Goal: Communication & Community: Answer question/provide support

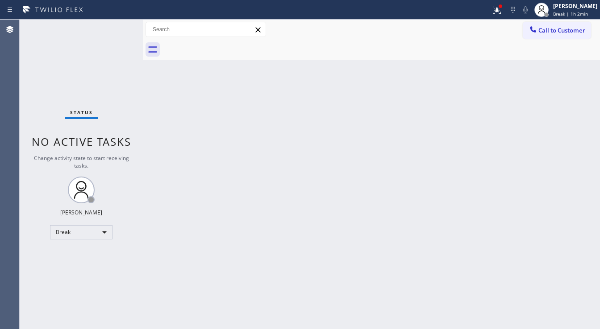
click at [47, 135] on span "No active tasks" at bounding box center [82, 141] width 100 height 15
click at [561, 11] on span "Break | 1h 2min" at bounding box center [570, 14] width 35 height 6
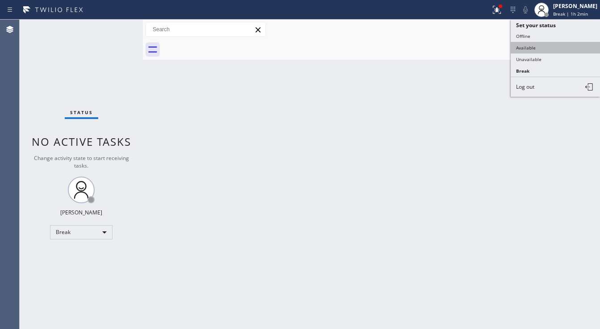
click at [545, 42] on button "Available" at bounding box center [555, 48] width 89 height 12
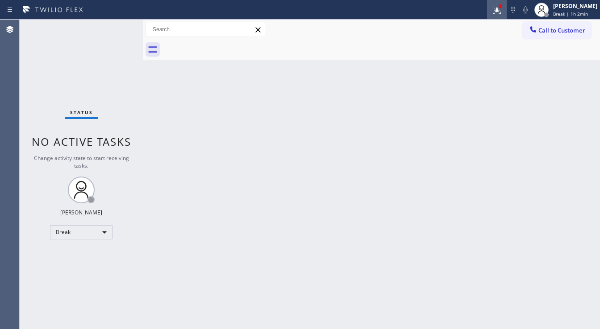
click at [495, 11] on div at bounding box center [497, 9] width 20 height 11
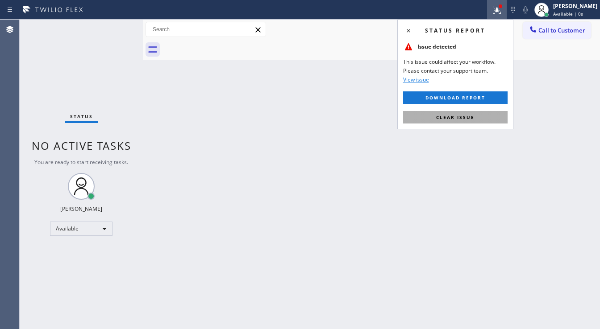
click at [487, 116] on button "Clear issue" at bounding box center [455, 117] width 104 height 12
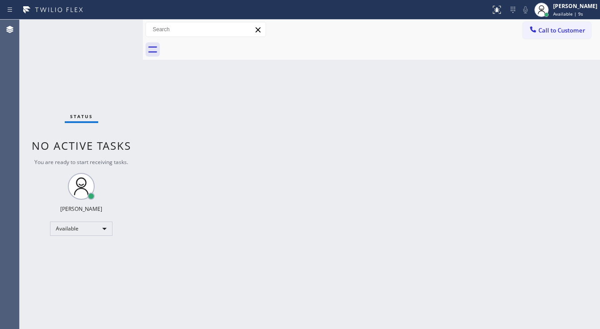
click at [484, 107] on div "Back to Dashboard Change Sender ID Customers Technicians Select a contact Outbo…" at bounding box center [371, 175] width 457 height 310
click at [481, 117] on div "Back to Dashboard Change Sender ID Customers Technicians Select a contact Outbo…" at bounding box center [371, 175] width 457 height 310
click at [483, 134] on div "Back to Dashboard Change Sender ID Customers Technicians Select a contact Outbo…" at bounding box center [371, 175] width 457 height 310
click at [217, 302] on div "Back to Dashboard Change Sender ID Customers Technicians Select a contact Outbo…" at bounding box center [371, 175] width 457 height 310
click at [309, 25] on div "Call to Customer Outbound call Location Search location Your caller id phone nu…" at bounding box center [371, 30] width 457 height 16
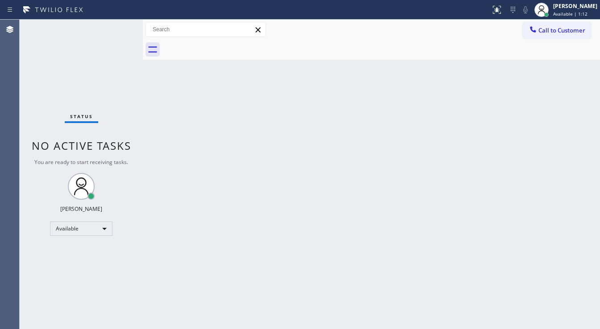
click at [116, 29] on div "Status No active tasks You are ready to start receiving tasks. [PERSON_NAME]" at bounding box center [81, 175] width 123 height 310
click at [548, 34] on span "Call to Customer" at bounding box center [561, 30] width 47 height 8
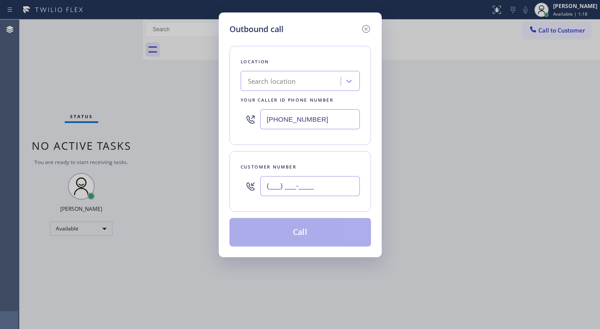
click at [306, 185] on input "(___) ___-____" at bounding box center [310, 186] width 100 height 20
paste input "267) 968-0249"
type input "(267) 968-0249"
click at [346, 118] on input "(347) 919-6235" at bounding box center [310, 119] width 100 height 20
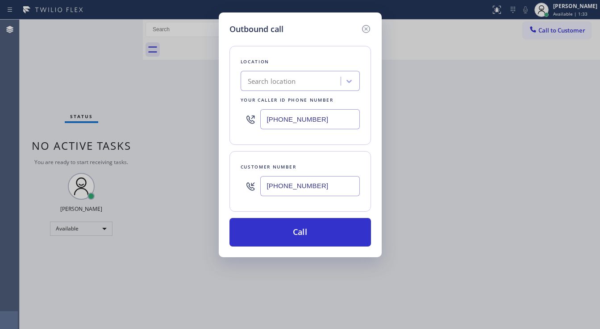
click at [296, 121] on input "(347) 919-6235" at bounding box center [310, 119] width 100 height 20
paste input "609) 710-8354"
type input "(609) 710-8354"
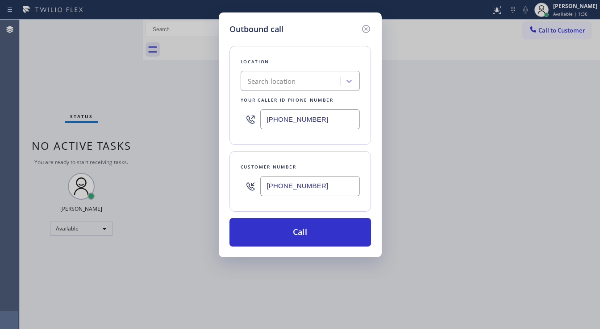
click at [312, 167] on div "Customer number" at bounding box center [300, 166] width 119 height 9
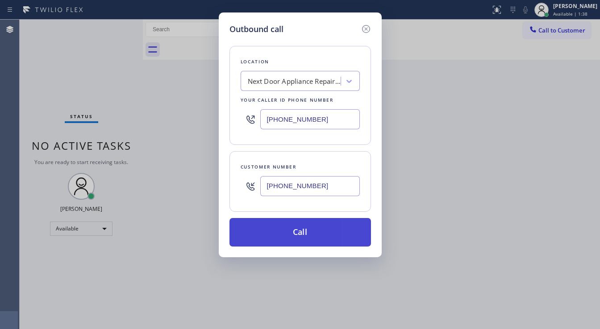
click at [329, 233] on button "Call" at bounding box center [300, 232] width 142 height 29
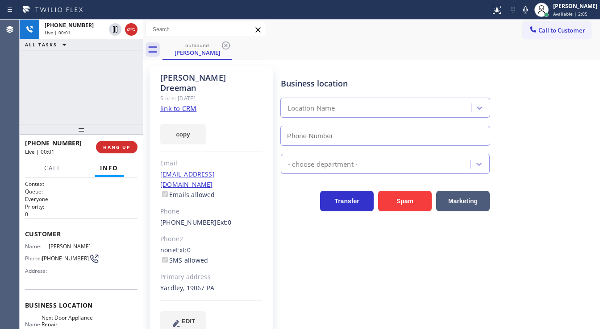
type input "(609) 710-8354"
click at [37, 107] on div "+12679680249 Live | 00:06 ALL TASKS ALL TASKS ACTIVE TASKS TASKS IN WRAP UP" at bounding box center [81, 72] width 123 height 104
click at [37, 100] on div "+12679680249 Live | 00:26 ALL TASKS ALL TASKS ACTIVE TASKS TASKS IN WRAP UP" at bounding box center [81, 72] width 123 height 104
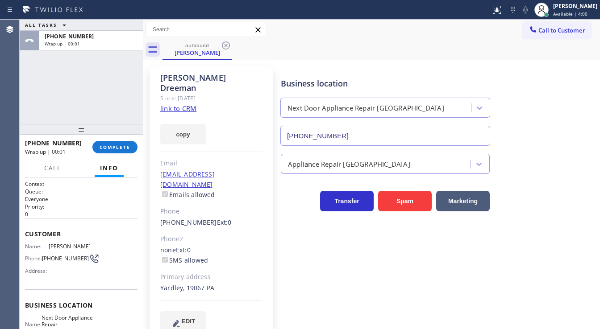
drag, startPoint x: 58, startPoint y: 94, endPoint x: 71, endPoint y: 100, distance: 14.8
click at [59, 94] on div "ALL TASKS ALL TASKS ACTIVE TASKS TASKS IN WRAP UP +12679680249 Wrap up | 00:01" at bounding box center [81, 72] width 123 height 104
click at [110, 152] on button "COMPLETE" at bounding box center [114, 147] width 45 height 12
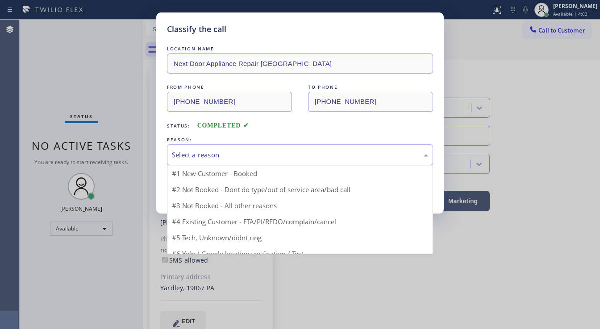
click at [195, 154] on div "Select a reason" at bounding box center [300, 155] width 256 height 10
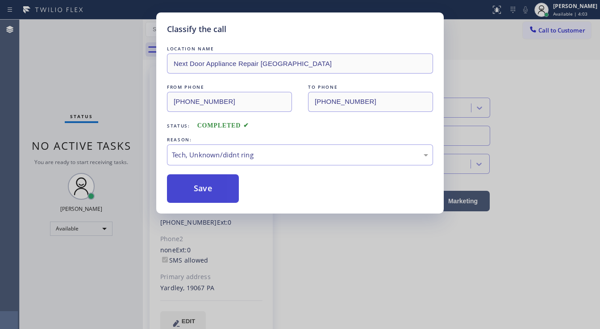
click at [198, 191] on button "Save" at bounding box center [203, 189] width 72 height 29
click at [197, 189] on button "Save" at bounding box center [203, 189] width 72 height 29
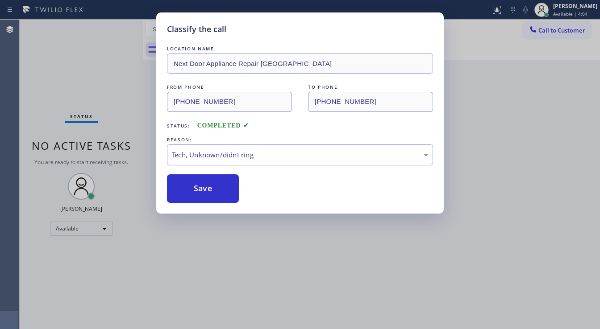
drag, startPoint x: 98, startPoint y: 114, endPoint x: 81, endPoint y: 110, distance: 17.5
click at [97, 114] on div "Classify the call LOCATION NAME Next Door Appliance Repair Trenton FROM PHONE (…" at bounding box center [300, 164] width 600 height 329
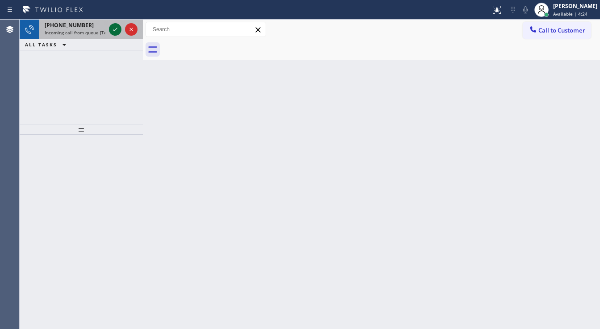
click at [109, 27] on div at bounding box center [115, 29] width 12 height 11
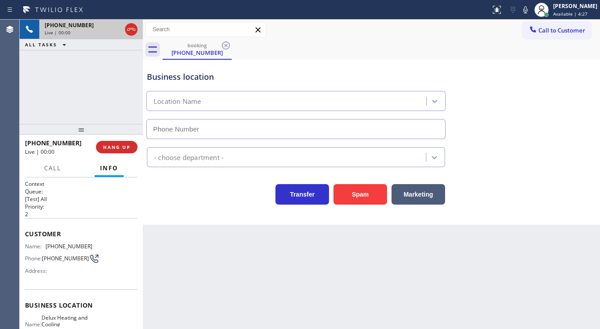
type input "(818) 452-1588"
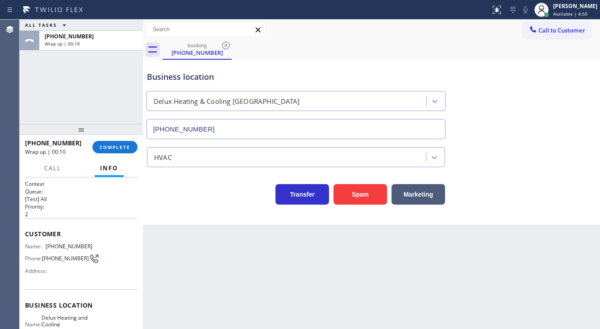
click at [47, 81] on div "ALL TASKS ALL TASKS ACTIVE TASKS TASKS IN WRAP UP +18184530958 Wrap up | 00:10" at bounding box center [81, 72] width 123 height 104
click at [127, 152] on button "COMPLETE" at bounding box center [114, 147] width 45 height 12
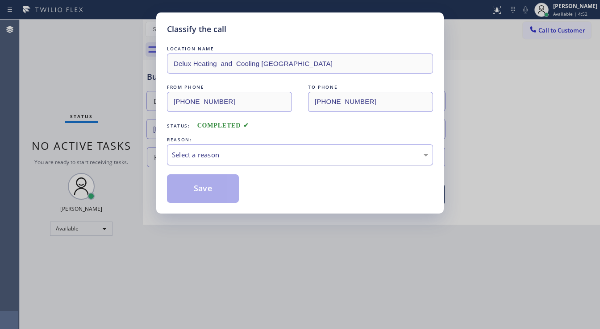
click at [200, 159] on div "Select a reason" at bounding box center [300, 155] width 256 height 10
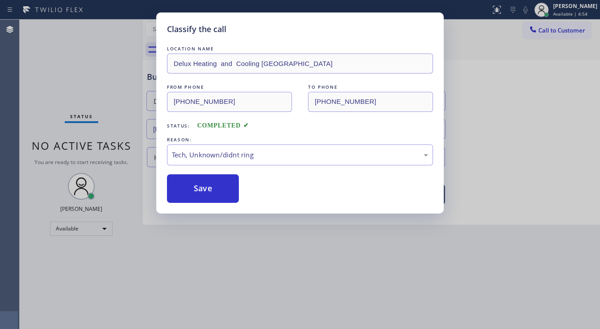
click at [205, 197] on button "Save" at bounding box center [203, 189] width 72 height 29
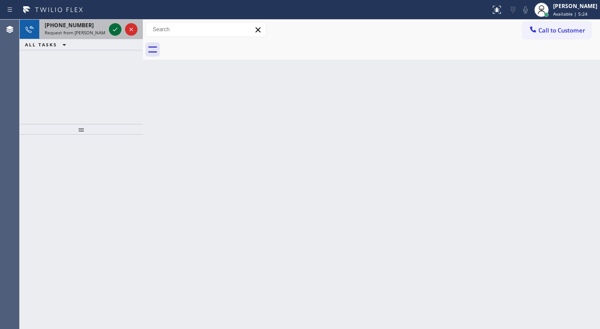
click at [113, 26] on icon at bounding box center [115, 29] width 11 height 11
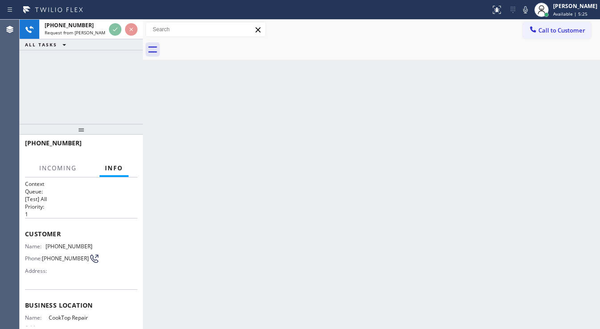
scroll to position [36, 0]
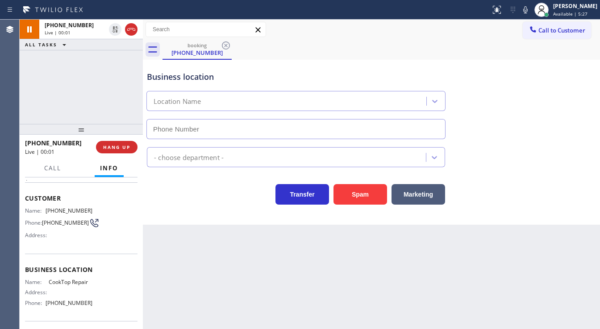
type input "(323) 992-6942"
click at [21, 79] on div "+14407083676 Live | 00:09 ALL TASKS ALL TASKS ACTIVE TASKS TASKS IN WRAP UP" at bounding box center [81, 72] width 123 height 104
click at [21, 82] on div "+14407083676 Live | 00:16 ALL TASKS ALL TASKS ACTIVE TASKS TASKS IN WRAP UP" at bounding box center [81, 72] width 123 height 104
drag, startPoint x: 42, startPoint y: 104, endPoint x: 177, endPoint y: 72, distance: 138.5
click at [42, 104] on div "+14407083676 Live | 00:25 ALL TASKS ALL TASKS ACTIVE TASKS TASKS IN WRAP UP" at bounding box center [81, 72] width 123 height 104
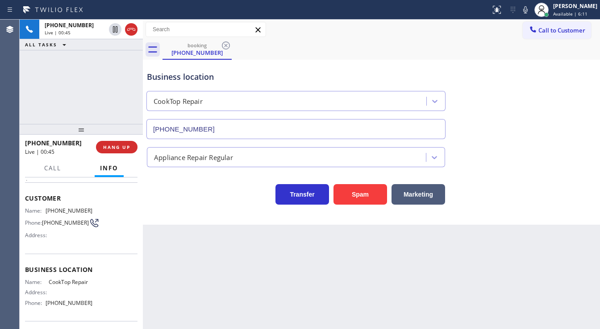
click at [245, 298] on div "Back to Dashboard Change Sender ID Customers Technicians Select a contact Outbo…" at bounding box center [371, 175] width 457 height 310
click at [65, 112] on div "+14407083676 Live | 00:51 ALL TASKS ALL TASKS ACTIVE TASKS TASKS IN WRAP UP" at bounding box center [81, 72] width 123 height 104
click at [58, 98] on div "+14407083676 Live | 01:06 ALL TASKS ALL TASKS ACTIVE TASKS TASKS IN WRAP UP" at bounding box center [81, 72] width 123 height 104
click at [62, 74] on div "+14407083676 Live | 01:13 ALL TASKS ALL TASKS ACTIVE TASKS TASKS IN WRAP UP" at bounding box center [81, 72] width 123 height 104
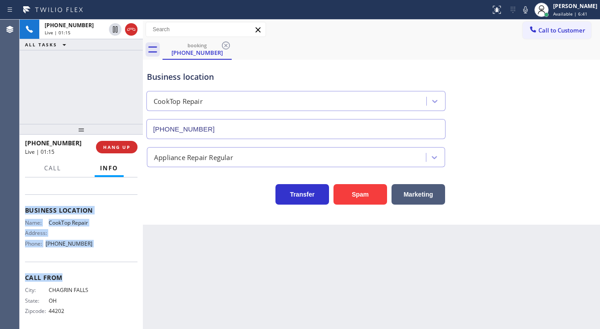
scroll to position [98, 0]
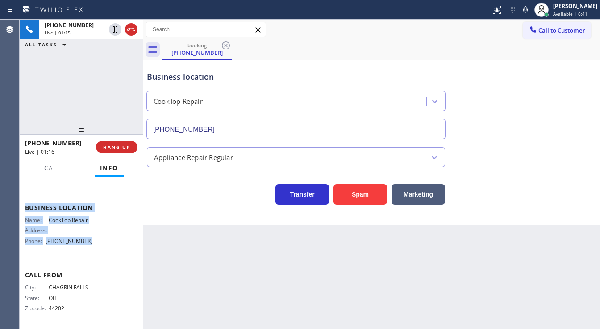
drag, startPoint x: 23, startPoint y: 196, endPoint x: 100, endPoint y: 242, distance: 89.4
click at [100, 242] on div "Context Queue: [Test] All Priority: 1 Customer Name: (440) 708-3676 Phone: (440…" at bounding box center [81, 254] width 123 height 152
copy div "Customer Name: (440) 708-3676 Phone: (440) 708-3676 Address: Business location …"
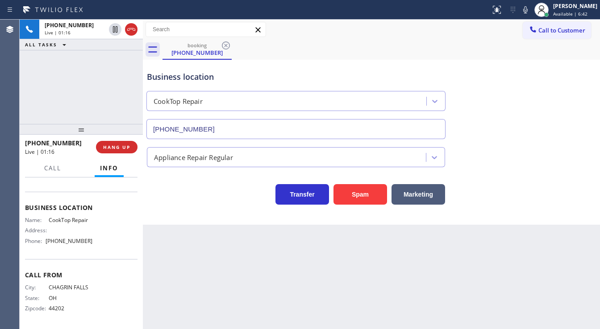
click at [64, 96] on div "+14407083676 Live | 01:16 ALL TASKS ALL TASKS ACTIVE TASKS TASKS IN WRAP UP" at bounding box center [81, 72] width 123 height 104
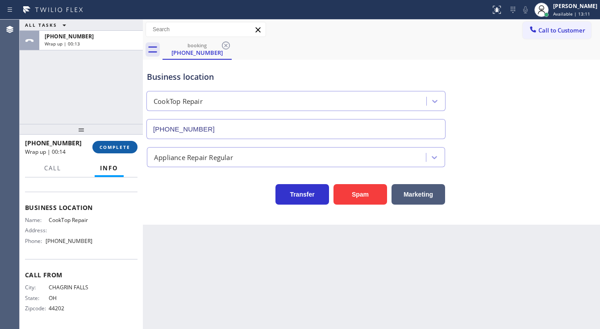
click at [123, 144] on button "COMPLETE" at bounding box center [114, 147] width 45 height 12
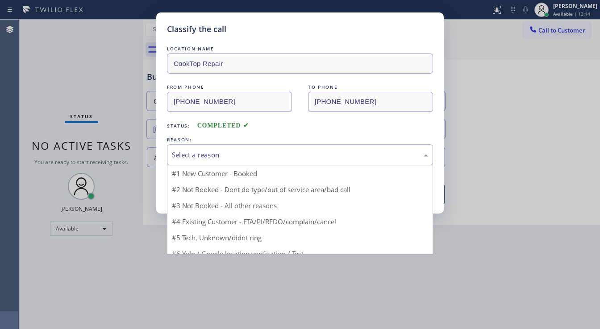
click at [181, 154] on div "Select a reason" at bounding box center [300, 155] width 256 height 10
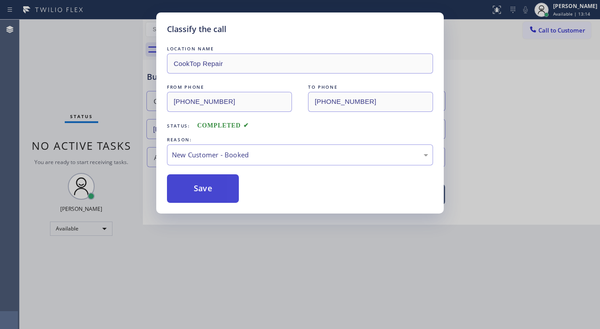
click at [188, 189] on button "Save" at bounding box center [203, 189] width 72 height 29
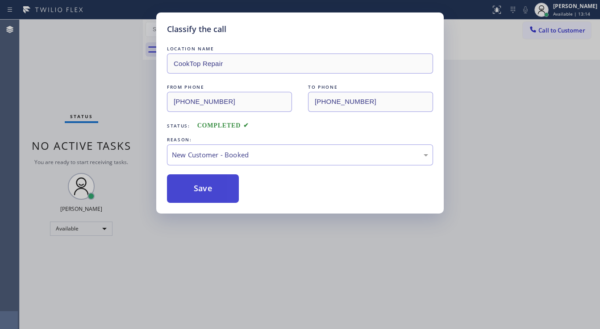
click at [188, 189] on button "Save" at bounding box center [203, 189] width 72 height 29
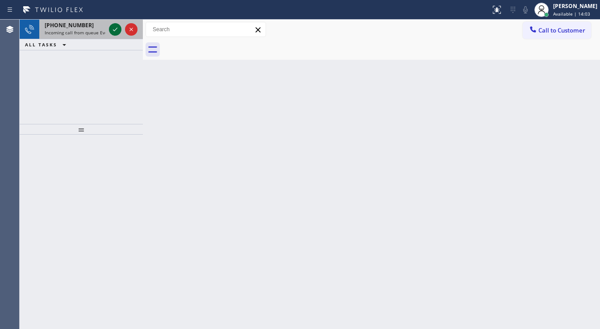
click at [114, 31] on icon at bounding box center [115, 29] width 11 height 11
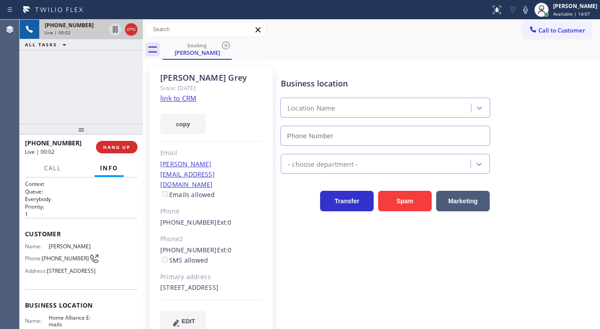
type input "(888) 512-1962"
click at [180, 99] on link "link to CRM" at bounding box center [178, 98] width 36 height 9
click at [50, 79] on div "+13108772196 Live | 00:12 ALL TASKS ALL TASKS ACTIVE TASKS TASKS IN WRAP UP" at bounding box center [81, 72] width 123 height 104
click at [77, 92] on div "+13108772196 Live | 00:17 ALL TASKS ALL TASKS ACTIVE TASKS TASKS IN WRAP UP" at bounding box center [81, 72] width 123 height 104
click at [157, 96] on div "Gary Grey Since: 20 may 2020 link to CRM copy Email gary@graybox.us Emails allo…" at bounding box center [211, 205] width 123 height 276
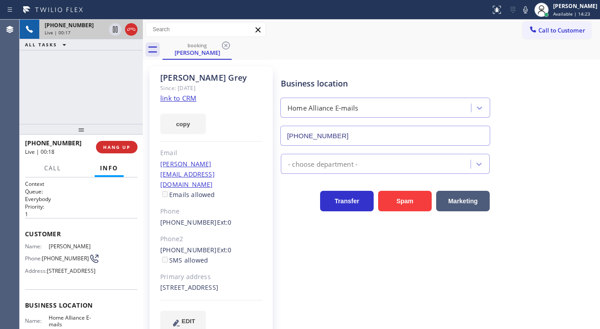
click at [182, 98] on link "link to CRM" at bounding box center [178, 98] width 36 height 9
click at [113, 30] on icon at bounding box center [115, 29] width 4 height 6
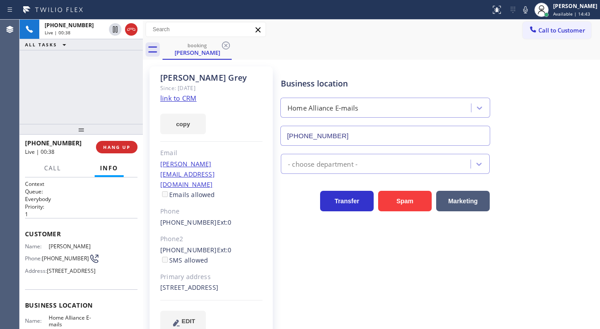
drag, startPoint x: 533, startPoint y: 12, endPoint x: 84, endPoint y: 74, distance: 452.9
click at [531, 12] on icon at bounding box center [525, 9] width 11 height 11
click at [114, 70] on div "+13108772196 Live | 00:39 ALL TASKS ALL TASKS ACTIVE TASKS TASKS IN WRAP UP" at bounding box center [81, 72] width 123 height 104
click at [98, 103] on div "+13108772196 Live | 02:48 ALL TASKS ALL TASKS ACTIVE TASKS TASKS IN WRAP UP (94…" at bounding box center [81, 72] width 123 height 104
click at [105, 100] on div "+13108772196 Live | 02:50 ALL TASKS ALL TASKS ACTIVE TASKS TASKS IN WRAP UP (94…" at bounding box center [81, 72] width 123 height 104
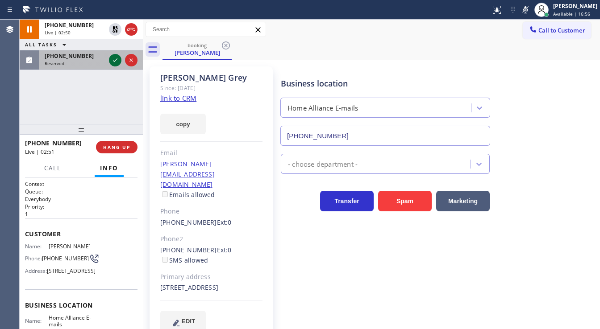
click at [116, 62] on icon at bounding box center [115, 60] width 11 height 11
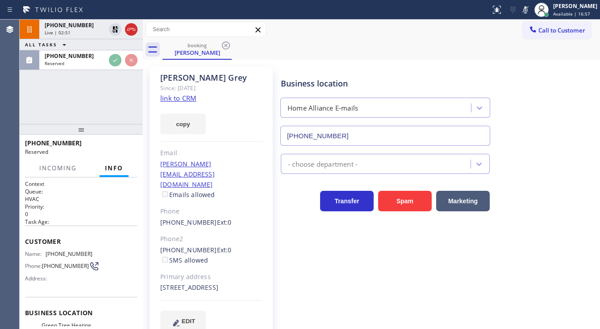
scroll to position [71, 0]
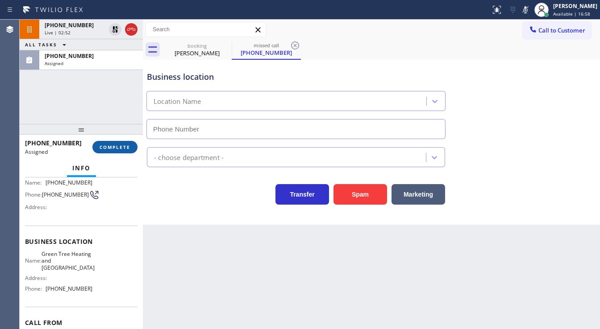
type input "(949) 506-5933"
click at [127, 138] on div "(949) 208-0260 Assigned COMPLETE" at bounding box center [81, 147] width 112 height 23
click at [124, 149] on span "COMPLETE" at bounding box center [115, 147] width 31 height 6
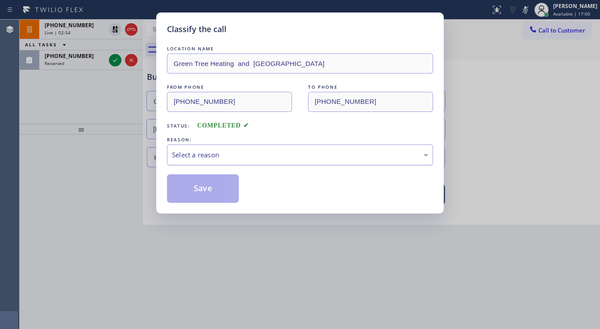
click at [229, 150] on div "Select a reason" at bounding box center [300, 155] width 256 height 10
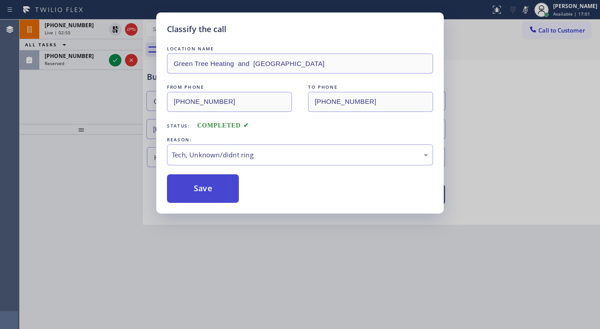
click at [204, 183] on button "Save" at bounding box center [203, 189] width 72 height 29
type input "(888) 512-1962"
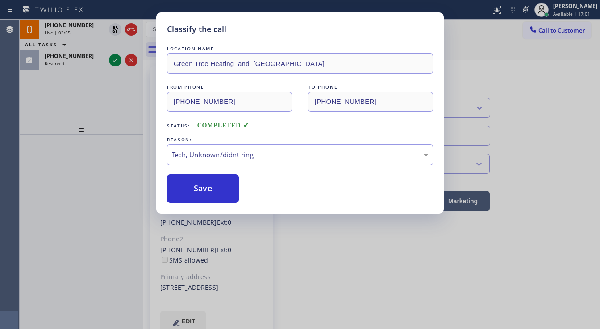
click at [92, 156] on div "Classify the call LOCATION NAME Green Tree Heating and Cooling Lake Forest FROM…" at bounding box center [300, 164] width 600 height 329
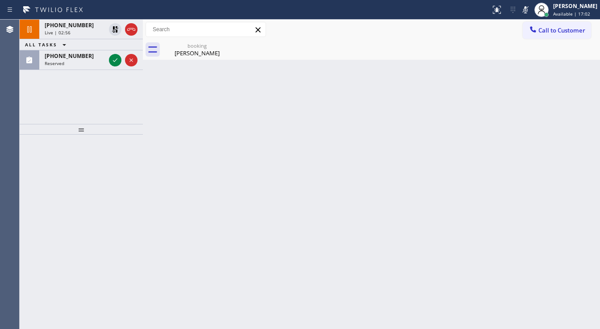
click at [54, 109] on div "+13108772196 Live | 02:56 ALL TASKS ALL TASKS ACTIVE TASKS TASKS IN WRAP UP (40…" at bounding box center [81, 72] width 123 height 104
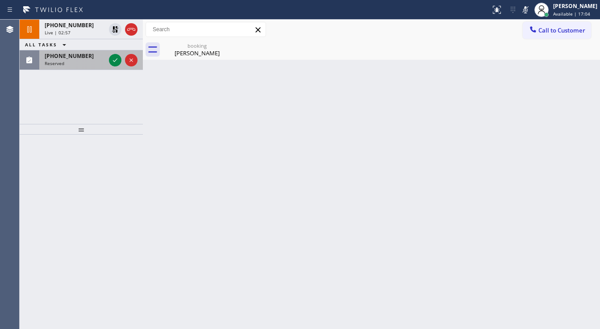
click at [112, 66] on div at bounding box center [123, 60] width 32 height 20
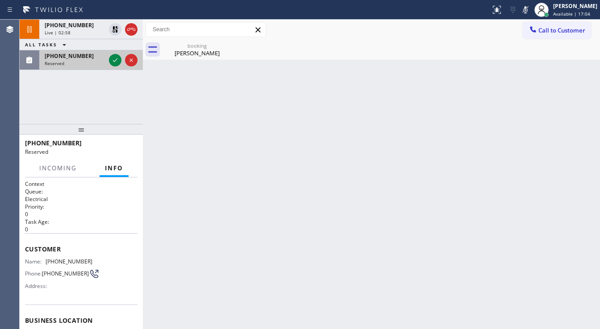
click at [112, 66] on div at bounding box center [123, 60] width 32 height 20
click at [116, 62] on icon at bounding box center [115, 60] width 11 height 11
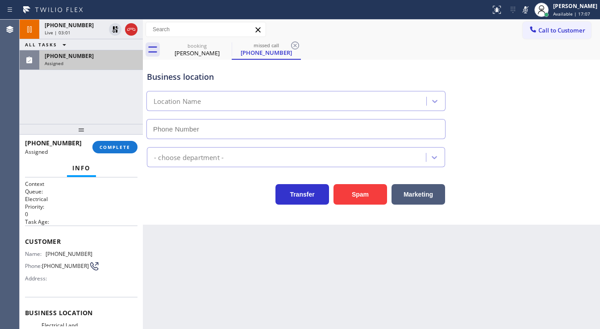
type input "(714) 410-6692"
click at [111, 148] on span "COMPLETE" at bounding box center [115, 147] width 31 height 6
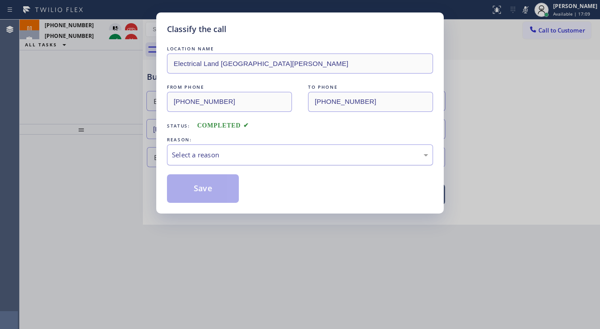
click at [225, 158] on div "Select a reason" at bounding box center [300, 155] width 256 height 10
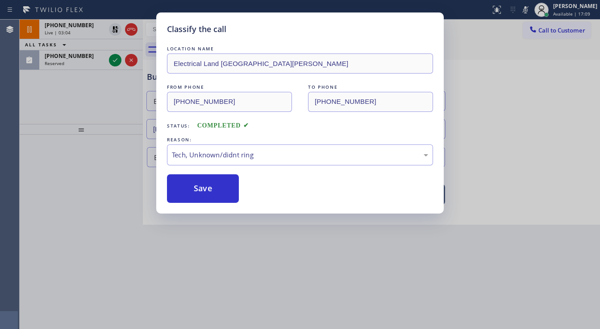
click at [212, 184] on button "Save" at bounding box center [203, 189] width 72 height 29
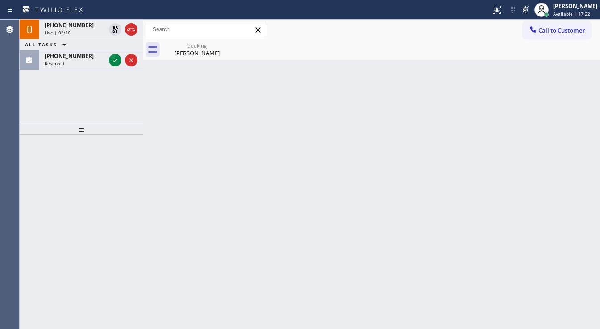
click at [62, 86] on div "+13108772196 Live | 03:16 ALL TASKS ALL TASKS ACTIVE TASKS TASKS IN WRAP UP (90…" at bounding box center [81, 72] width 123 height 104
click at [68, 71] on div "+13108772196 Live | 03:17 ALL TASKS ALL TASKS ACTIVE TASKS TASKS IN WRAP UP (90…" at bounding box center [81, 72] width 123 height 104
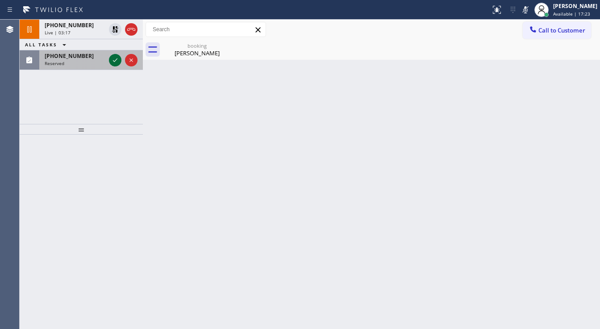
click at [112, 65] on icon at bounding box center [115, 60] width 11 height 11
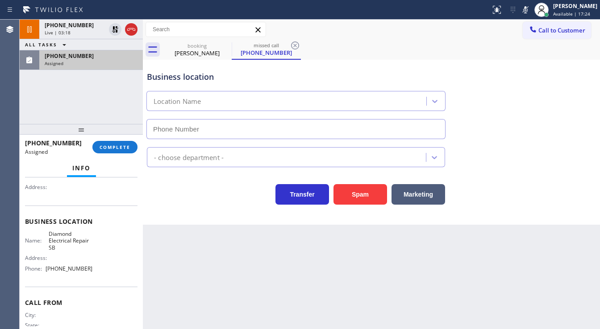
scroll to position [100, 0]
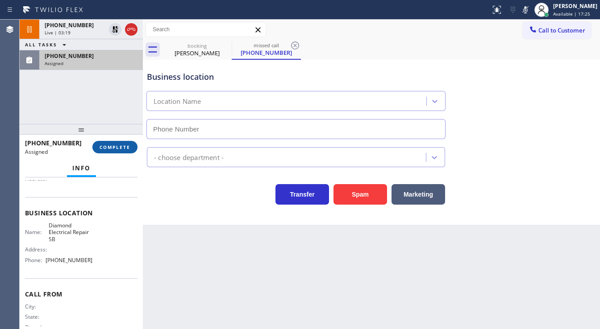
type input "(909) 442-4276"
click at [111, 143] on button "COMPLETE" at bounding box center [114, 147] width 45 height 12
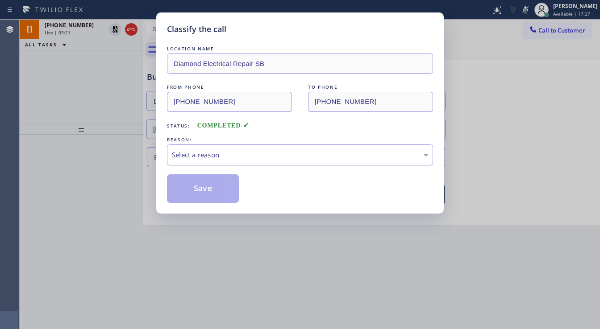
click at [227, 146] on div "Select a reason" at bounding box center [300, 155] width 266 height 21
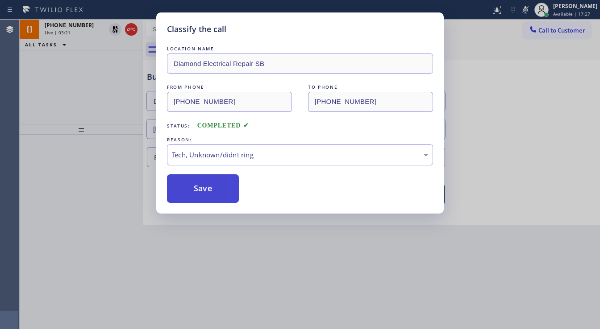
click at [202, 184] on button "Save" at bounding box center [203, 189] width 72 height 29
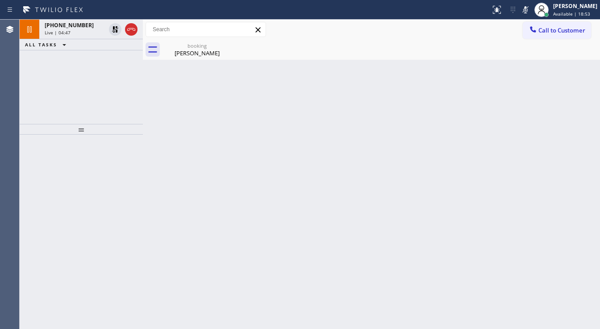
drag, startPoint x: 115, startPoint y: 29, endPoint x: 405, endPoint y: 41, distance: 290.4
click at [115, 29] on icon at bounding box center [115, 29] width 11 height 11
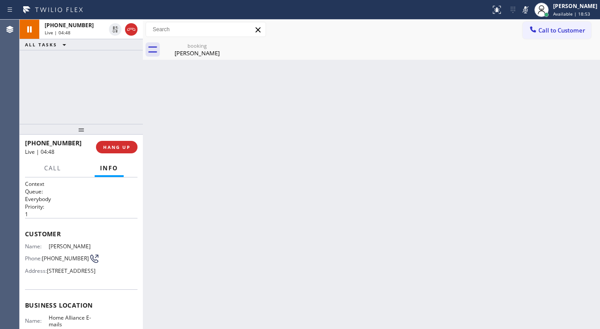
drag, startPoint x: 530, startPoint y: 12, endPoint x: 239, endPoint y: 77, distance: 297.7
click at [528, 13] on icon at bounding box center [525, 9] width 11 height 11
click at [78, 94] on div "+13108772196 Live | 04:48 ALL TASKS ALL TASKS ACTIVE TASKS TASKS IN WRAP UP" at bounding box center [81, 72] width 123 height 104
click at [193, 44] on div "booking" at bounding box center [196, 45] width 67 height 7
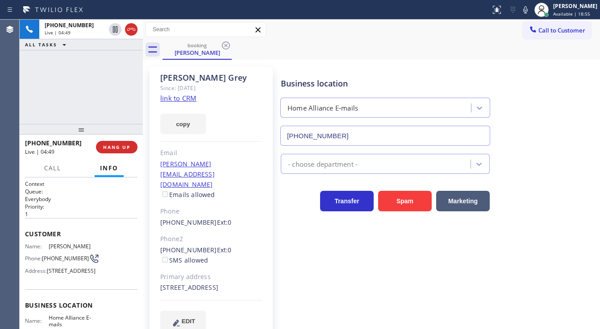
click at [90, 73] on div "+13108772196 Live | 04:49 ALL TASKS ALL TASKS ACTIVE TASKS TASKS IN WRAP UP" at bounding box center [81, 72] width 123 height 104
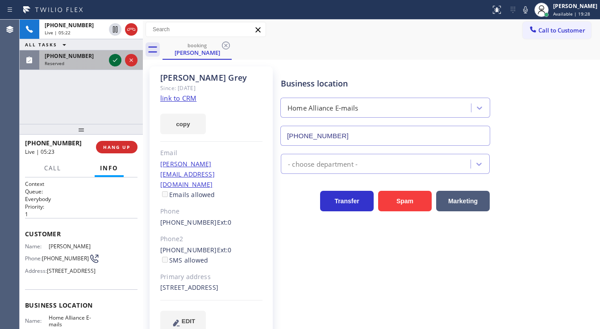
click at [113, 62] on icon at bounding box center [115, 60] width 11 height 11
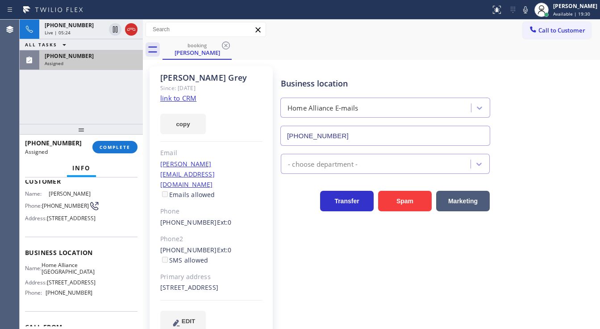
scroll to position [71, 0]
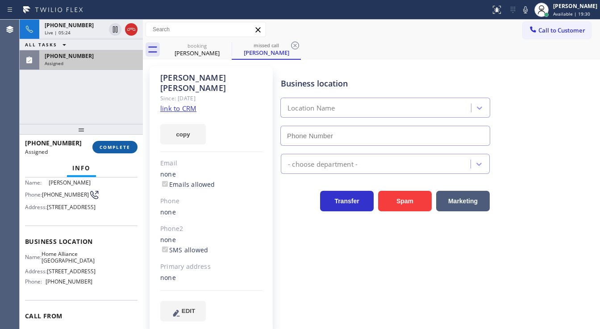
type input "(341) 888-6127"
click at [181, 103] on div "James Mitchell Since: 20 may 2020 link to CRM copy Email none Emails allowed Ph…" at bounding box center [211, 200] width 123 height 266
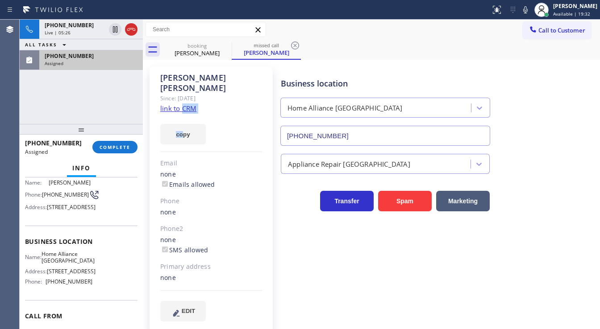
click at [182, 104] on link "link to CRM" at bounding box center [178, 108] width 36 height 9
drag, startPoint x: 125, startPoint y: 141, endPoint x: 123, endPoint y: 147, distance: 6.5
click at [124, 143] on button "COMPLETE" at bounding box center [114, 147] width 45 height 12
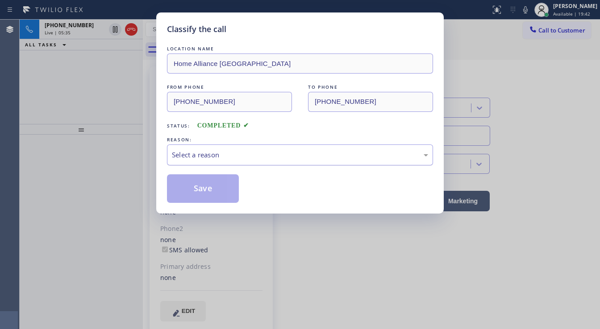
click at [227, 162] on div "Select a reason" at bounding box center [300, 155] width 266 height 21
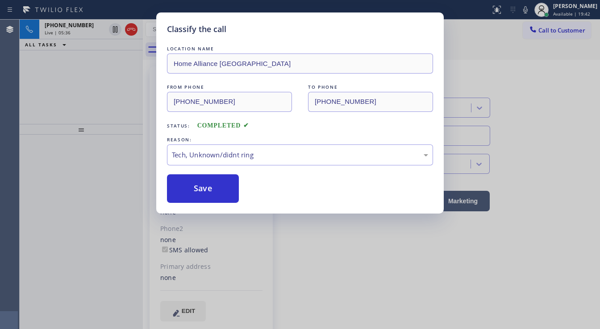
drag, startPoint x: 214, startPoint y: 190, endPoint x: 225, endPoint y: 219, distance: 30.9
click at [214, 190] on button "Save" at bounding box center [203, 189] width 72 height 29
type input "(888) 512-1962"
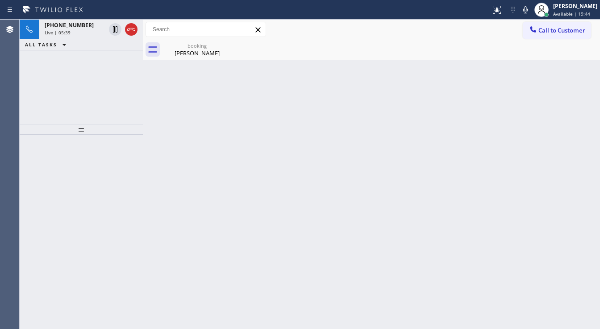
drag, startPoint x: 51, startPoint y: 69, endPoint x: 53, endPoint y: 54, distance: 15.3
click at [51, 70] on div "+13108772196 Live | 05:39 ALL TASKS ALL TASKS ACTIVE TASKS TASKS IN WRAP UP" at bounding box center [81, 72] width 123 height 104
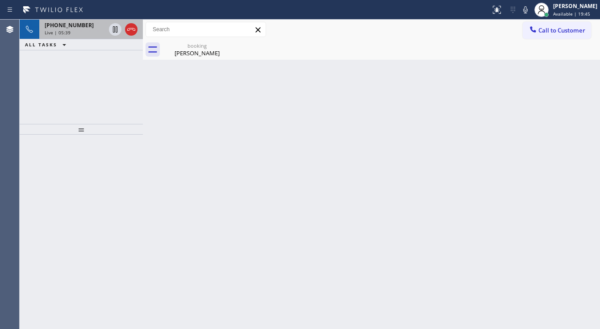
click at [66, 30] on span "Live | 05:39" at bounding box center [58, 32] width 26 height 6
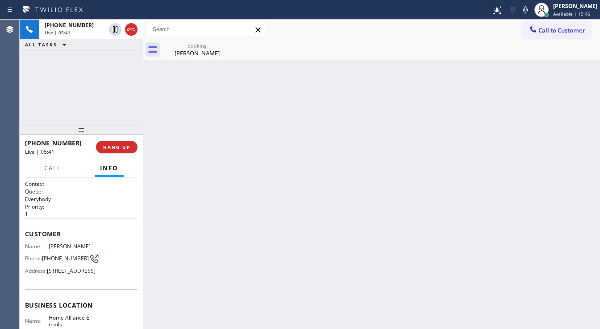
drag, startPoint x: 95, startPoint y: 80, endPoint x: 179, endPoint y: 55, distance: 88.0
click at [96, 79] on div "+13108772196 Live | 05:41 ALL TASKS ALL TASKS ACTIVE TASKS TASKS IN WRAP UP" at bounding box center [81, 72] width 123 height 104
click at [181, 54] on div "Gary Grey" at bounding box center [196, 53] width 67 height 8
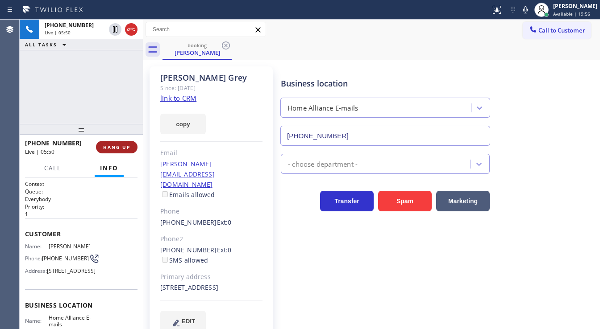
click at [118, 147] on span "HANG UP" at bounding box center [116, 147] width 27 height 6
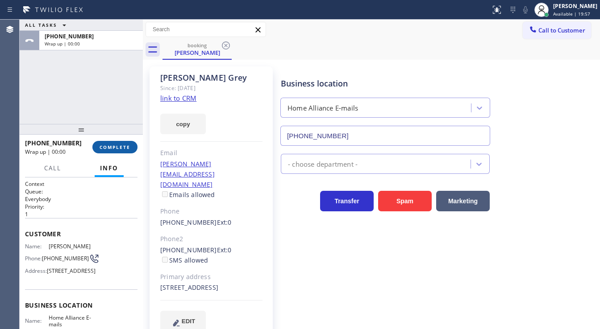
click at [118, 148] on span "COMPLETE" at bounding box center [115, 147] width 31 height 6
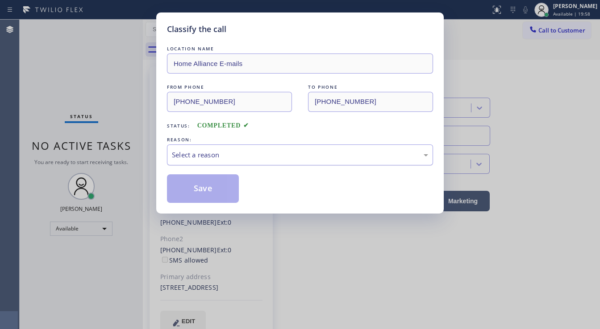
click at [195, 157] on div "Select a reason" at bounding box center [300, 155] width 256 height 10
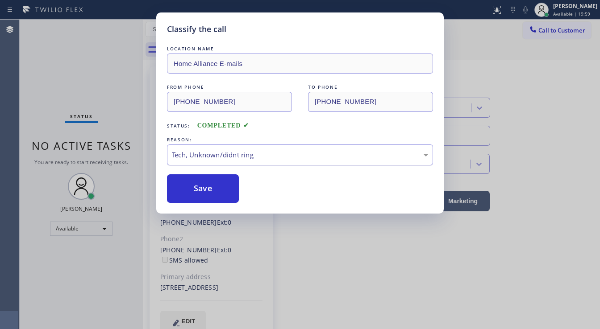
drag, startPoint x: 200, startPoint y: 186, endPoint x: 242, endPoint y: 158, distance: 49.9
click at [281, 185] on div "Save" at bounding box center [300, 189] width 266 height 29
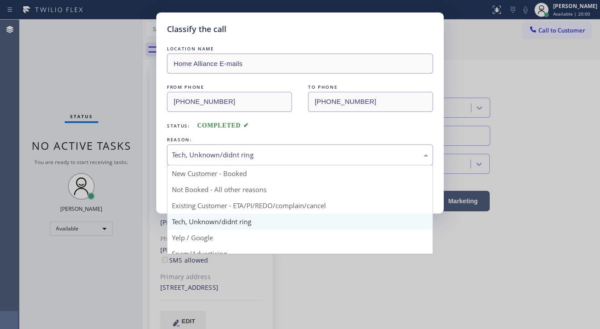
click at [242, 157] on div "Tech, Unknown/didnt ring" at bounding box center [300, 155] width 256 height 10
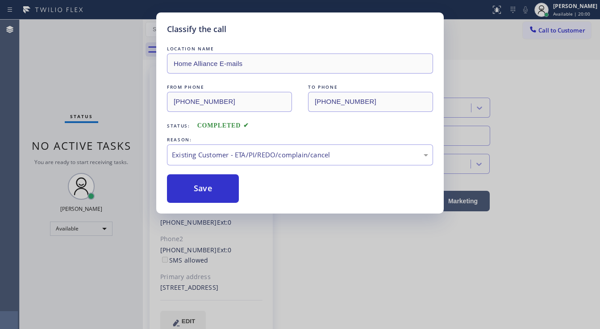
drag, startPoint x: 212, startPoint y: 183, endPoint x: 258, endPoint y: 228, distance: 64.1
click at [212, 183] on button "Save" at bounding box center [203, 189] width 72 height 29
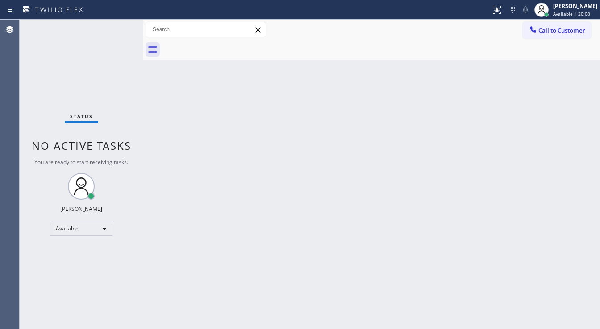
click at [55, 119] on div "Status No active tasks You are ready to start receiving tasks. [PERSON_NAME]" at bounding box center [81, 175] width 123 height 310
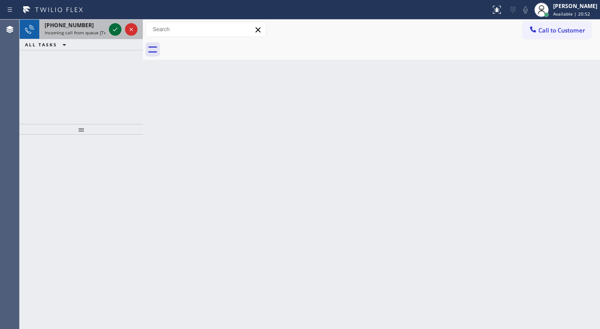
click at [113, 28] on icon at bounding box center [115, 29] width 11 height 11
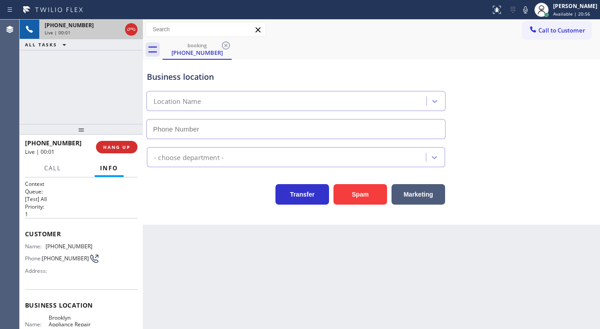
click at [51, 108] on div "+16153355750 Live | 00:01 ALL TASKS ALL TASKS ACTIVE TASKS TASKS IN WRAP UP" at bounding box center [81, 72] width 123 height 104
type input "(347) 757-4373"
click at [46, 99] on div "+16153355750 Live | 00:22 ALL TASKS ALL TASKS ACTIVE TASKS TASKS IN WRAP UP" at bounding box center [81, 72] width 123 height 104
click at [58, 168] on span "Call" at bounding box center [52, 168] width 17 height 8
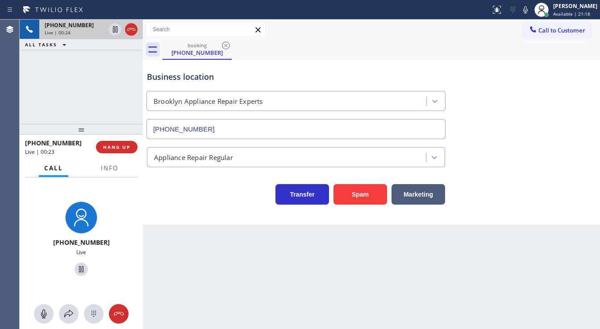
click at [75, 304] on div at bounding box center [81, 314] width 123 height 20
click at [73, 314] on icon at bounding box center [68, 314] width 11 height 11
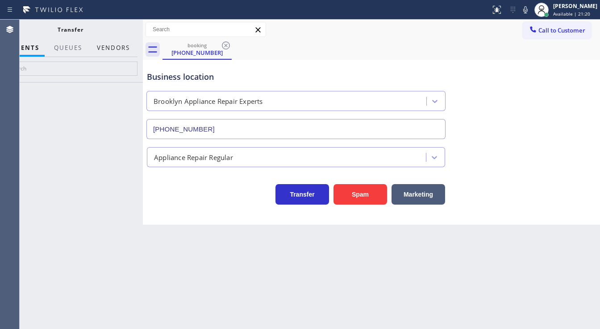
click at [117, 47] on button "Vendors" at bounding box center [114, 47] width 44 height 17
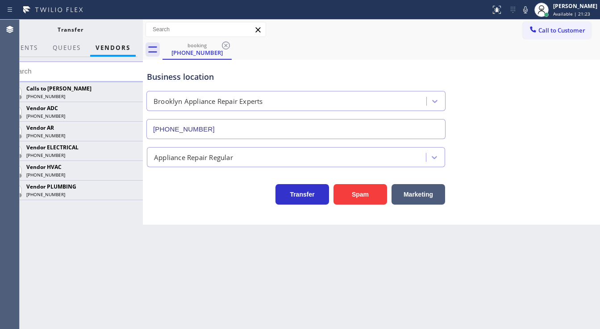
click at [0, 0] on icon at bounding box center [0, 0] width 0 height 0
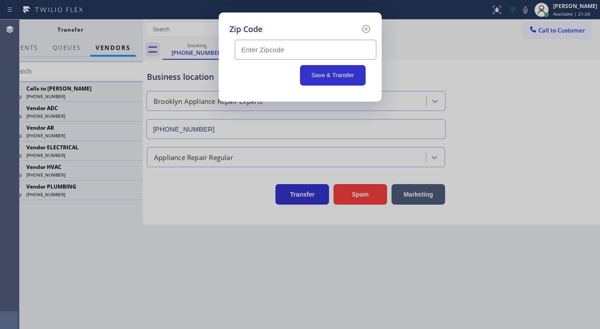
click at [264, 58] on input "text" at bounding box center [306, 50] width 142 height 20
type input "11222"
click at [312, 66] on button "Save & Transfer" at bounding box center [333, 75] width 66 height 21
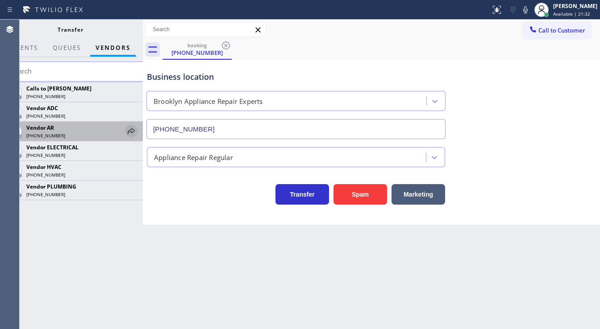
click at [130, 134] on icon at bounding box center [131, 131] width 11 height 11
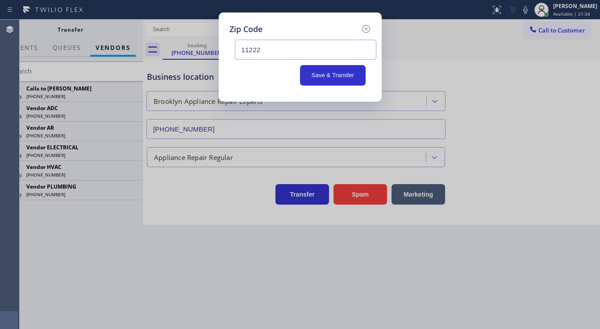
click at [290, 46] on input "11222" at bounding box center [306, 50] width 142 height 20
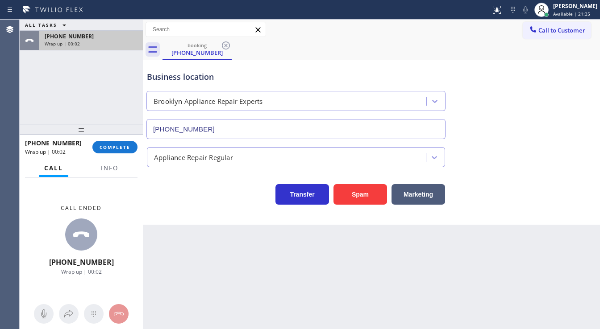
click at [111, 41] on div "Wrap up | 00:02" at bounding box center [91, 44] width 93 height 6
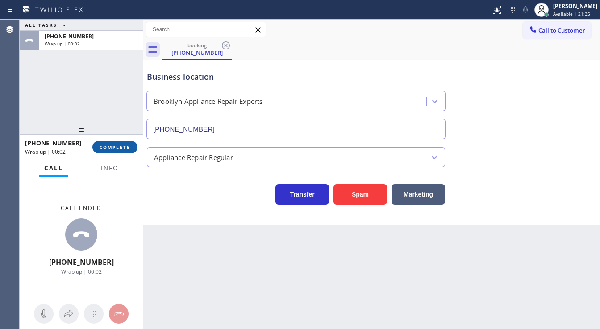
click at [120, 148] on span "COMPLETE" at bounding box center [115, 147] width 31 height 6
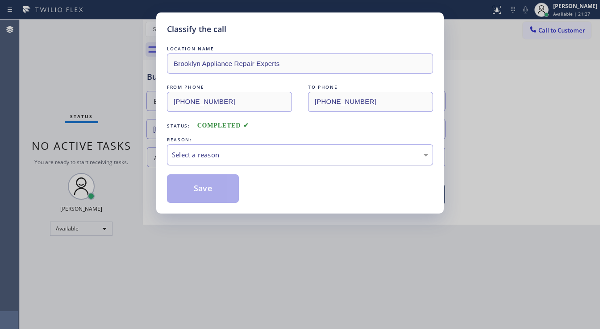
click at [220, 148] on div "Select a reason" at bounding box center [300, 155] width 266 height 21
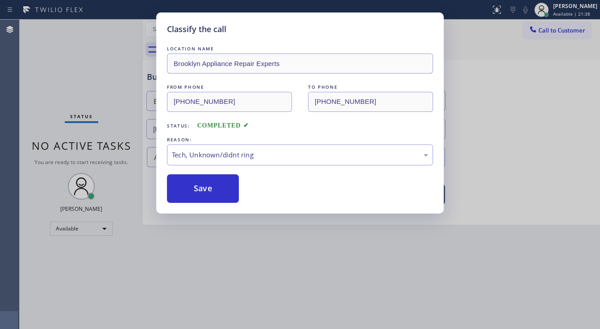
click at [209, 180] on button "Save" at bounding box center [203, 189] width 72 height 29
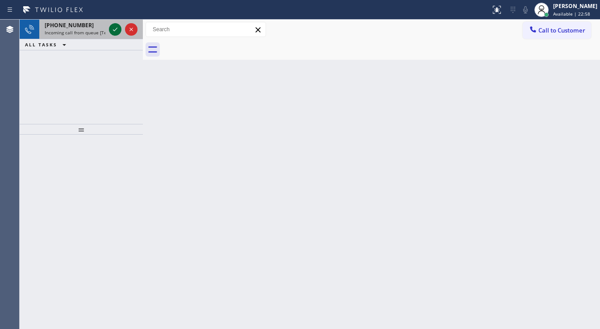
click at [112, 27] on icon at bounding box center [115, 29] width 11 height 11
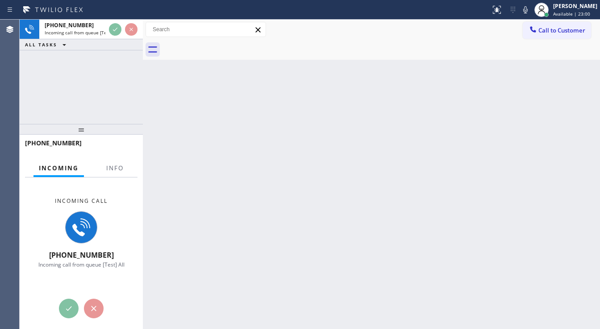
click at [108, 178] on div "Incoming call +12394961605 Incoming call from queue [Test] All" at bounding box center [81, 233] width 123 height 111
click at [109, 175] on div at bounding box center [115, 176] width 28 height 2
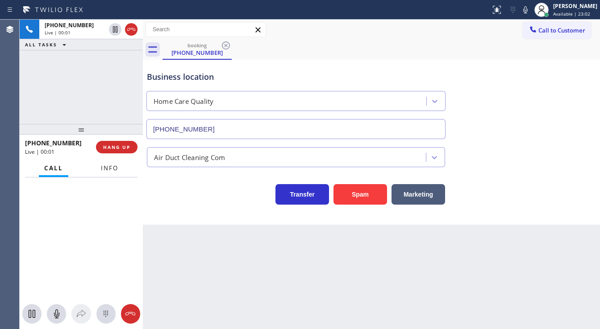
type input "(206) 539-0092"
click at [120, 171] on button "Info" at bounding box center [110, 168] width 28 height 17
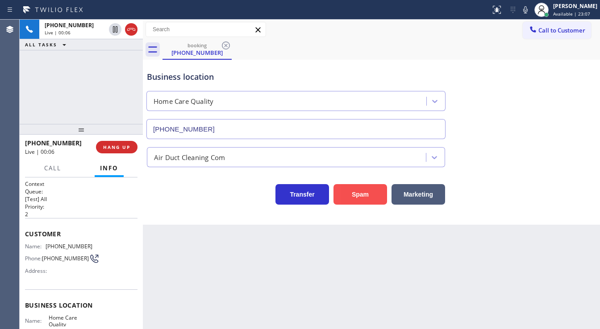
click at [351, 195] on button "Spam" at bounding box center [360, 194] width 54 height 21
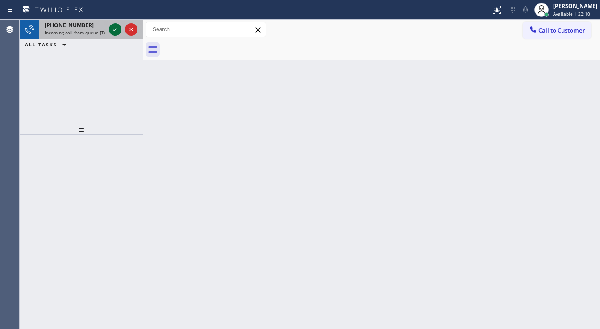
click at [117, 29] on icon at bounding box center [115, 29] width 11 height 11
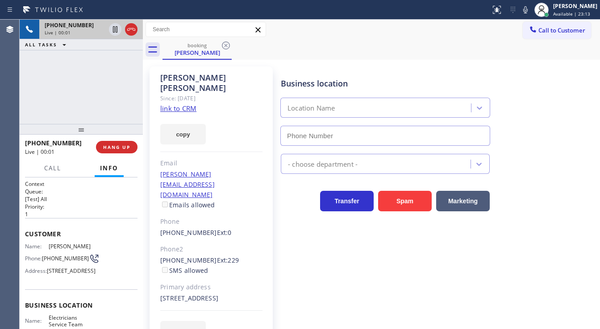
type input "(855) 941-5786"
click at [53, 92] on div "+18187909700 Live | 00:03 ALL TASKS ALL TASKS ACTIVE TASKS TASKS IN WRAP UP" at bounding box center [81, 72] width 123 height 104
click at [185, 104] on link "link to CRM" at bounding box center [178, 108] width 36 height 9
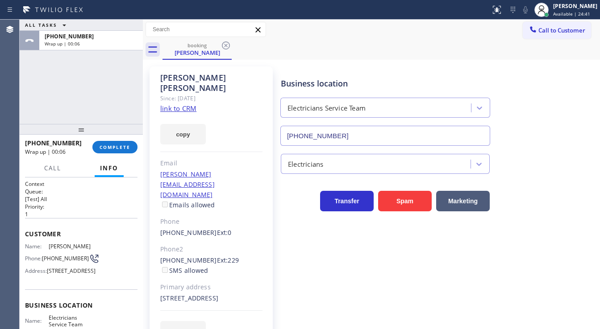
drag, startPoint x: 547, startPoint y: 29, endPoint x: 540, endPoint y: 32, distance: 8.0
click at [547, 29] on span "Call to Customer" at bounding box center [561, 30] width 47 height 8
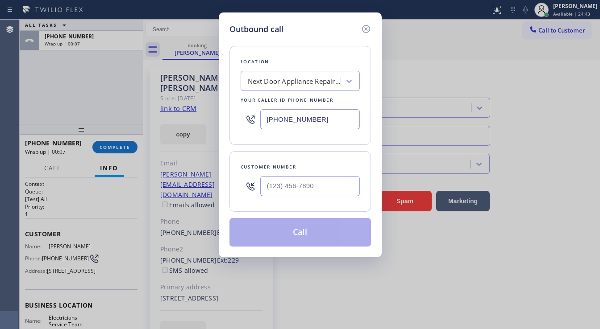
type input "(___) ___-____"
click at [279, 187] on input "(___) ___-____" at bounding box center [310, 186] width 100 height 20
drag, startPoint x: 278, startPoint y: 186, endPoint x: 271, endPoint y: 180, distance: 8.9
click at [278, 185] on input "(___) ___-____" at bounding box center [310, 186] width 100 height 20
type input "(___) ___-____"
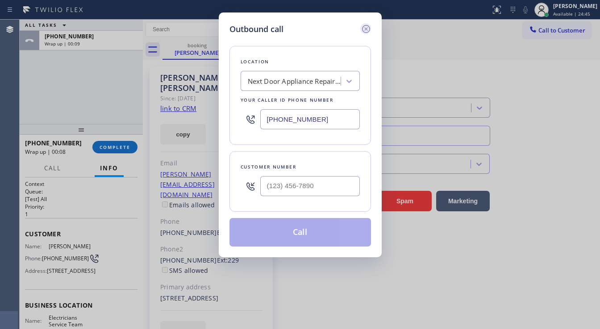
click at [361, 26] on icon at bounding box center [366, 29] width 11 height 11
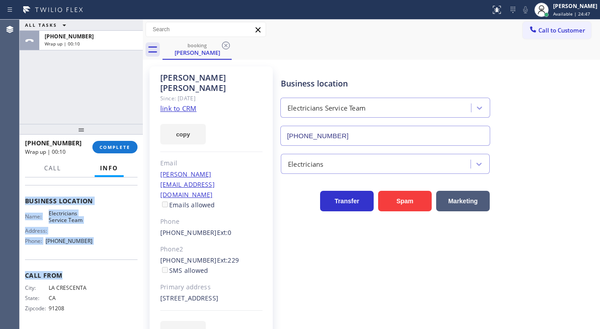
scroll to position [119, 0]
drag, startPoint x: 22, startPoint y: 231, endPoint x: 99, endPoint y: 246, distance: 78.6
click at [99, 246] on div "Context Queue: [Test] All Priority: 1 Customer Name: Barbara Mahler Phone: (818…" at bounding box center [81, 254] width 123 height 152
copy div "Customer Name: Barbara Mahler Phone: (818) 790-9700 Address: 3800 Sunbeam Dr, L…"
click at [119, 150] on span "COMPLETE" at bounding box center [115, 147] width 31 height 6
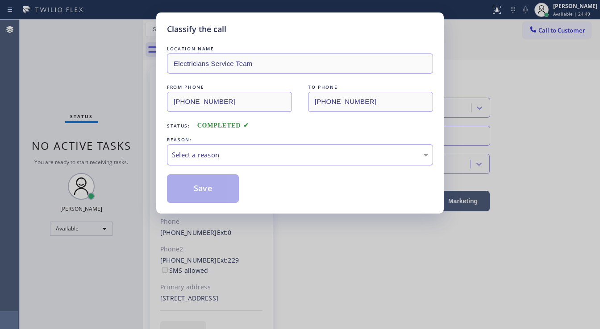
click at [214, 156] on div "Select a reason" at bounding box center [300, 155] width 256 height 10
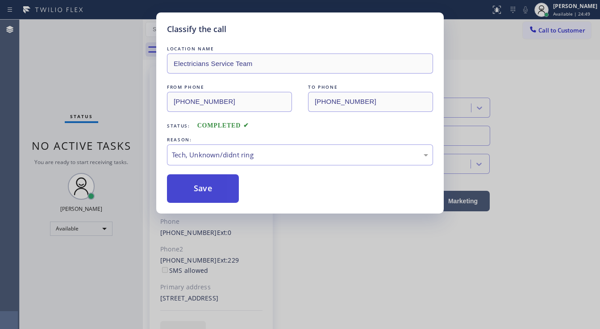
click at [203, 196] on button "Save" at bounding box center [203, 189] width 72 height 29
drag, startPoint x: 203, startPoint y: 196, endPoint x: 177, endPoint y: 194, distance: 26.0
click at [204, 196] on button "Save" at bounding box center [203, 189] width 72 height 29
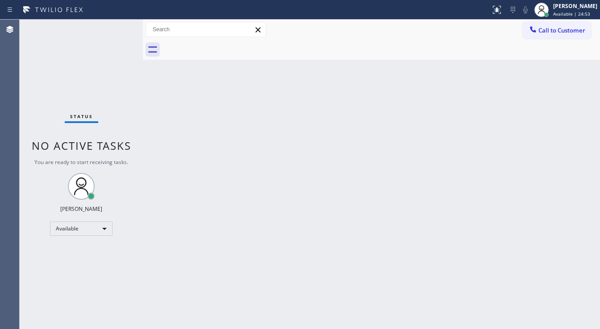
click at [542, 26] on span "Call to Customer" at bounding box center [561, 30] width 47 height 8
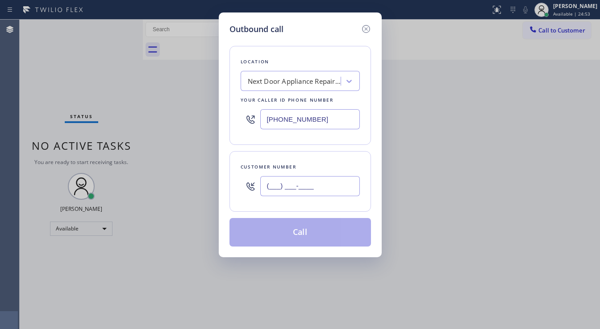
click at [295, 177] on input "(___) ___-____" at bounding box center [310, 186] width 100 height 20
paste input "818) 790-9700"
type input "(818) 790-9700"
click at [329, 124] on input "(609) 710-8354" at bounding box center [310, 119] width 100 height 20
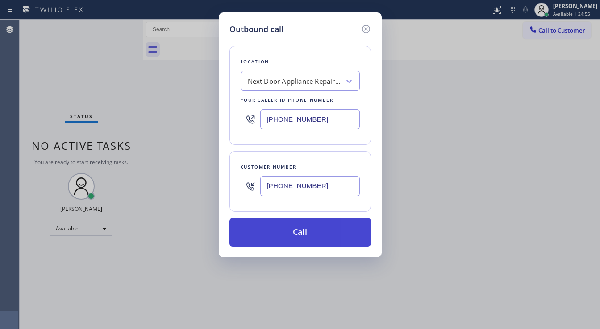
paste input "855) 941-5786"
type input "(855) 941-5786"
click at [302, 233] on button "Call" at bounding box center [300, 232] width 142 height 29
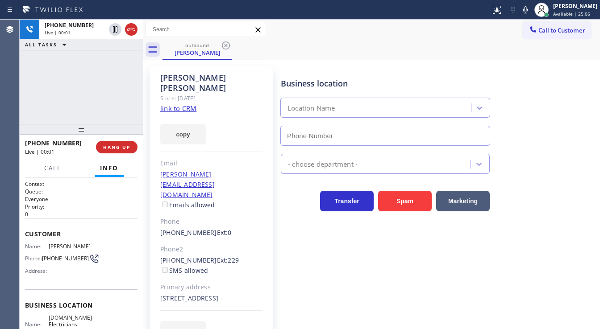
click at [61, 105] on div "+18187909700 Live | 00:01 ALL TASKS ALL TASKS ACTIVE TASKS TASKS IN WRAP UP" at bounding box center [81, 72] width 123 height 104
type input "(855) 941-5786"
click at [125, 111] on div "+18187909700 Live | 00:09 ALL TASKS ALL TASKS ACTIVE TASKS TASKS IN WRAP UP" at bounding box center [81, 72] width 123 height 104
click at [84, 104] on div "+18187909700 Live | 00:23 ALL TASKS ALL TASKS ACTIVE TASKS TASKS IN WRAP UP" at bounding box center [81, 72] width 123 height 104
click at [67, 48] on icon at bounding box center [64, 44] width 11 height 11
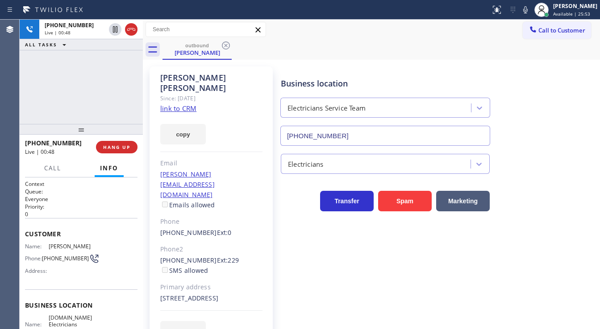
click at [80, 80] on div "+18187909700 Live | 00:48 ALL TASKS ALL TASKS ACTIVE TASKS TASKS IN WRAP UP" at bounding box center [81, 72] width 123 height 104
click at [84, 67] on div "+18187909700 Live | 00:51 ALL TASKS ALL TASKS ACTIVE TASKS TASKS IN WRAP UP" at bounding box center [81, 72] width 123 height 104
click at [132, 152] on button "HANG UP" at bounding box center [117, 147] width 42 height 12
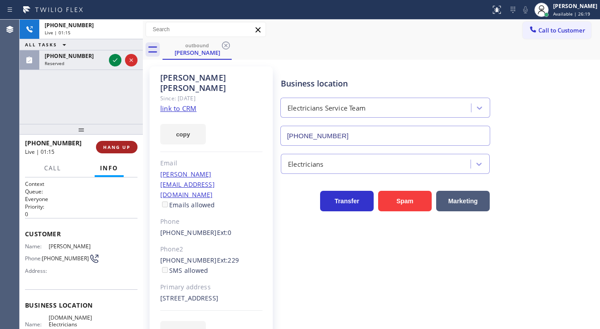
click at [132, 152] on button "HANG UP" at bounding box center [117, 147] width 42 height 12
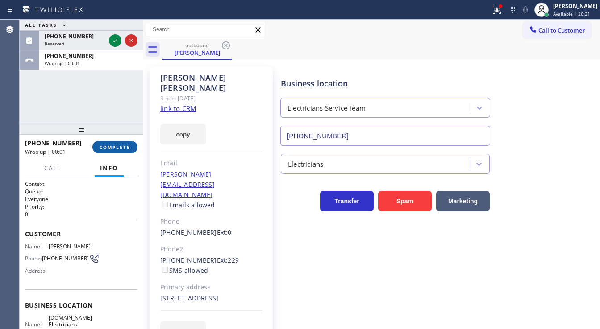
click at [125, 148] on span "COMPLETE" at bounding box center [115, 147] width 31 height 6
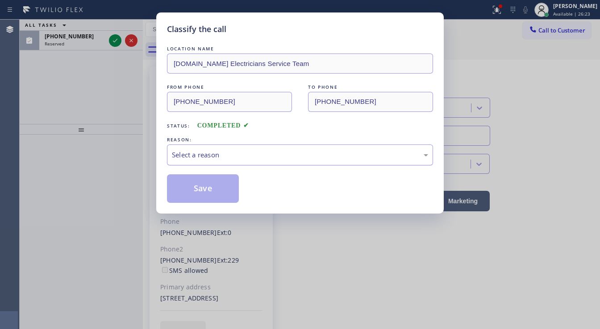
click at [200, 148] on div "Select a reason" at bounding box center [300, 155] width 266 height 21
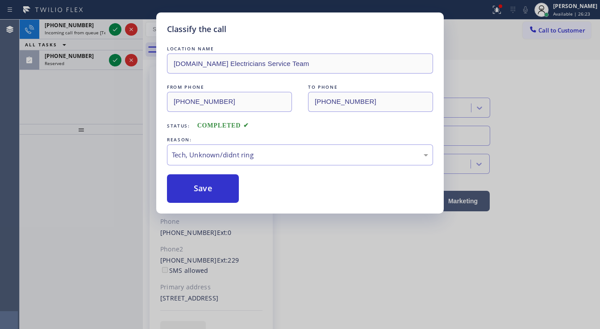
click at [205, 187] on button "Save" at bounding box center [203, 189] width 72 height 29
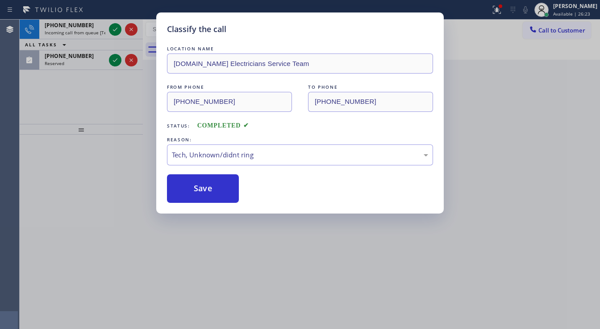
click at [115, 34] on div "Classify the call LOCATION NAME 4C.Email Electricians Service Team FROM PHONE (…" at bounding box center [300, 164] width 600 height 329
click at [115, 33] on icon at bounding box center [115, 29] width 11 height 11
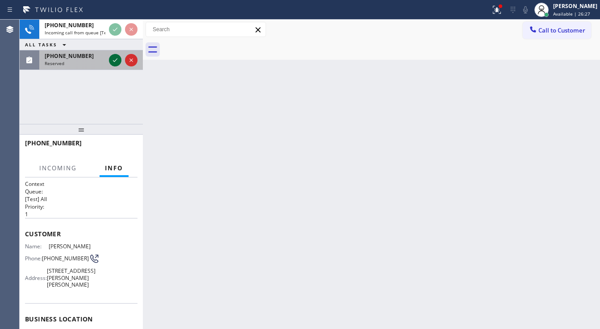
click at [111, 62] on icon at bounding box center [115, 60] width 11 height 11
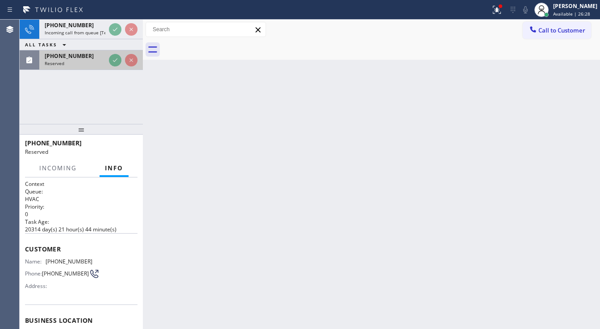
click at [105, 62] on div "Reserved" at bounding box center [75, 63] width 61 height 6
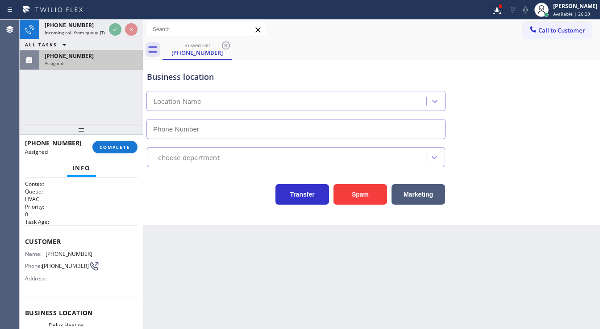
click at [111, 62] on div "Assigned" at bounding box center [91, 63] width 93 height 6
type input "(805) 892-6959"
click at [110, 142] on div "(805) 596-1954 Assigned COMPLETE" at bounding box center [81, 147] width 112 height 23
click at [109, 145] on span "COMPLETE" at bounding box center [115, 147] width 31 height 6
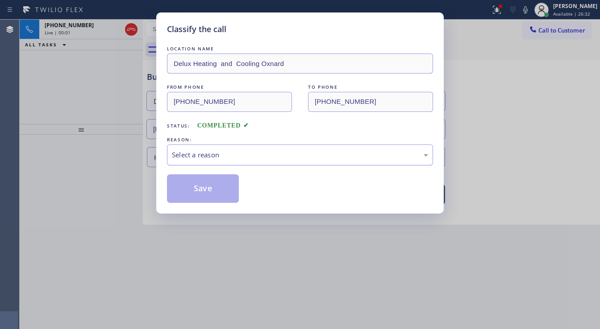
click at [216, 154] on div "Select a reason" at bounding box center [300, 155] width 256 height 10
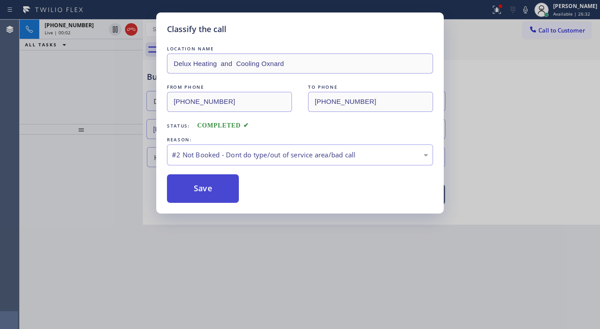
click at [204, 186] on button "Save" at bounding box center [203, 189] width 72 height 29
drag, startPoint x: 204, startPoint y: 186, endPoint x: 92, endPoint y: 80, distance: 153.8
click at [203, 184] on button "Save" at bounding box center [203, 189] width 72 height 29
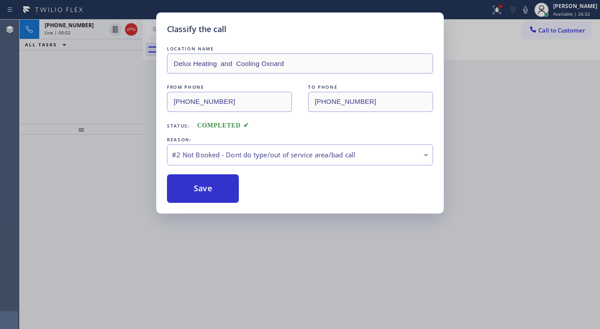
drag, startPoint x: 92, startPoint y: 80, endPoint x: 93, endPoint y: 76, distance: 4.8
click at [92, 79] on div "Classify the call LOCATION NAME Delux Heating and Cooling Oxnard FROM PHONE (80…" at bounding box center [300, 164] width 600 height 329
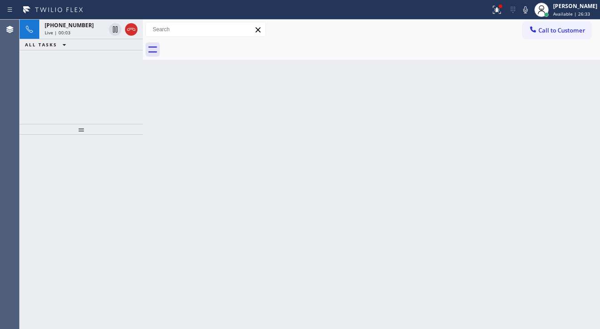
click at [79, 30] on div "Live | 00:03" at bounding box center [75, 32] width 61 height 6
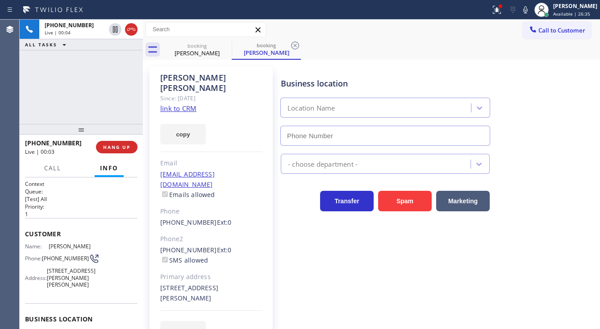
scroll to position [107, 0]
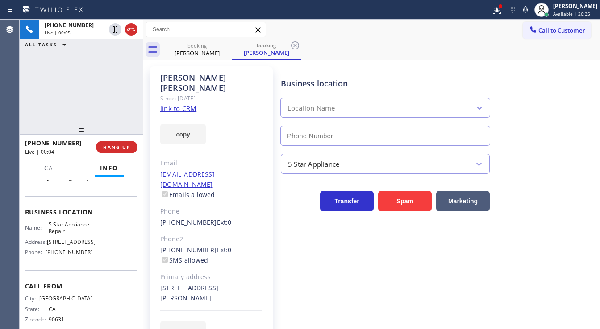
click at [66, 87] on div "+15625444307 Live | 00:05 ALL TASKS ALL TASKS ACTIVE TASKS TASKS IN WRAP UP" at bounding box center [81, 72] width 123 height 104
type input "[PHONE_NUMBER]"
click at [224, 48] on icon at bounding box center [226, 45] width 11 height 11
click at [177, 104] on link "link to CRM" at bounding box center [178, 108] width 36 height 9
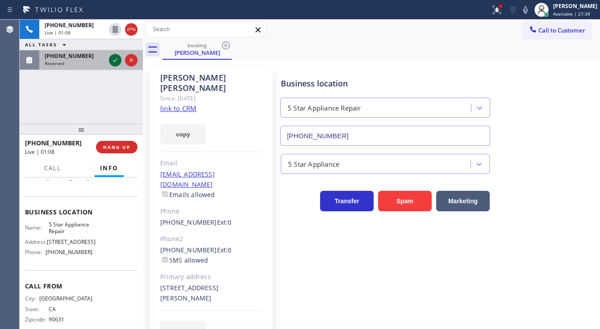
click at [112, 56] on icon at bounding box center [115, 60] width 11 height 11
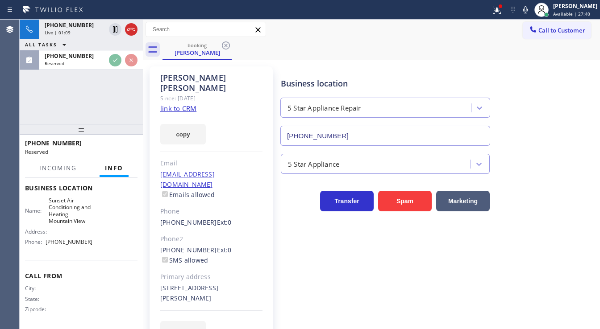
scroll to position [118, 0]
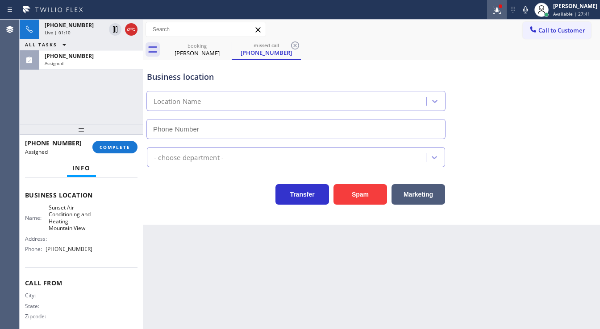
click at [499, 11] on icon at bounding box center [497, 9] width 11 height 11
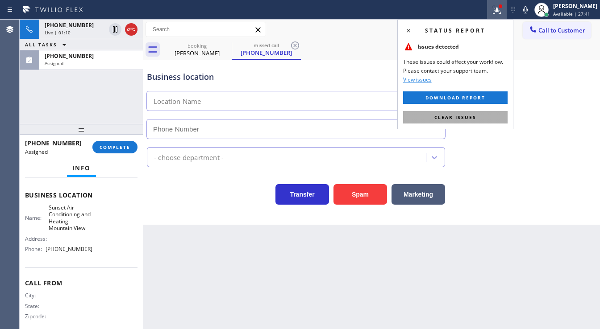
type input "(408) 676-2722"
click at [474, 115] on span "Clear issues" at bounding box center [455, 117] width 42 height 6
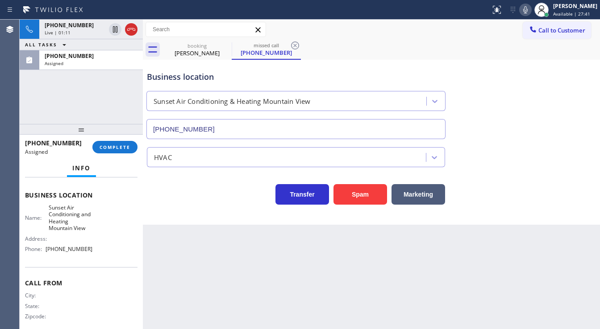
click at [531, 11] on icon at bounding box center [525, 9] width 11 height 11
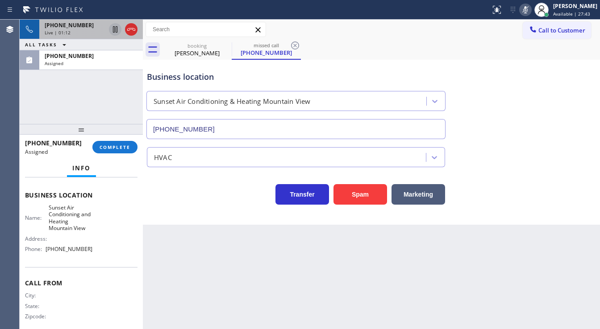
click at [112, 29] on icon at bounding box center [115, 29] width 11 height 11
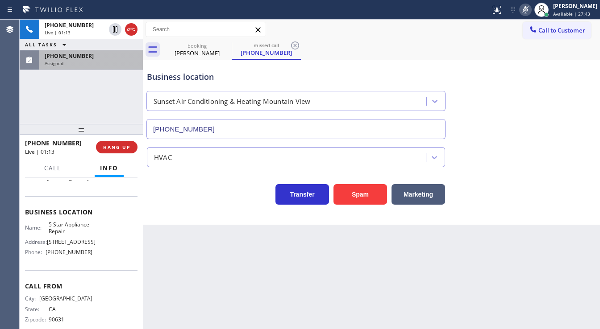
click at [107, 68] on div "(408) 372-0251 Assigned" at bounding box center [89, 60] width 100 height 20
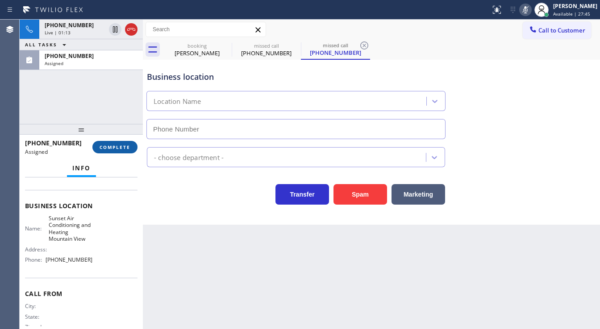
scroll to position [118, 0]
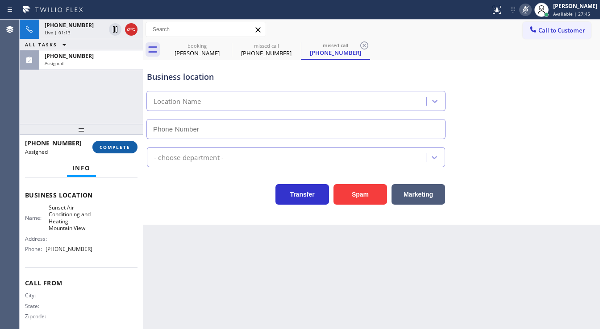
type input "(408) 676-2722"
click at [125, 148] on span "COMPLETE" at bounding box center [115, 147] width 31 height 6
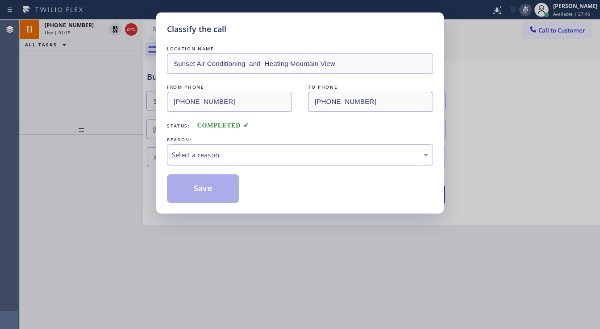
click at [217, 155] on div "Select a reason" at bounding box center [300, 155] width 256 height 10
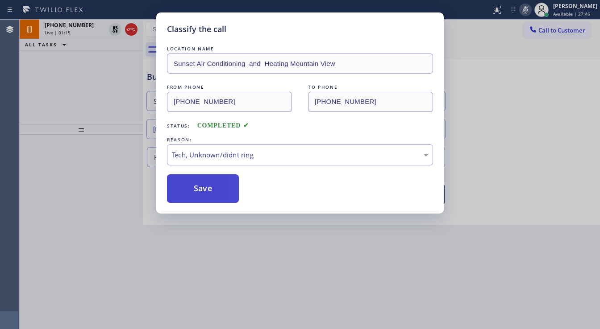
drag, startPoint x: 198, startPoint y: 221, endPoint x: 205, endPoint y: 186, distance: 36.4
click at [205, 180] on button "Save" at bounding box center [203, 189] width 72 height 29
click at [54, 118] on div "Classify the call LOCATION NAME Sunset Air Conditioning and Heating Mountain Vi…" at bounding box center [300, 164] width 600 height 329
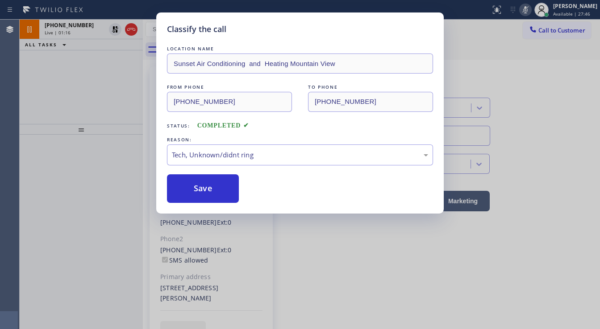
type input "[PHONE_NUMBER]"
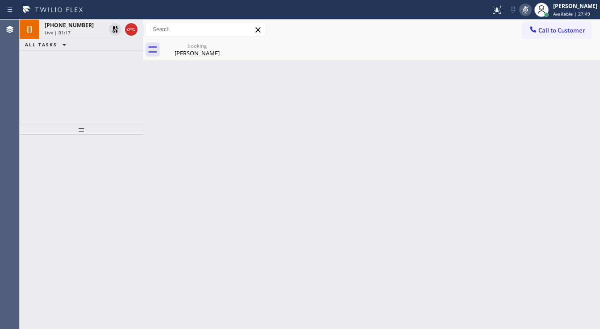
drag, startPoint x: 190, startPoint y: 50, endPoint x: 124, endPoint y: 44, distance: 66.8
click at [189, 50] on div "Maxine Caudillo" at bounding box center [196, 53] width 67 height 8
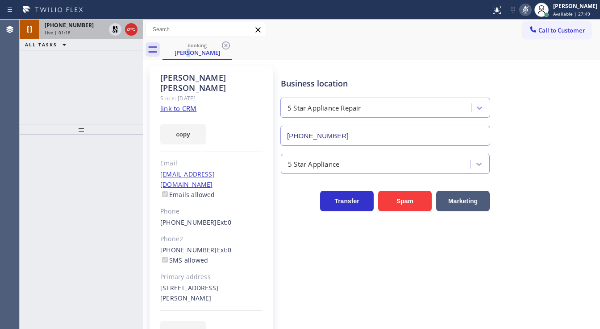
click at [86, 32] on div "Live | 01:18" at bounding box center [75, 32] width 61 height 6
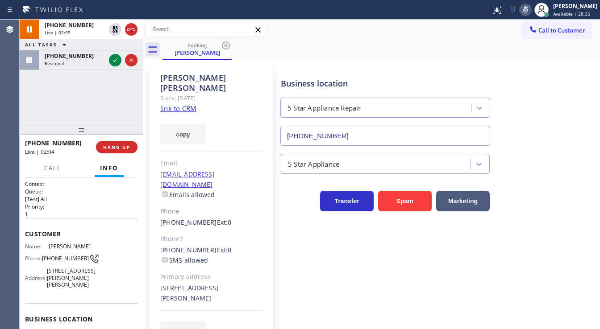
drag, startPoint x: 14, startPoint y: 100, endPoint x: 104, endPoint y: 74, distance: 93.0
click at [14, 99] on div "Agent Desktop" at bounding box center [9, 175] width 19 height 310
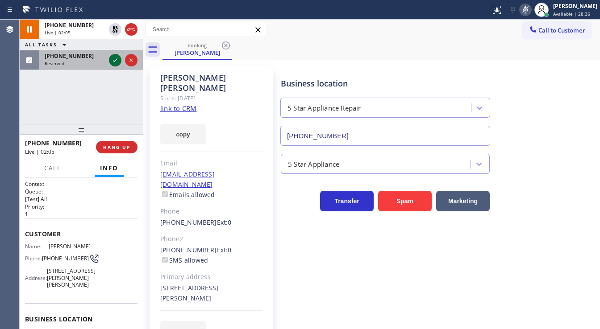
click at [114, 59] on icon at bounding box center [115, 60] width 11 height 11
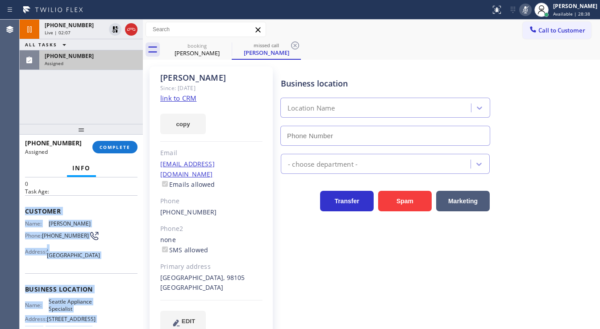
type input "(206) 445-7361"
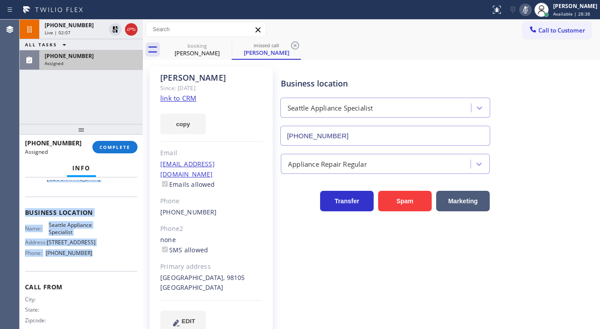
drag, startPoint x: 26, startPoint y: 236, endPoint x: 95, endPoint y: 267, distance: 75.3
click at [95, 267] on div "Context Queue: Appliance Repair Priority: 0 Task Age: Customer Name: Denise Pho…" at bounding box center [81, 206] width 112 height 266
click at [120, 148] on span "COMPLETE" at bounding box center [115, 147] width 31 height 6
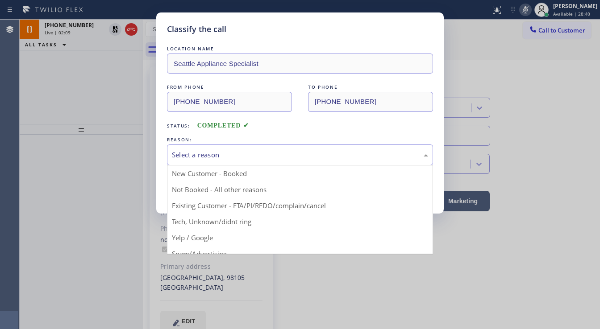
drag, startPoint x: 238, startPoint y: 155, endPoint x: 227, endPoint y: 193, distance: 39.6
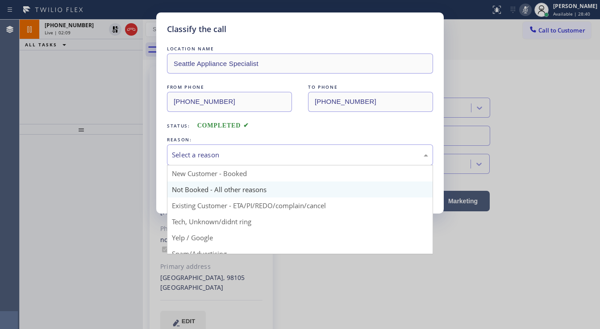
click at [237, 154] on div "Select a reason" at bounding box center [300, 155] width 256 height 10
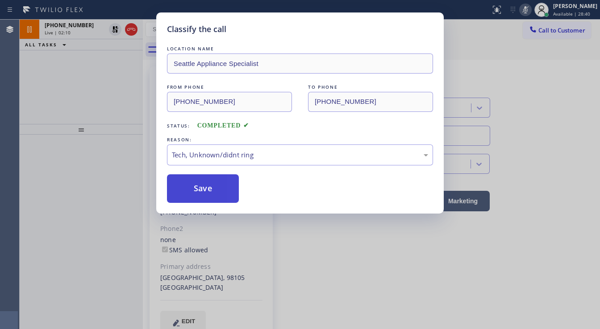
click at [207, 184] on button "Save" at bounding box center [203, 189] width 72 height 29
type input "[PHONE_NUMBER]"
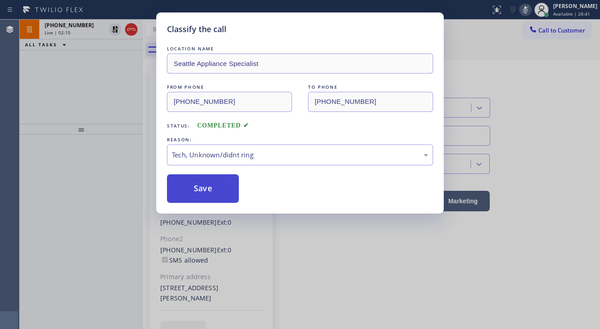
click at [207, 184] on button "Save" at bounding box center [203, 189] width 72 height 29
drag, startPoint x: 119, startPoint y: 97, endPoint x: 114, endPoint y: 96, distance: 5.0
click at [115, 97] on div "Classify the call LOCATION NAME Seattle Appliance Specialist FROM PHONE (480) 5…" at bounding box center [300, 164] width 600 height 329
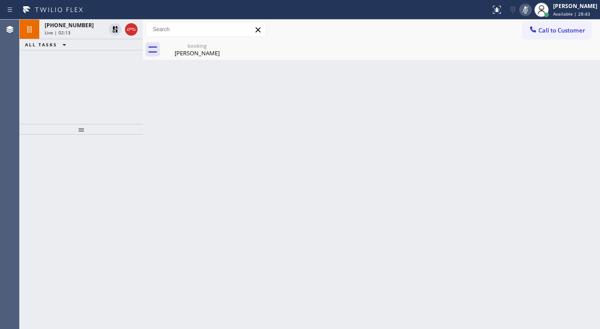
drag, startPoint x: 113, startPoint y: 31, endPoint x: 416, endPoint y: 37, distance: 303.2
click at [113, 31] on icon at bounding box center [115, 29] width 11 height 11
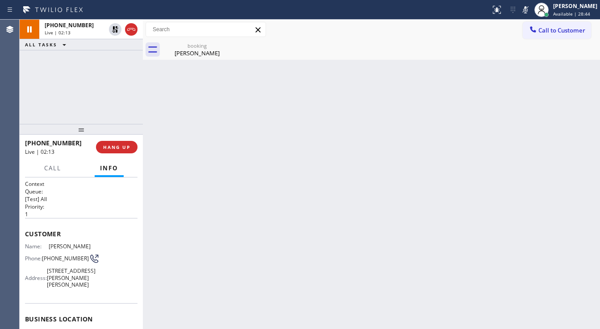
drag, startPoint x: 534, startPoint y: 10, endPoint x: 350, endPoint y: 62, distance: 191.1
click at [528, 12] on icon at bounding box center [525, 9] width 4 height 7
click at [82, 95] on div "+15625444307 Live | 02:14 ALL TASKS ALL TASKS ACTIVE TASKS TASKS IN WRAP UP" at bounding box center [81, 72] width 123 height 104
drag, startPoint x: 66, startPoint y: 142, endPoint x: 101, endPoint y: 15, distance: 132.1
click at [32, 143] on div "+15625444307" at bounding box center [57, 143] width 65 height 8
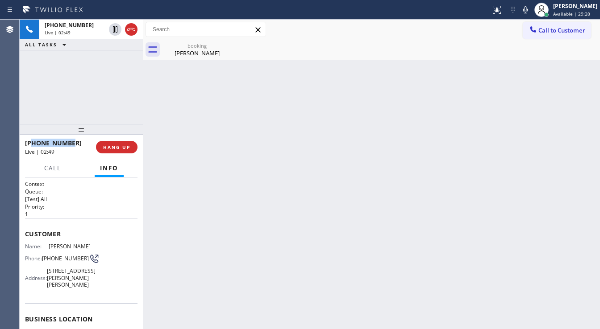
copy span "5625444307"
click at [30, 87] on div "+15625444307 Live | 02:55 ALL TASKS ALL TASKS ACTIVE TASKS TASKS IN WRAP UP" at bounding box center [81, 72] width 123 height 104
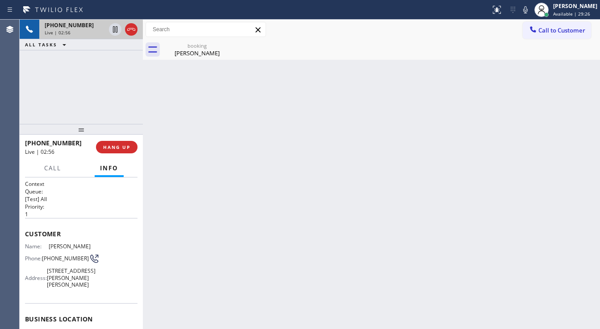
click at [90, 25] on div "+15625444307" at bounding box center [75, 25] width 61 height 8
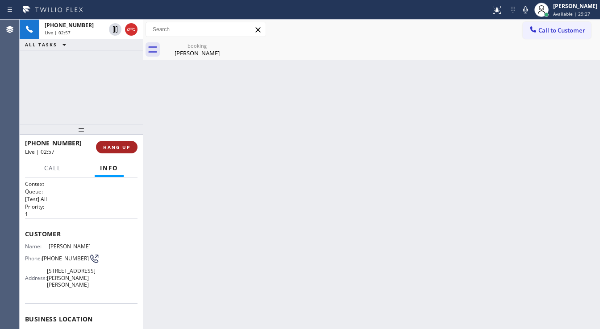
click at [121, 147] on span "HANG UP" at bounding box center [116, 147] width 27 height 6
click at [121, 146] on span "COMPLETE" at bounding box center [115, 147] width 31 height 6
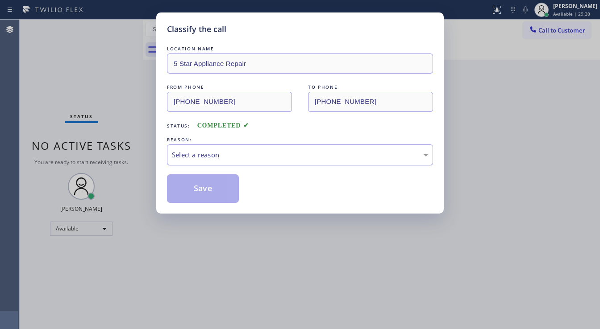
click at [243, 159] on div "Select a reason" at bounding box center [300, 155] width 256 height 10
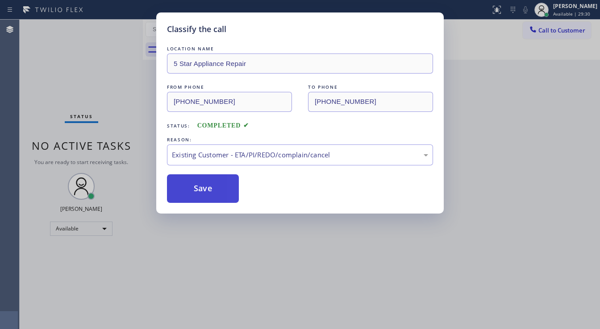
click at [207, 181] on button "Save" at bounding box center [203, 189] width 72 height 29
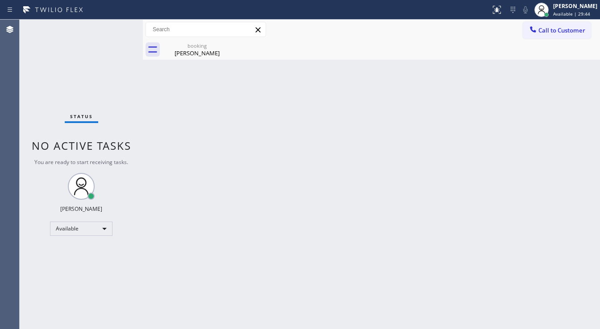
click at [62, 80] on div "Status No active tasks You are ready to start receiving tasks. [PERSON_NAME]" at bounding box center [81, 175] width 123 height 310
drag, startPoint x: 62, startPoint y: 186, endPoint x: 76, endPoint y: 207, distance: 25.3
click at [62, 186] on div "Status No active tasks You are ready to start receiving tasks. [PERSON_NAME]" at bounding box center [81, 175] width 123 height 310
click at [85, 223] on div "Available" at bounding box center [81, 229] width 62 height 14
drag, startPoint x: 83, startPoint y: 262, endPoint x: 209, endPoint y: 249, distance: 127.0
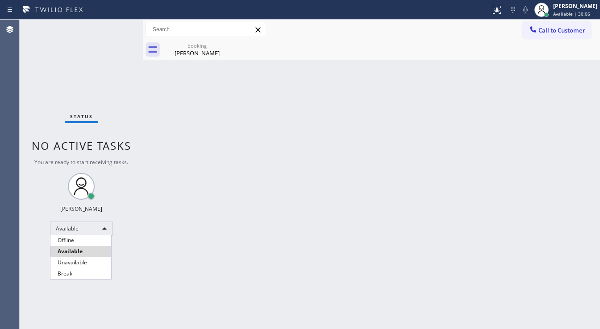
click at [83, 261] on li "Unavailable" at bounding box center [80, 263] width 61 height 11
click at [254, 248] on div "Back to Dashboard Change Sender ID Customers Technicians Select a contact Outbo…" at bounding box center [371, 175] width 457 height 310
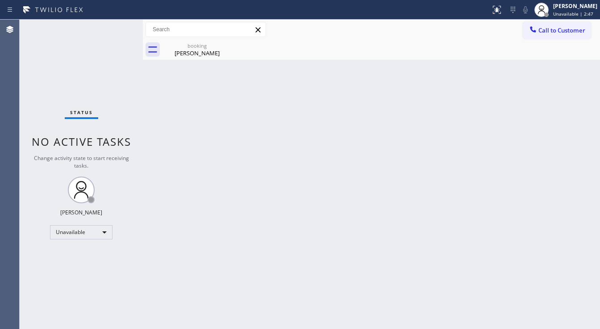
click at [66, 225] on div "Status No active tasks Change activity state to start receiving tasks. [PERSON_…" at bounding box center [81, 175] width 123 height 310
click at [82, 227] on div "Unavailable" at bounding box center [81, 232] width 62 height 14
click at [77, 257] on li "Available" at bounding box center [80, 255] width 61 height 11
click at [224, 245] on div "Back to Dashboard Change Sender ID Customers Technicians Select a contact Outbo…" at bounding box center [371, 175] width 457 height 310
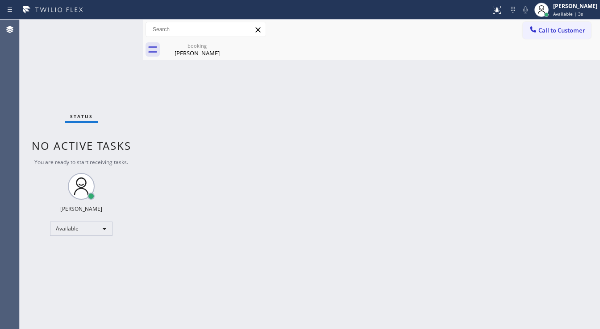
click at [215, 48] on div "booking" at bounding box center [196, 45] width 67 height 7
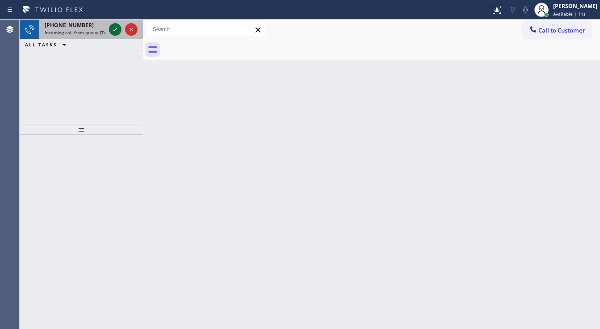
click at [112, 27] on icon at bounding box center [115, 29] width 11 height 11
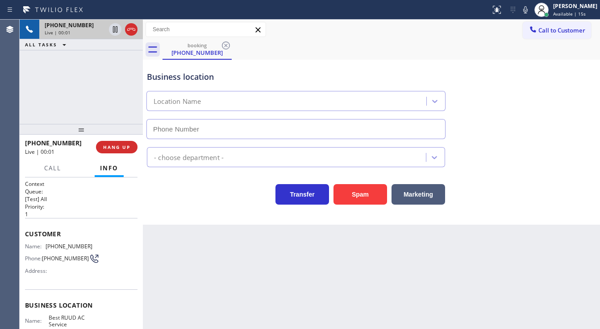
type input "(626) 964-3413"
drag, startPoint x: 34, startPoint y: 104, endPoint x: 211, endPoint y: 160, distance: 185.7
click at [34, 104] on div "+17018155966 Live | 00:14 ALL TASKS ALL TASKS ACTIVE TASKS TASKS IN WRAP UP" at bounding box center [81, 72] width 123 height 104
click at [363, 194] on button "Spam" at bounding box center [360, 194] width 54 height 21
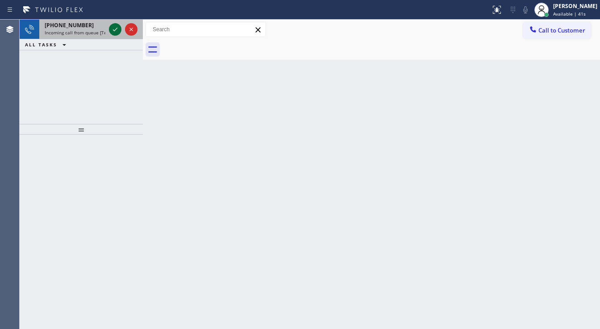
click at [117, 29] on icon at bounding box center [115, 29] width 11 height 11
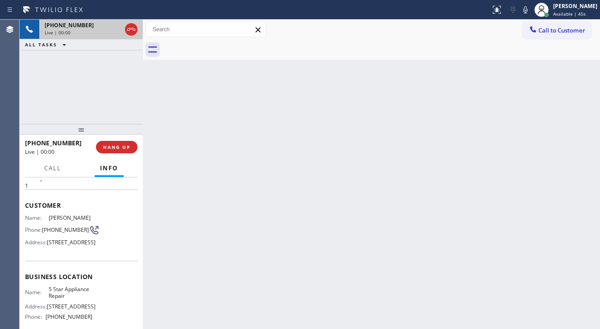
scroll to position [36, 0]
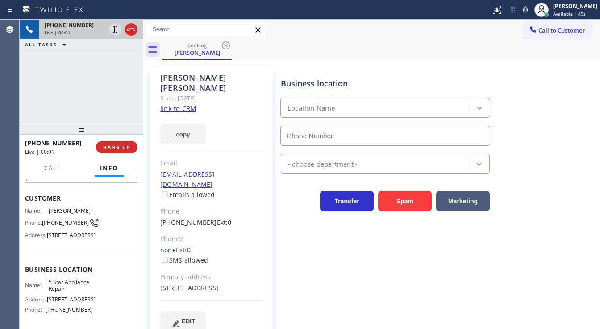
type input "[PHONE_NUMBER]"
click at [87, 97] on div "+13105296506 Live | 00:03 ALL TASKS ALL TASKS ACTIVE TASKS TASKS IN WRAP UP" at bounding box center [81, 72] width 123 height 104
click at [183, 104] on link "link to CRM" at bounding box center [178, 108] width 36 height 9
click at [526, 12] on div at bounding box center [525, 9] width 12 height 11
click at [115, 29] on icon at bounding box center [115, 29] width 11 height 11
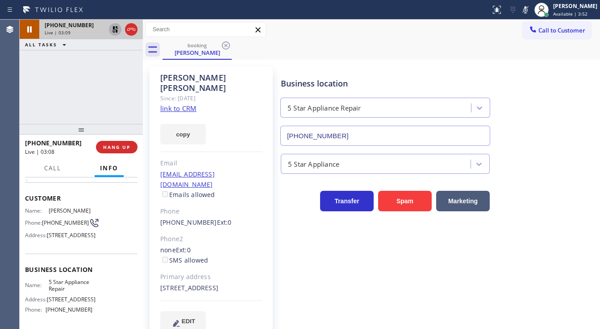
click at [114, 33] on icon at bounding box center [115, 29] width 11 height 11
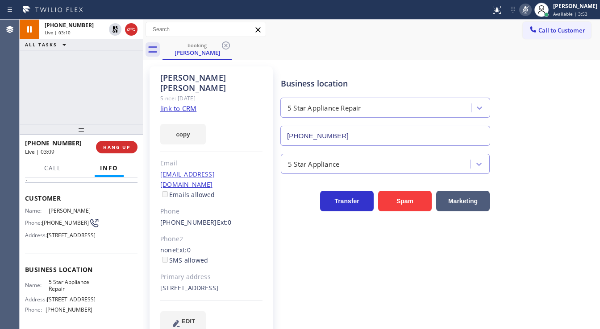
click at [529, 9] on icon at bounding box center [525, 9] width 11 height 11
click at [56, 85] on div "+13105296506 Live | 03:11 ALL TASKS ALL TASKS ACTIVE TASKS TASKS IN WRAP UP" at bounding box center [81, 72] width 123 height 104
click at [60, 171] on span "Call" at bounding box center [52, 168] width 17 height 8
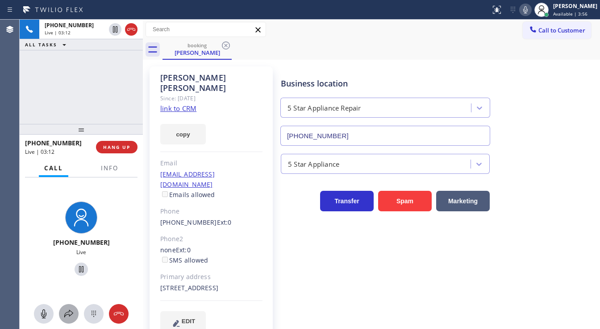
click at [67, 315] on icon at bounding box center [68, 314] width 11 height 11
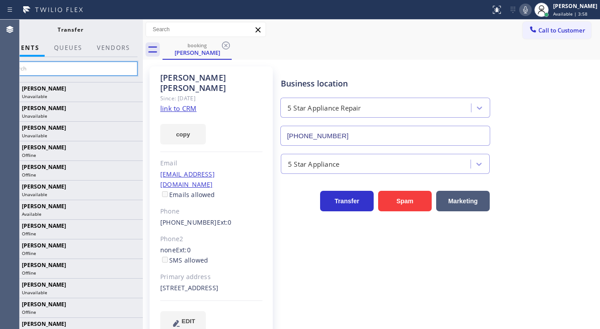
click at [62, 71] on input "text" at bounding box center [70, 69] width 134 height 14
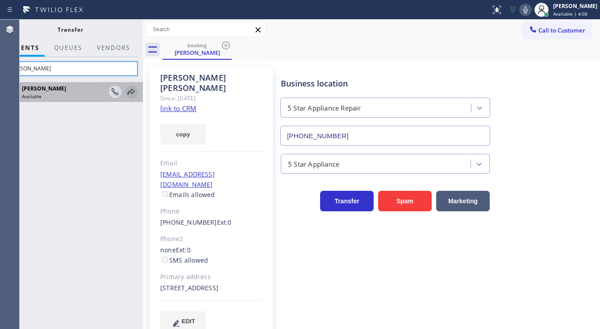
type input "Axel"
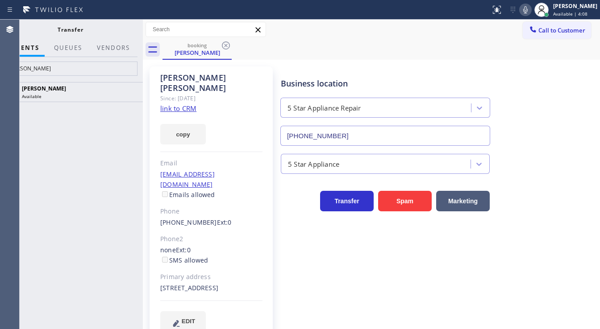
click at [0, 0] on icon at bounding box center [0, 0] width 0 height 0
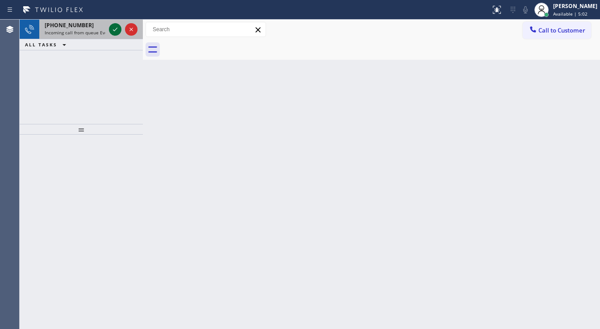
click at [112, 29] on icon at bounding box center [115, 29] width 11 height 11
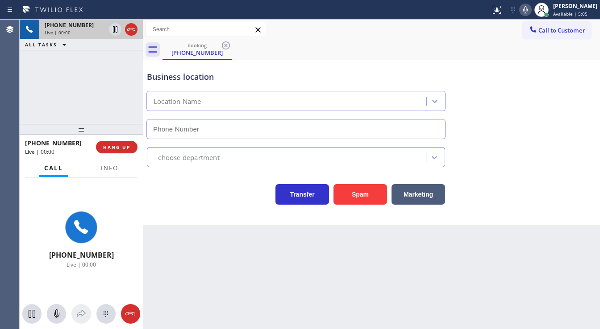
type input "(855) 201-8065"
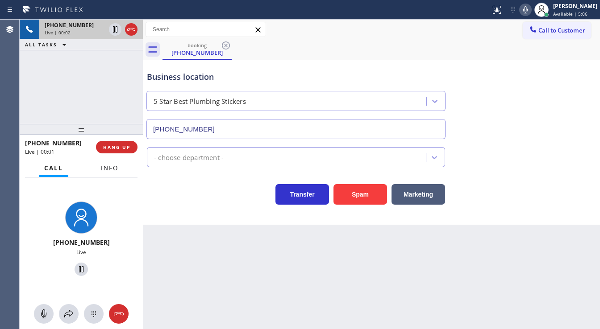
click at [109, 170] on span "Info" at bounding box center [109, 168] width 17 height 8
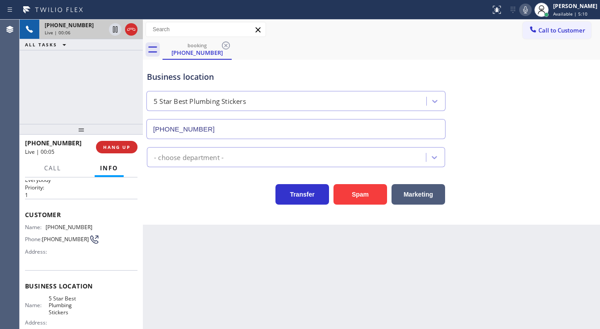
scroll to position [36, 0]
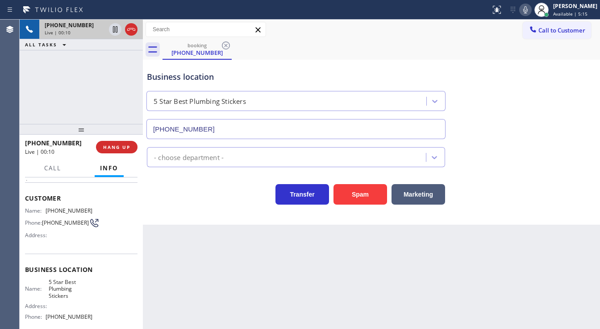
click at [81, 98] on div "+15083416236 Live | 00:10 ALL TASKS ALL TASKS ACTIVE TASKS TASKS IN WRAP UP" at bounding box center [81, 72] width 123 height 104
click at [344, 198] on button "Spam" at bounding box center [360, 194] width 54 height 21
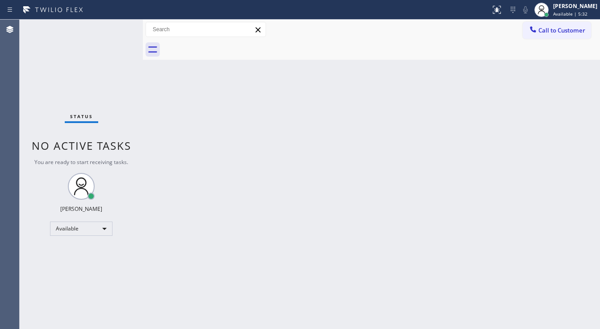
drag, startPoint x: 30, startPoint y: 86, endPoint x: 45, endPoint y: 90, distance: 15.8
click at [30, 86] on div "Status No active tasks You are ready to start receiving tasks. [PERSON_NAME]" at bounding box center [81, 175] width 123 height 310
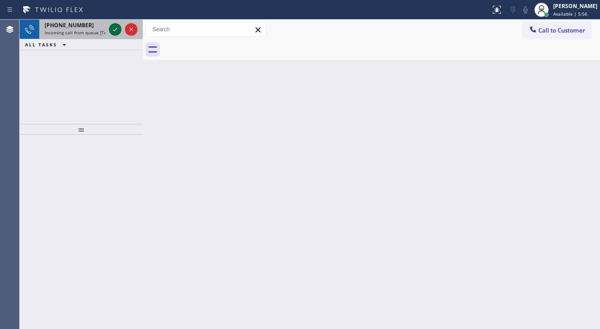
click at [113, 29] on icon at bounding box center [115, 29] width 11 height 11
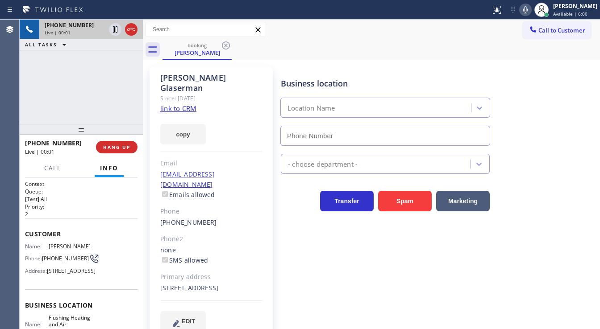
type input "(347) 690-7214"
click at [29, 59] on div "+19173595859 Live | 00:05 ALL TASKS ALL TASKS ACTIVE TASKS TASKS IN WRAP UP" at bounding box center [81, 72] width 123 height 104
click at [37, 96] on div "+19173595859 Live | 00:10 ALL TASKS ALL TASKS ACTIVE TASKS TASKS IN WRAP UP" at bounding box center [81, 72] width 123 height 104
click at [187, 104] on link "link to CRM" at bounding box center [178, 108] width 36 height 9
click at [58, 89] on div "+19173595859 Live | 03:39 ALL TASKS ALL TASKS ACTIVE TASKS TASKS IN WRAP UP" at bounding box center [81, 72] width 123 height 104
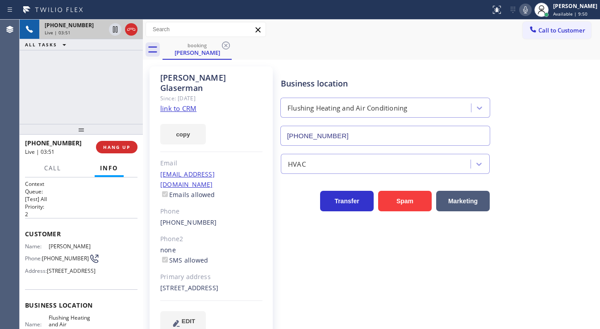
click at [57, 82] on div "+19173595859 Live | 03:51 ALL TASKS ALL TASKS ACTIVE TASKS TASKS IN WRAP UP" at bounding box center [81, 72] width 123 height 104
click at [93, 80] on div "+19173595859 Live | 05:42 ALL TASKS ALL TASKS ACTIVE TASKS TASKS IN WRAP UP" at bounding box center [81, 72] width 123 height 104
drag, startPoint x: 59, startPoint y: 266, endPoint x: 43, endPoint y: 260, distance: 16.9
click at [43, 260] on div "Phone: (917) 359-5859" at bounding box center [58, 259] width 67 height 11
copy span "(917) 359-5859"
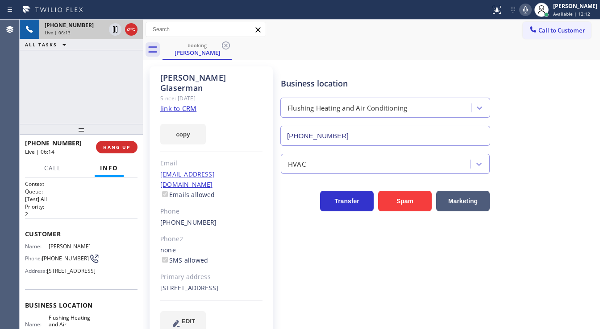
click at [75, 102] on div "+19173595859 Live | 06:13 ALL TASKS ALL TASKS ACTIVE TASKS TASKS IN WRAP UP" at bounding box center [81, 72] width 123 height 104
click at [32, 82] on div "+19173595859 Live | 06:22 ALL TASKS ALL TASKS ACTIVE TASKS TASKS IN WRAP UP" at bounding box center [81, 72] width 123 height 104
click at [88, 104] on div "+19173595859 Live | 06:32 ALL TASKS ALL TASKS ACTIVE TASKS TASKS IN WRAP UP" at bounding box center [81, 72] width 123 height 104
click at [55, 105] on div "+19173595859 Live | 06:37 ALL TASKS ALL TASKS ACTIVE TASKS TASKS IN WRAP UP" at bounding box center [81, 72] width 123 height 104
drag, startPoint x: 86, startPoint y: 100, endPoint x: 83, endPoint y: 107, distance: 7.6
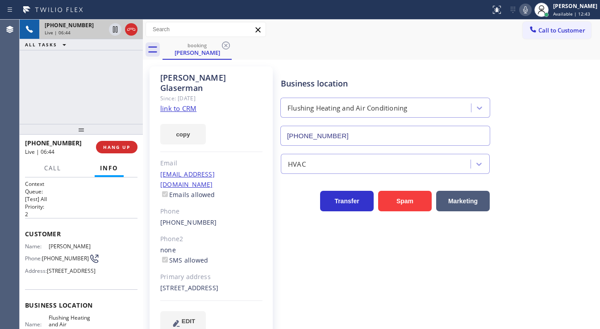
click at [83, 105] on div "+19173595859 Live | 06:44 ALL TASKS ALL TASKS ACTIVE TASKS TASKS IN WRAP UP" at bounding box center [81, 72] width 123 height 104
drag, startPoint x: 82, startPoint y: 120, endPoint x: 81, endPoint y: 127, distance: 6.8
click at [82, 121] on div "+19173595859 Live | 06:44 ALL TASKS ALL TASKS ACTIVE TASKS TASKS IN WRAP UP" at bounding box center [81, 72] width 123 height 104
click at [81, 127] on div at bounding box center [81, 129] width 123 height 11
click at [4, 99] on div "Agent Desktop" at bounding box center [9, 175] width 19 height 310
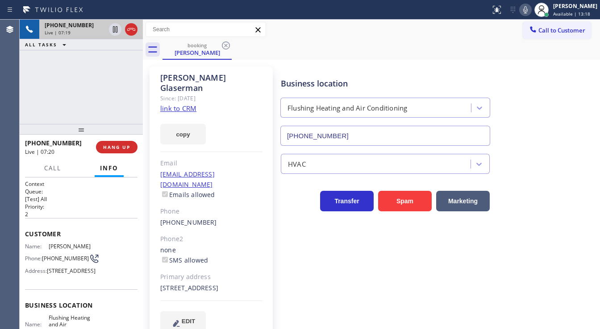
click at [81, 130] on div at bounding box center [81, 129] width 123 height 11
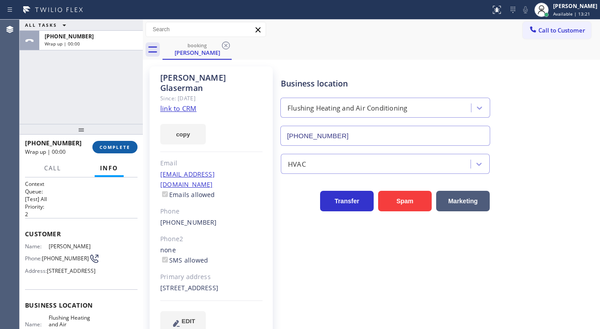
click at [118, 146] on span "COMPLETE" at bounding box center [115, 147] width 31 height 6
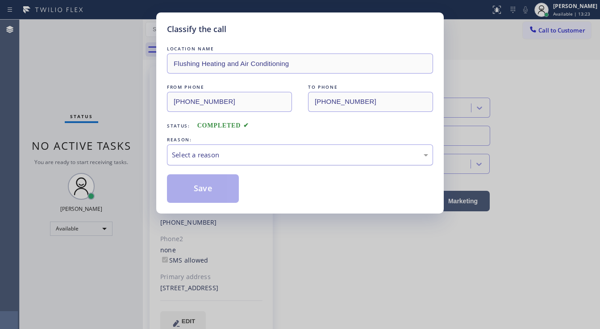
click at [240, 160] on div "Select a reason" at bounding box center [300, 155] width 266 height 21
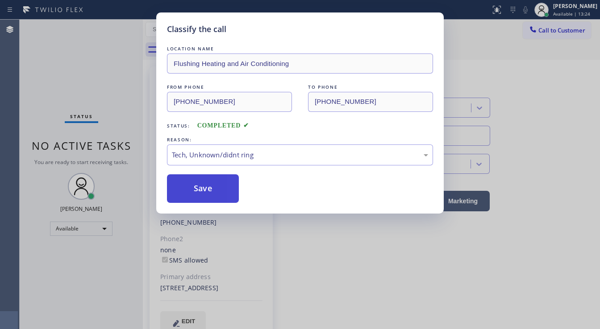
click at [208, 185] on button "Save" at bounding box center [203, 189] width 72 height 29
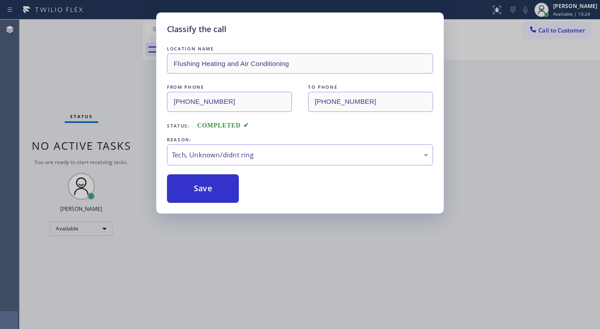
click at [270, 324] on div "Classify the call LOCATION NAME Flushing Heating and Air Conditioning FROM PHON…" at bounding box center [300, 164] width 600 height 329
click at [268, 325] on div "Back to Dashboard Change Sender ID Customers Technicians Select a contact Outbo…" at bounding box center [371, 175] width 457 height 310
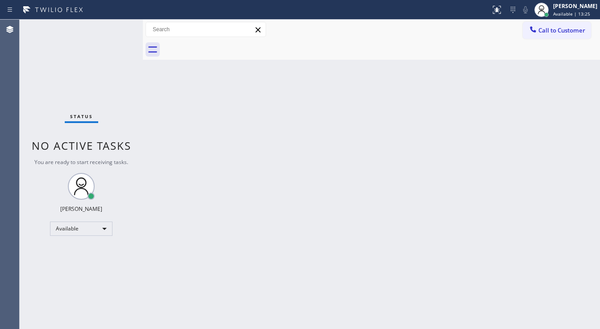
click at [259, 329] on div "Back to Dashboard Change Sender ID Customers Technicians Select a contact Outbo…" at bounding box center [371, 175] width 457 height 310
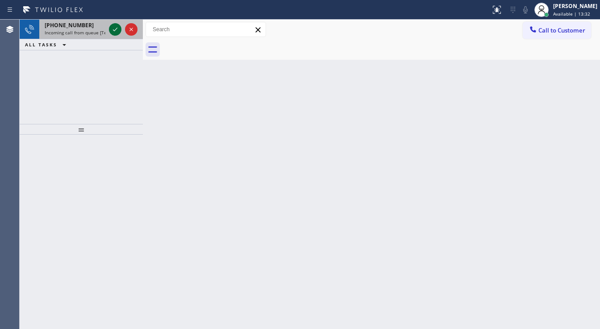
click at [113, 25] on icon at bounding box center [115, 29] width 11 height 11
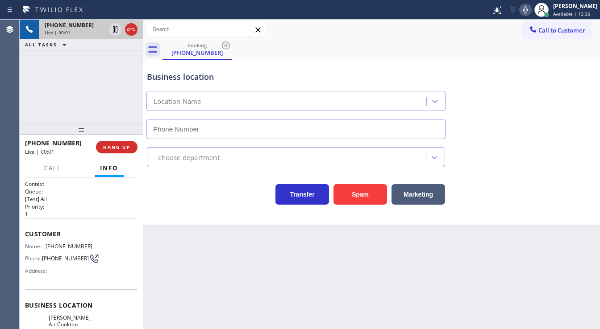
type input "(213) 354-7563"
click at [21, 108] on div "+16575718919 Live | 00:02 ALL TASKS ALL TASKS ACTIVE TASKS TASKS IN WRAP UP" at bounding box center [81, 72] width 123 height 104
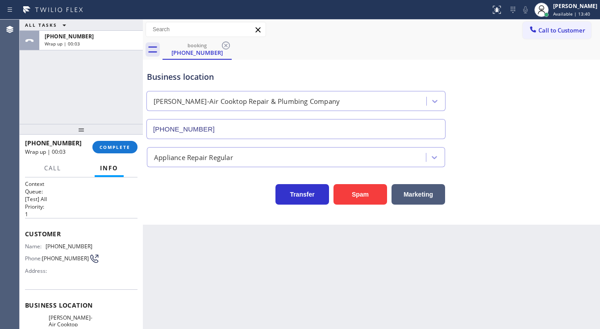
click at [67, 127] on div at bounding box center [81, 129] width 123 height 11
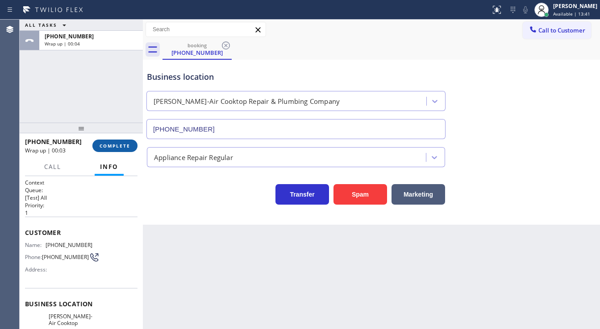
click at [126, 146] on span "COMPLETE" at bounding box center [115, 146] width 31 height 6
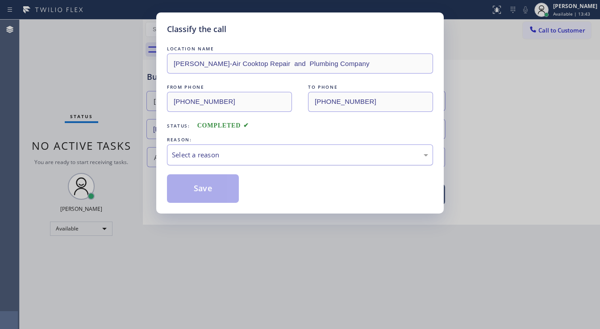
click at [221, 151] on div "Select a reason" at bounding box center [300, 155] width 256 height 10
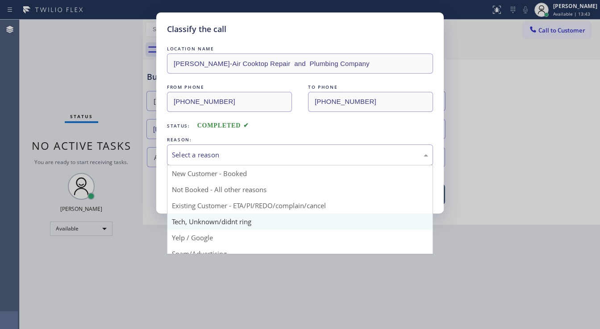
drag, startPoint x: 224, startPoint y: 222, endPoint x: 223, endPoint y: 217, distance: 5.4
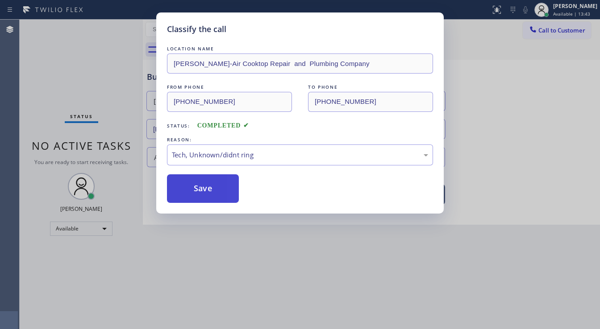
click at [209, 182] on button "Save" at bounding box center [203, 189] width 72 height 29
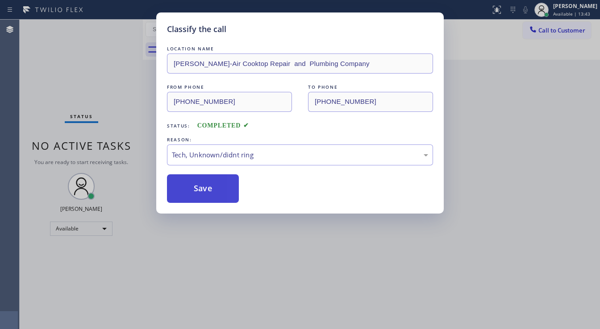
click at [209, 182] on button "Save" at bounding box center [203, 189] width 72 height 29
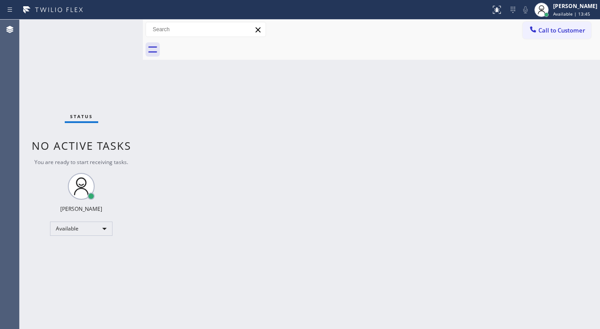
click at [110, 26] on div "Status No active tasks You are ready to start receiving tasks. [PERSON_NAME]" at bounding box center [81, 175] width 123 height 310
click at [111, 25] on div "Status No active tasks You are ready to start receiving tasks. [PERSON_NAME]" at bounding box center [81, 175] width 123 height 310
click at [245, 329] on div "Back to Dashboard Change Sender ID Customers Technicians Select a contact Outbo…" at bounding box center [371, 175] width 457 height 310
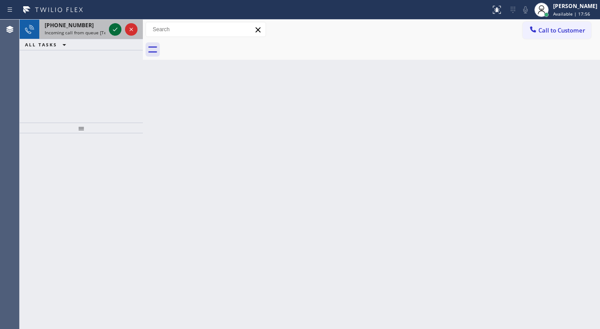
click at [110, 30] on div at bounding box center [115, 29] width 12 height 11
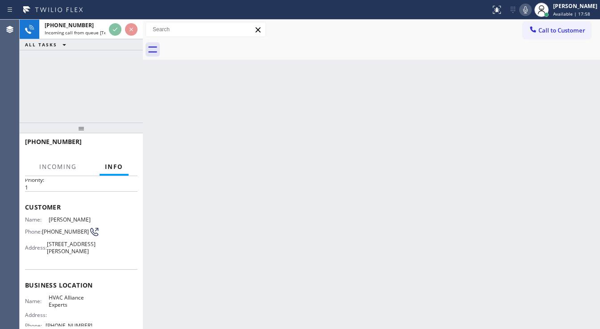
scroll to position [36, 0]
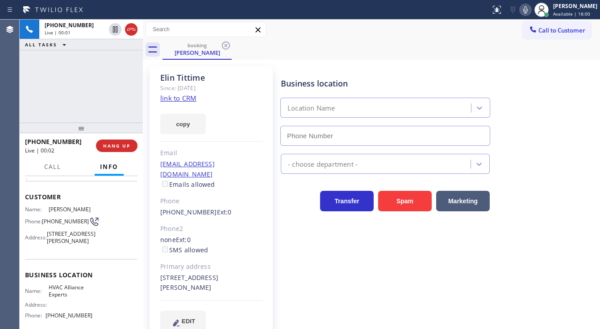
type input "(833) 558-1241"
click at [55, 82] on div "+15106859190 Live | 00:05 ALL TASKS ALL TASKS ACTIVE TASKS TASKS IN WRAP UP" at bounding box center [81, 71] width 123 height 103
click at [164, 100] on link "link to CRM" at bounding box center [178, 98] width 36 height 9
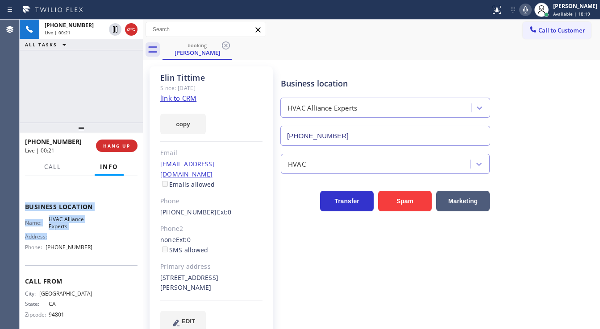
scroll to position [118, 0]
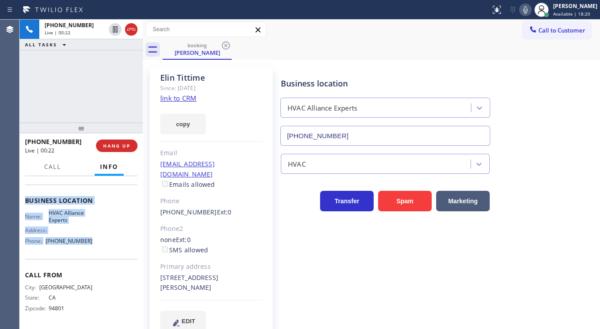
drag, startPoint x: 26, startPoint y: 193, endPoint x: 87, endPoint y: 238, distance: 76.3
click at [87, 238] on div "Context Queue: [Test] All Priority: 1 Customer Name: Elin Tittime Phone: (510) …" at bounding box center [81, 198] width 112 height 258
copy div "Customer Name: Elin Tittime Phone: (510) 685-9190 Address: 441 Lee St, Oakland,…"
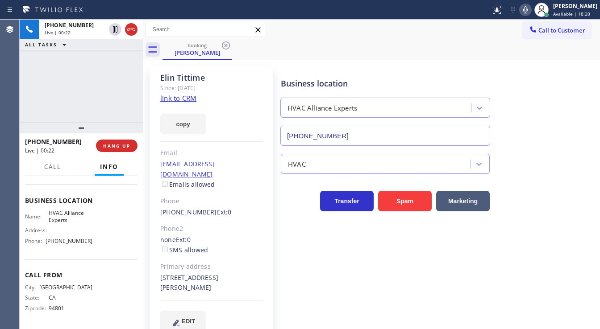
click at [74, 91] on div "+15106859190 Live | 00:22 ALL TASKS ALL TASKS ACTIVE TASKS TASKS IN WRAP UP" at bounding box center [81, 71] width 123 height 103
click at [97, 59] on div "+15106859190 Live | 01:38 ALL TASKS ALL TASKS ACTIVE TASKS TASKS IN WRAP UP" at bounding box center [81, 71] width 123 height 103
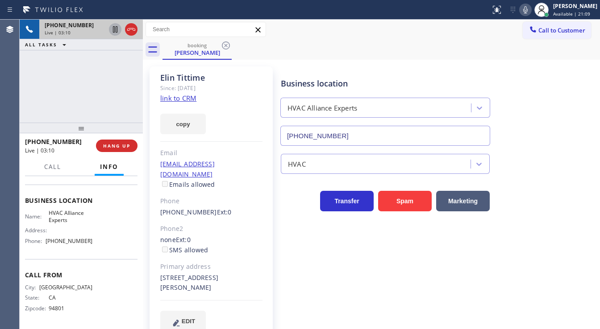
click at [112, 31] on icon at bounding box center [115, 29] width 11 height 11
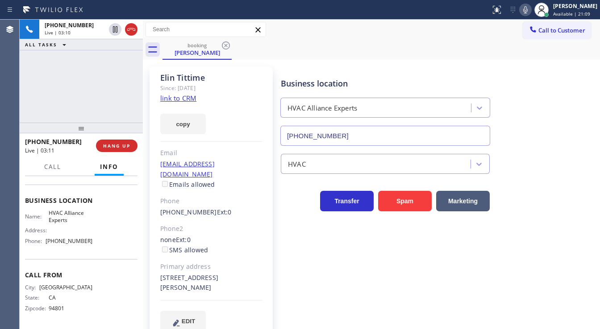
click at [531, 11] on icon at bounding box center [525, 9] width 11 height 11
click at [42, 100] on div "+15106859190 Live | 04:34 ALL TASKS ALL TASKS ACTIVE TASKS TASKS IN WRAP UP" at bounding box center [81, 71] width 123 height 103
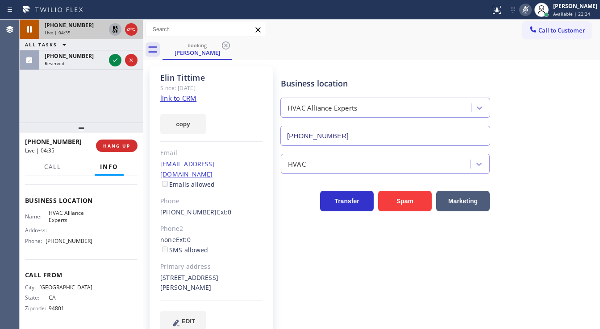
click at [113, 32] on icon at bounding box center [115, 29] width 11 height 11
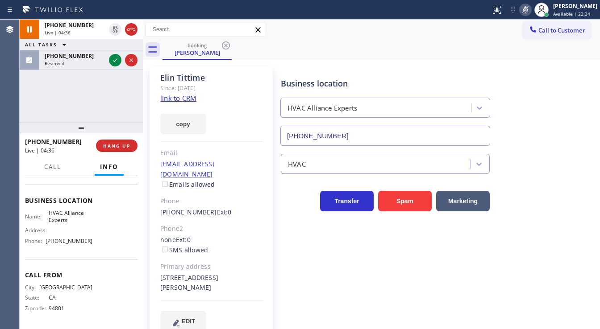
click at [525, 13] on div "Status report No issues detected If you experience an issue, please download th…" at bounding box center [543, 10] width 113 height 20
click at [93, 102] on div "+15106859190 Live | 04:37 ALL TASKS ALL TASKS ACTIVE TASKS TASKS IN WRAP UP (50…" at bounding box center [81, 71] width 123 height 103
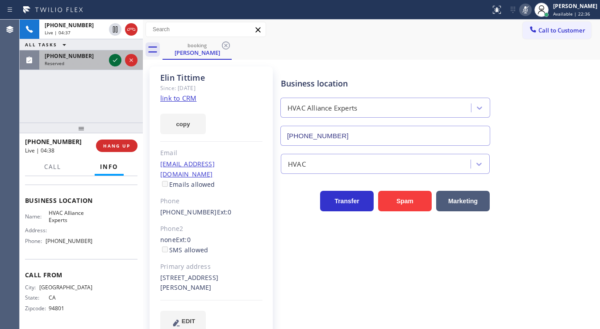
click at [111, 60] on icon at bounding box center [115, 60] width 11 height 11
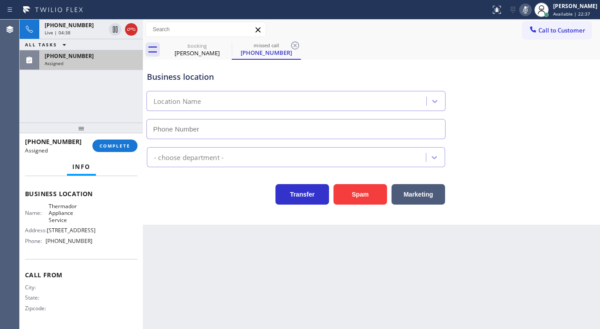
scroll to position [125, 0]
type input "(425) 215-0733"
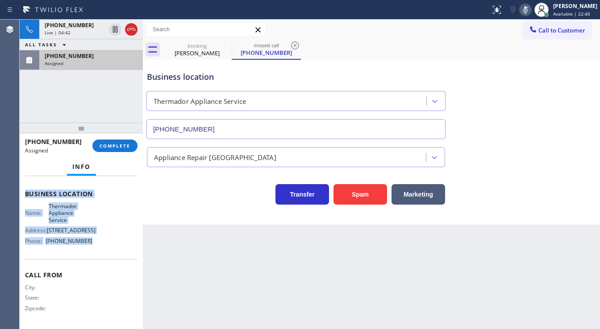
drag, startPoint x: 24, startPoint y: 217, endPoint x: 93, endPoint y: 241, distance: 73.1
click at [93, 241] on div "Context Queue: Appliance Repair High End Priority: 0 Task Age: Customer Name: (…" at bounding box center [81, 253] width 123 height 154
click at [531, 11] on icon at bounding box center [525, 9] width 11 height 11
copy div "Customer Name: (509) 670-2015 Phone: (509) 670-2015 Address: Business location …"
click at [116, 149] on button "COMPLETE" at bounding box center [114, 146] width 45 height 12
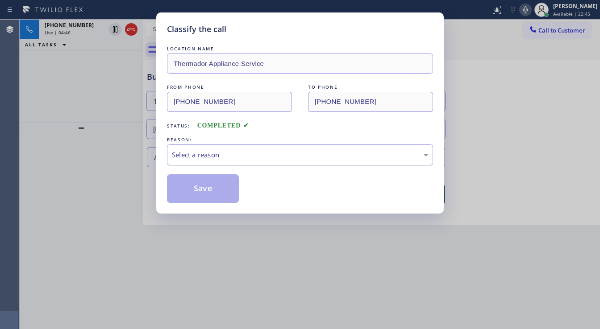
drag, startPoint x: 192, startPoint y: 150, endPoint x: 205, endPoint y: 163, distance: 18.6
click at [200, 152] on div "Select a reason" at bounding box center [300, 155] width 256 height 10
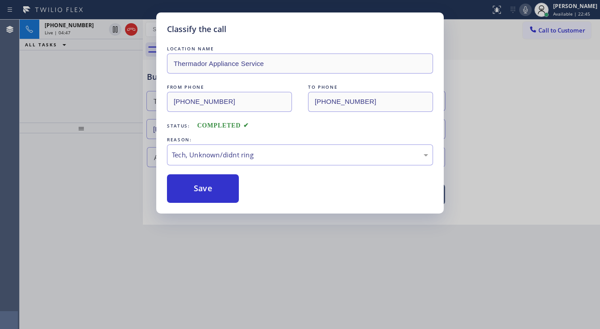
click at [198, 192] on button "Save" at bounding box center [203, 189] width 72 height 29
type input "(833) 558-1241"
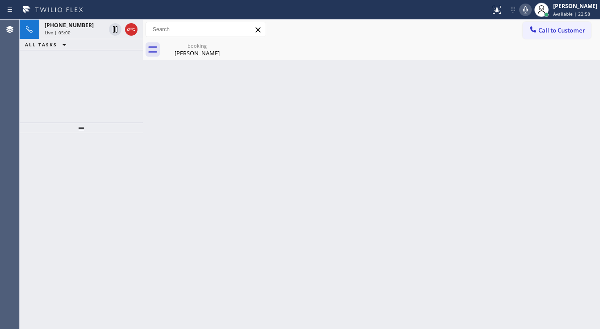
click at [91, 93] on div "+15106859190 Live | 05:00 ALL TASKS ALL TASKS ACTIVE TASKS TASKS IN WRAP UP" at bounding box center [81, 71] width 123 height 103
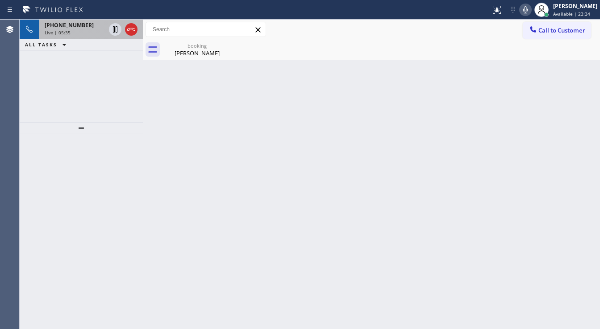
click at [79, 24] on span "+15106859190" at bounding box center [69, 25] width 49 height 8
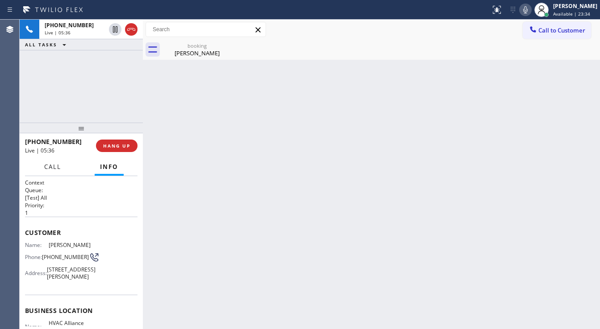
click at [55, 168] on span "Call" at bounding box center [52, 167] width 17 height 8
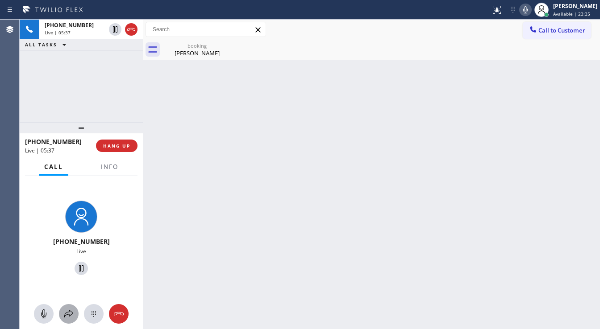
click at [68, 318] on icon at bounding box center [68, 314] width 11 height 11
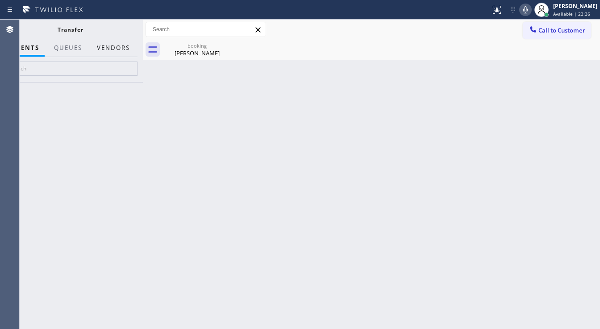
click at [121, 51] on button "Vendors" at bounding box center [114, 47] width 44 height 17
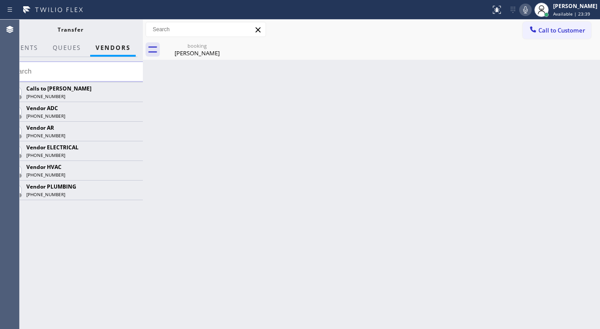
click at [0, 0] on icon at bounding box center [0, 0] width 0 height 0
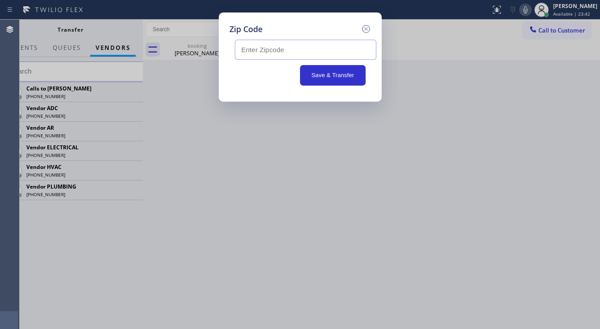
click at [300, 54] on input "text" at bounding box center [306, 50] width 142 height 20
paste input "94610"
type input "94610"
click at [316, 76] on button "Save & Transfer" at bounding box center [333, 75] width 66 height 21
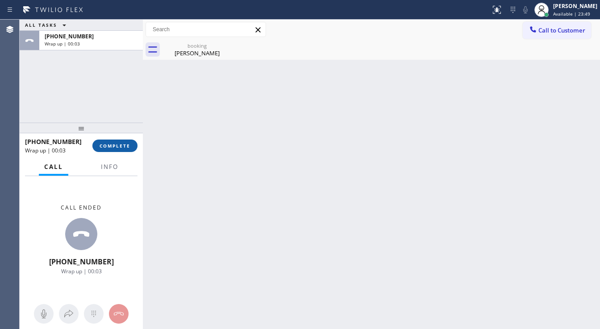
click at [107, 149] on button "COMPLETE" at bounding box center [114, 146] width 45 height 12
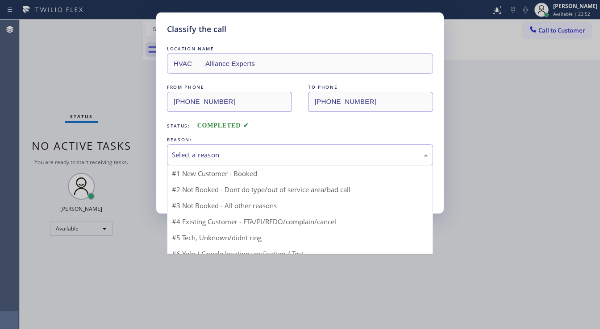
click at [213, 152] on div "Select a reason" at bounding box center [300, 155] width 256 height 10
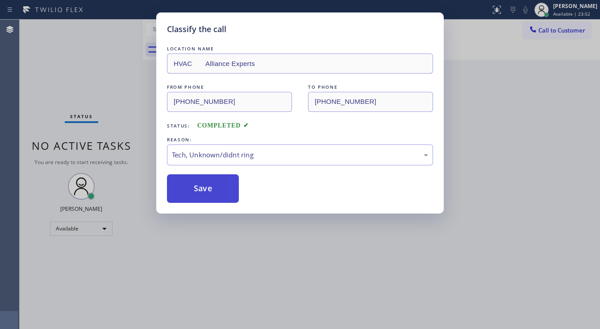
click at [202, 194] on button "Save" at bounding box center [203, 189] width 72 height 29
click at [202, 193] on button "Save" at bounding box center [203, 189] width 72 height 29
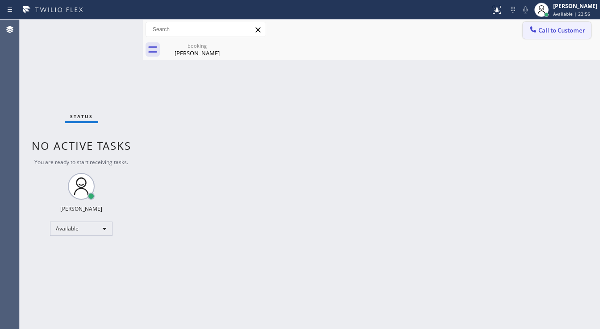
click at [553, 34] on span "Call to Customer" at bounding box center [561, 30] width 47 height 8
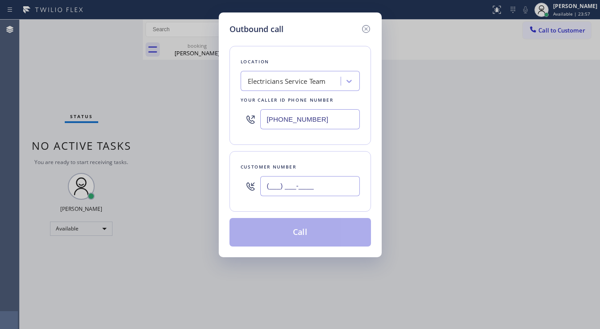
click at [328, 185] on input "(___) ___-____" at bounding box center [310, 186] width 100 height 20
paste input "509) 670-2015"
type input "(509) 670-2015"
click at [329, 117] on input "(855) 941-5786" at bounding box center [310, 119] width 100 height 20
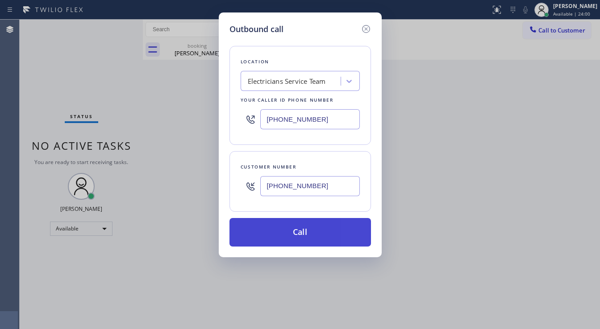
paste input "425) 215-0733"
type input "(425) 215-0733"
click at [300, 233] on button "Call" at bounding box center [300, 232] width 142 height 29
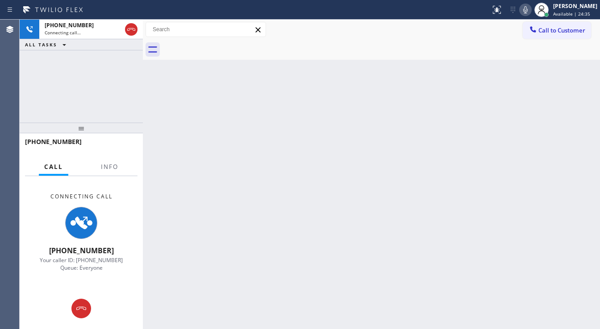
click at [42, 105] on div "+15096702015 Connecting call… ALL TASKS ALL TASKS ACTIVE TASKS TASKS IN WRAP UP" at bounding box center [81, 71] width 123 height 103
click at [107, 168] on span "Info" at bounding box center [109, 167] width 17 height 8
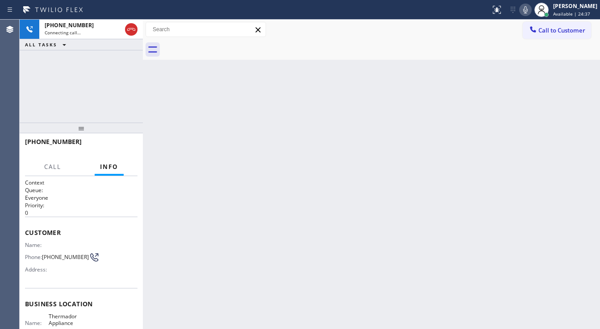
drag, startPoint x: 104, startPoint y: 80, endPoint x: 99, endPoint y: 46, distance: 34.3
click at [104, 80] on div "+15096702015 Connecting call… ALL TASKS ALL TASKS ACTIVE TASKS TASKS IN WRAP UP" at bounding box center [81, 71] width 123 height 103
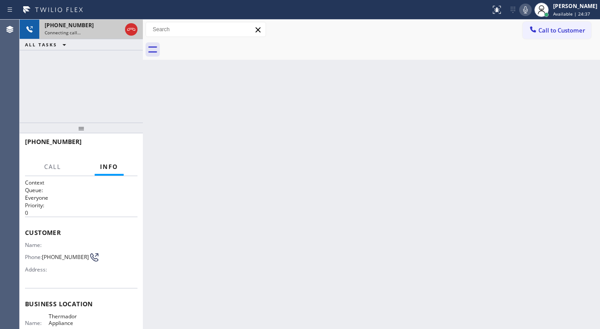
click at [92, 33] on div "Connecting call…" at bounding box center [83, 32] width 77 height 6
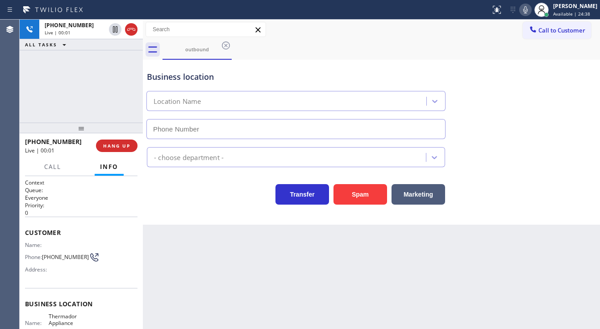
type input "(425) 215-0733"
click at [122, 149] on button "HANG UP" at bounding box center [117, 146] width 42 height 12
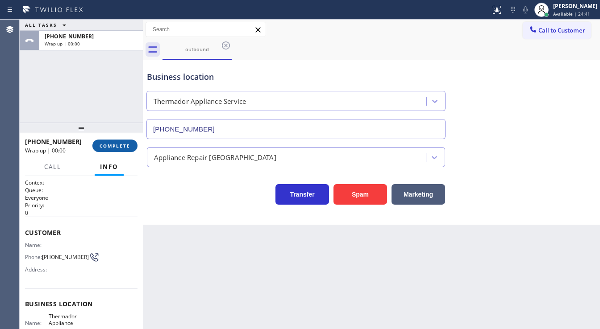
click at [121, 148] on span "COMPLETE" at bounding box center [115, 146] width 31 height 6
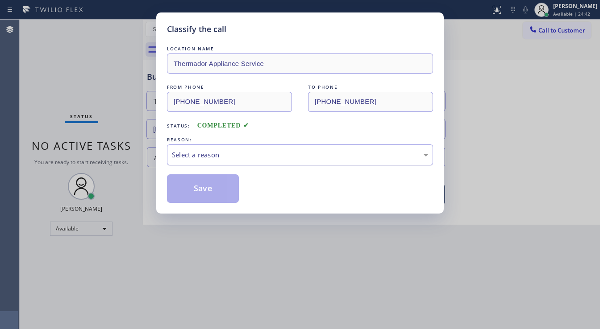
click at [212, 150] on div "Select a reason" at bounding box center [300, 155] width 256 height 10
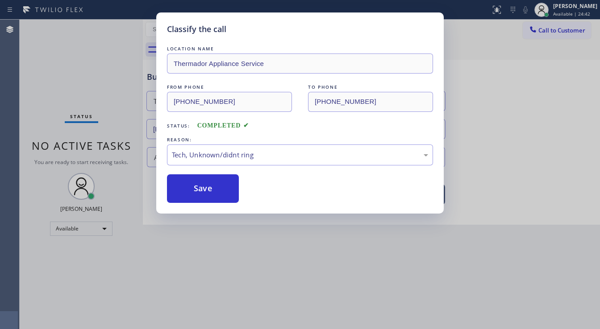
click at [210, 167] on div "LOCATION NAME Thermador Appliance Service FROM PHONE (425) 215-0733 TO PHONE (5…" at bounding box center [300, 123] width 266 height 159
drag, startPoint x: 218, startPoint y: 154, endPoint x: 218, endPoint y: 159, distance: 5.4
click at [218, 153] on div "Tech, Unknown/didnt ring" at bounding box center [300, 155] width 256 height 10
click at [212, 191] on button "Save" at bounding box center [203, 189] width 72 height 29
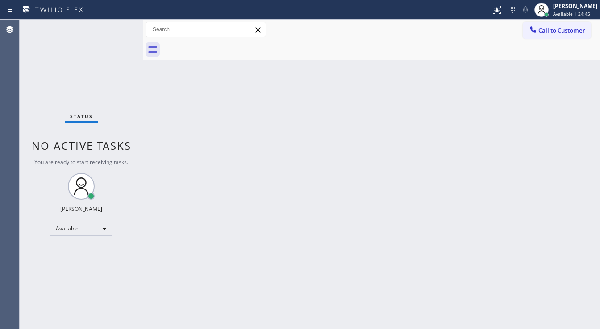
click at [129, 37] on div "Status No active tasks You are ready to start receiving tasks. [PERSON_NAME]" at bounding box center [81, 175] width 123 height 310
click at [115, 32] on div "Status No active tasks You are ready to start receiving tasks. [PERSON_NAME]" at bounding box center [81, 175] width 123 height 310
click at [114, 31] on div "Status No active tasks You are ready to start receiving tasks. [PERSON_NAME]" at bounding box center [81, 175] width 123 height 310
click at [113, 31] on div "Status No active tasks You are ready to start receiving tasks. [PERSON_NAME]" at bounding box center [81, 175] width 123 height 310
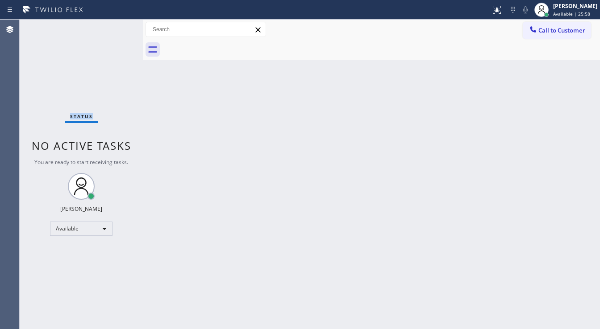
click at [113, 30] on div "Status No active tasks You are ready to start receiving tasks. [PERSON_NAME]" at bounding box center [81, 175] width 123 height 310
drag, startPoint x: 251, startPoint y: 324, endPoint x: 250, endPoint y: 329, distance: 5.0
click at [250, 325] on div "Back to Dashboard Change Sender ID Customers Technicians Select a contact Outbo…" at bounding box center [371, 175] width 457 height 310
click at [118, 23] on div "Status No active tasks You are ready to start receiving tasks. [PERSON_NAME]" at bounding box center [81, 175] width 123 height 310
click at [117, 24] on div "Status No active tasks You are ready to start receiving tasks. [PERSON_NAME]" at bounding box center [81, 175] width 123 height 310
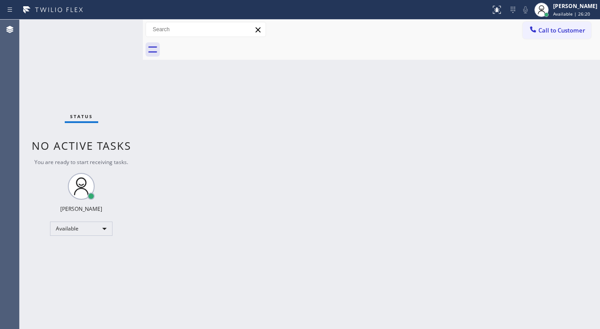
click at [117, 25] on div "Status No active tasks You are ready to start receiving tasks. [PERSON_NAME]" at bounding box center [81, 175] width 123 height 310
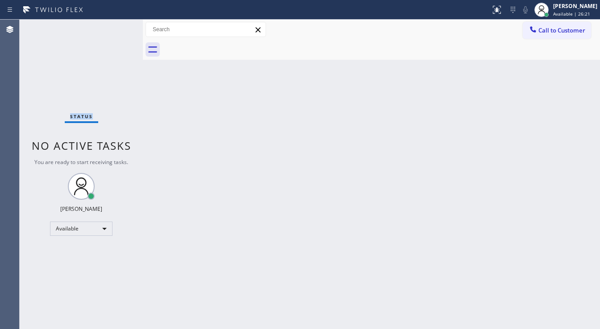
click at [116, 25] on div "Status No active tasks You are ready to start receiving tasks. [PERSON_NAME]" at bounding box center [81, 175] width 123 height 310
click at [119, 25] on div "Status No active tasks You are ready to start receiving tasks. [PERSON_NAME]" at bounding box center [81, 175] width 123 height 310
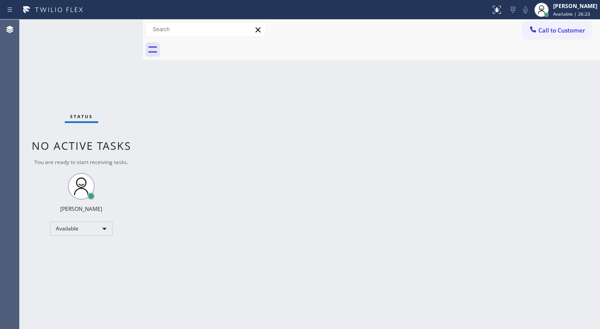
click at [119, 25] on div "Status No active tasks You are ready to start receiving tasks. [PERSON_NAME]" at bounding box center [81, 175] width 123 height 310
click at [120, 25] on div "Status No active tasks You are ready to start receiving tasks. [PERSON_NAME]" at bounding box center [81, 175] width 123 height 310
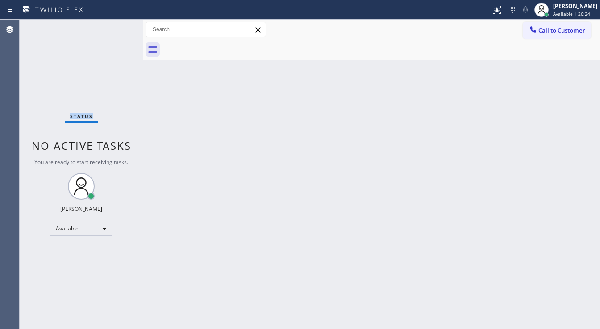
click at [120, 25] on div "Status No active tasks You are ready to start receiving tasks. [PERSON_NAME]" at bounding box center [81, 175] width 123 height 310
click at [119, 25] on div "Status No active tasks You are ready to start receiving tasks. [PERSON_NAME]" at bounding box center [81, 175] width 123 height 310
click at [118, 26] on div "Status No active tasks You are ready to start receiving tasks. [PERSON_NAME]" at bounding box center [81, 175] width 123 height 310
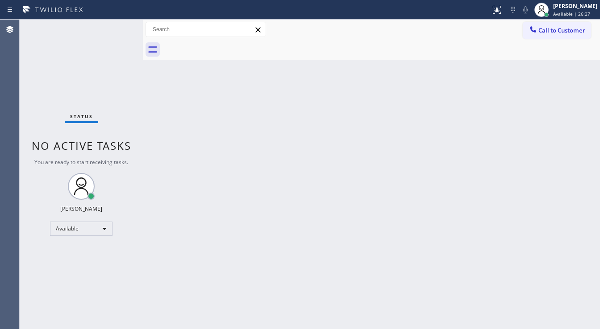
click at [118, 26] on div "Status No active tasks You are ready to start receiving tasks. [PERSON_NAME]" at bounding box center [81, 175] width 123 height 310
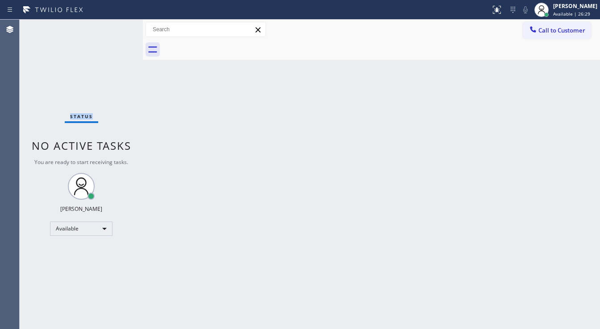
click at [118, 26] on div "Status No active tasks You are ready to start receiving tasks. [PERSON_NAME]" at bounding box center [81, 175] width 123 height 310
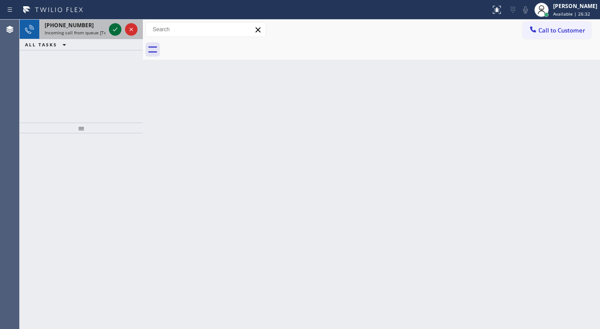
click at [118, 26] on icon at bounding box center [115, 29] width 11 height 11
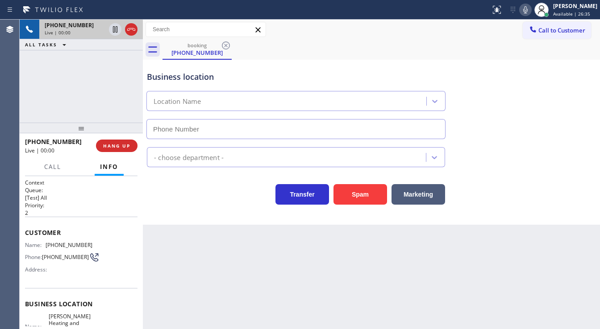
type input "(312) 500-8521"
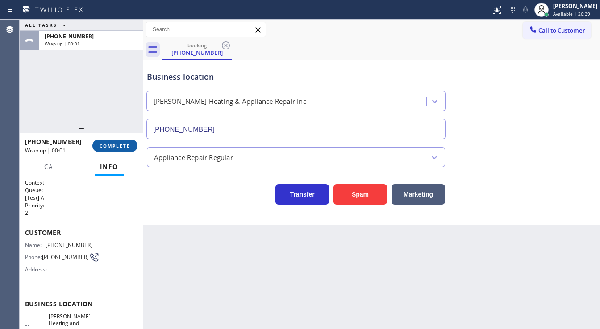
click at [136, 144] on button "COMPLETE" at bounding box center [114, 146] width 45 height 12
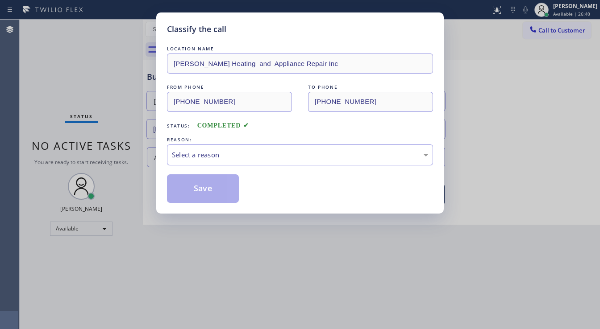
click at [209, 145] on div "Select a reason" at bounding box center [300, 155] width 266 height 21
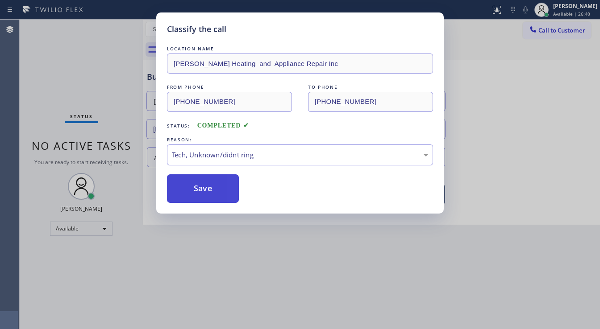
click at [205, 179] on button "Save" at bounding box center [203, 189] width 72 height 29
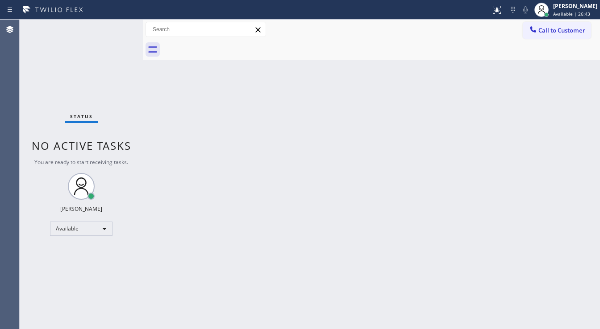
click at [118, 26] on div "Status No active tasks You are ready to start receiving tasks. [PERSON_NAME]" at bounding box center [81, 175] width 123 height 310
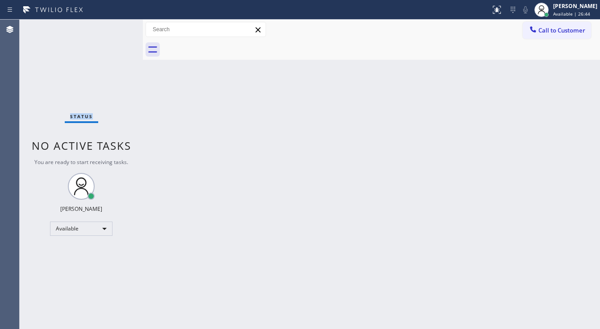
click at [118, 26] on div "Status No active tasks You are ready to start receiving tasks. [PERSON_NAME]" at bounding box center [81, 175] width 123 height 310
click at [117, 25] on div "Status No active tasks You are ready to start receiving tasks. [PERSON_NAME]" at bounding box center [81, 175] width 123 height 310
click at [117, 24] on div "Status No active tasks You are ready to start receiving tasks. [PERSON_NAME]" at bounding box center [81, 175] width 123 height 310
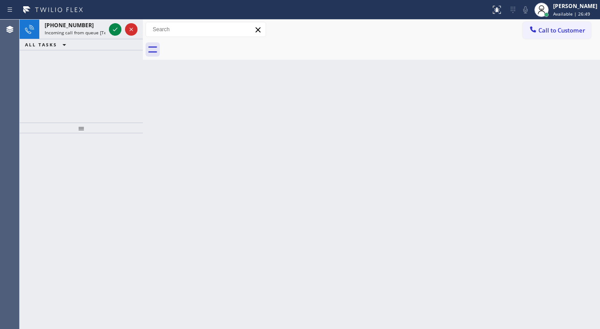
click at [117, 25] on icon at bounding box center [115, 29] width 11 height 11
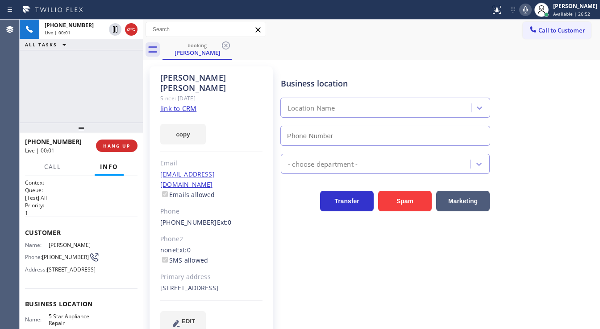
type input "[PHONE_NUMBER]"
click at [179, 104] on link "link to CRM" at bounding box center [178, 108] width 36 height 9
click at [578, 51] on div "booking Charles Bogner" at bounding box center [380, 50] width 437 height 20
click at [529, 8] on icon at bounding box center [525, 9] width 11 height 11
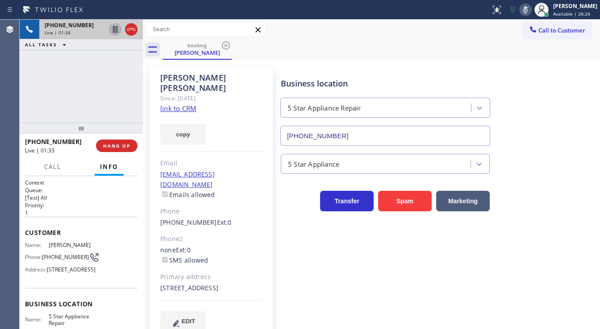
click at [116, 29] on icon at bounding box center [115, 29] width 4 height 6
click at [113, 30] on icon at bounding box center [115, 29] width 11 height 11
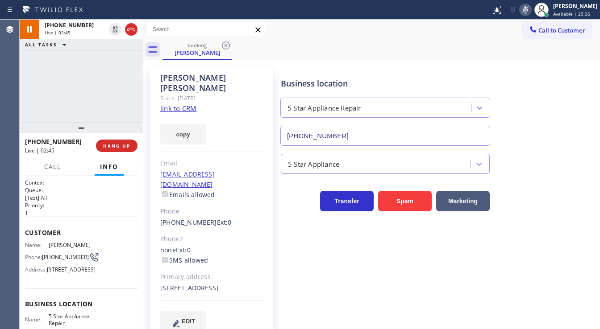
click at [530, 12] on icon at bounding box center [525, 9] width 11 height 11
click at [105, 105] on div "+17142254008 Live | 02:46 ALL TASKS ALL TASKS ACTIVE TASKS TASKS IN WRAP UP" at bounding box center [81, 71] width 123 height 103
click at [354, 26] on div "Call to Customer Outbound call Location Thermador Appliance Service Your caller…" at bounding box center [371, 30] width 457 height 16
click at [84, 80] on div "+17142254008 Live | 02:59 ALL TASKS ALL TASKS ACTIVE TASKS TASKS IN WRAP UP" at bounding box center [81, 71] width 123 height 103
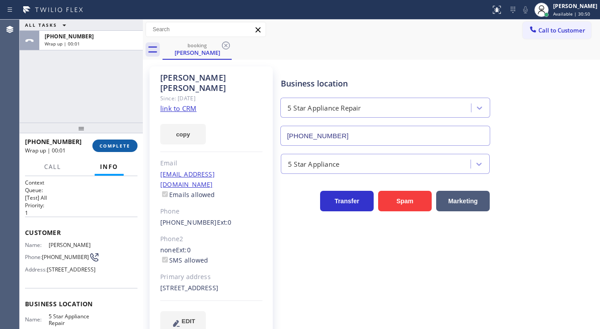
click at [115, 145] on span "COMPLETE" at bounding box center [115, 146] width 31 height 6
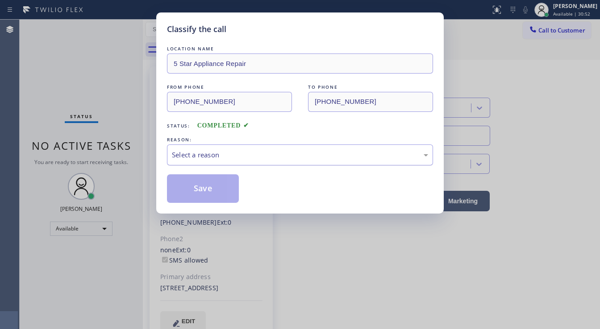
click at [224, 149] on div "Select a reason" at bounding box center [300, 155] width 266 height 21
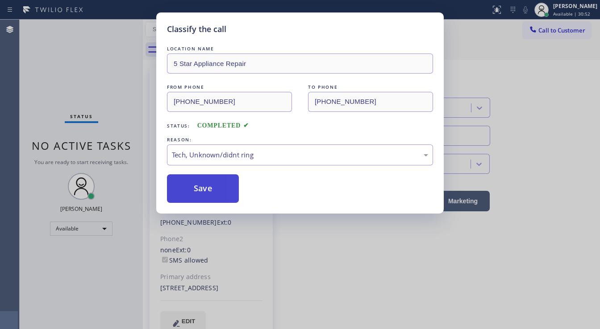
click at [216, 191] on button "Save" at bounding box center [203, 189] width 72 height 29
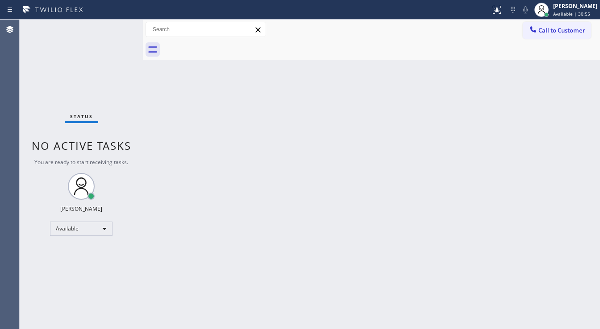
drag, startPoint x: 37, startPoint y: 88, endPoint x: 497, endPoint y: 60, distance: 461.1
click at [38, 88] on div "Status No active tasks You are ready to start receiving tasks. [PERSON_NAME]" at bounding box center [81, 175] width 123 height 310
click at [569, 11] on span "Available | 30:55" at bounding box center [571, 14] width 37 height 6
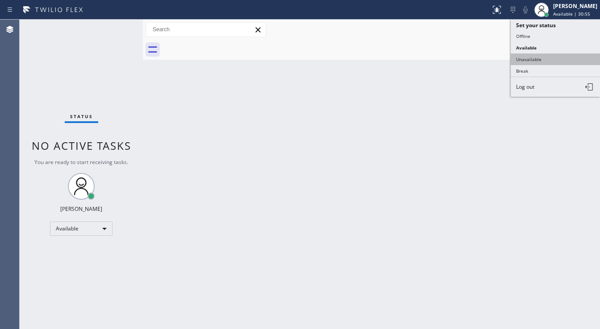
click at [550, 57] on button "Unavailable" at bounding box center [555, 60] width 89 height 12
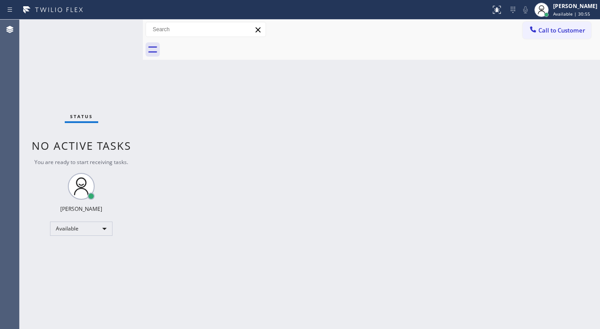
click at [464, 109] on div "Back to Dashboard Change Sender ID Customers Technicians Select a contact Outbo…" at bounding box center [371, 175] width 457 height 310
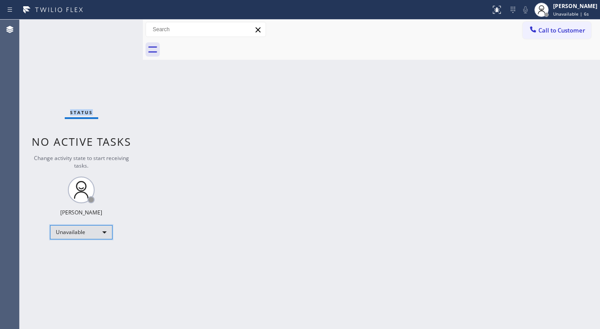
click at [85, 233] on div "Unavailable" at bounding box center [81, 232] width 62 height 14
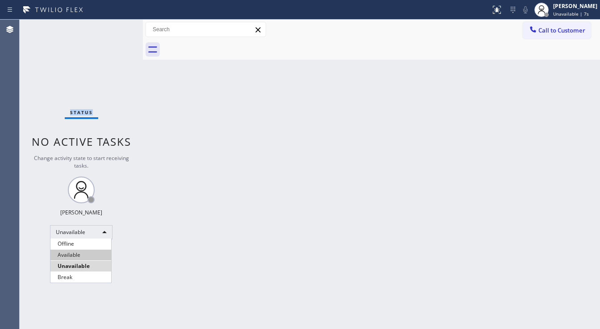
click at [79, 256] on li "Available" at bounding box center [80, 255] width 61 height 11
click at [193, 254] on div "Back to Dashboard Change Sender ID Customers Technicians Select a contact Outbo…" at bounding box center [371, 175] width 457 height 310
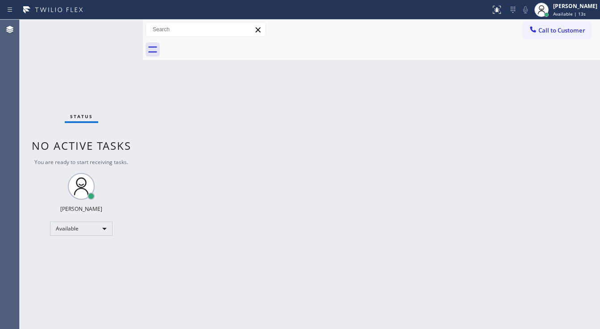
click at [120, 27] on div "Status No active tasks You are ready to start receiving tasks. [PERSON_NAME]" at bounding box center [81, 175] width 123 height 310
click at [121, 26] on div "Status No active tasks You are ready to start receiving tasks. [PERSON_NAME]" at bounding box center [81, 175] width 123 height 310
click at [113, 25] on div "Status No active tasks You are ready to start receiving tasks. [PERSON_NAME]" at bounding box center [81, 175] width 123 height 310
click at [114, 26] on div "Status No active tasks You are ready to start receiving tasks. [PERSON_NAME]" at bounding box center [81, 175] width 123 height 310
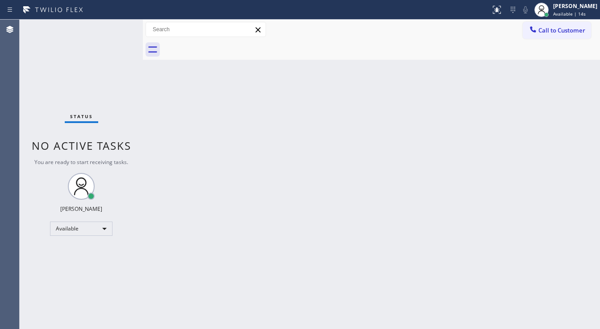
click at [115, 27] on div "Status No active tasks You are ready to start receiving tasks. [PERSON_NAME]" at bounding box center [81, 175] width 123 height 310
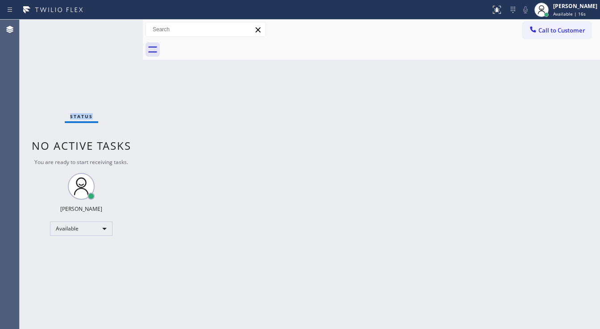
click at [116, 25] on div "Status No active tasks You are ready to start receiving tasks. [PERSON_NAME]" at bounding box center [81, 175] width 123 height 310
click at [116, 26] on div "Status No active tasks You are ready to start receiving tasks. [PERSON_NAME]" at bounding box center [81, 175] width 123 height 310
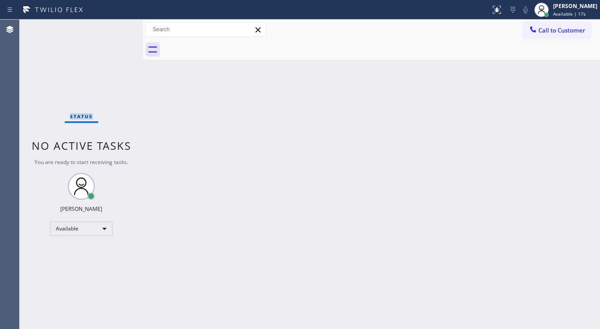
click at [116, 26] on div "Status No active tasks You are ready to start receiving tasks. [PERSON_NAME]" at bounding box center [81, 175] width 123 height 310
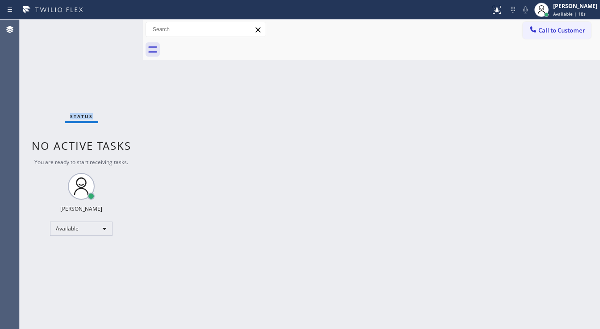
click at [116, 26] on div "Status No active tasks You are ready to start receiving tasks. [PERSON_NAME]" at bounding box center [81, 175] width 123 height 310
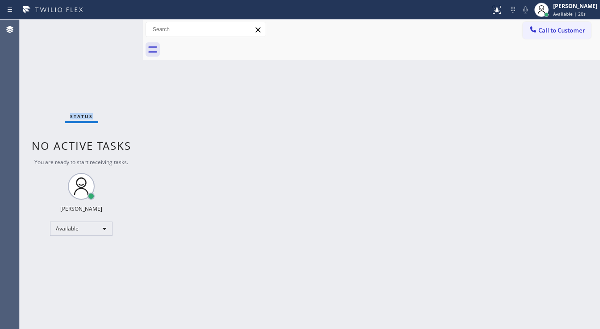
click at [116, 26] on div "Status No active tasks You are ready to start receiving tasks. [PERSON_NAME]" at bounding box center [81, 175] width 123 height 310
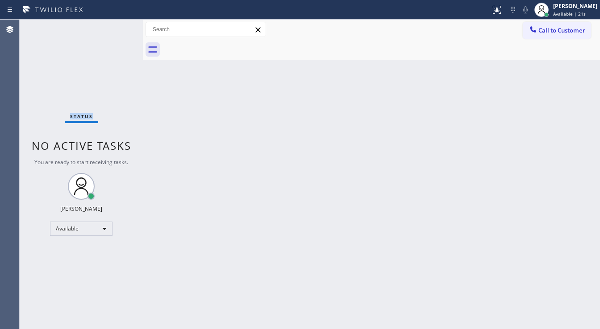
click at [116, 26] on div "Status No active tasks You are ready to start receiving tasks. [PERSON_NAME]" at bounding box center [81, 175] width 123 height 310
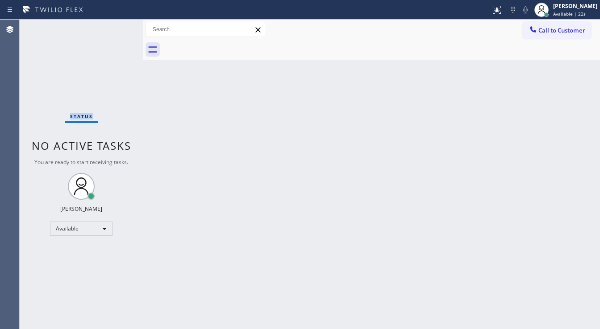
click at [116, 26] on div "Status No active tasks You are ready to start receiving tasks. [PERSON_NAME]" at bounding box center [81, 175] width 123 height 310
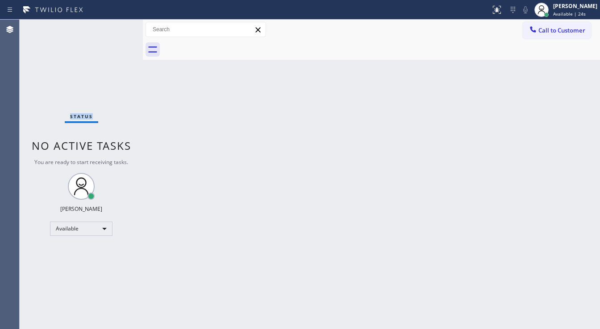
click at [116, 26] on div "Status No active tasks You are ready to start receiving tasks. [PERSON_NAME]" at bounding box center [81, 175] width 123 height 310
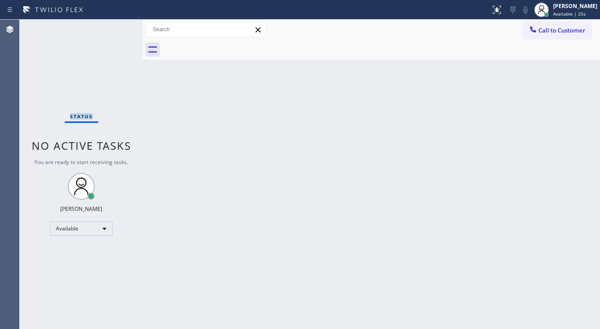
click at [116, 26] on div "Status No active tasks You are ready to start receiving tasks. [PERSON_NAME]" at bounding box center [81, 175] width 123 height 310
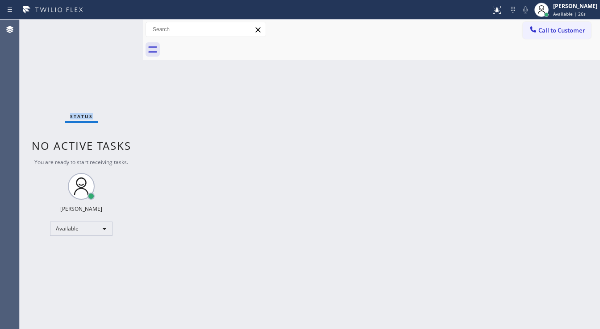
click at [116, 26] on div "Status No active tasks You are ready to start receiving tasks. [PERSON_NAME]" at bounding box center [81, 175] width 123 height 310
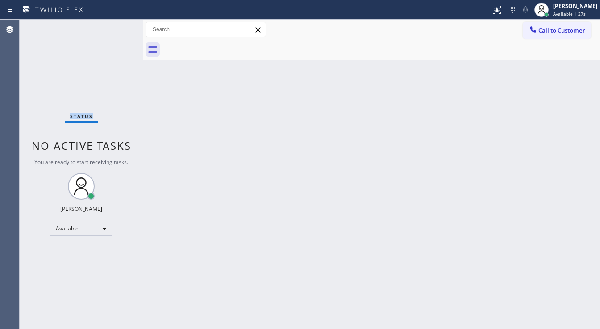
click at [116, 26] on div "Status No active tasks You are ready to start receiving tasks. [PERSON_NAME]" at bounding box center [81, 175] width 123 height 310
click at [67, 229] on div "Available" at bounding box center [81, 229] width 62 height 14
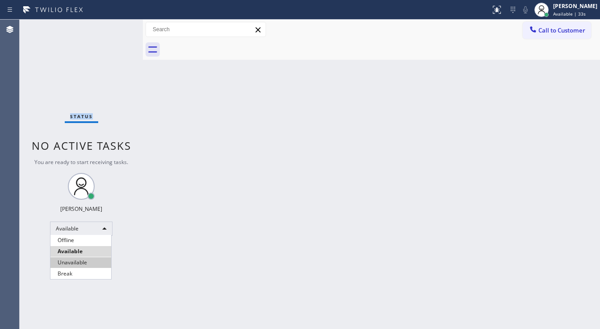
drag, startPoint x: 74, startPoint y: 261, endPoint x: 77, endPoint y: 254, distance: 7.8
click at [75, 261] on li "Unavailable" at bounding box center [80, 263] width 61 height 11
click at [112, 132] on div "Status No active tasks You are ready to start receiving tasks. [PERSON_NAME]" at bounding box center [81, 175] width 123 height 310
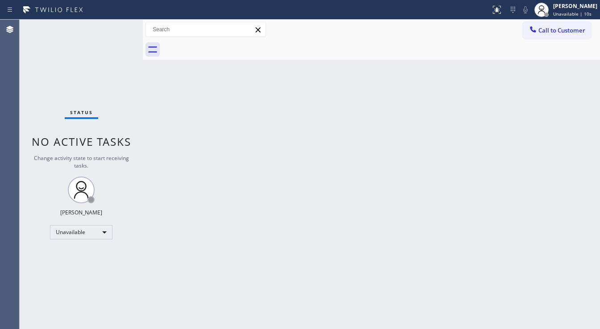
drag, startPoint x: 46, startPoint y: 222, endPoint x: 54, endPoint y: 234, distance: 13.6
click at [48, 223] on div "Status No active tasks Change activity state to start receiving tasks. [PERSON_…" at bounding box center [81, 175] width 123 height 310
click at [54, 234] on div "Unavailable" at bounding box center [81, 232] width 62 height 14
drag, startPoint x: 65, startPoint y: 280, endPoint x: 180, endPoint y: 260, distance: 117.4
click at [66, 280] on li "Break" at bounding box center [80, 277] width 61 height 11
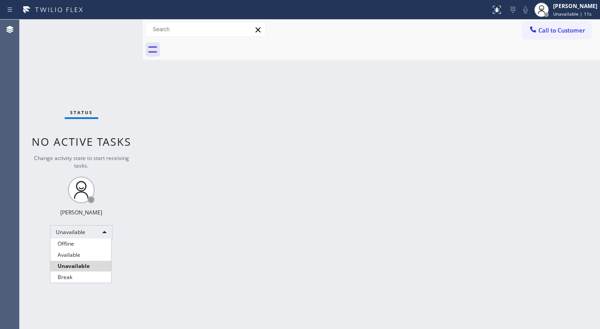
click at [180, 260] on div "Back to Dashboard Change Sender ID Customers Technicians Select a contact Outbo…" at bounding box center [371, 175] width 457 height 310
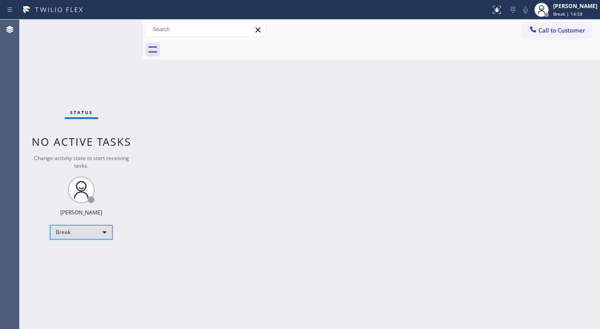
click at [80, 233] on div "Break" at bounding box center [81, 232] width 62 height 14
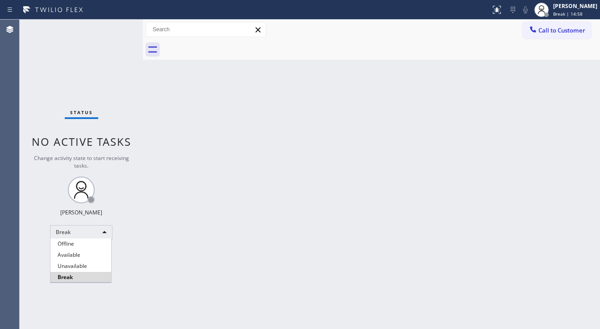
click at [76, 258] on li "Available" at bounding box center [80, 255] width 61 height 11
drag, startPoint x: 227, startPoint y: 237, endPoint x: 304, endPoint y: 323, distance: 115.7
click at [228, 237] on div "Back to Dashboard Change Sender ID Customers Technicians Select a contact Outbo…" at bounding box center [371, 175] width 457 height 310
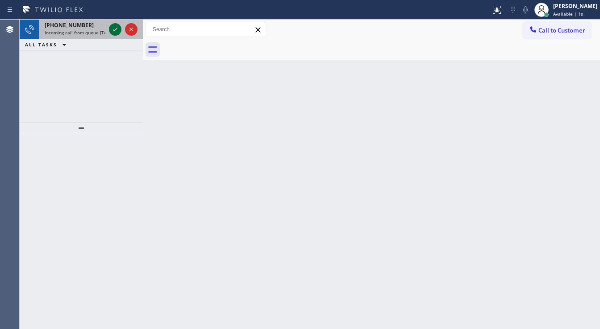
click at [114, 31] on icon at bounding box center [115, 30] width 4 height 4
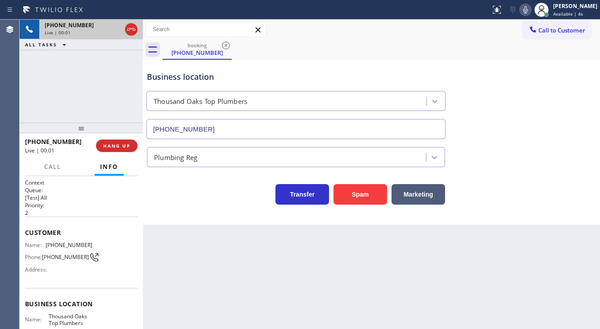
type input "(805) 301-5280"
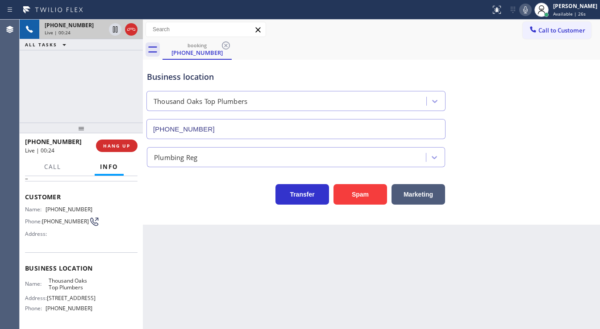
scroll to position [36, 0]
click at [61, 206] on span "(805) 390-2203" at bounding box center [69, 209] width 47 height 7
copy span "(805) 390-2203"
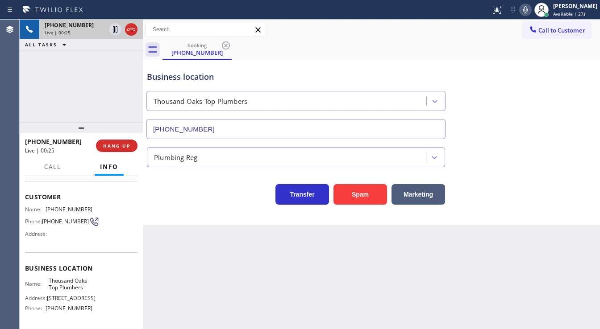
click at [90, 87] on div "+18053902203 Live | 00:25 ALL TASKS ALL TASKS ACTIVE TASKS TASKS IN WRAP UP" at bounding box center [81, 71] width 123 height 103
click at [323, 73] on div "Business location" at bounding box center [296, 77] width 298 height 12
drag, startPoint x: 92, startPoint y: 77, endPoint x: 400, endPoint y: 39, distance: 310.4
click at [93, 77] on div "+18053902203 Live | 00:45 ALL TASKS ALL TASKS ACTIVE TASKS TASKS IN WRAP UP" at bounding box center [81, 71] width 123 height 103
click at [531, 11] on icon at bounding box center [525, 9] width 11 height 11
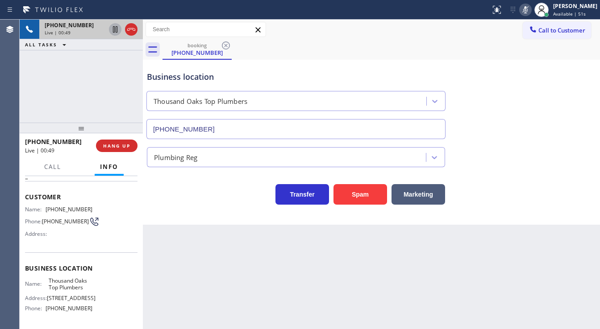
click at [114, 32] on icon at bounding box center [115, 29] width 11 height 11
click at [116, 27] on icon at bounding box center [115, 29] width 6 height 6
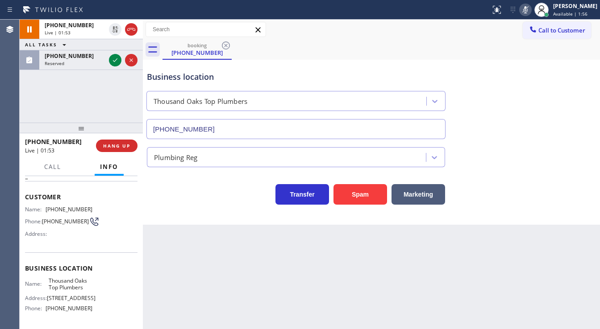
drag, startPoint x: 531, startPoint y: 17, endPoint x: 502, endPoint y: 32, distance: 33.1
click at [532, 17] on div "Status report No issues detected If you experience an issue, please download th…" at bounding box center [543, 10] width 113 height 20
click at [529, 12] on icon at bounding box center [525, 9] width 11 height 11
click at [100, 108] on div "+18053902203 Live | 01:55 ALL TASKS ALL TASKS ACTIVE TASKS TASKS IN WRAP UP (66…" at bounding box center [81, 71] width 123 height 103
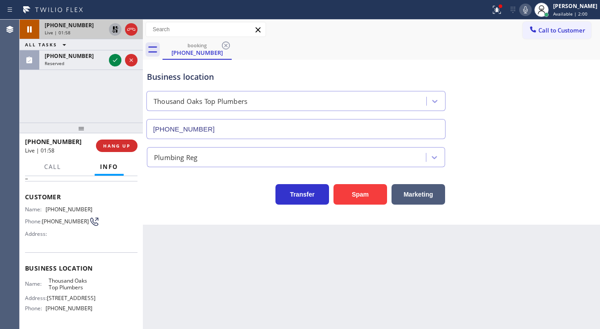
click at [118, 27] on icon at bounding box center [115, 29] width 11 height 11
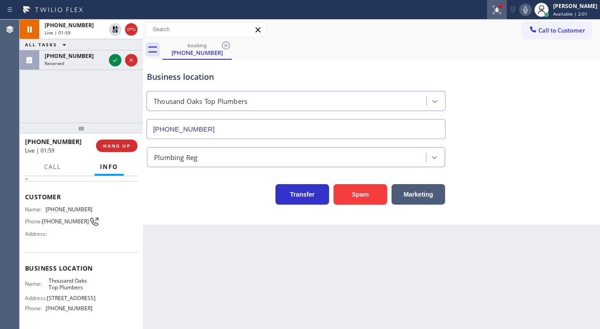
click at [501, 11] on icon at bounding box center [497, 9] width 11 height 11
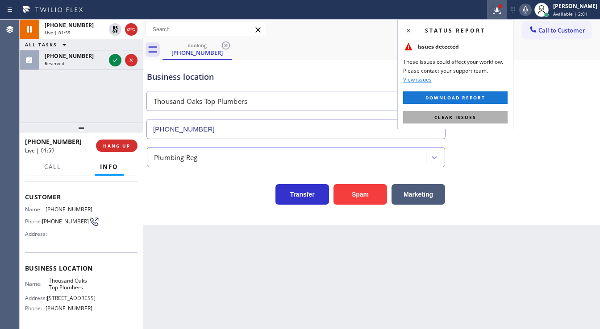
click at [463, 114] on span "Clear issues" at bounding box center [455, 117] width 42 height 6
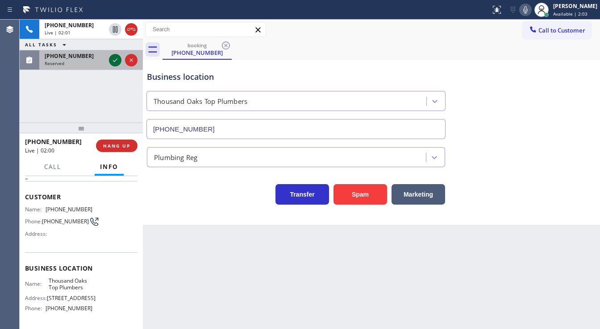
click at [112, 59] on icon at bounding box center [115, 60] width 11 height 11
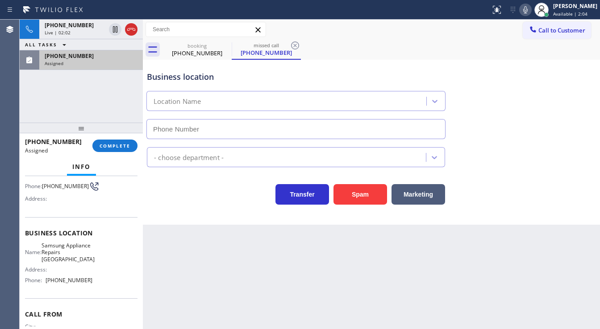
type input "(361) 202-9986"
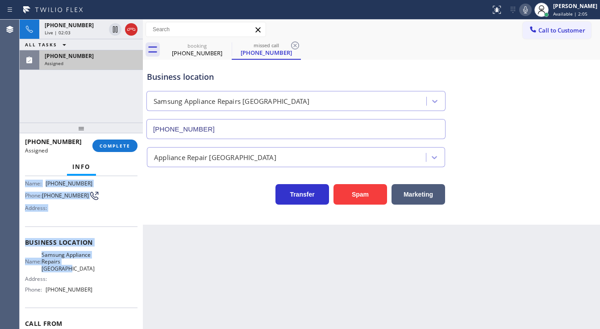
scroll to position [114, 0]
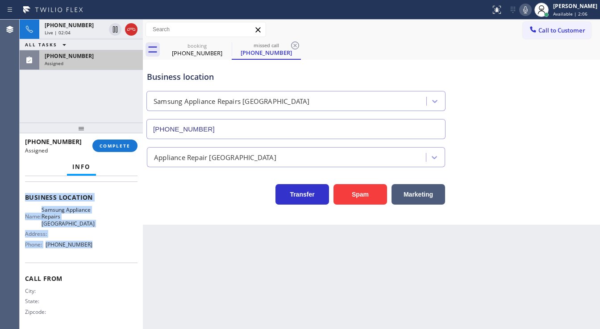
drag, startPoint x: 54, startPoint y: 221, endPoint x: 91, endPoint y: 254, distance: 49.3
click at [91, 254] on div "Context Queue: Appliance Repair High End Priority: 0 Task Age: Customer Name: (…" at bounding box center [81, 253] width 123 height 154
copy div "Customer Name: (662) 553-0944 Phone: (662) 553-0944 Address: Business location …"
click at [119, 148] on span "COMPLETE" at bounding box center [115, 146] width 31 height 6
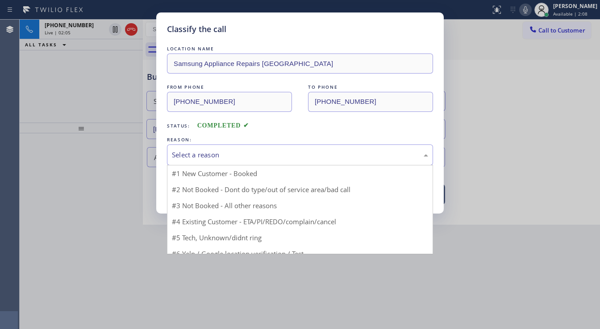
drag, startPoint x: 191, startPoint y: 154, endPoint x: 195, endPoint y: 162, distance: 8.4
click at [193, 156] on div "Select a reason" at bounding box center [300, 155] width 256 height 10
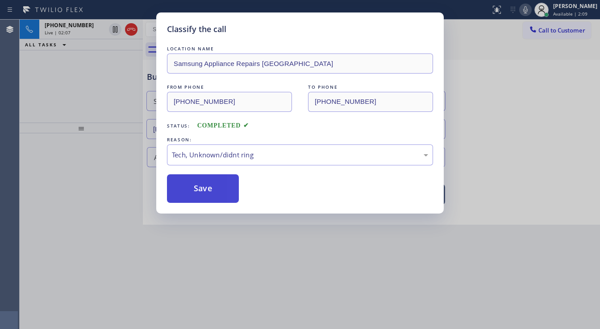
click at [204, 184] on button "Save" at bounding box center [203, 189] width 72 height 29
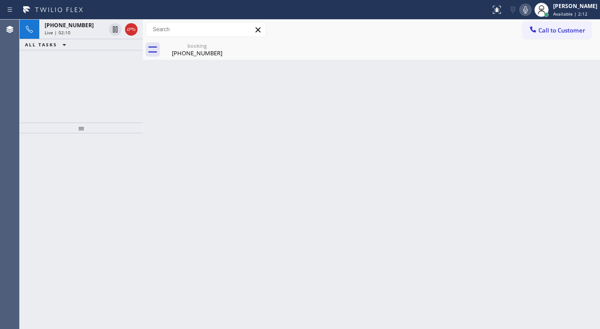
click at [69, 139] on div at bounding box center [81, 231] width 123 height 196
drag, startPoint x: 532, startPoint y: 13, endPoint x: 507, endPoint y: 21, distance: 26.1
click at [531, 13] on icon at bounding box center [525, 9] width 11 height 11
click at [531, 9] on icon at bounding box center [525, 9] width 11 height 11
click at [283, 29] on div "Call to Customer Outbound call Location Thermador Appliance Service Your caller…" at bounding box center [371, 30] width 457 height 16
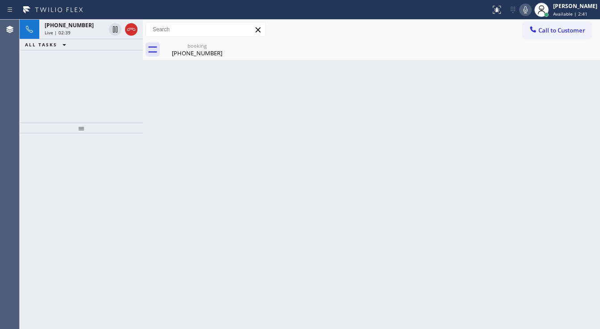
click at [68, 115] on div "+18053902203 Live | 02:39 ALL TASKS ALL TASKS ACTIVE TASKS TASKS IN WRAP UP" at bounding box center [81, 71] width 123 height 103
click at [302, 40] on div "booking (805) 390-2203" at bounding box center [380, 50] width 437 height 20
click at [304, 37] on div "Call to Customer Outbound call Location Thermador Appliance Service Your caller…" at bounding box center [371, 30] width 457 height 16
click at [529, 9] on icon at bounding box center [525, 9] width 11 height 11
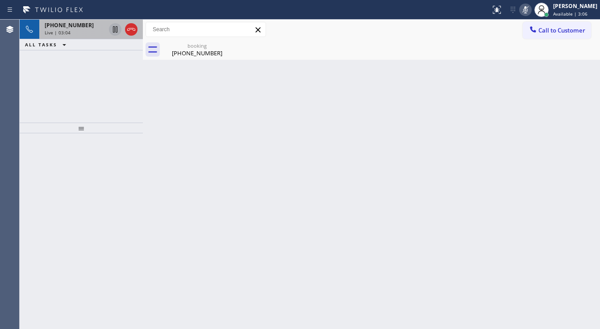
click at [117, 31] on icon at bounding box center [115, 29] width 11 height 11
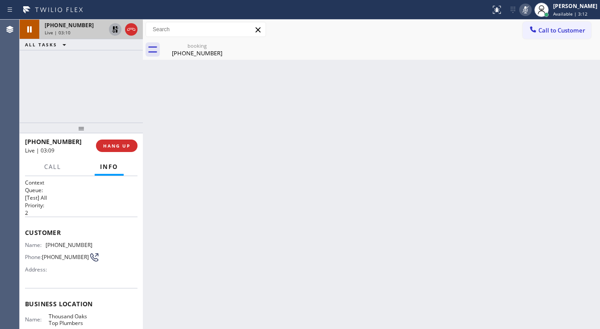
click at [61, 174] on div at bounding box center [53, 175] width 28 height 2
click at [61, 171] on button "Call" at bounding box center [53, 166] width 28 height 17
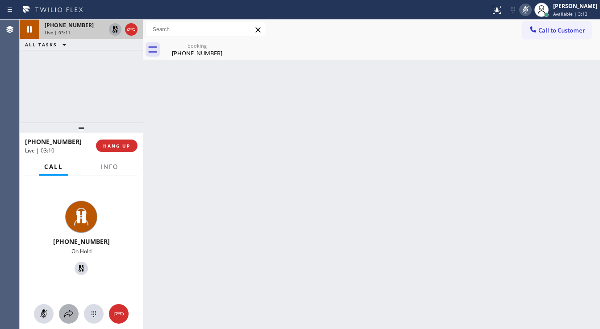
click at [70, 316] on icon at bounding box center [68, 314] width 9 height 8
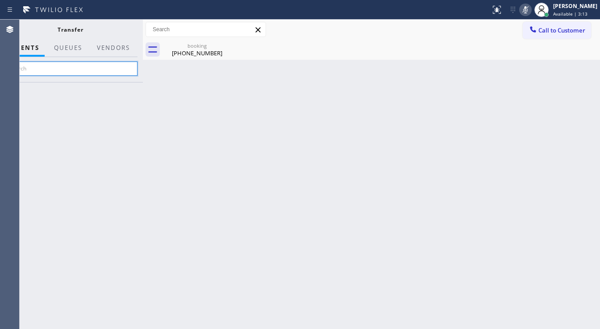
click at [60, 69] on input "text" at bounding box center [70, 69] width 134 height 14
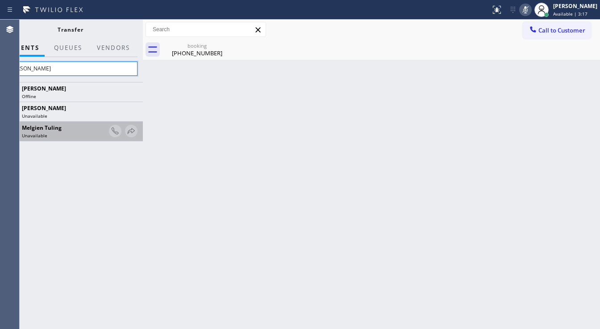
type input "Mel"
click at [74, 134] on div "Unavailable" at bounding box center [64, 136] width 84 height 6
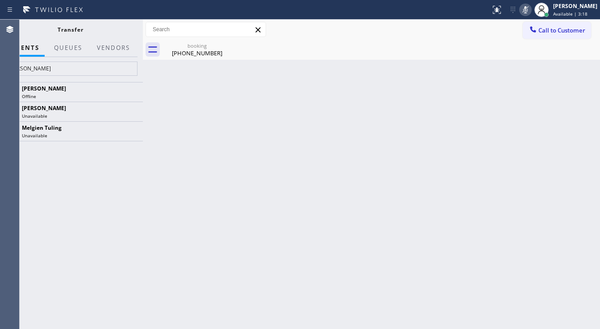
click at [75, 164] on div "Carmelle Meneses Offline Jehn Kersten Omelgo Unavailable Melgien Tuling Unavail…" at bounding box center [70, 205] width 145 height 247
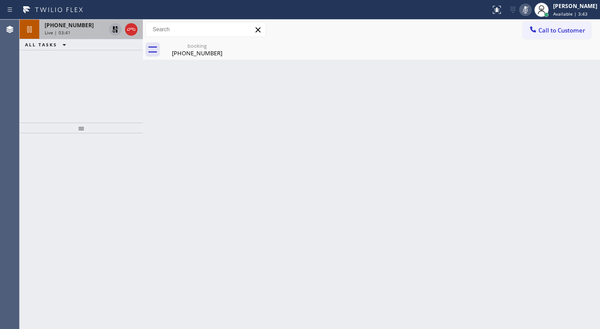
drag, startPoint x: 96, startPoint y: 33, endPoint x: 57, endPoint y: 104, distance: 81.3
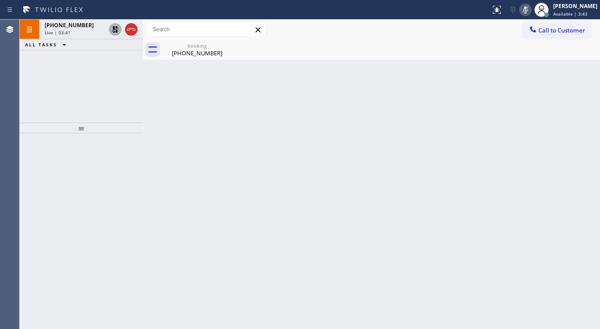
click at [96, 32] on div "Live | 03:41" at bounding box center [75, 32] width 61 height 6
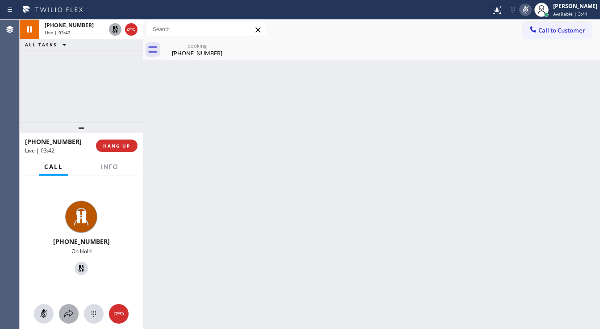
click at [70, 316] on icon at bounding box center [68, 314] width 9 height 8
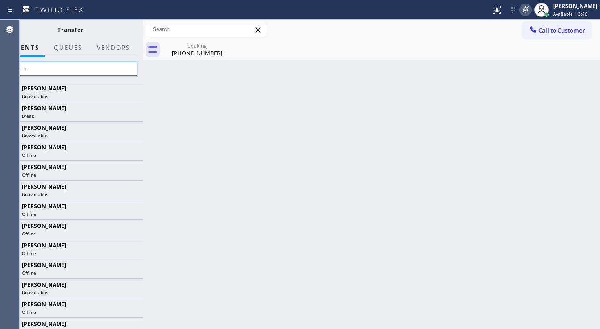
click at [77, 70] on input "text" at bounding box center [70, 69] width 134 height 14
type input "Mel"
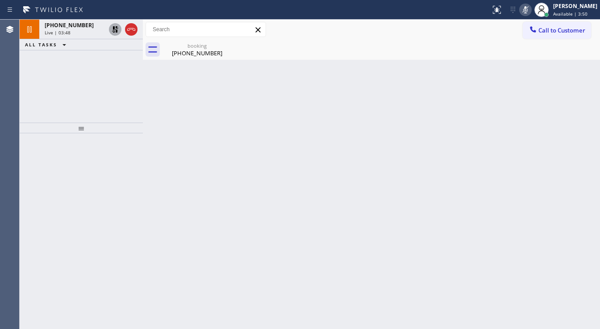
click at [68, 36] on div "+18053902203 Live | 03:48" at bounding box center [73, 30] width 68 height 20
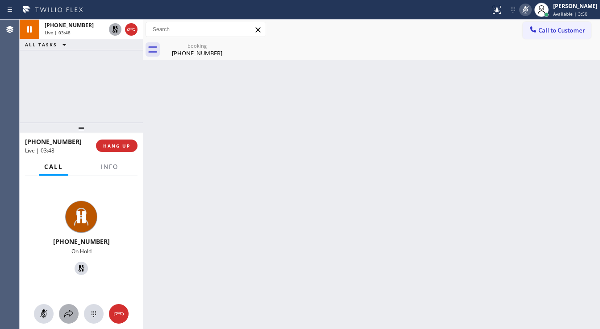
click at [68, 313] on icon at bounding box center [68, 314] width 11 height 11
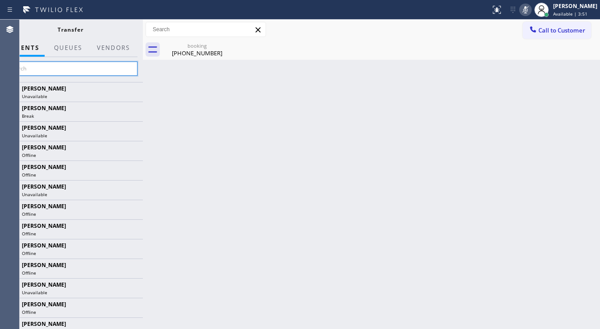
click at [57, 64] on input "text" at bounding box center [70, 69] width 134 height 14
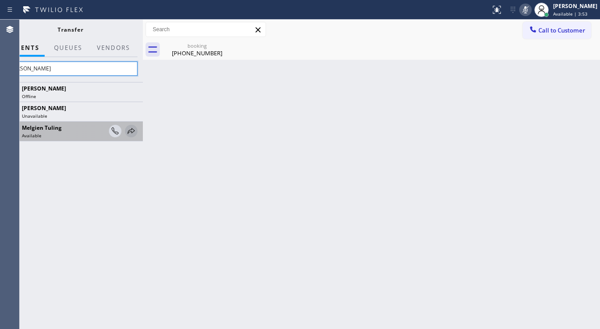
type input "Mel"
click at [134, 133] on icon at bounding box center [131, 131] width 11 height 11
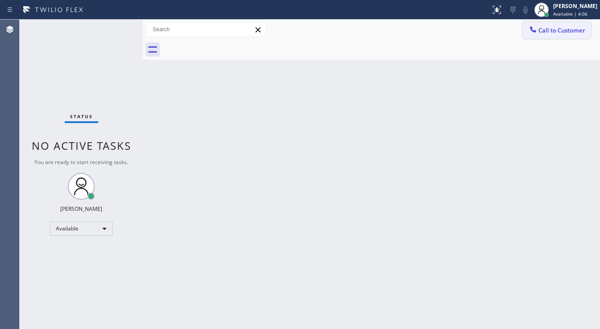
click at [543, 34] on span "Call to Customer" at bounding box center [561, 30] width 47 height 8
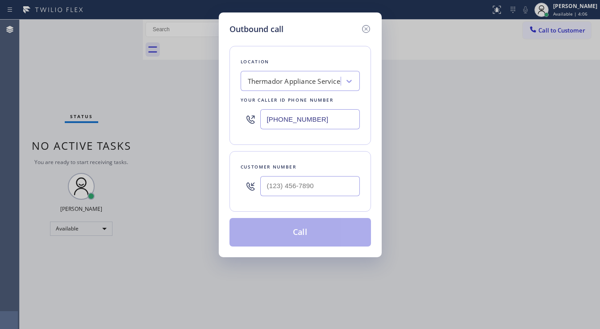
click at [275, 195] on div "Customer number" at bounding box center [300, 181] width 142 height 61
click at [286, 182] on input "(___) ___-____" at bounding box center [310, 186] width 100 height 20
paste input "662) 553-0944"
type input "(662) 553-0944"
drag, startPoint x: 312, startPoint y: 123, endPoint x: 296, endPoint y: 131, distance: 17.4
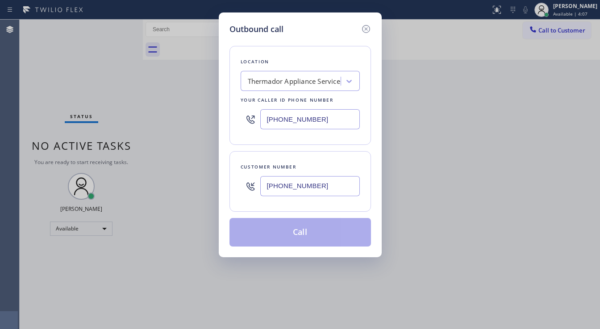
click at [312, 122] on input "(425) 215-0733" at bounding box center [310, 119] width 100 height 20
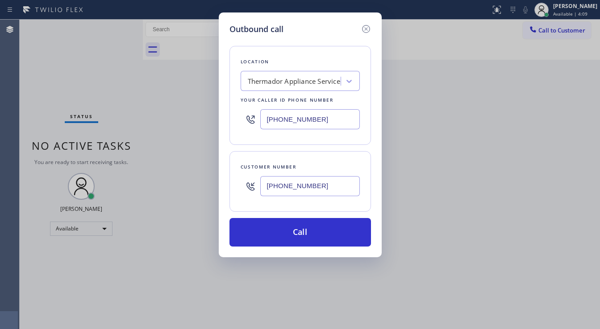
paste input "361) 202-9986"
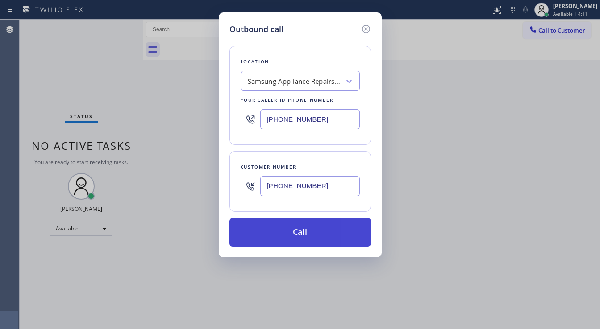
type input "(361) 202-9986"
click at [325, 225] on button "Call" at bounding box center [300, 232] width 142 height 29
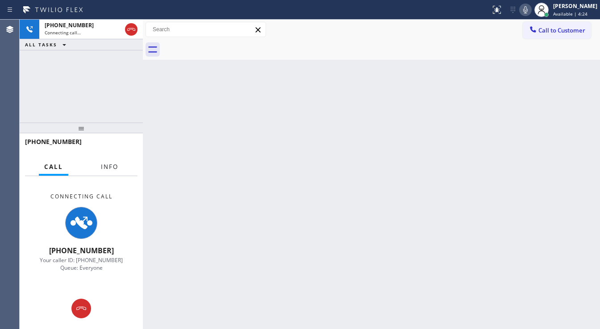
click at [104, 170] on span "Info" at bounding box center [109, 167] width 17 height 8
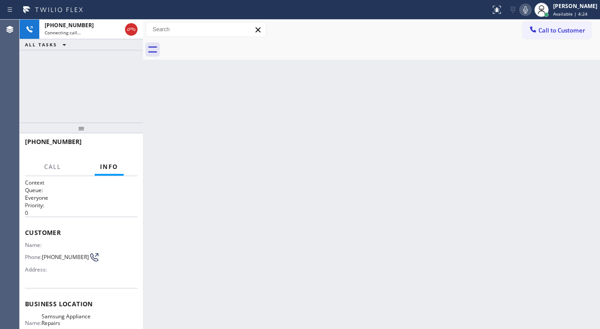
click at [90, 118] on div "+16625530944 Connecting call… ALL TASKS ALL TASKS ACTIVE TASKS TASKS IN WRAP UP" at bounding box center [81, 71] width 123 height 103
click at [73, 103] on div "+16625530944 Connecting call… ALL TASKS ALL TASKS ACTIVE TASKS TASKS IN WRAP UP" at bounding box center [81, 71] width 123 height 103
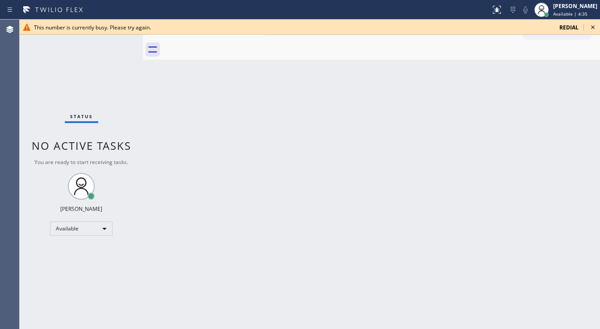
click at [596, 27] on icon at bounding box center [592, 27] width 11 height 11
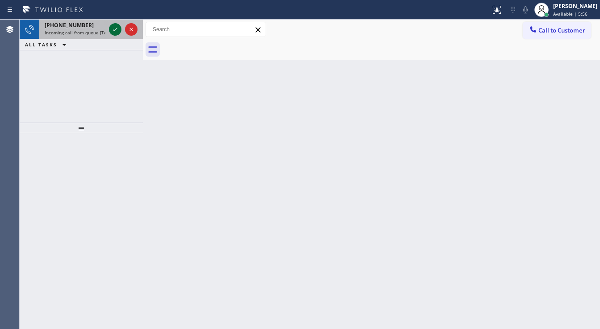
click at [112, 30] on icon at bounding box center [115, 29] width 11 height 11
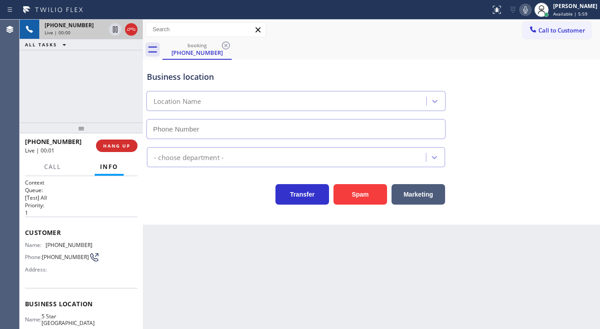
type input "(949) 894-4979"
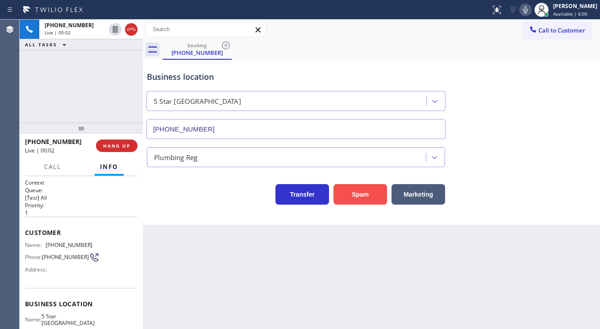
click at [363, 197] on button "Spam" at bounding box center [360, 194] width 54 height 21
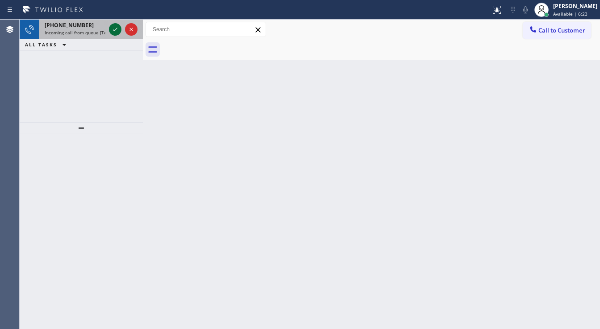
click at [111, 32] on icon at bounding box center [115, 29] width 11 height 11
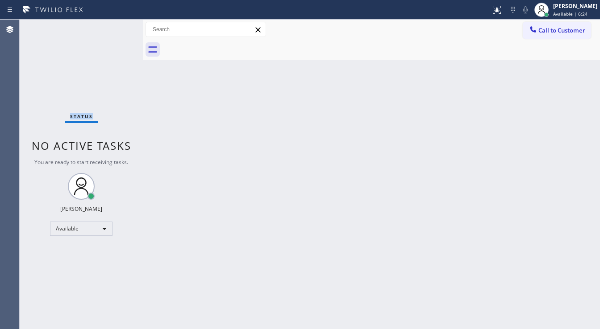
click at [111, 31] on div "Status No active tasks You are ready to start receiving tasks. [PERSON_NAME]" at bounding box center [81, 175] width 123 height 310
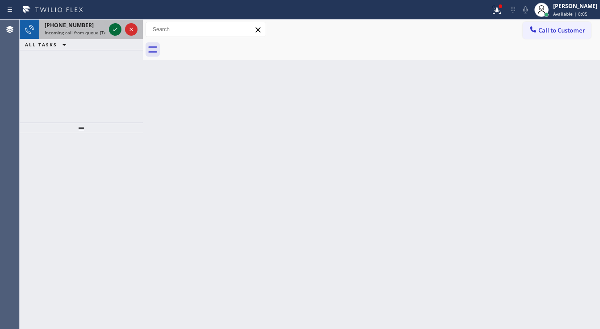
click at [111, 31] on icon at bounding box center [115, 29] width 11 height 11
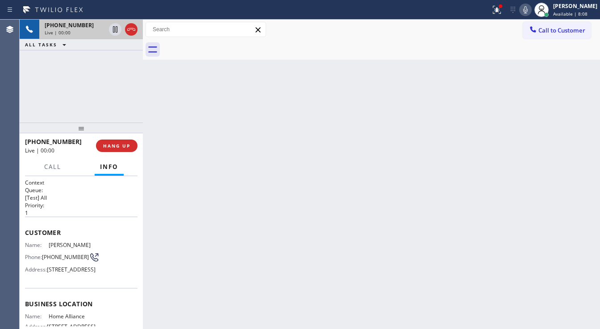
scroll to position [36, 0]
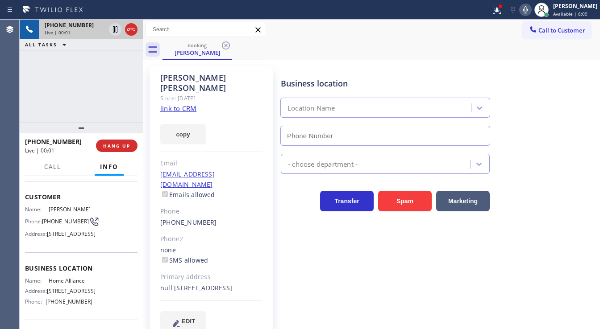
type input "[PHONE_NUMBER]"
click at [170, 104] on link "link to CRM" at bounding box center [178, 108] width 36 height 9
click at [35, 92] on div "+15622211926 Live | 01:16 ALL TASKS ALL TASKS ACTIVE TASKS TASKS IN WRAP UP" at bounding box center [81, 71] width 123 height 103
drag, startPoint x: 432, startPoint y: 77, endPoint x: 480, endPoint y: 55, distance: 52.9
click at [432, 78] on div "Business location Home Alliance (877) 777-0796" at bounding box center [385, 107] width 212 height 77
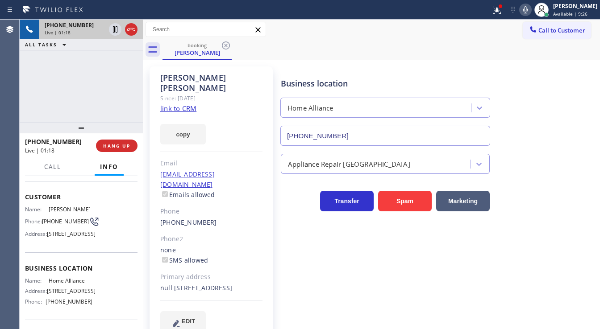
drag, startPoint x: 505, startPoint y: 9, endPoint x: 508, endPoint y: 70, distance: 60.8
click at [501, 9] on icon at bounding box center [497, 10] width 8 height 8
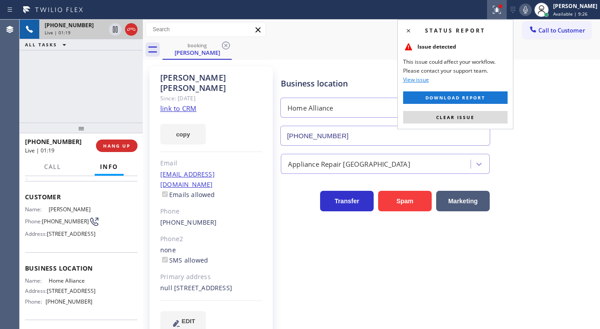
drag, startPoint x: 479, startPoint y: 115, endPoint x: 484, endPoint y: 109, distance: 7.6
click at [480, 113] on button "Clear issue" at bounding box center [455, 117] width 104 height 12
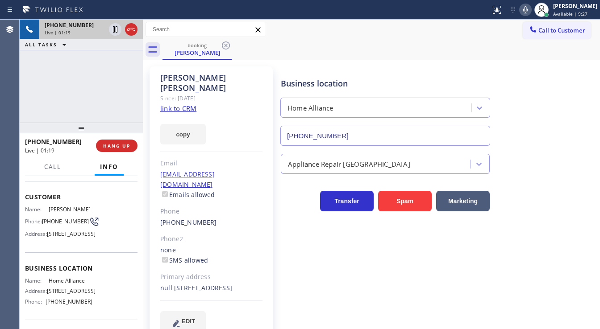
click at [527, 10] on icon at bounding box center [525, 9] width 11 height 11
click at [113, 30] on icon at bounding box center [115, 29] width 4 height 6
drag, startPoint x: 33, startPoint y: 112, endPoint x: 40, endPoint y: 111, distance: 6.3
click at [34, 112] on div "+15622211926 Live | 03:54 ALL TASKS ALL TASKS ACTIVE TASKS TASKS IN WRAP UP" at bounding box center [81, 71] width 123 height 103
click at [63, 172] on button "Call" at bounding box center [53, 166] width 28 height 17
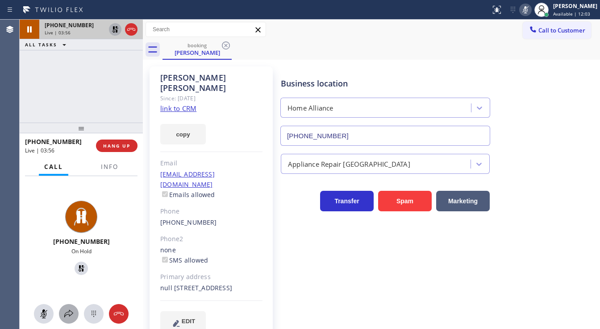
click at [71, 312] on icon at bounding box center [68, 314] width 11 height 11
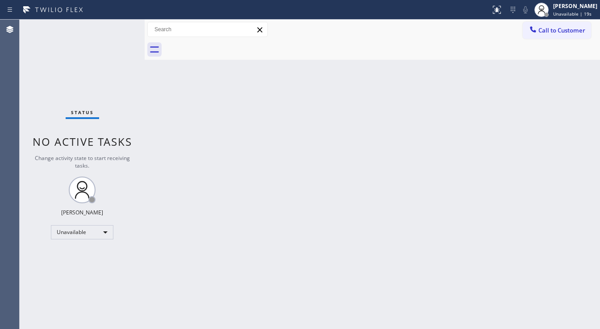
click at [47, 151] on div "Status No active tasks Change activity state to start receiving tasks. [PERSON_…" at bounding box center [82, 175] width 125 height 310
click at [78, 235] on div "Unavailable" at bounding box center [82, 232] width 62 height 14
click at [77, 255] on li "Available" at bounding box center [81, 255] width 61 height 11
click at [172, 242] on div "Back to Dashboard Change Sender ID Customers Technicians Select a contact Outbo…" at bounding box center [372, 175] width 455 height 310
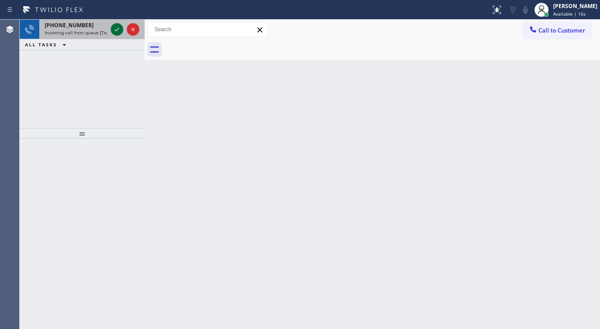
click at [111, 33] on div at bounding box center [117, 29] width 12 height 11
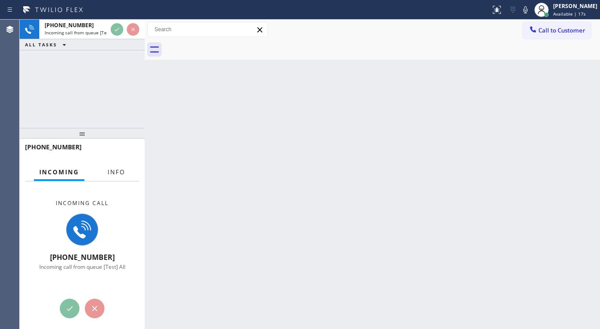
click at [112, 171] on span "Info" at bounding box center [116, 172] width 17 height 8
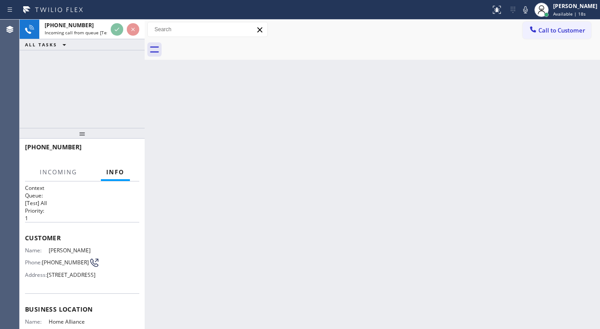
click at [62, 95] on div "[PHONE_NUMBER] Incoming call from queue [Test] All ALL TASKS ALL TASKS ACTIVE T…" at bounding box center [82, 74] width 125 height 108
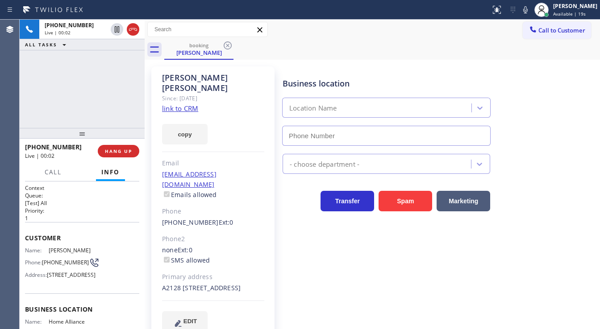
type input "[PHONE_NUMBER]"
click at [123, 154] on span "HANG UP" at bounding box center [118, 151] width 27 height 6
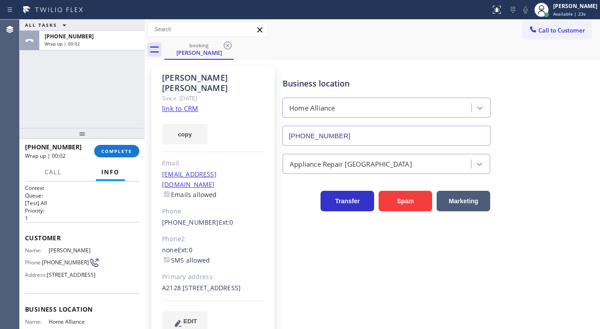
drag, startPoint x: 64, startPoint y: 115, endPoint x: 82, endPoint y: 117, distance: 17.5
click at [64, 115] on div "ALL TASKS ALL TASKS ACTIVE TASKS TASKS IN WRAP UP [PHONE_NUMBER] Wrap up | 00:02" at bounding box center [82, 74] width 125 height 108
click at [189, 104] on link "link to CRM" at bounding box center [180, 108] width 36 height 9
click at [120, 155] on button "COMPLETE" at bounding box center [116, 151] width 45 height 12
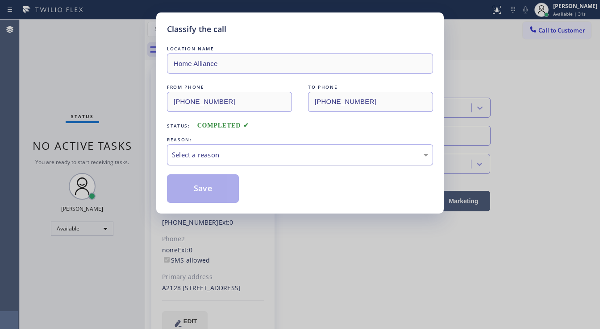
click at [209, 159] on div "Select a reason" at bounding box center [300, 155] width 256 height 10
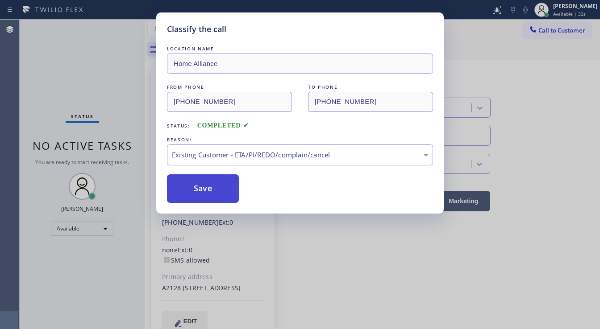
click at [206, 191] on button "Save" at bounding box center [203, 189] width 72 height 29
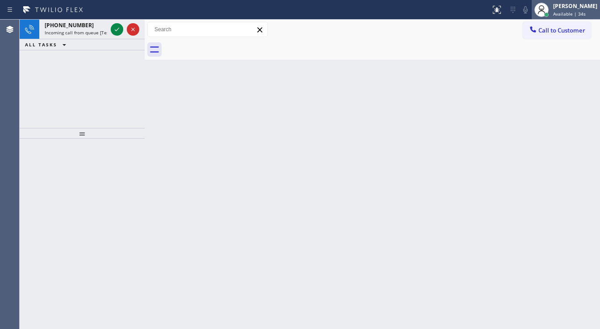
click at [568, 11] on span "Available | 34s" at bounding box center [569, 14] width 33 height 6
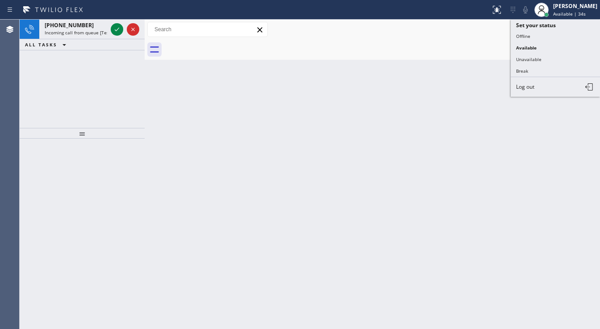
click at [185, 112] on div "Back to Dashboard Change Sender ID Customers Technicians Select a contact Outbo…" at bounding box center [372, 175] width 455 height 310
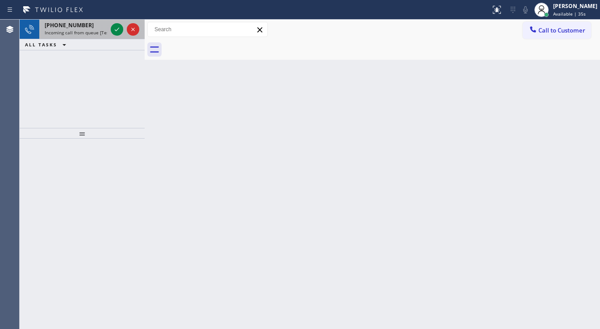
click at [73, 29] on span "Incoming call from queue [Test] All" at bounding box center [82, 32] width 74 height 6
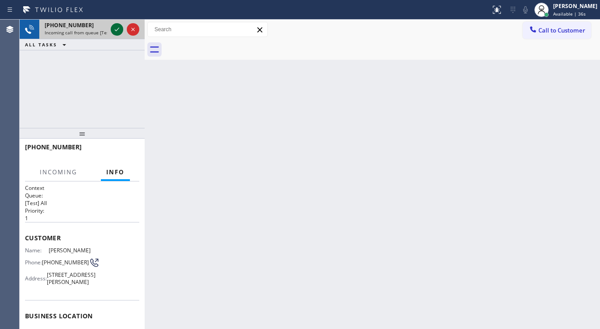
click at [116, 34] on icon at bounding box center [117, 29] width 11 height 11
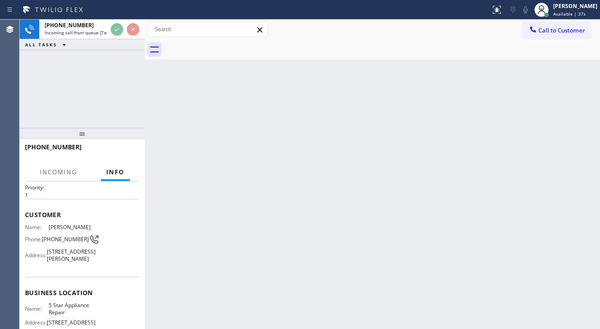
scroll to position [36, 0]
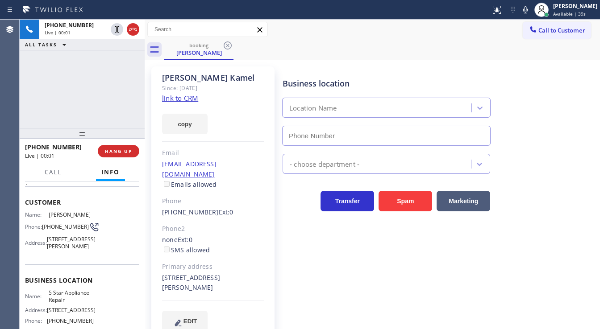
type input "[PHONE_NUMBER]"
click at [184, 97] on link "link to CRM" at bounding box center [180, 98] width 36 height 9
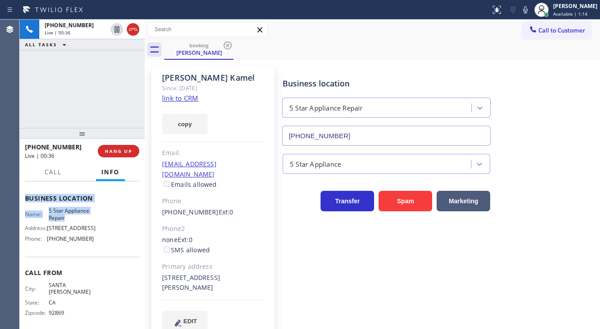
scroll to position [123, 0]
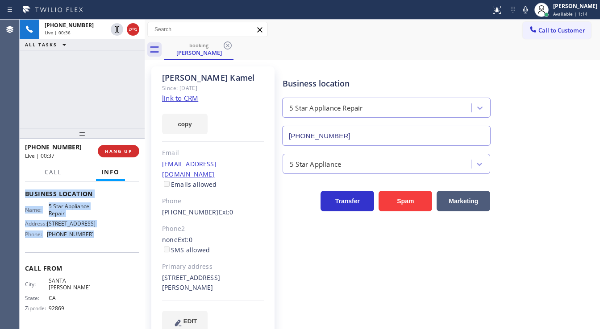
drag, startPoint x: 25, startPoint y: 199, endPoint x: 83, endPoint y: 156, distance: 71.8
click at [91, 238] on div "Context Queue: [Test] All Priority: 1 Customer Name: [PERSON_NAME] Phone: [PHON…" at bounding box center [82, 194] width 114 height 265
copy div "Customer Name: [PERSON_NAME] Phone: [PHONE_NUMBER] Address: [STREET_ADDRESS][PE…"
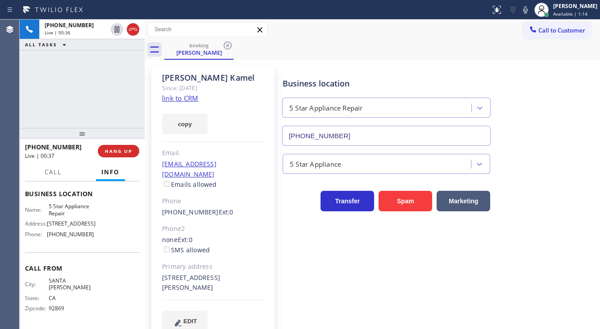
click at [83, 104] on div "[PHONE_NUMBER] Live | 00:36 ALL TASKS ALL TASKS ACTIVE TASKS TASKS IN WRAP UP" at bounding box center [82, 74] width 125 height 108
click at [61, 81] on div "[PHONE_NUMBER] Live | 00:58 ALL TASKS ALL TASKS ACTIVE TASKS TASKS IN WRAP UP" at bounding box center [82, 74] width 125 height 108
click at [92, 92] on div "[PHONE_NUMBER] Live | 01:22 ALL TASKS ALL TASKS ACTIVE TASKS TASKS IN WRAP UP" at bounding box center [82, 74] width 125 height 108
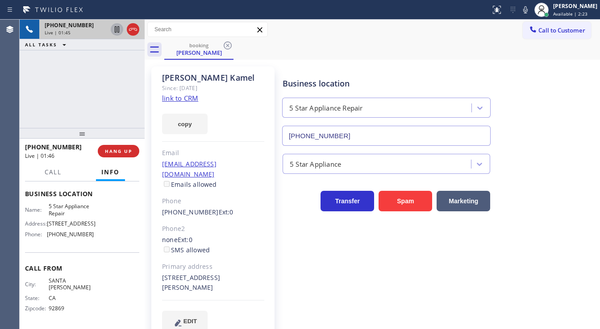
click at [116, 30] on icon at bounding box center [117, 29] width 11 height 11
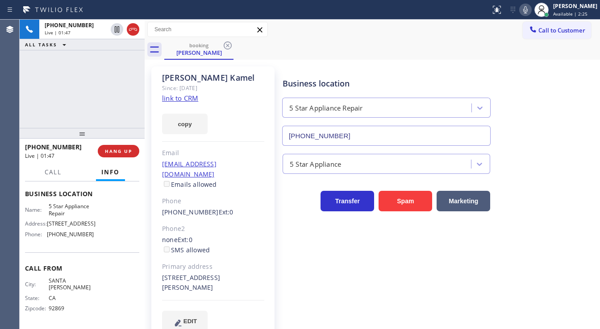
click at [531, 11] on icon at bounding box center [525, 9] width 11 height 11
click at [497, 46] on div "booking [PERSON_NAME]" at bounding box center [382, 50] width 436 height 20
click at [110, 104] on div "[PHONE_NUMBER] Live | 01:50 ALL TASKS ALL TASKS ACTIVE TASKS TASKS IN WRAP UP" at bounding box center [82, 74] width 125 height 108
click at [346, 275] on div "Business location 5 Star Appliance Repair [PHONE_NUMBER] 5 Star Appliance Trans…" at bounding box center [439, 199] width 317 height 260
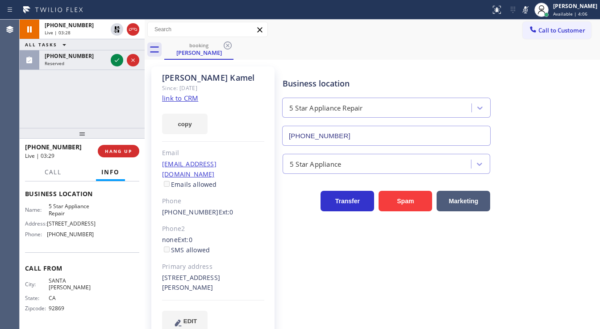
click at [50, 100] on div "[PHONE_NUMBER] Live | 03:28 ALL TASKS ALL TASKS ACTIVE TASKS TASKS IN WRAP UP […" at bounding box center [82, 74] width 125 height 108
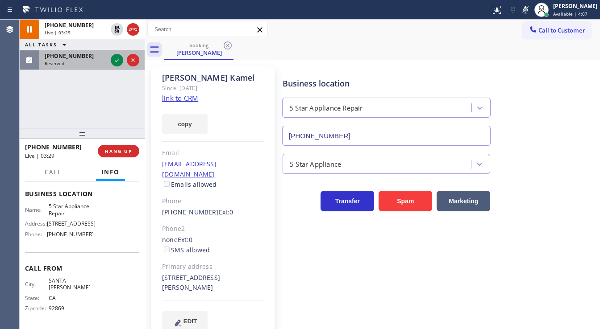
click at [78, 53] on span "[PHONE_NUMBER]" at bounding box center [69, 56] width 49 height 8
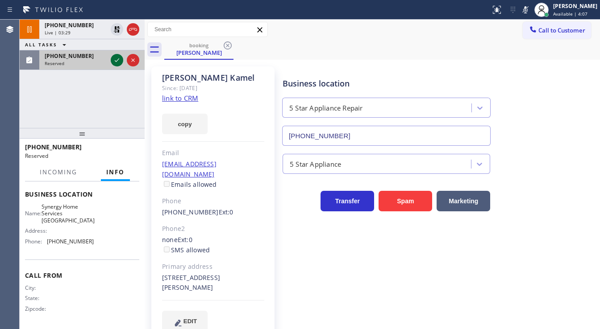
scroll to position [123, 0]
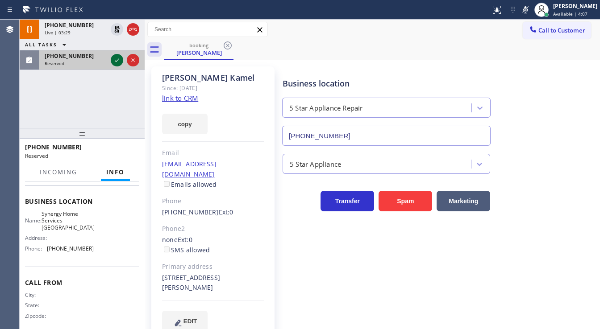
click at [120, 59] on icon at bounding box center [117, 60] width 11 height 11
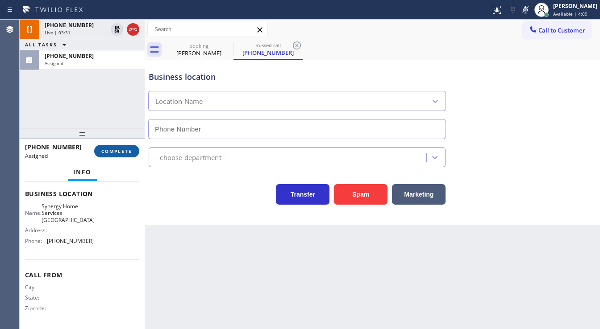
click at [118, 151] on span "COMPLETE" at bounding box center [116, 151] width 31 height 6
type input "[PHONE_NUMBER]"
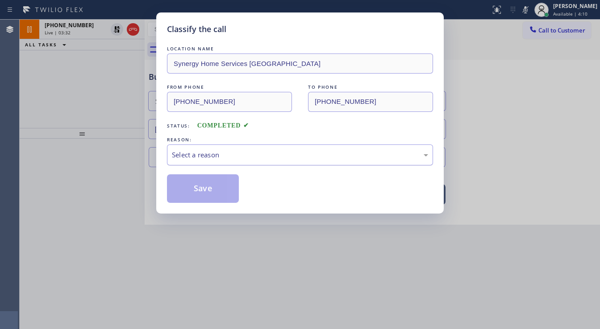
click at [216, 154] on div "Select a reason" at bounding box center [300, 155] width 256 height 10
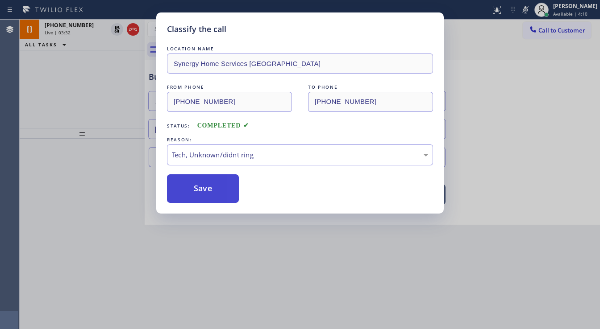
click at [207, 182] on button "Save" at bounding box center [203, 189] width 72 height 29
click at [208, 182] on button "Save" at bounding box center [203, 189] width 72 height 29
type input "[PHONE_NUMBER]"
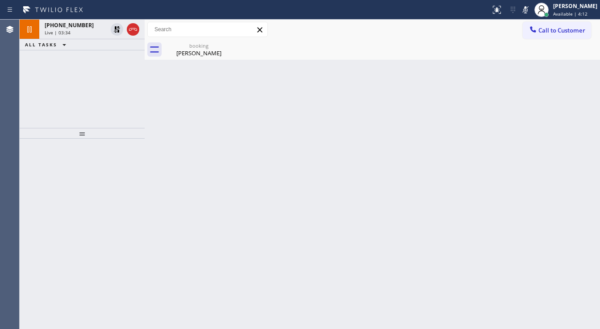
drag, startPoint x: 33, startPoint y: 124, endPoint x: 101, endPoint y: 3, distance: 138.3
click at [36, 121] on div "[PHONE_NUMBER] Live | 03:34 ALL TASKS ALL TASKS ACTIVE TASKS TASKS IN WRAP UP" at bounding box center [82, 74] width 125 height 108
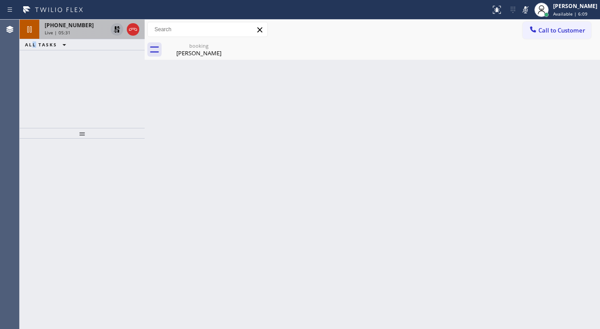
click at [116, 30] on icon at bounding box center [117, 29] width 6 height 6
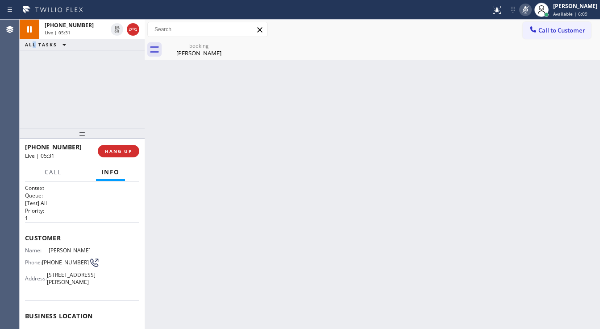
click at [531, 11] on icon at bounding box center [525, 9] width 11 height 11
click at [46, 106] on div "[PHONE_NUMBER] Live | 05:42 ALL TASKS ALL TASKS ACTIVE TASKS TASKS IN WRAP UP" at bounding box center [82, 74] width 125 height 108
click at [192, 54] on div "[PERSON_NAME]" at bounding box center [198, 53] width 67 height 8
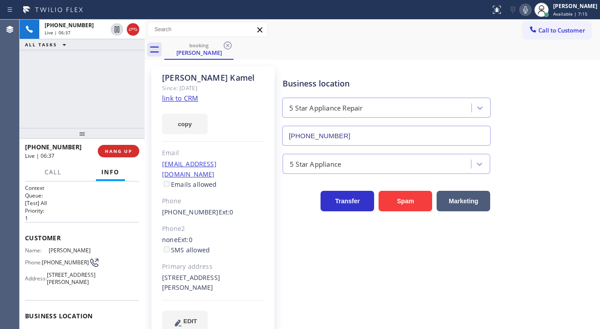
click at [529, 8] on icon at bounding box center [525, 9] width 11 height 11
click at [529, 12] on icon at bounding box center [525, 9] width 11 height 11
click at [72, 102] on div "[PHONE_NUMBER] Live | 06:55 ALL TASKS ALL TASKS ACTIVE TASKS TASKS IN WRAP UP" at bounding box center [82, 74] width 125 height 108
click at [531, 7] on icon at bounding box center [525, 9] width 11 height 11
click at [528, 7] on icon at bounding box center [525, 9] width 4 height 7
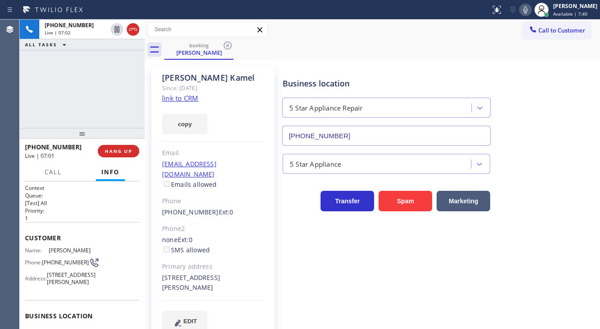
click at [60, 100] on div "[PHONE_NUMBER] Live | 07:02 ALL TASKS ALL TASKS ACTIVE TASKS TASKS IN WRAP UP" at bounding box center [82, 74] width 125 height 108
click at [51, 79] on div "[PHONE_NUMBER] Live | 07:29 ALL TASKS ALL TASKS ACTIVE TASKS TASKS IN WRAP UP" at bounding box center [82, 74] width 125 height 108
click at [61, 124] on div "[PHONE_NUMBER] Live | 07:56 ALL TASKS ALL TASKS ACTIVE TASKS TASKS IN WRAP UP" at bounding box center [82, 74] width 125 height 108
click at [130, 92] on div "[PHONE_NUMBER] Live | 08:06 ALL TASKS ALL TASKS ACTIVE TASKS TASKS IN WRAP UP" at bounding box center [82, 74] width 125 height 108
click at [118, 152] on span "HANG UP" at bounding box center [118, 151] width 27 height 6
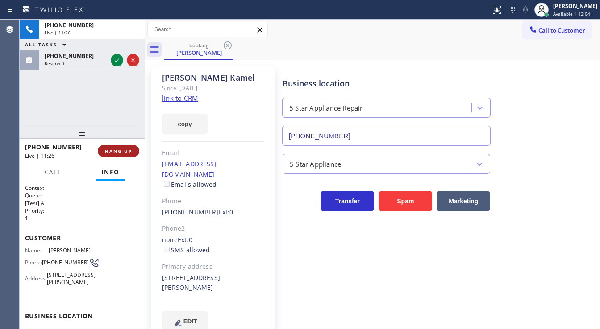
click at [122, 152] on span "HANG UP" at bounding box center [118, 151] width 27 height 6
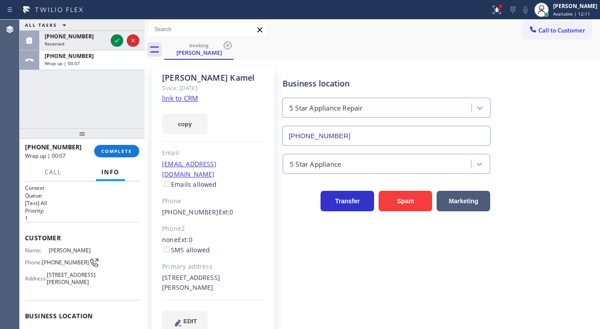
click at [85, 105] on div "ALL TASKS ALL TASKS ACTIVE TASKS TASKS IN WRAP UP [PHONE_NUMBER] Reserved [PHON…" at bounding box center [82, 74] width 125 height 108
click at [109, 147] on button "COMPLETE" at bounding box center [116, 151] width 45 height 12
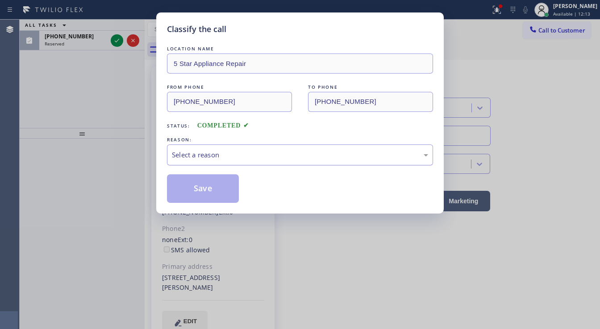
drag, startPoint x: 189, startPoint y: 150, endPoint x: 201, endPoint y: 159, distance: 14.6
click at [196, 158] on div "Select a reason" at bounding box center [300, 155] width 256 height 10
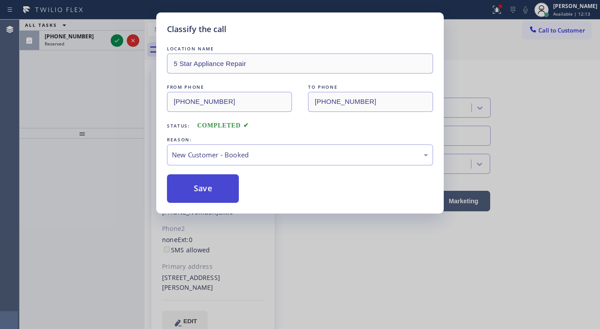
click at [202, 184] on button "Save" at bounding box center [203, 189] width 72 height 29
click at [203, 185] on button "Save" at bounding box center [203, 189] width 72 height 29
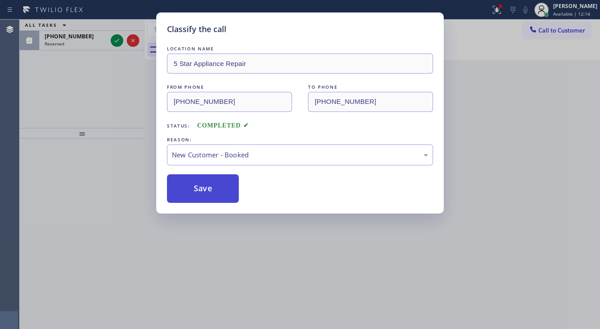
click at [203, 185] on button "Save" at bounding box center [203, 189] width 72 height 29
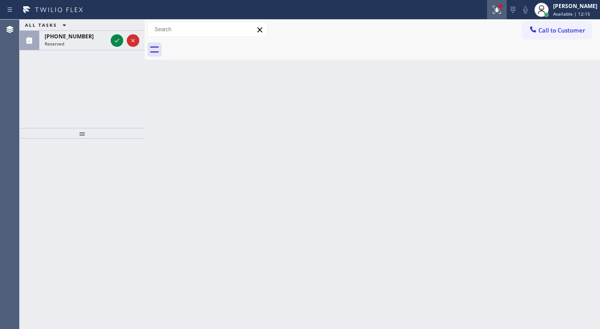
click at [502, 13] on icon at bounding box center [497, 9] width 11 height 11
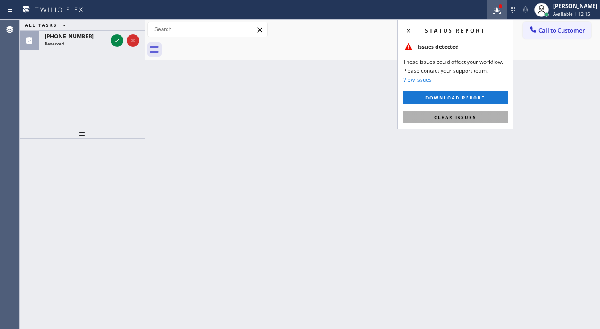
click at [487, 112] on button "Clear issues" at bounding box center [455, 117] width 104 height 12
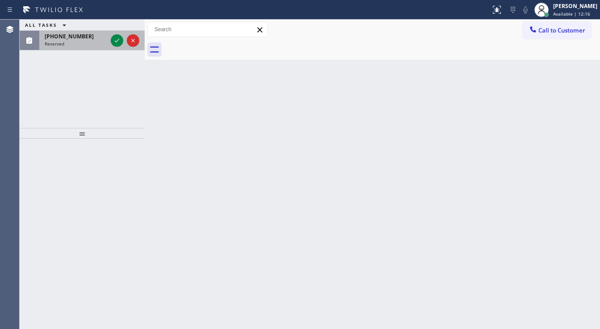
drag, startPoint x: 74, startPoint y: 44, endPoint x: 100, endPoint y: 42, distance: 25.9
click at [74, 43] on div "Reserved" at bounding box center [76, 44] width 62 height 6
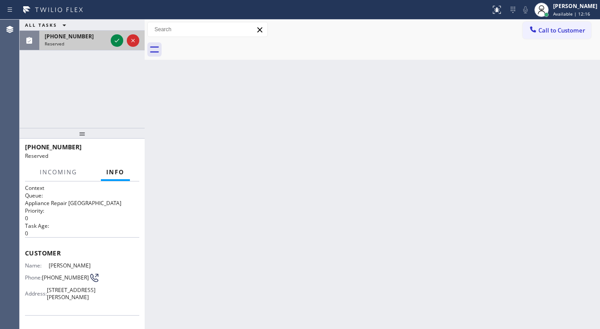
click at [125, 41] on div at bounding box center [125, 41] width 32 height 20
click at [126, 41] on div at bounding box center [125, 41] width 32 height 20
click at [118, 45] on icon at bounding box center [117, 40] width 11 height 11
click at [107, 41] on div "Reserved" at bounding box center [76, 44] width 62 height 6
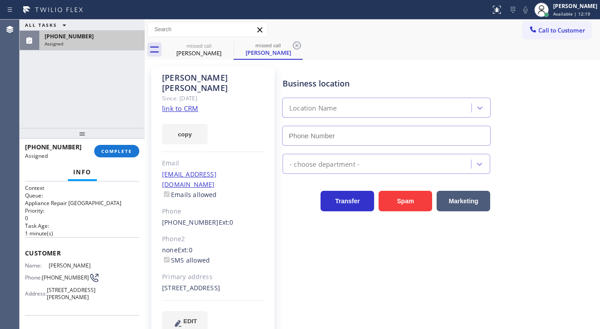
click at [187, 104] on link "link to CRM" at bounding box center [180, 108] width 36 height 9
type input "[PHONE_NUMBER]"
click at [0, 0] on icon at bounding box center [0, 0] width 0 height 0
click at [122, 156] on button "COMPLETE" at bounding box center [116, 151] width 45 height 12
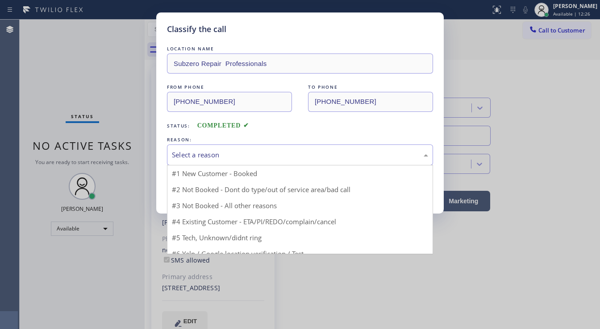
click at [225, 152] on div "Select a reason" at bounding box center [300, 155] width 256 height 10
drag, startPoint x: 208, startPoint y: 223, endPoint x: 212, endPoint y: 187, distance: 36.4
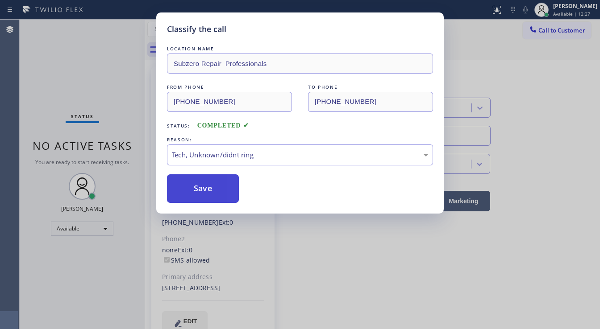
click at [212, 182] on button "Save" at bounding box center [203, 189] width 72 height 29
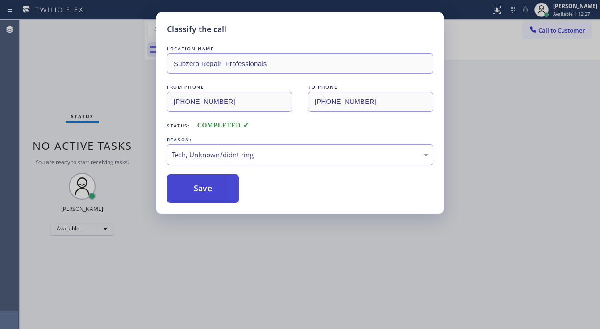
click at [212, 183] on button "Save" at bounding box center [203, 189] width 72 height 29
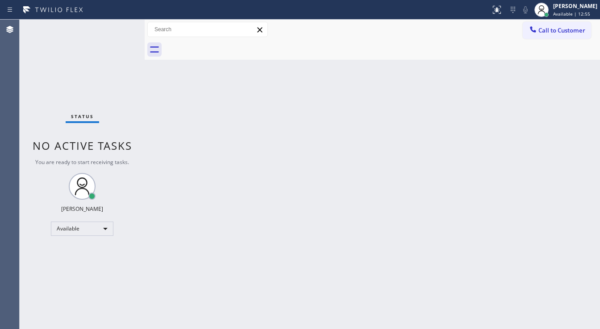
click at [42, 158] on span "You are ready to start receiving tasks." at bounding box center [82, 162] width 94 height 8
click at [551, 11] on div at bounding box center [542, 10] width 20 height 20
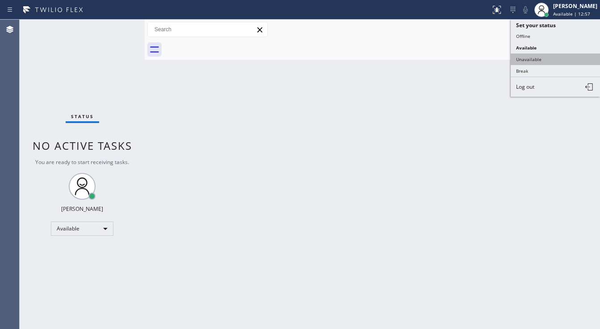
click at [532, 59] on button "Unavailable" at bounding box center [555, 60] width 89 height 12
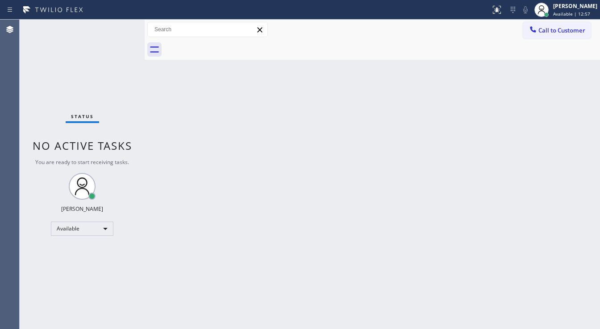
drag, startPoint x: 304, startPoint y: 143, endPoint x: 237, endPoint y: 317, distance: 186.5
click at [302, 146] on div "Back to Dashboard Change Sender ID Customers Technicians Select a contact Outbo…" at bounding box center [372, 175] width 455 height 310
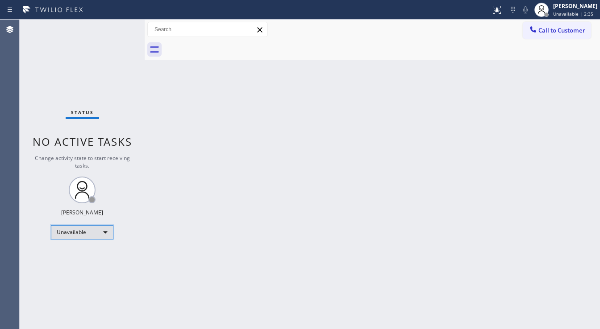
click at [70, 238] on div "Unavailable" at bounding box center [82, 232] width 62 height 14
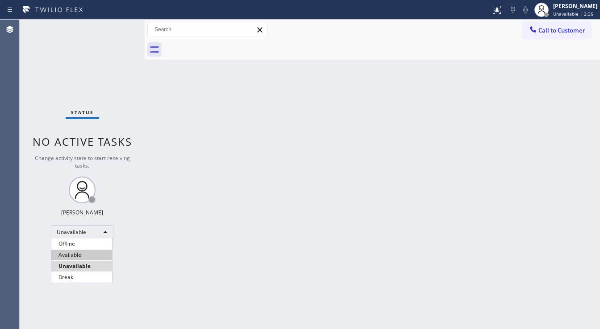
click at [79, 253] on li "Available" at bounding box center [81, 255] width 61 height 11
click at [194, 259] on div "Back to Dashboard Change Sender ID Customers Technicians Select a contact Outbo…" at bounding box center [372, 175] width 455 height 310
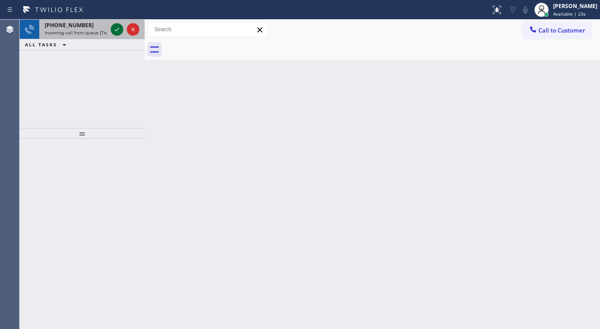
drag, startPoint x: 108, startPoint y: 28, endPoint x: 112, endPoint y: 28, distance: 4.9
click at [111, 28] on div "[PHONE_NUMBER] Incoming call from queue [Test] All" at bounding box center [82, 30] width 125 height 20
click at [112, 28] on icon at bounding box center [117, 29] width 11 height 11
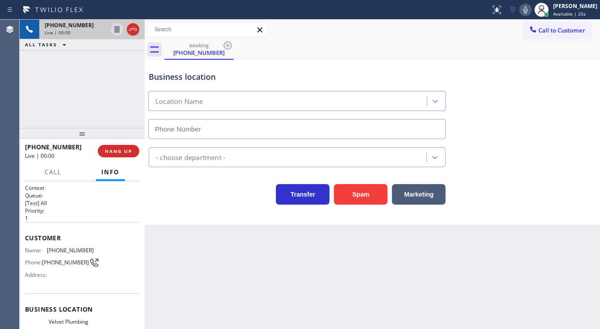
type input "[PHONE_NUMBER]"
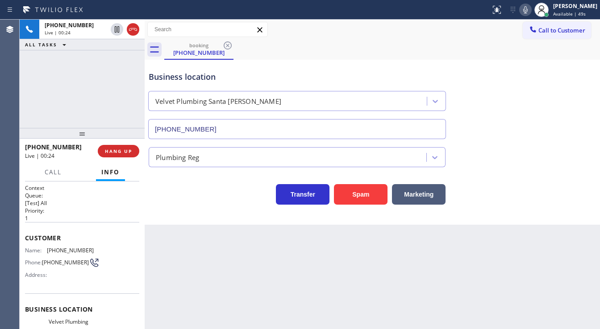
click at [33, 234] on span "Customer" at bounding box center [82, 238] width 114 height 8
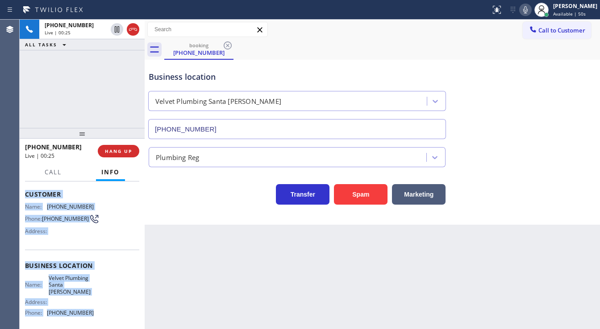
scroll to position [107, 0]
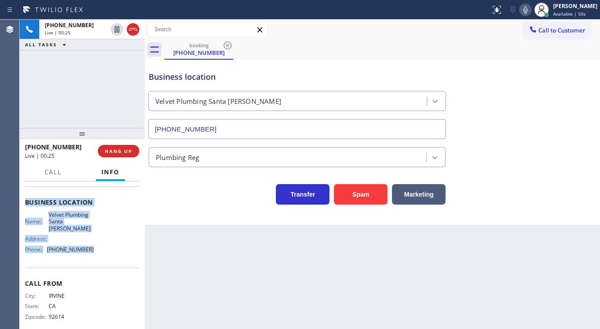
drag, startPoint x: 34, startPoint y: 241, endPoint x: 99, endPoint y: 253, distance: 66.2
click at [99, 253] on div "Context Queue: [Test] All Priority: 1 Customer Name: [PHONE_NUMBER] Phone: [PHO…" at bounding box center [82, 206] width 114 height 258
copy div "Customer Name: [PHONE_NUMBER] Phone: [PHONE_NUMBER] Address: Business location …"
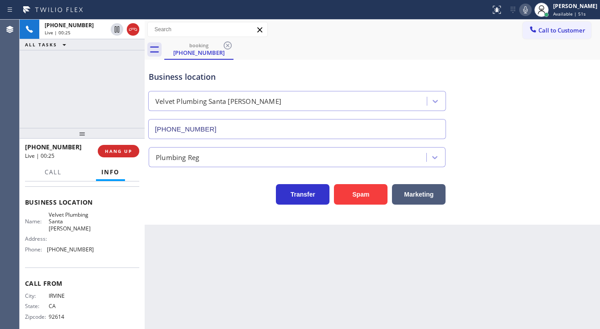
click at [79, 90] on div "[PHONE_NUMBER] Live | 00:25 ALL TASKS ALL TASKS ACTIVE TASKS TASKS IN WRAP UP" at bounding box center [82, 74] width 125 height 108
drag, startPoint x: 271, startPoint y: 289, endPoint x: 271, endPoint y: 304, distance: 15.2
click at [271, 289] on div "Back to Dashboard Change Sender ID Customers Technicians Select a contact Outbo…" at bounding box center [372, 175] width 455 height 310
click at [69, 100] on div "[PHONE_NUMBER] Live | 01:08 ALL TASKS ALL TASKS ACTIVE TASKS TASKS IN WRAP UP" at bounding box center [82, 74] width 125 height 108
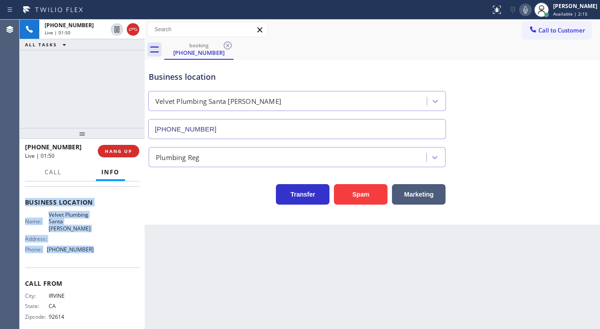
drag, startPoint x: 41, startPoint y: 216, endPoint x: 98, endPoint y: 245, distance: 64.5
click at [98, 245] on div "Context Queue: [Test] All Priority: 1 Customer Name: [PHONE_NUMBER] Phone: [PHO…" at bounding box center [82, 256] width 125 height 148
copy div "Customer Name: [PHONE_NUMBER] Phone: [PHONE_NUMBER] Address: Business location …"
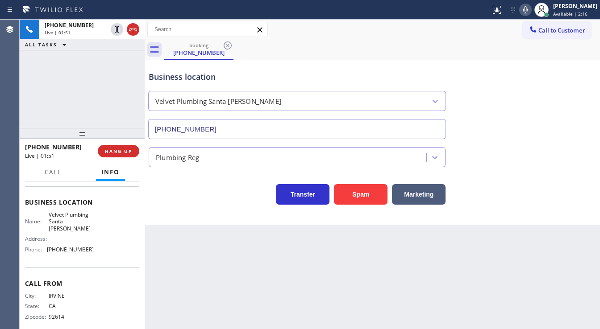
click at [47, 105] on div "[PHONE_NUMBER] Live | 01:51 ALL TASKS ALL TASKS ACTIVE TASKS TASKS IN WRAP UP" at bounding box center [82, 74] width 125 height 108
click at [78, 95] on div "[PHONE_NUMBER] Live | 01:54 ALL TASKS ALL TASKS ACTIVE TASKS TASKS IN WRAP UP" at bounding box center [82, 74] width 125 height 108
click at [537, 139] on div "Plumbing Reg" at bounding box center [372, 153] width 451 height 28
click at [530, 3] on div "Status report No issues detected If you experience an issue, please download th…" at bounding box center [543, 10] width 113 height 20
click at [526, 11] on icon at bounding box center [525, 9] width 11 height 11
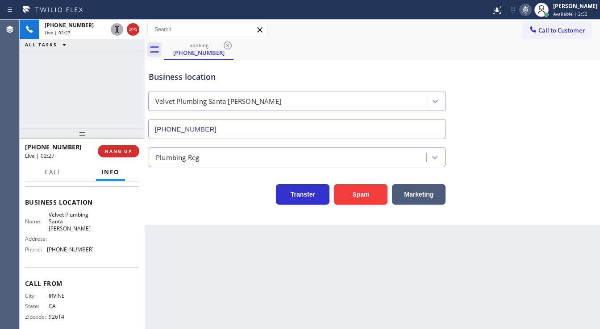
click at [118, 30] on icon at bounding box center [117, 29] width 11 height 11
drag, startPoint x: 41, startPoint y: 72, endPoint x: 42, endPoint y: 68, distance: 4.6
click at [41, 72] on div "[PHONE_NUMBER] Live | 02:54 ALL TASKS ALL TASKS ACTIVE TASKS TASKS IN WRAP UP" at bounding box center [82, 74] width 125 height 108
click at [54, 107] on div "[PHONE_NUMBER] Live | 03:10 ALL TASKS ALL TASKS ACTIVE TASKS TASKS IN WRAP UP" at bounding box center [82, 74] width 125 height 108
click at [117, 31] on icon at bounding box center [117, 29] width 6 height 6
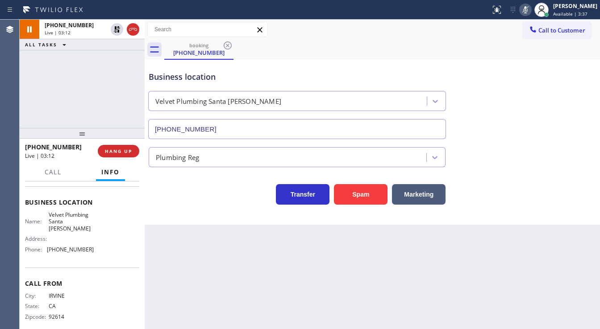
click at [527, 9] on icon at bounding box center [525, 9] width 11 height 11
click at [84, 97] on div "[PHONE_NUMBER] Live | 03:13 ALL TASKS ALL TASKS ACTIVE TASKS TASKS IN WRAP UP" at bounding box center [82, 74] width 125 height 108
click at [23, 106] on div "[PHONE_NUMBER] Live | 03:46 ALL TASKS ALL TASKS ACTIVE TASKS TASKS IN WRAP UP" at bounding box center [82, 74] width 125 height 108
click at [530, 11] on icon at bounding box center [525, 9] width 11 height 11
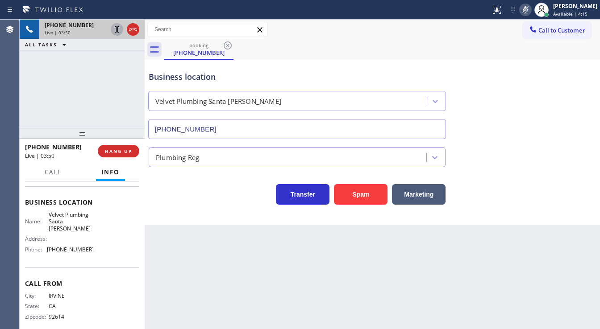
click at [116, 30] on icon at bounding box center [117, 29] width 4 height 6
click at [539, 13] on div at bounding box center [542, 10] width 20 height 20
click at [531, 11] on icon at bounding box center [525, 9] width 11 height 11
click at [119, 30] on icon at bounding box center [117, 29] width 11 height 11
click at [132, 29] on icon at bounding box center [133, 29] width 8 height 3
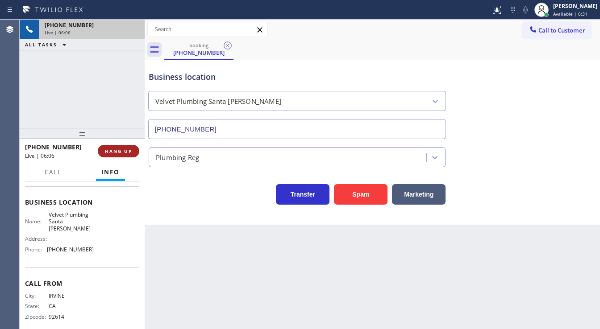
click at [120, 149] on span "HANG UP" at bounding box center [118, 151] width 27 height 6
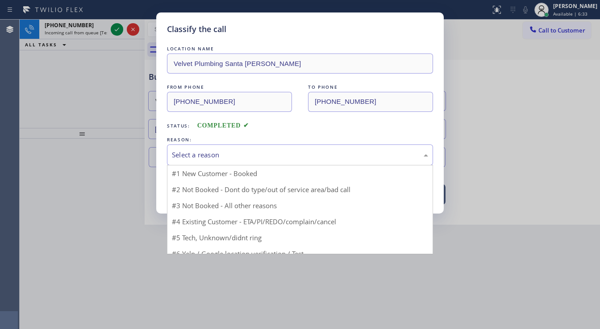
drag, startPoint x: 204, startPoint y: 155, endPoint x: 203, endPoint y: 169, distance: 13.4
click at [205, 157] on div "Select a reason" at bounding box center [300, 155] width 256 height 10
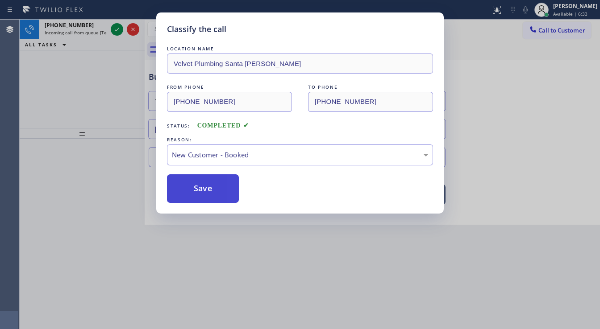
click at [200, 187] on button "Save" at bounding box center [203, 189] width 72 height 29
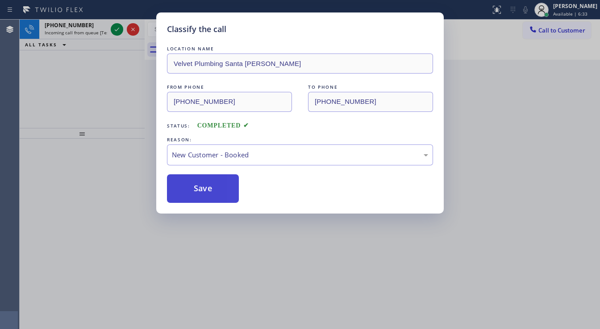
click at [200, 187] on button "Save" at bounding box center [203, 189] width 72 height 29
drag, startPoint x: 115, startPoint y: 86, endPoint x: 113, endPoint y: 43, distance: 42.9
click at [114, 83] on div "Classify the call LOCATION NAME Velvet Plumbing Santa [PERSON_NAME] FROM PHONE …" at bounding box center [300, 164] width 600 height 329
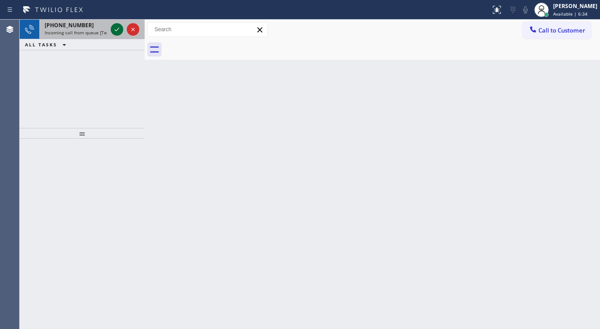
click at [115, 28] on icon at bounding box center [117, 29] width 11 height 11
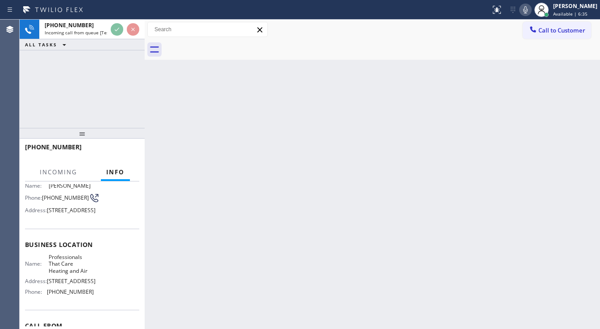
scroll to position [71, 0]
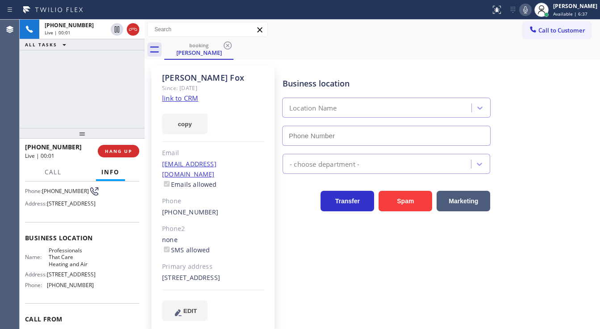
type input "[PHONE_NUMBER]"
click at [79, 104] on div "[PHONE_NUMBER] Live | 00:02 ALL TASKS ALL TASKS ACTIVE TASKS TASKS IN WRAP UP" at bounding box center [82, 74] width 125 height 108
click at [186, 98] on link "link to CRM" at bounding box center [180, 98] width 36 height 9
click at [94, 87] on div "[PHONE_NUMBER] Live | 00:54 ALL TASKS ALL TASKS ACTIVE TASKS TASKS IN WRAP UP" at bounding box center [82, 74] width 125 height 108
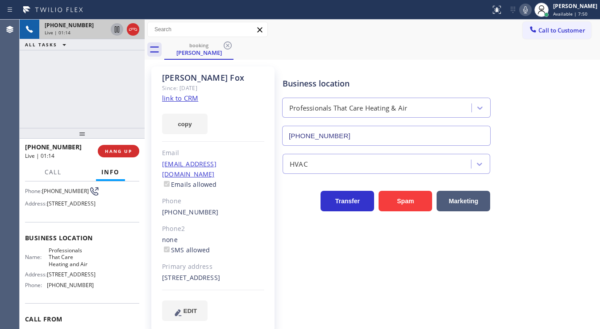
click at [116, 32] on icon at bounding box center [117, 29] width 4 height 6
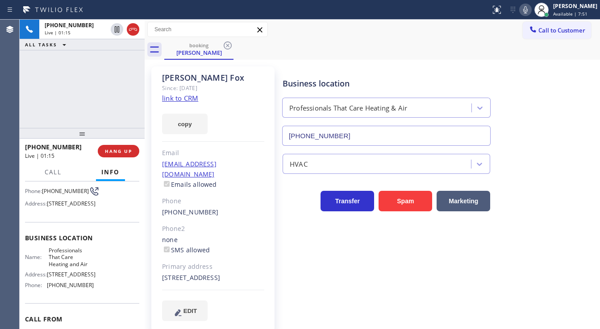
click at [529, 12] on icon at bounding box center [525, 9] width 11 height 11
click at [31, 96] on div "[PHONE_NUMBER] Live | 01:32 ALL TASKS ALL TASKS ACTIVE TASKS TASKS IN WRAP UP" at bounding box center [82, 74] width 125 height 108
click at [14, 76] on div "Agent Desktop" at bounding box center [9, 175] width 19 height 310
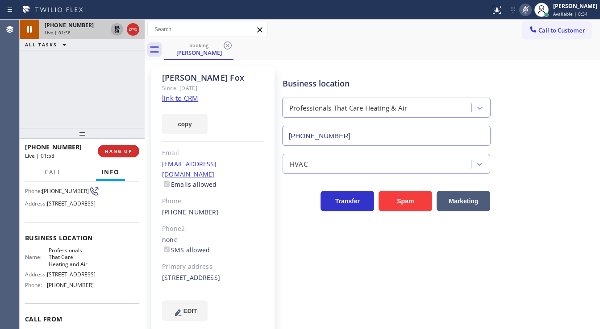
click at [115, 31] on icon at bounding box center [117, 29] width 11 height 11
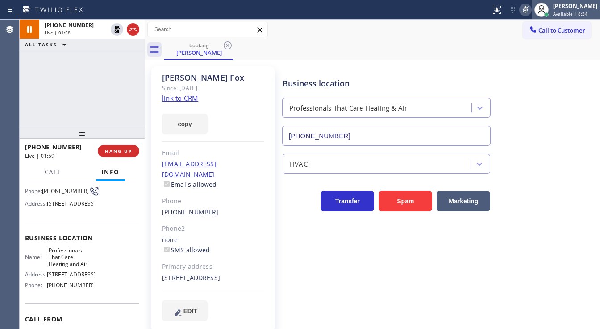
click at [539, 10] on div at bounding box center [542, 10] width 20 height 20
click at [528, 10] on icon at bounding box center [525, 9] width 4 height 7
click at [84, 90] on div "[PHONE_NUMBER] Live | 01:59 ALL TASKS ALL TASKS ACTIVE TASKS TASKS IN WRAP UP" at bounding box center [82, 74] width 125 height 108
click at [56, 170] on span "Call" at bounding box center [53, 172] width 17 height 8
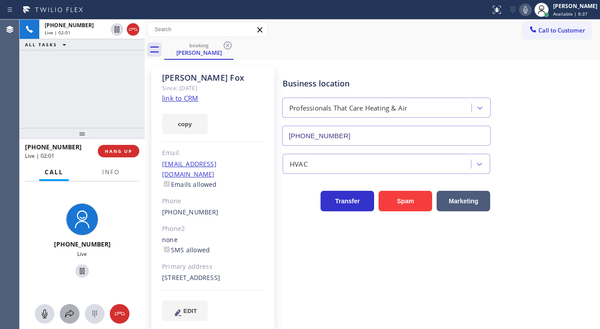
click at [67, 313] on icon at bounding box center [69, 314] width 11 height 11
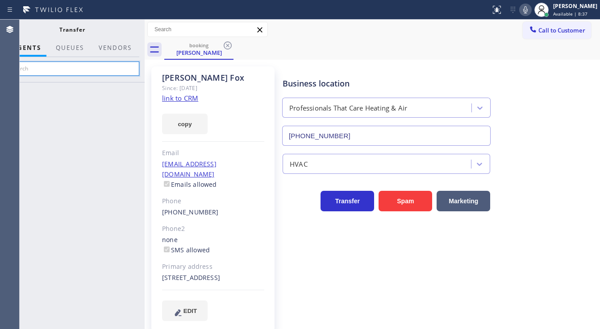
click at [64, 69] on input "text" at bounding box center [72, 69] width 134 height 14
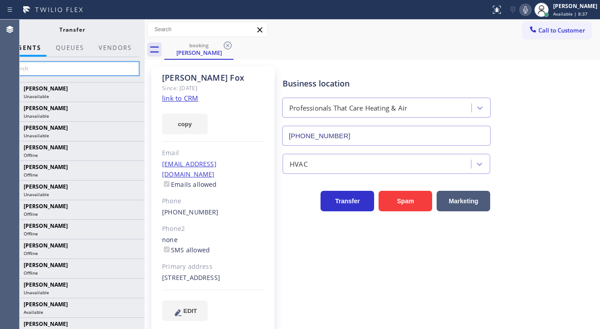
paste input "[PERSON_NAME]"
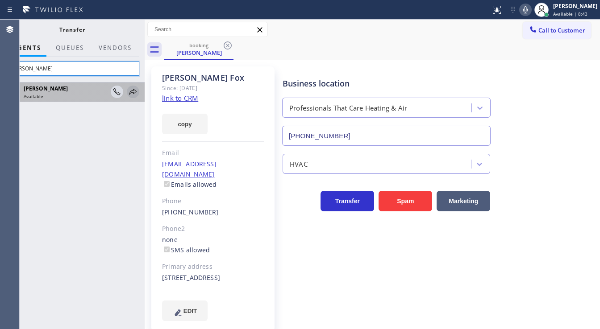
type input "[PERSON_NAME]"
click at [135, 90] on icon at bounding box center [133, 92] width 11 height 11
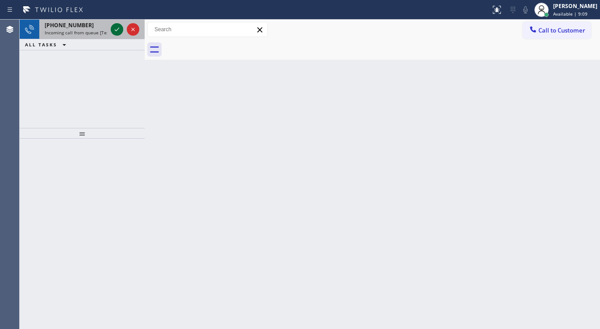
click at [112, 31] on icon at bounding box center [117, 29] width 11 height 11
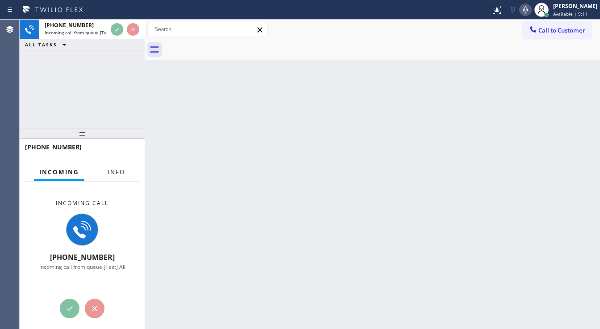
click at [115, 172] on span "Info" at bounding box center [116, 172] width 17 height 8
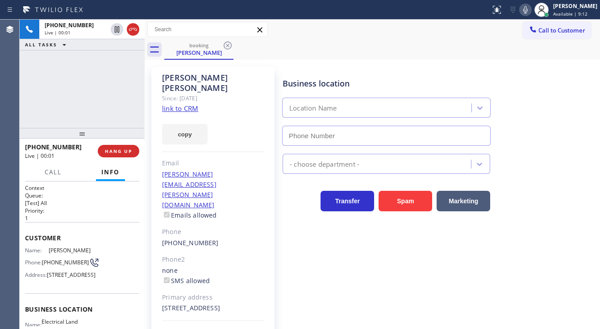
type input "[PHONE_NUMBER]"
click at [57, 87] on div "[PHONE_NUMBER] Live | 00:01 ALL TASKS ALL TASKS ACTIVE TASKS TASKS IN WRAP UP" at bounding box center [82, 74] width 125 height 108
click at [105, 98] on div "[PHONE_NUMBER] Live | 00:15 ALL TASKS ALL TASKS ACTIVE TASKS TASKS IN WRAP UP" at bounding box center [82, 74] width 125 height 108
click at [175, 104] on link "link to CRM" at bounding box center [180, 108] width 36 height 9
click at [57, 104] on div "[PHONE_NUMBER] Live | 03:22 ALL TASKS ALL TASKS ACTIVE TASKS TASKS IN WRAP UP" at bounding box center [82, 74] width 125 height 108
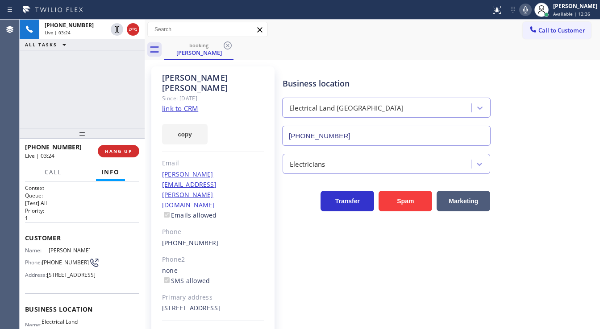
click at [32, 67] on div "[PHONE_NUMBER] Live | 03:24 ALL TASKS ALL TASKS ACTIVE TASKS TASKS IN WRAP UP" at bounding box center [82, 74] width 125 height 108
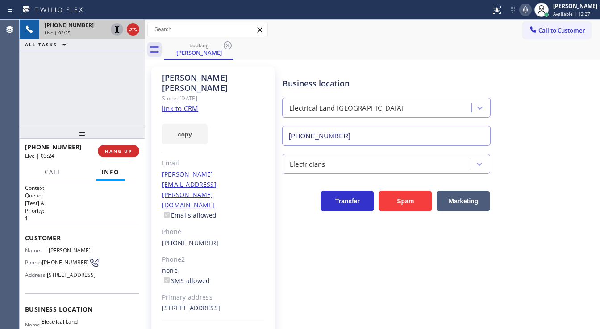
click at [118, 29] on icon at bounding box center [117, 29] width 11 height 11
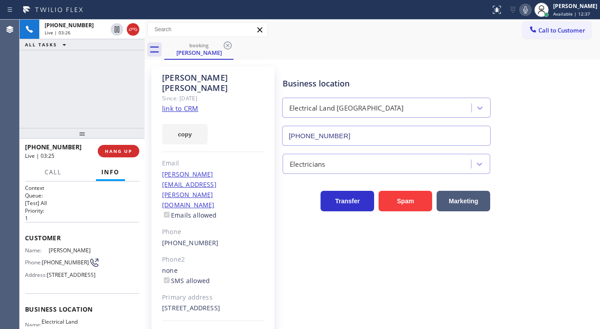
click at [531, 8] on icon at bounding box center [525, 9] width 11 height 11
drag, startPoint x: 454, startPoint y: 46, endPoint x: 414, endPoint y: 48, distance: 39.3
click at [453, 46] on div "booking [PERSON_NAME]" at bounding box center [382, 50] width 436 height 20
click at [39, 108] on div "[PHONE_NUMBER] Live | 03:44 ALL TASKS ALL TASKS ACTIVE TASKS TASKS IN WRAP UP" at bounding box center [82, 74] width 125 height 108
click at [112, 51] on div "[PHONE_NUMBER] Live | 03:52 ALL TASKS ALL TASKS ACTIVE TASKS TASKS IN WRAP UP" at bounding box center [82, 74] width 125 height 108
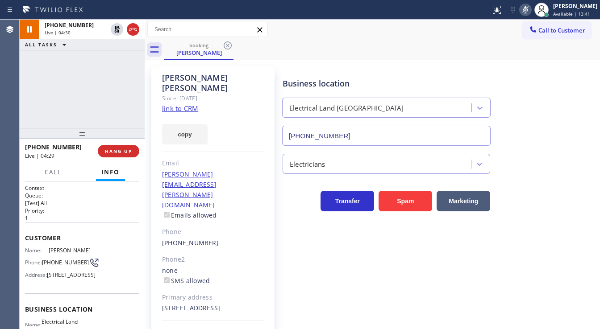
click at [38, 89] on div "[PHONE_NUMBER] Live | 04:30 ALL TASKS ALL TASKS ACTIVE TASKS TASKS IN WRAP UP" at bounding box center [82, 74] width 125 height 108
click at [52, 112] on div "[PHONE_NUMBER] Live | 05:29 ALL TASKS ALL TASKS ACTIVE TASKS TASKS IN WRAP UP" at bounding box center [82, 74] width 125 height 108
drag, startPoint x: 533, startPoint y: 8, endPoint x: 467, endPoint y: 25, distance: 69.0
click at [531, 9] on icon at bounding box center [525, 9] width 11 height 11
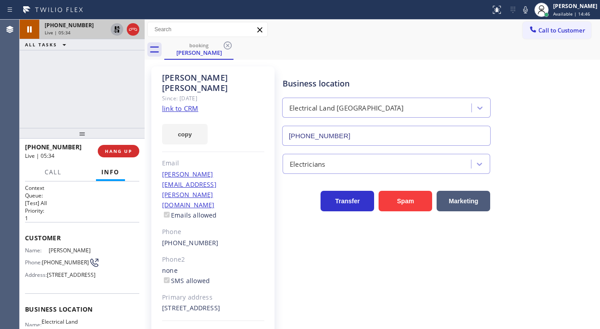
click at [114, 31] on icon at bounding box center [117, 29] width 11 height 11
click at [58, 98] on div "[PHONE_NUMBER] Live | 05:41 ALL TASKS ALL TASKS ACTIVE TASKS TASKS IN WRAP UP" at bounding box center [82, 74] width 125 height 108
drag, startPoint x: 144, startPoint y: 89, endPoint x: 100, endPoint y: 86, distance: 43.4
click at [102, 87] on div "[PHONE_NUMBER] Live | 06:10 ALL TASKS ALL TASKS ACTIVE TASKS TASKS IN WRAP UP […" at bounding box center [310, 175] width 580 height 310
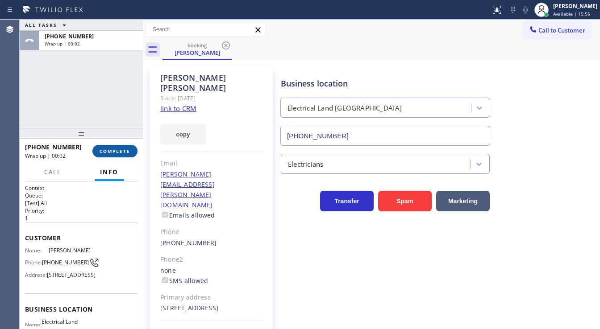
click at [117, 154] on span "COMPLETE" at bounding box center [115, 151] width 31 height 6
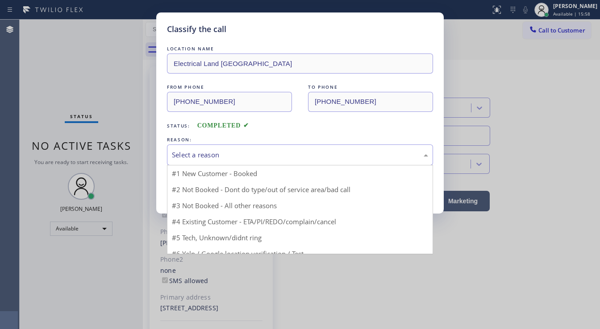
drag, startPoint x: 198, startPoint y: 154, endPoint x: 203, endPoint y: 155, distance: 4.7
click at [199, 154] on div "Select a reason" at bounding box center [300, 155] width 256 height 10
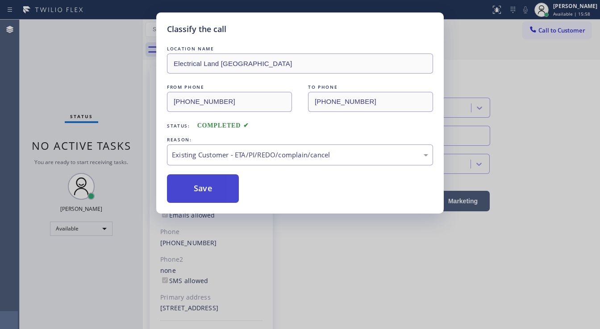
click at [217, 180] on button "Save" at bounding box center [203, 189] width 72 height 29
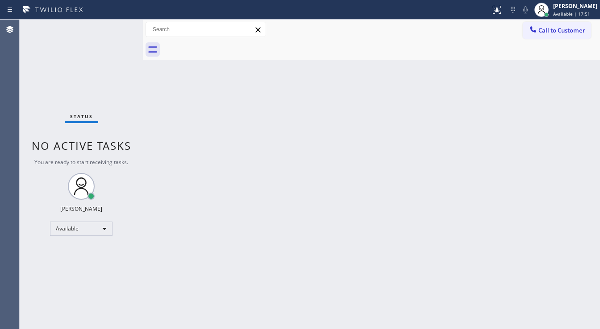
click at [121, 34] on div "Status No active tasks You are ready to start receiving tasks. [PERSON_NAME]" at bounding box center [81, 175] width 123 height 310
click at [116, 25] on div "Status No active tasks You are ready to start receiving tasks. [PERSON_NAME]" at bounding box center [81, 175] width 123 height 310
click at [116, 26] on div "Status No active tasks You are ready to start receiving tasks. [PERSON_NAME]" at bounding box center [81, 175] width 123 height 310
click at [116, 27] on div "Status No active tasks You are ready to start receiving tasks. [PERSON_NAME]" at bounding box center [81, 175] width 123 height 310
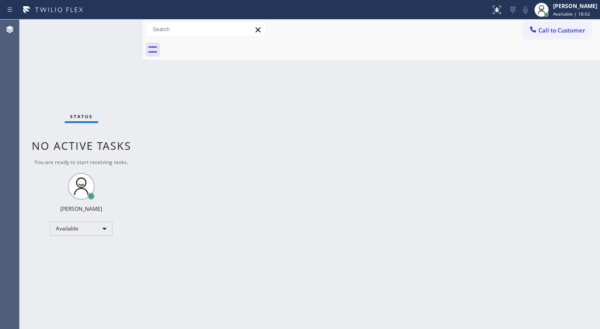
click at [116, 27] on div "Status No active tasks You are ready to start receiving tasks. [PERSON_NAME]" at bounding box center [81, 175] width 123 height 310
click at [117, 26] on div "Status No active tasks You are ready to start receiving tasks. [PERSON_NAME]" at bounding box center [81, 175] width 123 height 310
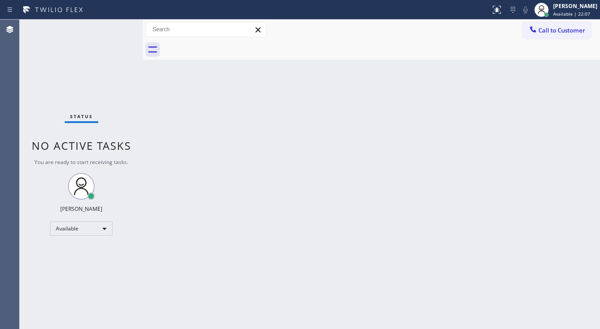
click at [117, 26] on div "Status No active tasks You are ready to start receiving tasks. [PERSON_NAME]" at bounding box center [81, 175] width 123 height 310
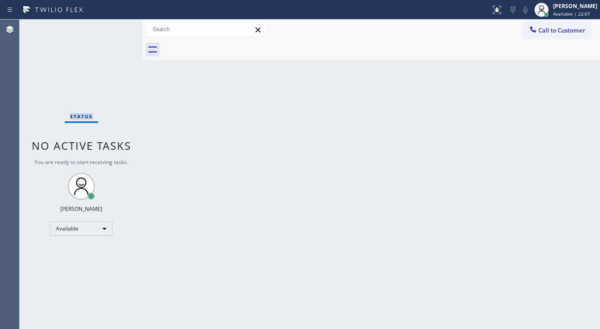
click at [117, 26] on div "Status No active tasks You are ready to start receiving tasks. [PERSON_NAME]" at bounding box center [81, 175] width 123 height 310
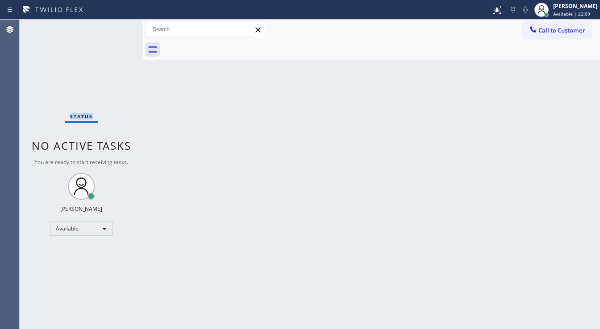
click at [116, 26] on div "Status No active tasks You are ready to start receiving tasks. [PERSON_NAME]" at bounding box center [81, 175] width 123 height 310
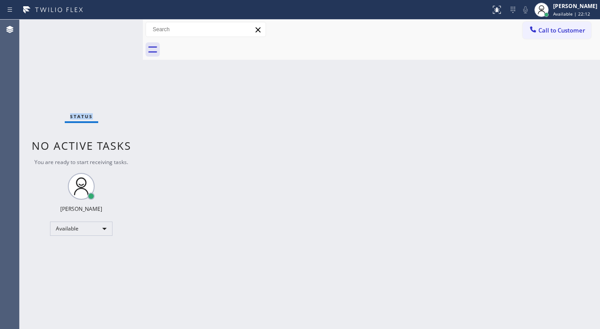
click at [116, 26] on div "Status No active tasks You are ready to start receiving tasks. [PERSON_NAME]" at bounding box center [81, 175] width 123 height 310
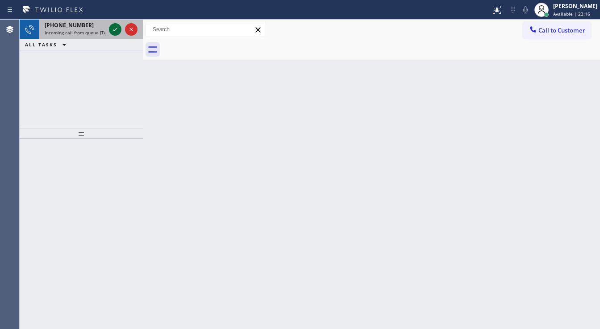
click at [116, 26] on icon at bounding box center [115, 29] width 11 height 11
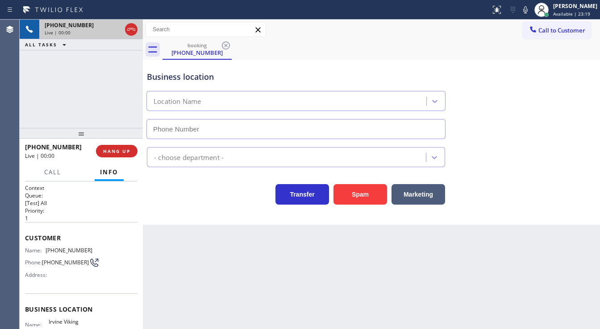
type input "[PHONE_NUMBER]"
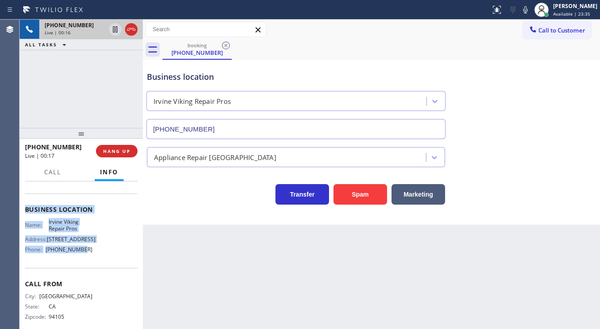
scroll to position [107, 0]
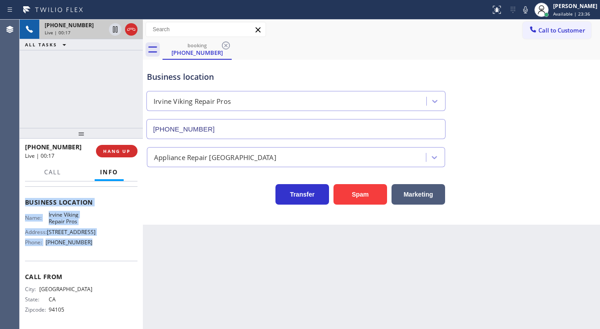
drag, startPoint x: 21, startPoint y: 234, endPoint x: 96, endPoint y: 253, distance: 77.4
click at [96, 253] on div "Context Queue: [Test] All Priority: 1 Customer Name: [PHONE_NUMBER] Phone: [PHO…" at bounding box center [81, 256] width 123 height 148
copy div "Customer Name: [PHONE_NUMBER] Phone: [PHONE_NUMBER] Address: Business location …"
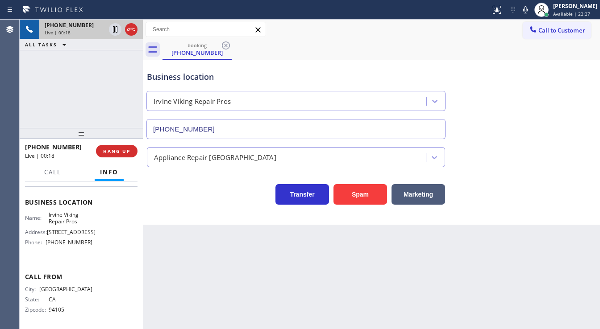
click at [84, 86] on div "[PHONE_NUMBER] Live | 00:18 ALL TASKS ALL TASKS ACTIVE TASKS TASKS IN WRAP UP" at bounding box center [81, 74] width 123 height 108
click at [102, 97] on div "[PHONE_NUMBER] Live | 01:12 ALL TASKS ALL TASKS ACTIVE TASKS TASKS IN WRAP UP" at bounding box center [81, 74] width 123 height 108
click at [496, 51] on div "booking [PHONE_NUMBER]" at bounding box center [380, 50] width 437 height 20
click at [530, 5] on icon at bounding box center [525, 9] width 11 height 11
click at [117, 25] on icon at bounding box center [115, 29] width 11 height 11
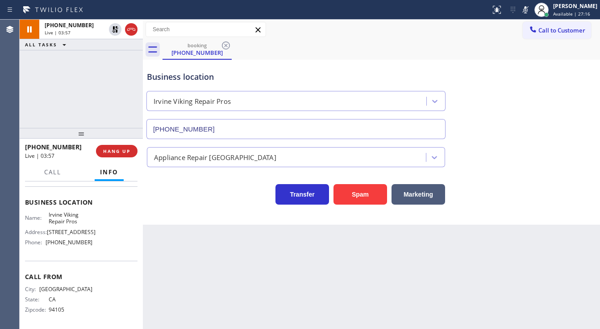
click at [72, 97] on div "[PHONE_NUMBER] Live | 03:57 ALL TASKS ALL TASKS ACTIVE TASKS TASKS IN WRAP UP" at bounding box center [81, 74] width 123 height 108
click at [1, 115] on div "Agent Desktop" at bounding box center [9, 175] width 19 height 310
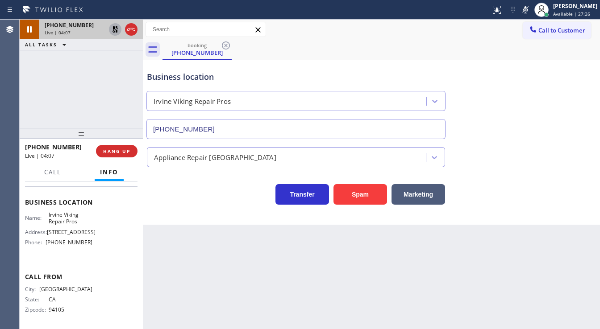
click at [114, 30] on icon at bounding box center [115, 29] width 11 height 11
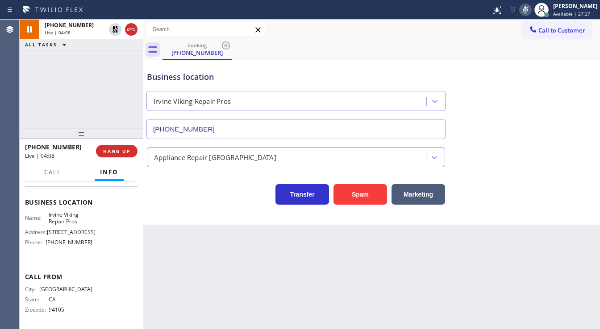
drag, startPoint x: 529, startPoint y: 10, endPoint x: 518, endPoint y: 14, distance: 11.3
click at [529, 11] on icon at bounding box center [525, 9] width 11 height 11
click at [69, 73] on div "[PHONE_NUMBER] Live | 04:09 ALL TASKS ALL TASKS ACTIVE TASKS TASKS IN WRAP UP" at bounding box center [81, 74] width 123 height 108
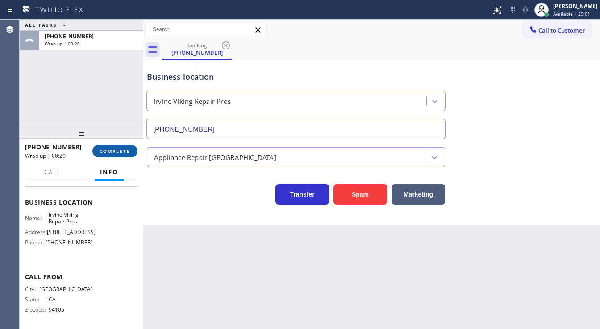
click at [114, 149] on span "COMPLETE" at bounding box center [115, 151] width 31 height 6
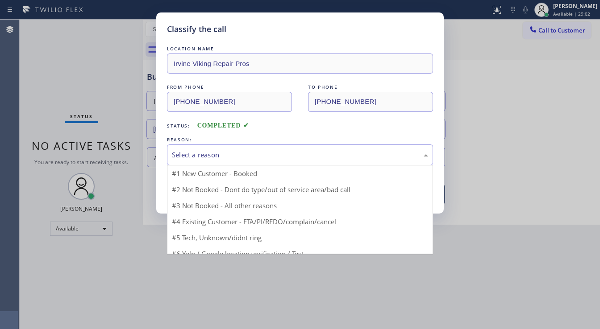
click at [197, 145] on div "Select a reason" at bounding box center [300, 155] width 266 height 21
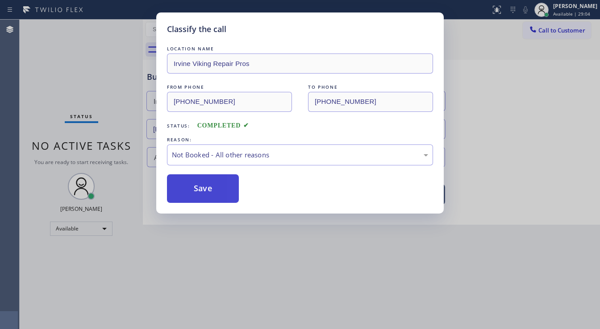
click at [211, 186] on button "Save" at bounding box center [203, 189] width 72 height 29
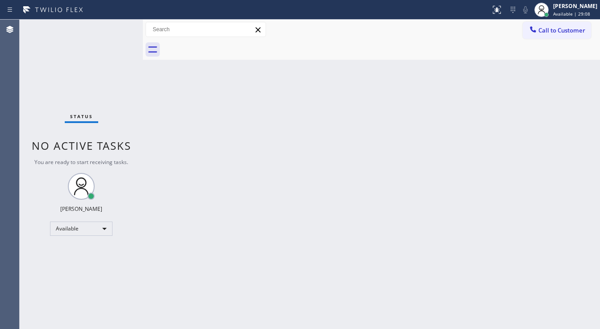
click at [242, 323] on div "Back to Dashboard Change Sender ID Customers Technicians Select a contact Outbo…" at bounding box center [371, 175] width 457 height 310
click at [248, 329] on div "Back to Dashboard Change Sender ID Customers Technicians Select a contact Outbo…" at bounding box center [371, 175] width 457 height 310
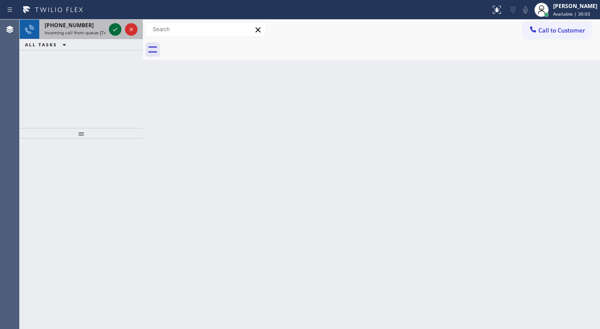
click at [113, 30] on icon at bounding box center [115, 30] width 4 height 4
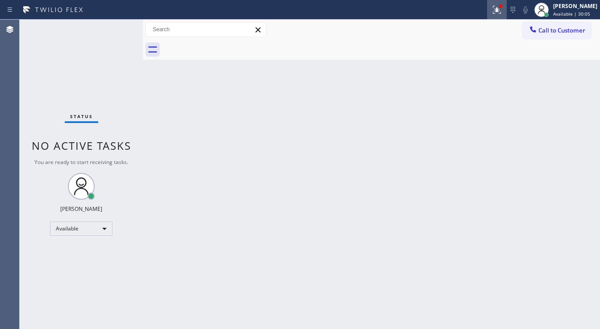
click at [502, 12] on icon at bounding box center [497, 9] width 11 height 11
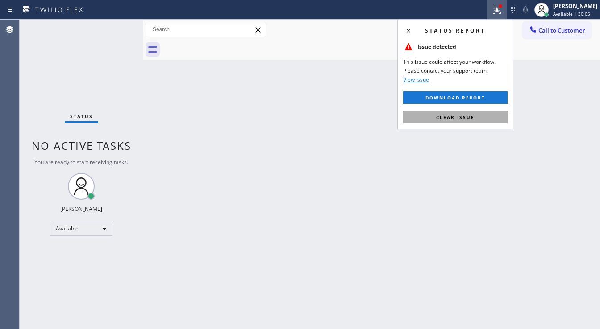
click at [442, 115] on span "Clear issue" at bounding box center [455, 117] width 38 height 6
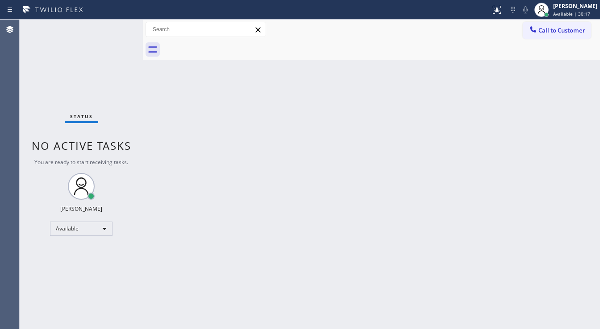
click at [118, 27] on div "Status No active tasks You are ready to start receiving tasks. [PERSON_NAME]" at bounding box center [81, 175] width 123 height 310
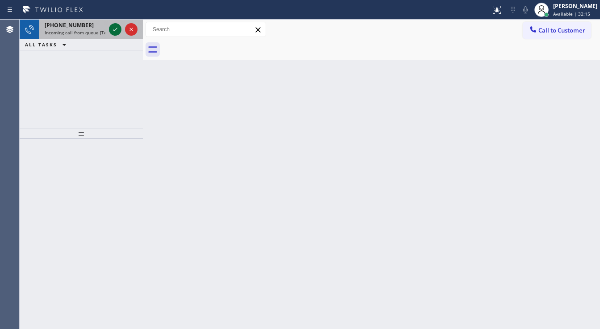
click at [118, 26] on icon at bounding box center [115, 29] width 11 height 11
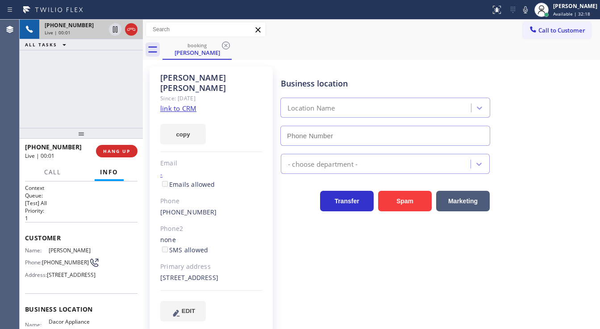
type input "[PHONE_NUMBER]"
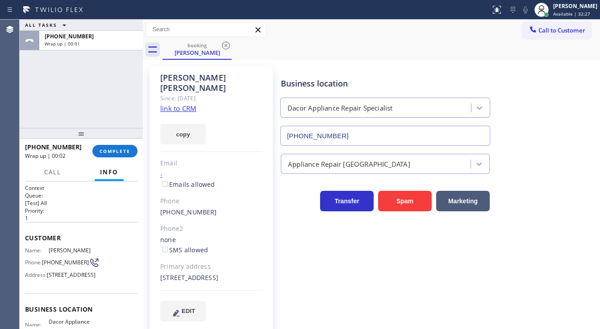
click at [118, 143] on div "[PHONE_NUMBER] Wrap up | 00:02 COMPLETE" at bounding box center [81, 151] width 112 height 23
drag, startPoint x: 119, startPoint y: 143, endPoint x: 107, endPoint y: 147, distance: 12.3
click at [107, 147] on button "COMPLETE" at bounding box center [114, 151] width 45 height 12
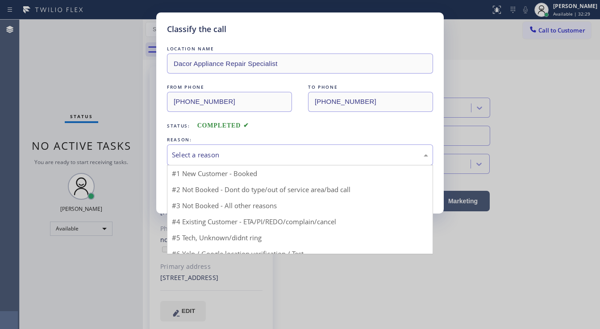
click at [213, 161] on div "Select a reason" at bounding box center [300, 155] width 266 height 21
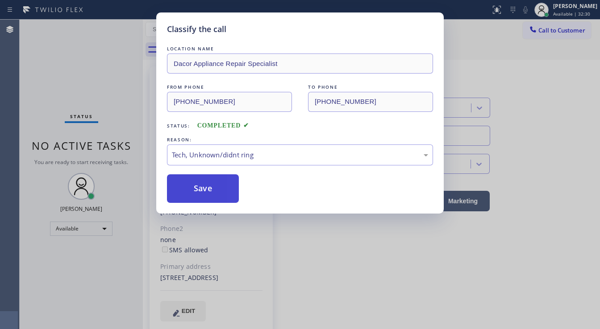
click at [206, 194] on button "Save" at bounding box center [203, 189] width 72 height 29
click at [206, 192] on button "Save" at bounding box center [203, 189] width 72 height 29
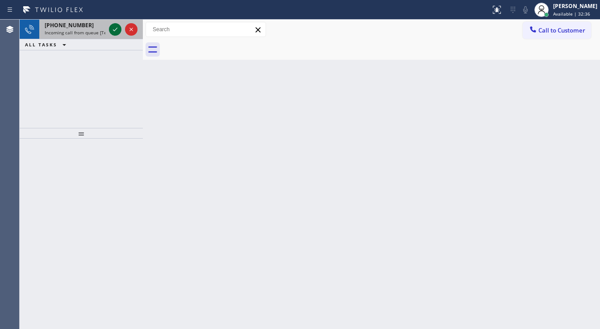
click at [117, 25] on icon at bounding box center [115, 29] width 11 height 11
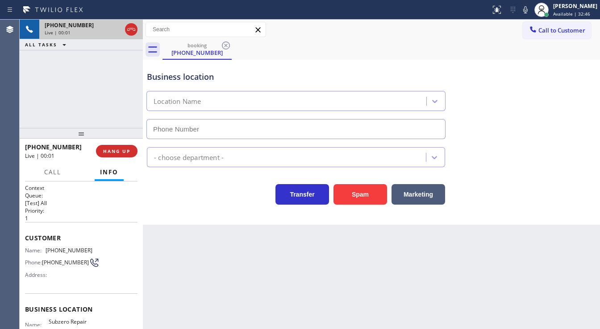
type input "[PHONE_NUMBER]"
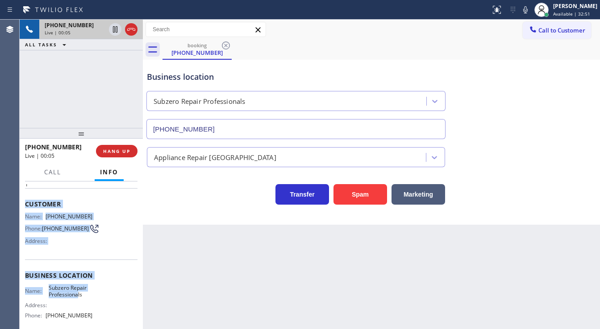
scroll to position [71, 0]
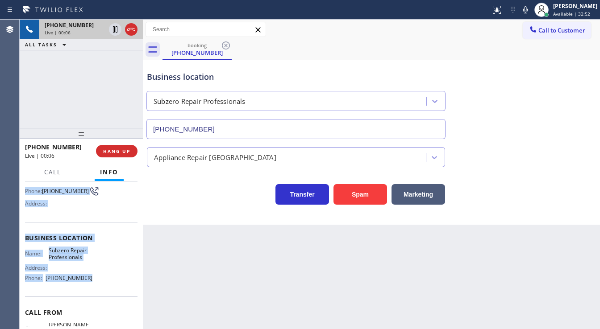
drag, startPoint x: 25, startPoint y: 234, endPoint x: 95, endPoint y: 279, distance: 83.1
click at [95, 279] on div "Context Queue: [Test] All Priority: 1 Customer Name: [PHONE_NUMBER] Phone: [PHO…" at bounding box center [81, 242] width 112 height 258
copy div "Customer Name: [PHONE_NUMBER] Phone: [PHONE_NUMBER] Address: Business location …"
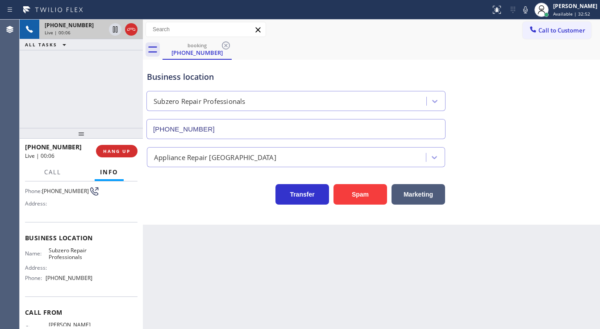
click at [44, 71] on div "[PHONE_NUMBER] Live | 00:06 ALL TASKS ALL TASKS ACTIVE TASKS TASKS IN WRAP UP" at bounding box center [81, 74] width 123 height 108
drag, startPoint x: 58, startPoint y: 46, endPoint x: 63, endPoint y: 45, distance: 5.4
click at [63, 45] on icon at bounding box center [64, 44] width 11 height 11
click at [104, 76] on div "[PHONE_NUMBER] Live | 00:48 ALL TASKS ALL TASKS ACTIVE TASKS TASKS IN WRAP UP" at bounding box center [81, 74] width 123 height 108
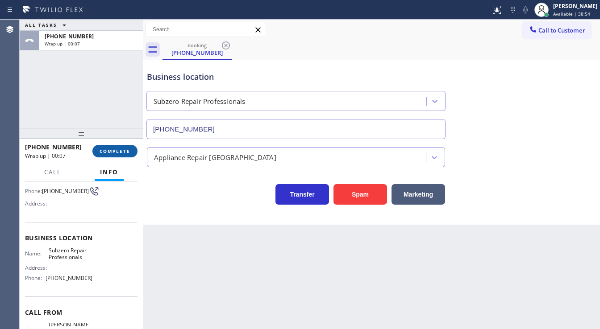
click at [120, 152] on span "COMPLETE" at bounding box center [115, 151] width 31 height 6
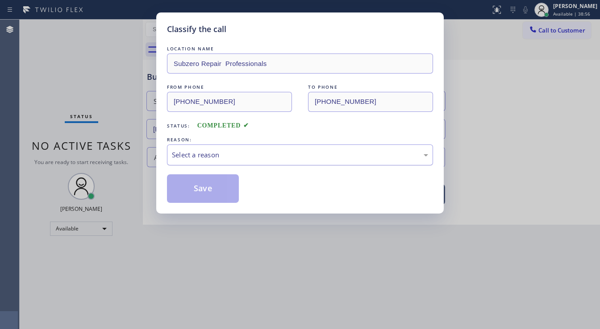
drag, startPoint x: 194, startPoint y: 157, endPoint x: 194, endPoint y: 163, distance: 6.7
click at [195, 156] on div "Select a reason" at bounding box center [300, 155] width 256 height 10
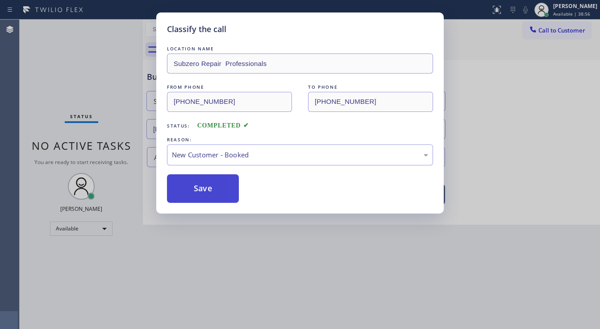
click at [196, 192] on button "Save" at bounding box center [203, 189] width 72 height 29
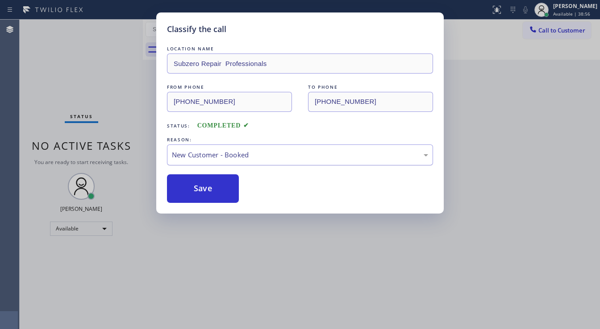
drag, startPoint x: 196, startPoint y: 192, endPoint x: 185, endPoint y: 145, distance: 49.0
click at [196, 192] on button "Save" at bounding box center [203, 189] width 72 height 29
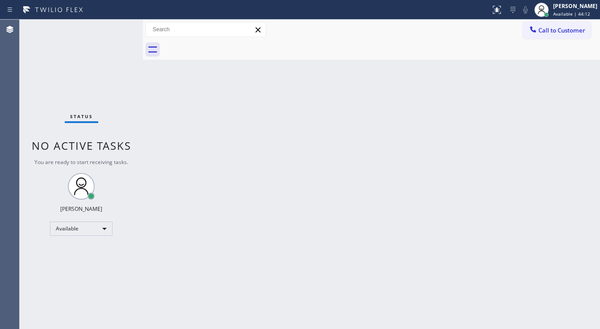
click at [117, 29] on div "Status No active tasks You are ready to start receiving tasks. [PERSON_NAME]" at bounding box center [81, 175] width 123 height 310
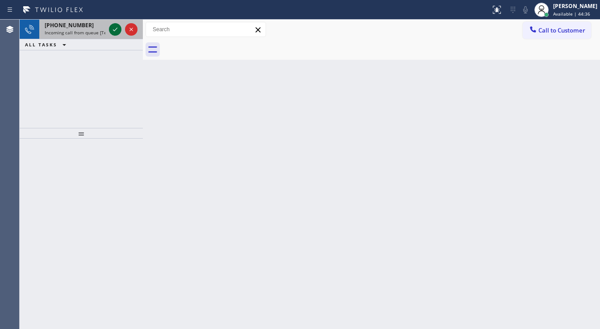
click at [117, 29] on icon at bounding box center [115, 29] width 11 height 11
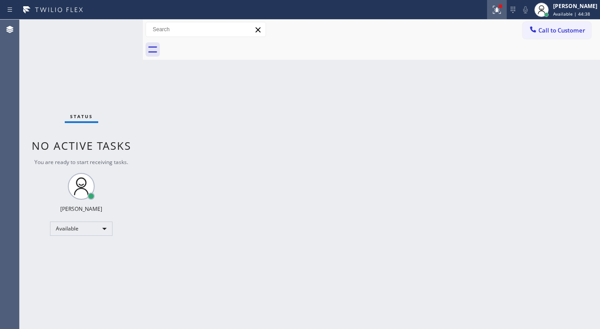
click at [498, 14] on icon at bounding box center [497, 9] width 11 height 11
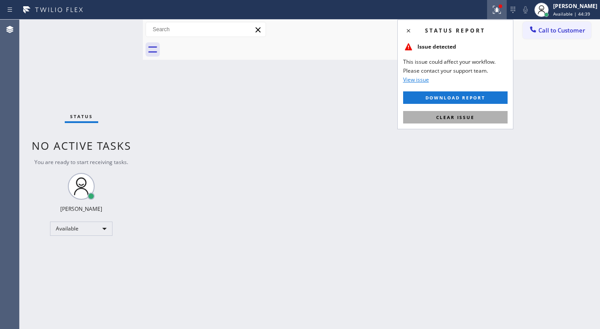
click at [468, 115] on span "Clear issue" at bounding box center [455, 117] width 38 height 6
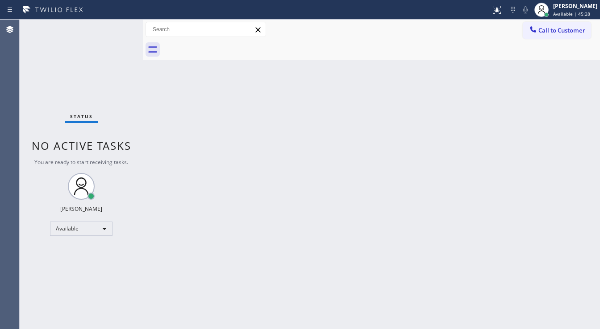
click at [117, 26] on div "Status No active tasks You are ready to start receiving tasks. [PERSON_NAME]" at bounding box center [81, 175] width 123 height 310
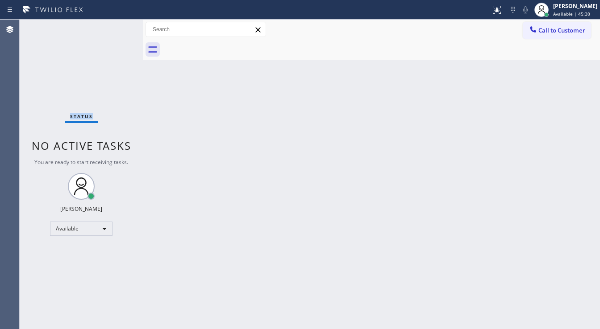
click at [117, 26] on div "Status No active tasks You are ready to start receiving tasks. [PERSON_NAME]" at bounding box center [81, 175] width 123 height 310
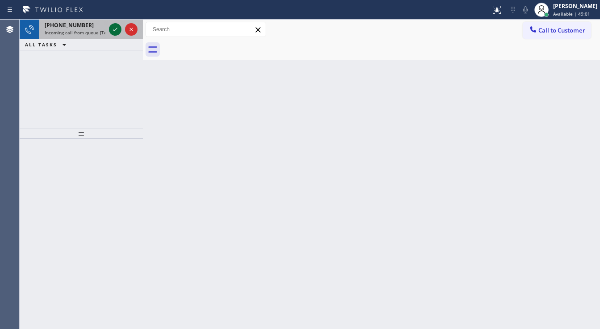
click at [115, 23] on button at bounding box center [115, 29] width 12 height 12
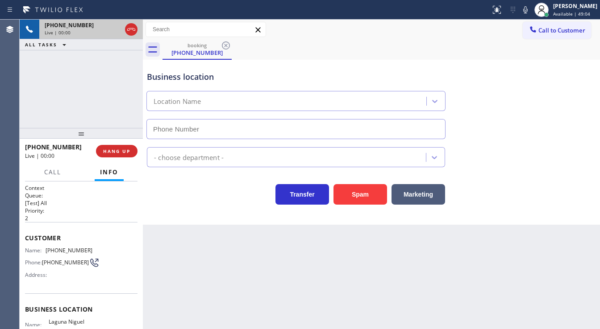
type input "[PHONE_NUMBER]"
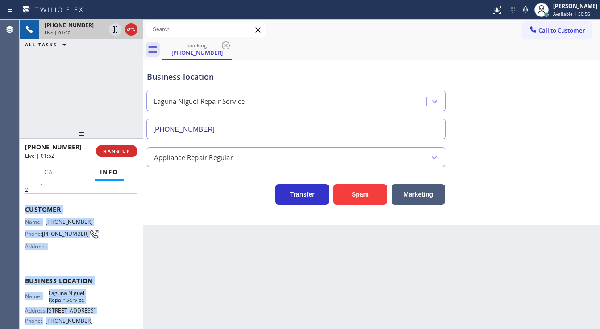
scroll to position [107, 0]
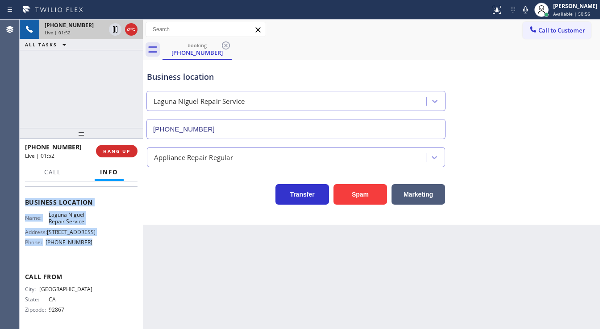
drag, startPoint x: 25, startPoint y: 234, endPoint x: 98, endPoint y: 250, distance: 74.4
click at [98, 250] on div "Context Queue: [Test] All Priority: 2 Customer Name: [PHONE_NUMBER] Phone: [PHO…" at bounding box center [81, 202] width 112 height 251
copy div "Customer Name: [PHONE_NUMBER] Phone: [PHONE_NUMBER] Address: Business location …"
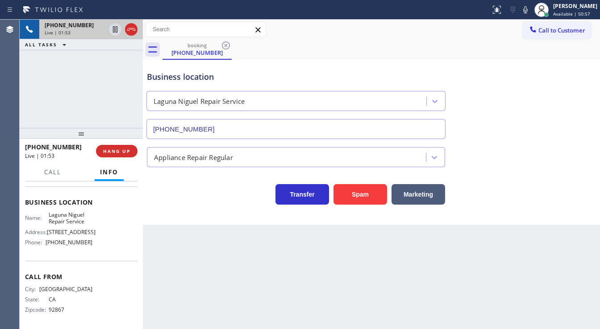
click at [98, 104] on div "[PHONE_NUMBER] Live | 01:53 ALL TASKS ALL TASKS ACTIVE TASKS TASKS IN WRAP UP" at bounding box center [81, 74] width 123 height 108
click at [77, 89] on div "[PHONE_NUMBER] Live | 01:55 ALL TASKS ALL TASKS ACTIVE TASKS TASKS IN WRAP UP" at bounding box center [81, 74] width 123 height 108
click at [531, 13] on icon at bounding box center [525, 9] width 11 height 11
click at [72, 85] on div "[PHONE_NUMBER] Live | 06:58 ALL TASKS ALL TASKS ACTIVE TASKS TASKS IN WRAP UP" at bounding box center [81, 74] width 123 height 108
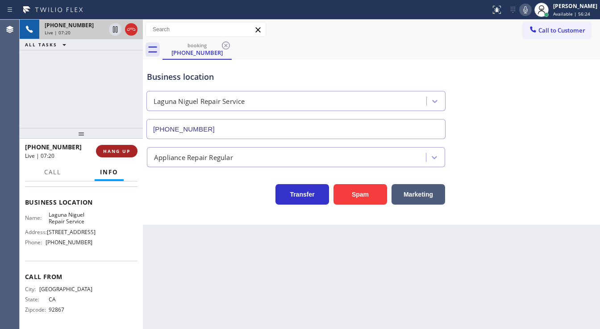
click at [125, 148] on button "HANG UP" at bounding box center [117, 151] width 42 height 12
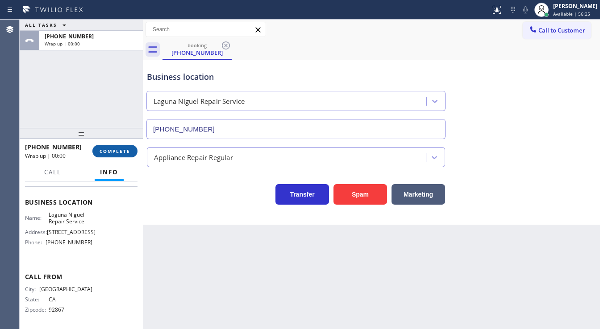
click at [123, 151] on span "COMPLETE" at bounding box center [115, 151] width 31 height 6
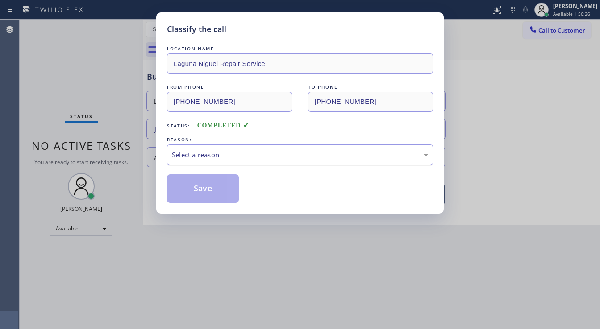
click at [199, 156] on div "Select a reason" at bounding box center [300, 155] width 256 height 10
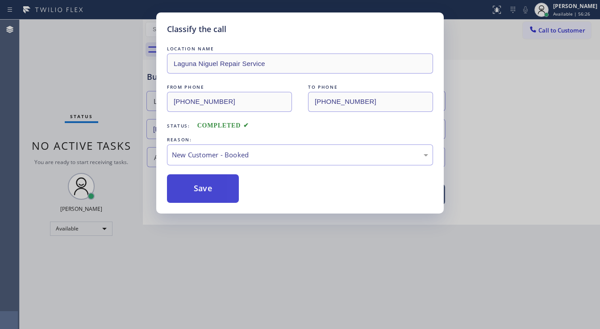
click at [198, 189] on button "Save" at bounding box center [203, 189] width 72 height 29
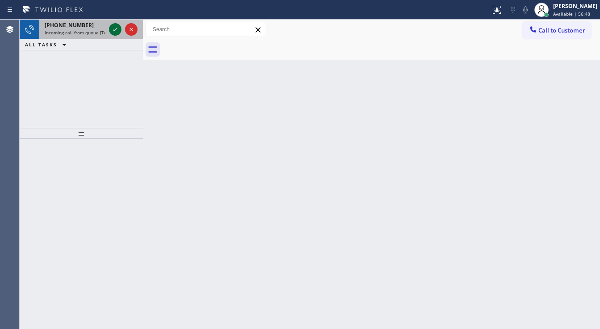
click at [111, 26] on icon at bounding box center [115, 29] width 11 height 11
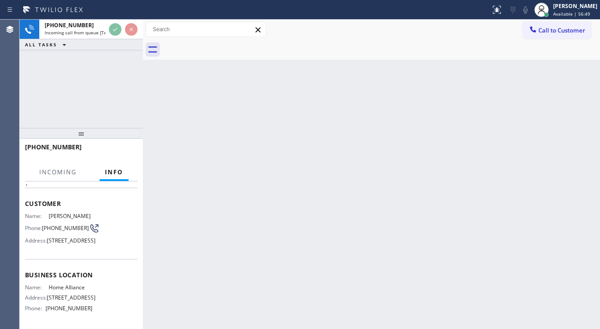
scroll to position [36, 0]
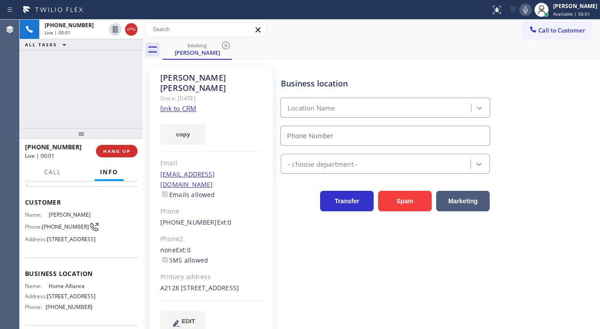
type input "[PHONE_NUMBER]"
click at [187, 104] on link "link to CRM" at bounding box center [178, 108] width 36 height 9
drag, startPoint x: 73, startPoint y: 144, endPoint x: 33, endPoint y: 149, distance: 40.4
click at [33, 149] on div "[PHONE_NUMBER]" at bounding box center [57, 147] width 65 height 8
copy span "4788278218"
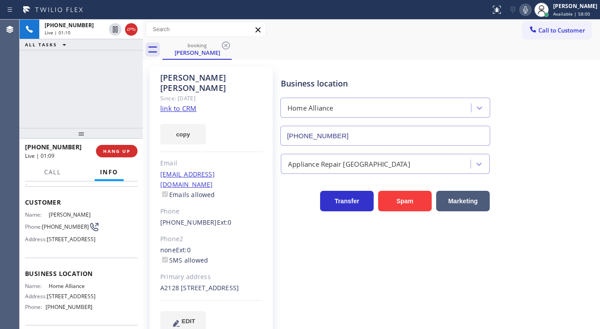
click at [66, 111] on div "[PHONE_NUMBER] Live | 01:10 ALL TASKS ALL TASKS ACTIVE TASKS TASKS IN WRAP UP" at bounding box center [81, 74] width 123 height 108
click at [75, 125] on div "[PHONE_NUMBER] Live | 01:20 ALL TASKS ALL TASKS ACTIVE TASKS TASKS IN WRAP UP" at bounding box center [81, 74] width 123 height 108
drag, startPoint x: 39, startPoint y: 90, endPoint x: 104, endPoint y: 6, distance: 105.7
click at [39, 90] on div "[PHONE_NUMBER] Live | 01:27 ALL TASKS ALL TASKS ACTIVE TASKS TASKS IN WRAP UP" at bounding box center [81, 74] width 123 height 108
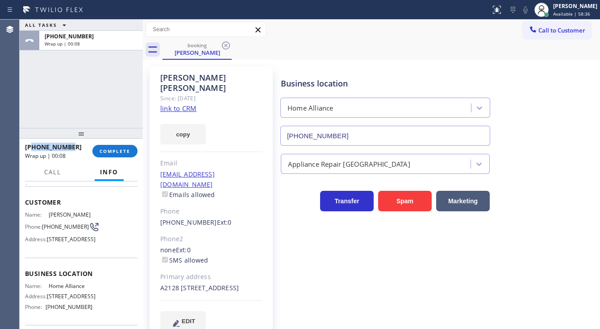
drag, startPoint x: 69, startPoint y: 148, endPoint x: 88, endPoint y: 149, distance: 19.2
click at [32, 149] on div "[PHONE_NUMBER]" at bounding box center [55, 147] width 61 height 8
copy span "4788278218"
click at [114, 149] on span "COMPLETE" at bounding box center [115, 151] width 31 height 6
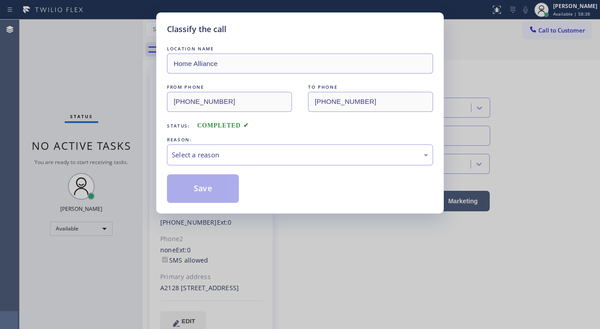
click at [224, 160] on div "Select a reason" at bounding box center [300, 155] width 266 height 21
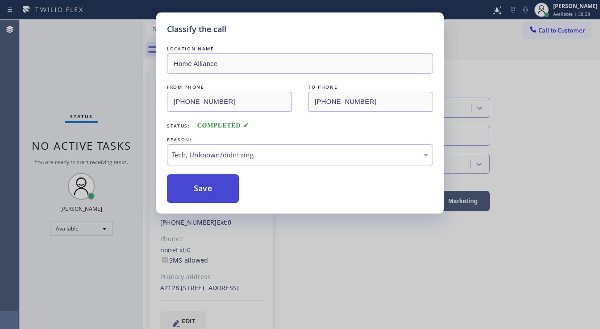
click at [212, 195] on button "Save" at bounding box center [203, 189] width 72 height 29
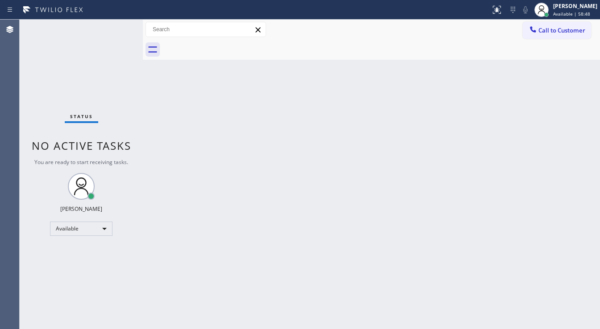
click at [61, 59] on div "Status No active tasks You are ready to start receiving tasks. [PERSON_NAME]" at bounding box center [81, 175] width 123 height 310
click at [112, 21] on div "Status No active tasks You are ready to start receiving tasks. [PERSON_NAME]" at bounding box center [81, 175] width 123 height 310
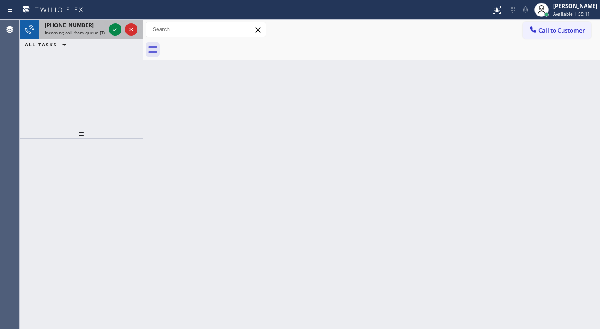
drag, startPoint x: 91, startPoint y: 25, endPoint x: 102, endPoint y: 26, distance: 10.8
click at [91, 25] on div "[PHONE_NUMBER]" at bounding box center [75, 25] width 61 height 8
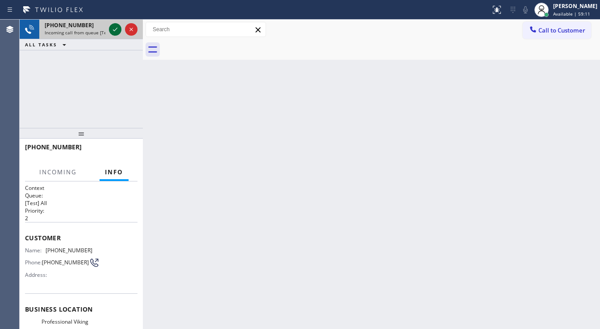
click at [112, 29] on icon at bounding box center [115, 29] width 11 height 11
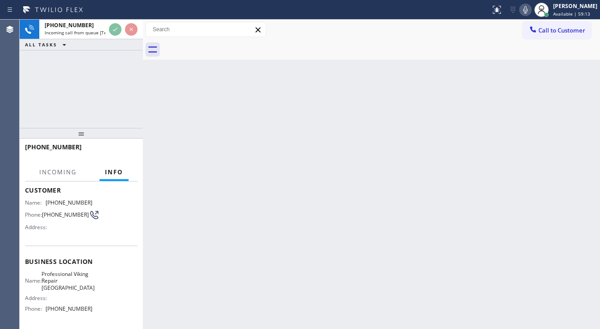
scroll to position [71, 0]
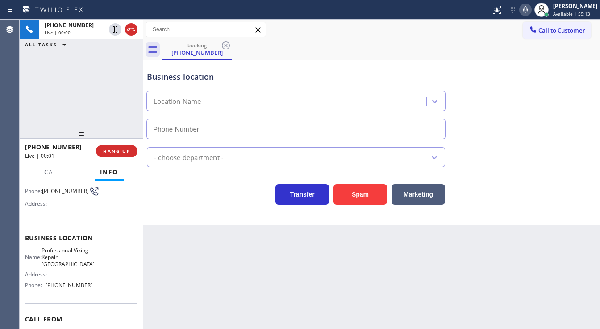
type input "[PHONE_NUMBER]"
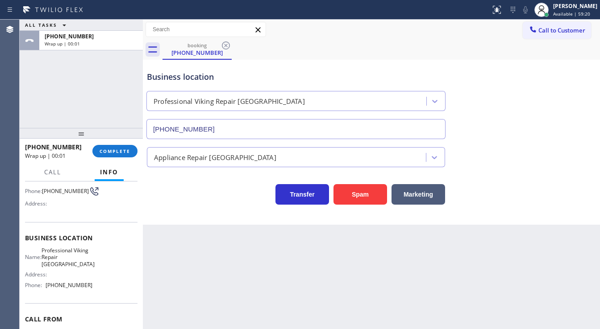
scroll to position [36, 0]
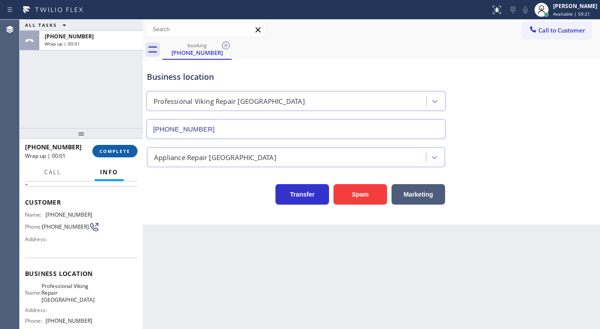
click at [116, 152] on span "COMPLETE" at bounding box center [115, 151] width 31 height 6
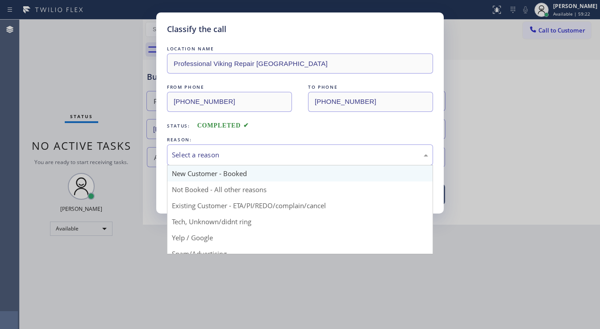
drag, startPoint x: 236, startPoint y: 156, endPoint x: 232, endPoint y: 165, distance: 10.2
click at [236, 156] on div "Select a reason" at bounding box center [300, 155] width 256 height 10
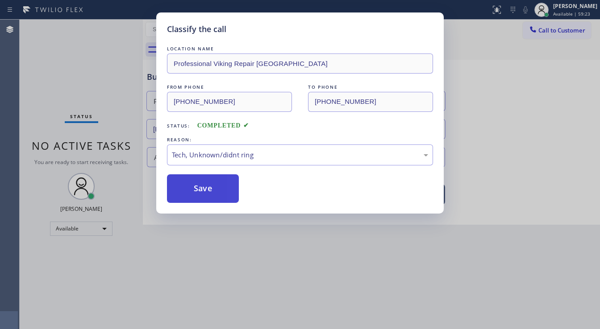
click at [207, 191] on button "Save" at bounding box center [203, 189] width 72 height 29
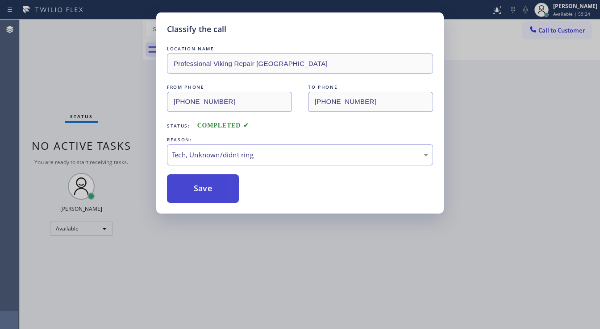
click at [207, 191] on button "Save" at bounding box center [203, 189] width 72 height 29
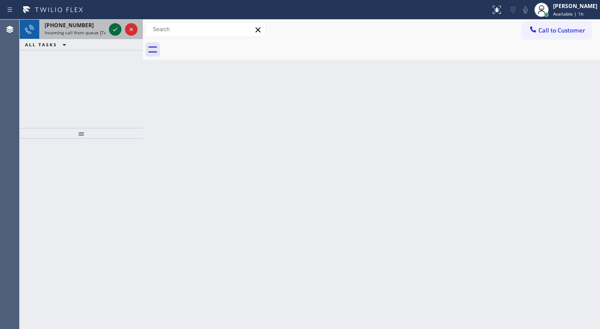
click at [115, 30] on icon at bounding box center [115, 30] width 4 height 4
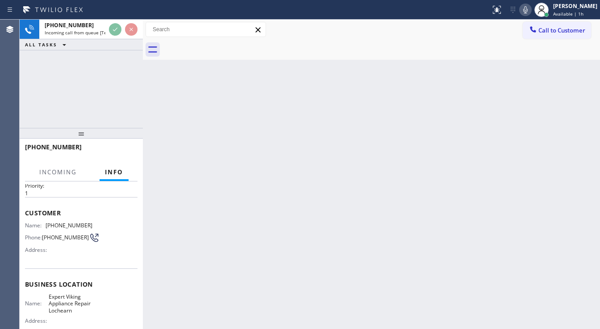
scroll to position [36, 0]
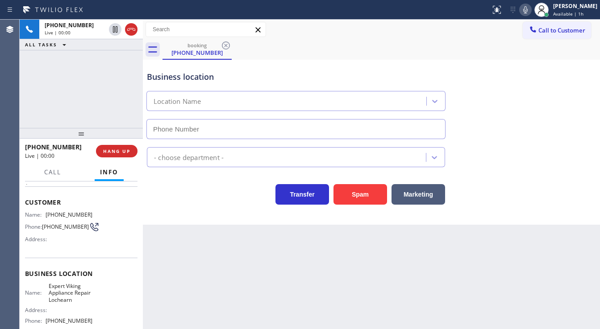
type input "[PHONE_NUMBER]"
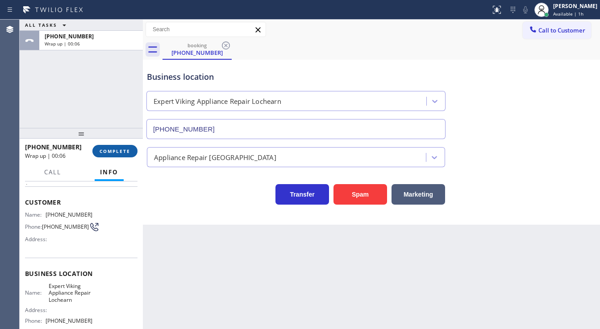
click at [117, 148] on span "COMPLETE" at bounding box center [115, 151] width 31 height 6
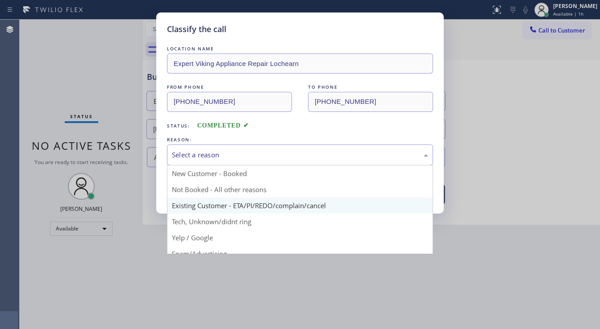
drag, startPoint x: 240, startPoint y: 152, endPoint x: 227, endPoint y: 205, distance: 55.1
click at [239, 155] on div "Select a reason" at bounding box center [300, 155] width 256 height 10
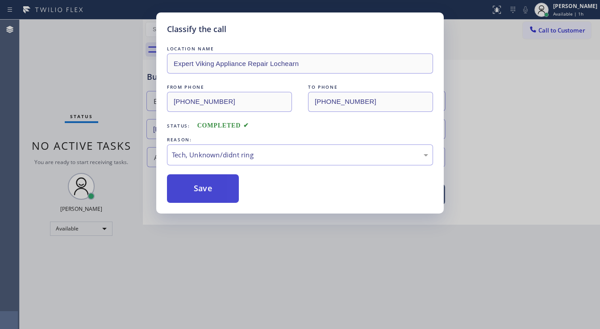
click at [202, 183] on button "Save" at bounding box center [203, 189] width 72 height 29
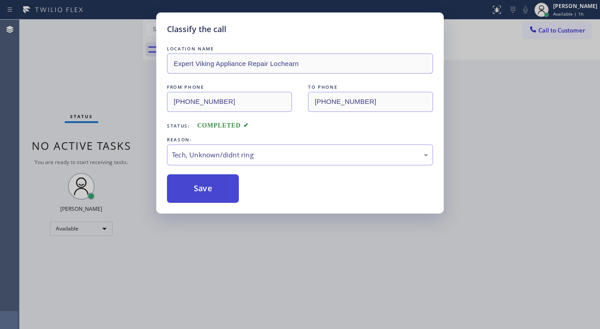
click at [202, 183] on button "Save" at bounding box center [203, 189] width 72 height 29
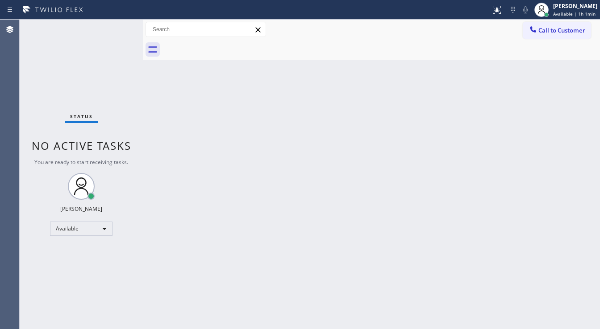
click at [0, 130] on div "Agent Desktop" at bounding box center [9, 175] width 19 height 310
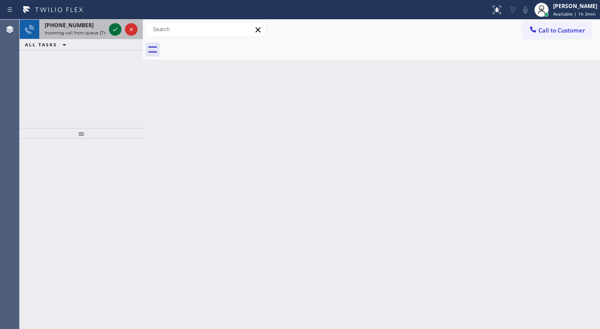
click at [110, 30] on icon at bounding box center [115, 29] width 11 height 11
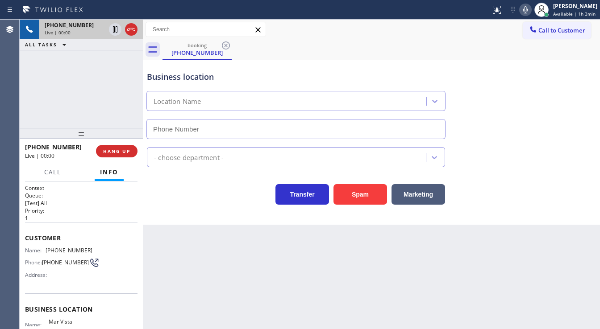
type input "[PHONE_NUMBER]"
click at [250, 213] on div "Business location Mar Vista Heating and Air [PHONE_NUMBER] HVAC Transfer Spam M…" at bounding box center [371, 142] width 457 height 165
click at [369, 204] on button "Spam" at bounding box center [360, 194] width 54 height 21
click at [369, 198] on button "Spam" at bounding box center [360, 194] width 54 height 21
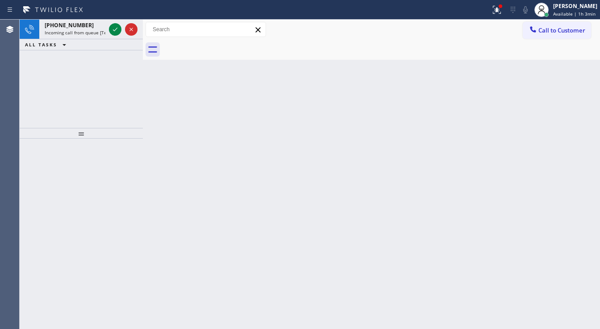
drag, startPoint x: 63, startPoint y: 80, endPoint x: 204, endPoint y: 187, distance: 176.2
click at [63, 80] on div "[PHONE_NUMBER] Incoming call from queue [Test] All ALL TASKS ALL TASKS ACTIVE T…" at bounding box center [81, 74] width 123 height 108
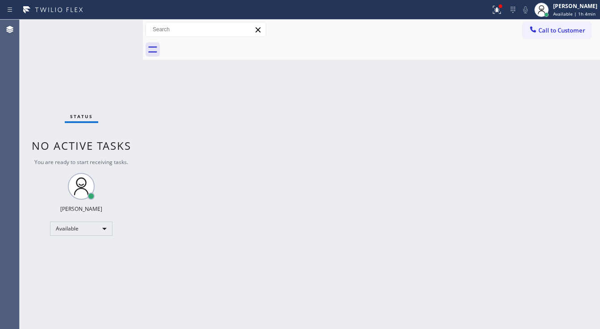
drag, startPoint x: 36, startPoint y: 79, endPoint x: 491, endPoint y: 22, distance: 458.0
click at [36, 79] on div "Status No active tasks You are ready to start receiving tasks. [PERSON_NAME]" at bounding box center [81, 175] width 123 height 310
click at [567, 9] on div "[PERSON_NAME]" at bounding box center [575, 6] width 44 height 8
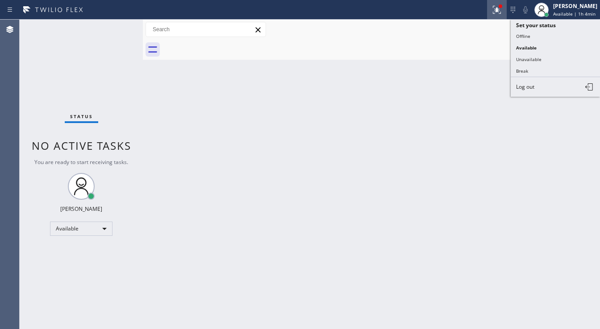
click at [498, 12] on icon at bounding box center [497, 9] width 11 height 11
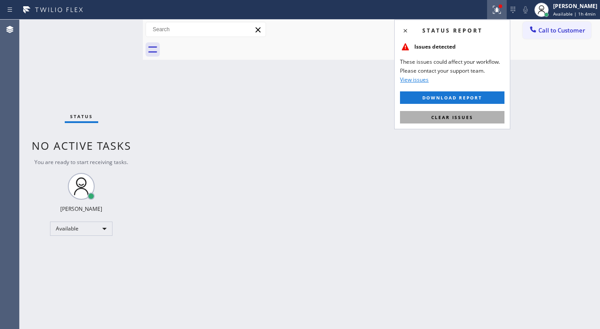
click at [473, 117] on button "Clear issues" at bounding box center [452, 117] width 104 height 12
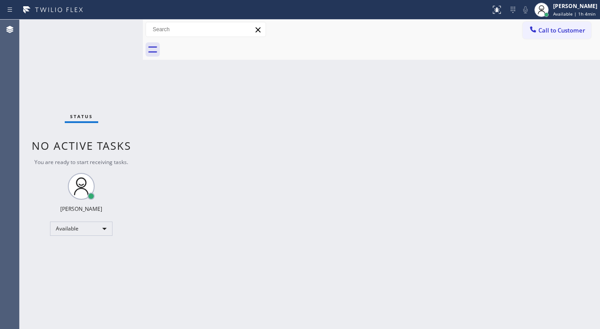
click at [438, 146] on div "Back to Dashboard Change Sender ID Customers Technicians Select a contact Outbo…" at bounding box center [371, 175] width 457 height 310
click at [560, 6] on div "[PERSON_NAME]" at bounding box center [575, 6] width 44 height 8
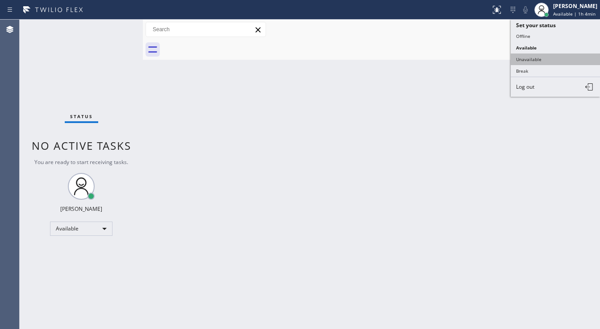
click at [542, 56] on button "Unavailable" at bounding box center [555, 60] width 89 height 12
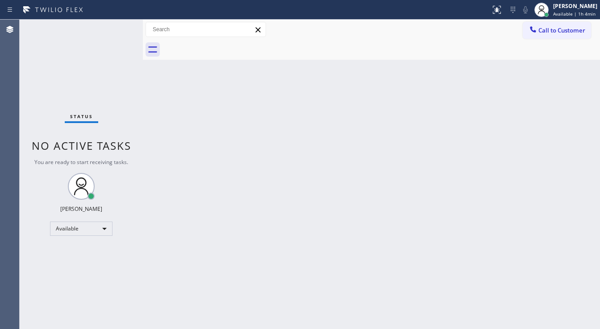
click at [335, 143] on div "Back to Dashboard Change Sender ID Customers Technicians Select a contact Outbo…" at bounding box center [371, 175] width 457 height 310
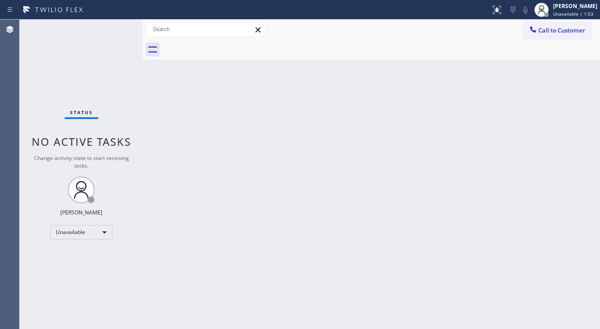
click at [0, 212] on div "Agent Desktop" at bounding box center [9, 175] width 19 height 310
click at [67, 234] on div "Unavailable" at bounding box center [81, 232] width 62 height 14
click at [67, 254] on li "Available" at bounding box center [80, 255] width 61 height 11
drag, startPoint x: 162, startPoint y: 254, endPoint x: 166, endPoint y: 257, distance: 4.8
click at [163, 255] on div "Back to Dashboard Change Sender ID Customers Technicians Select a contact Outbo…" at bounding box center [371, 175] width 457 height 310
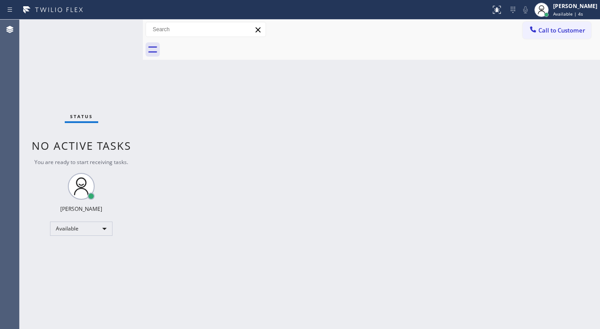
drag, startPoint x: 114, startPoint y: 34, endPoint x: 120, endPoint y: 31, distance: 6.8
click at [114, 34] on div "Status No active tasks You are ready to start receiving tasks. [PERSON_NAME]" at bounding box center [81, 175] width 123 height 310
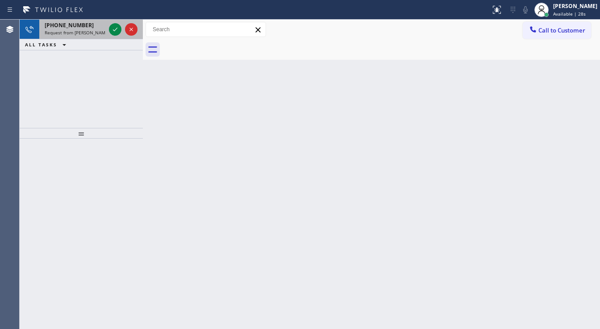
click at [84, 30] on span "Request from [PERSON_NAME] (direct)" at bounding box center [85, 32] width 81 height 6
click at [93, 33] on span "Incoming call from queue [Test] All" at bounding box center [82, 32] width 74 height 6
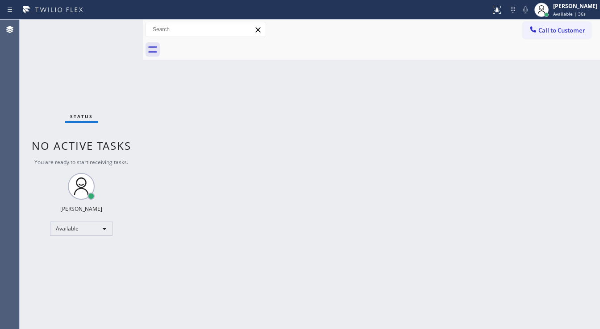
click at [485, 33] on div "Call to Customer Outbound call Location Search location Your caller id phone nu…" at bounding box center [371, 30] width 457 height 16
click at [115, 26] on div "Status No active tasks You are ready to start receiving tasks. [PERSON_NAME]" at bounding box center [81, 175] width 123 height 310
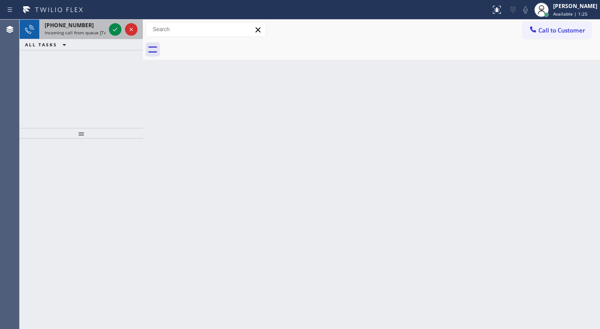
drag, startPoint x: 84, startPoint y: 29, endPoint x: 89, endPoint y: 29, distance: 4.9
click at [84, 29] on span "Incoming call from queue [Test] All" at bounding box center [82, 32] width 74 height 6
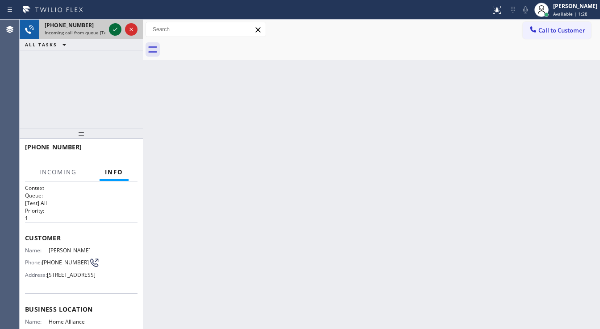
click at [112, 31] on icon at bounding box center [115, 29] width 11 height 11
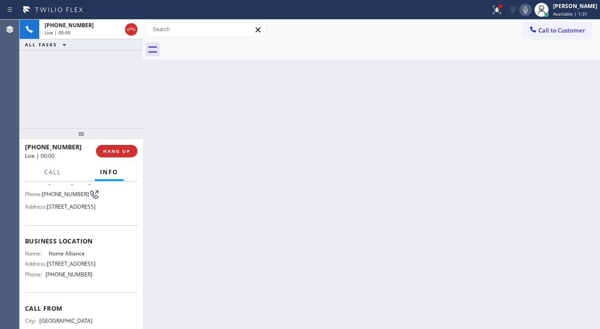
scroll to position [71, 0]
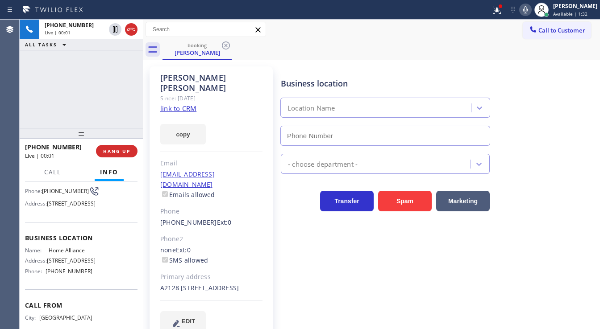
type input "[PHONE_NUMBER]"
click at [175, 104] on link "link to CRM" at bounding box center [178, 108] width 36 height 9
click at [182, 104] on link "link to CRM" at bounding box center [178, 108] width 36 height 9
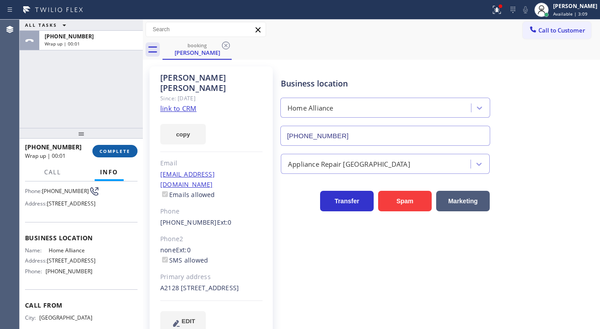
click at [114, 150] on span "COMPLETE" at bounding box center [115, 151] width 31 height 6
click at [227, 155] on div "Classify the call LOCATION NAME Home Alliance FROM PHONE [PHONE_NUMBER] TO PHON…" at bounding box center [310, 175] width 580 height 310
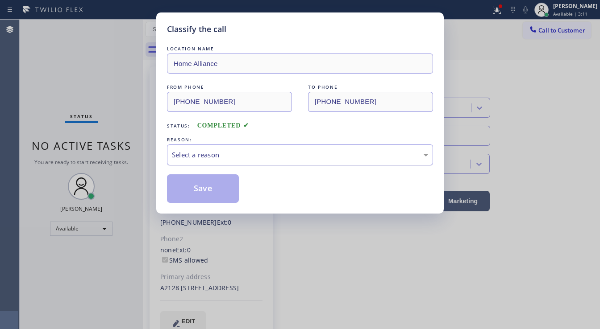
click at [233, 156] on div "Select a reason" at bounding box center [300, 155] width 256 height 10
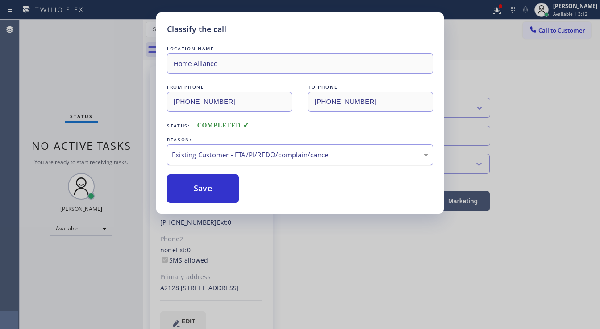
click at [227, 158] on div "Existing Customer - ETA/PI/REDO/complain/cancel" at bounding box center [300, 155] width 256 height 10
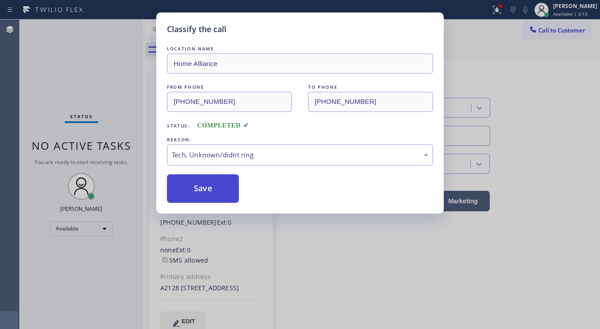
click at [205, 190] on button "Save" at bounding box center [203, 189] width 72 height 29
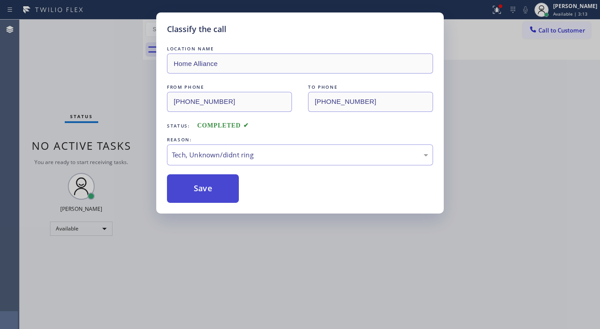
click at [205, 190] on button "Save" at bounding box center [203, 189] width 72 height 29
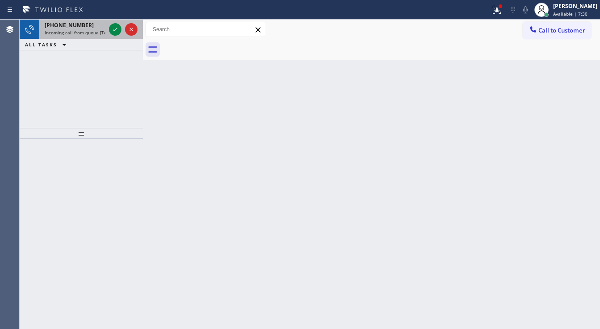
click at [83, 24] on div "[PHONE_NUMBER]" at bounding box center [75, 25] width 61 height 8
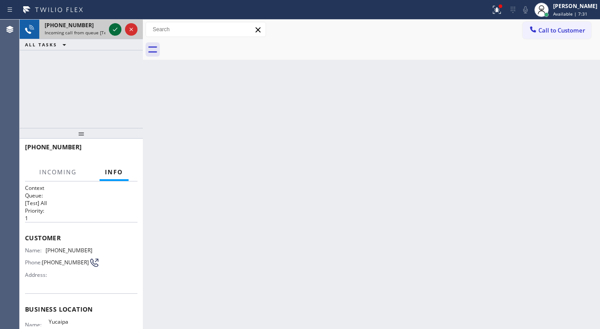
click at [115, 30] on icon at bounding box center [115, 30] width 4 height 4
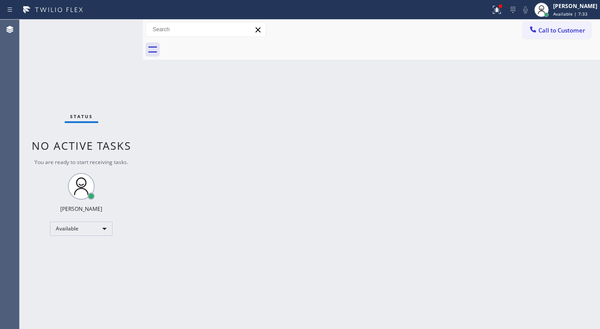
drag, startPoint x: 508, startPoint y: 6, endPoint x: 482, endPoint y: 90, distance: 88.0
click at [507, 9] on div at bounding box center [497, 10] width 20 height 20
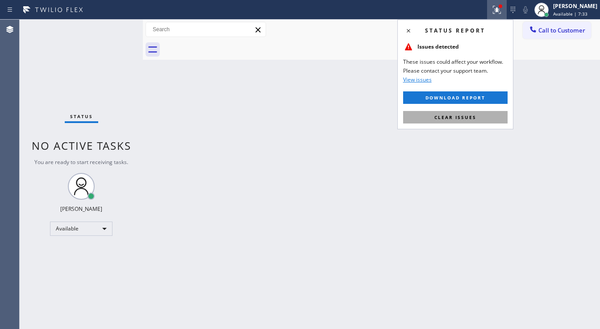
click at [470, 120] on button "Clear issues" at bounding box center [455, 117] width 104 height 12
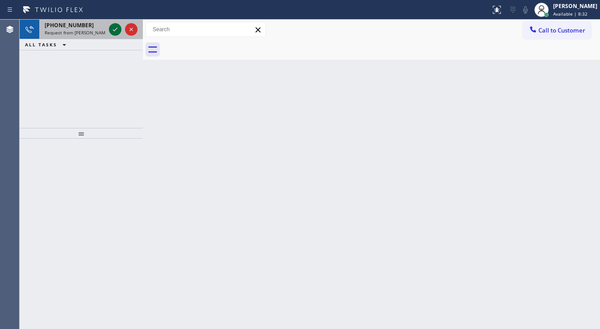
click at [114, 31] on icon at bounding box center [115, 30] width 4 height 4
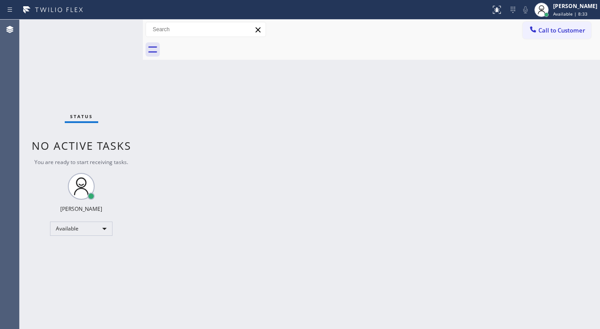
click at [114, 31] on div "Status No active tasks You are ready to start receiving tasks. [PERSON_NAME]" at bounding box center [81, 175] width 123 height 310
click at [497, 12] on div at bounding box center [497, 9] width 20 height 11
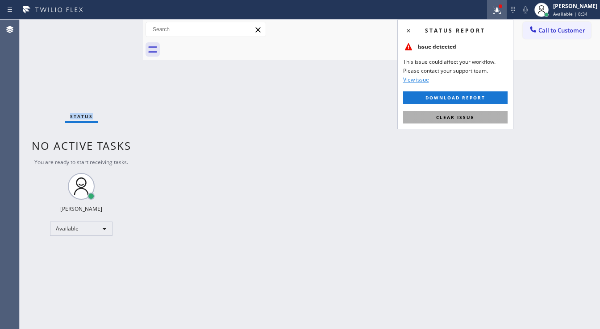
click at [475, 113] on button "Clear issue" at bounding box center [455, 117] width 104 height 12
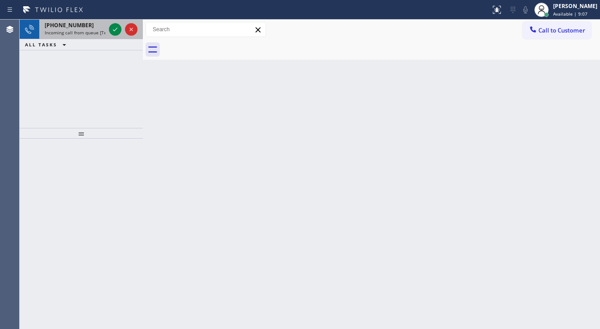
click at [80, 29] on span "Incoming call from queue [Test] All" at bounding box center [82, 32] width 74 height 6
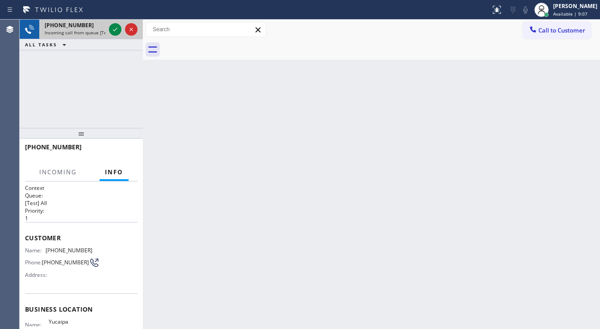
click at [80, 29] on span "Incoming call from queue [Test] All" at bounding box center [82, 32] width 74 height 6
click at [116, 29] on icon at bounding box center [115, 29] width 11 height 11
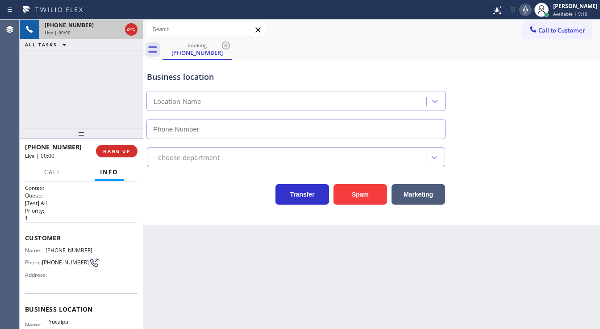
type input "[PHONE_NUMBER]"
drag, startPoint x: 370, startPoint y: 180, endPoint x: 371, endPoint y: 185, distance: 5.0
click at [371, 184] on div "Transfer Spam Marketing" at bounding box center [371, 190] width 453 height 29
click at [364, 191] on button "Spam" at bounding box center [360, 194] width 54 height 21
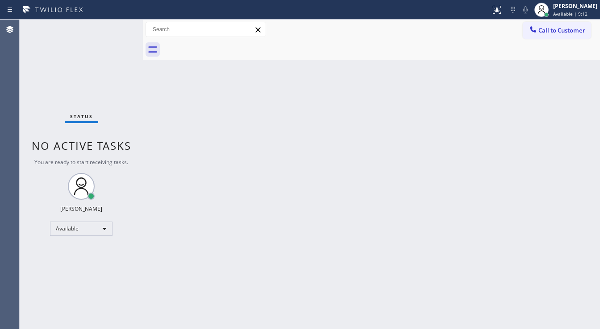
click at [118, 27] on div "Status No active tasks You are ready to start receiving tasks. [PERSON_NAME]" at bounding box center [81, 175] width 123 height 310
click at [120, 31] on div "Status No active tasks You are ready to start receiving tasks. [PERSON_NAME]" at bounding box center [81, 175] width 123 height 310
click at [121, 31] on div "Status No active tasks You are ready to start receiving tasks. [PERSON_NAME]" at bounding box center [81, 175] width 123 height 310
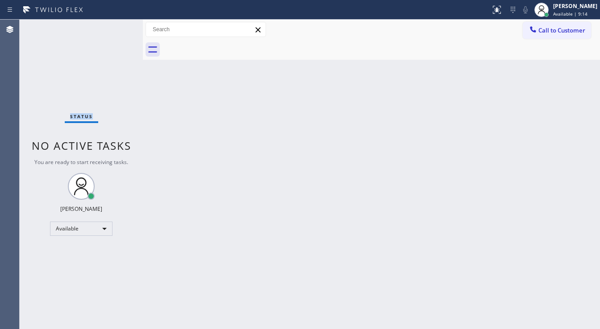
click at [120, 28] on div "Status No active tasks You are ready to start receiving tasks. [PERSON_NAME]" at bounding box center [81, 175] width 123 height 310
click at [119, 28] on div "Status No active tasks You are ready to start receiving tasks. [PERSON_NAME]" at bounding box center [81, 175] width 123 height 310
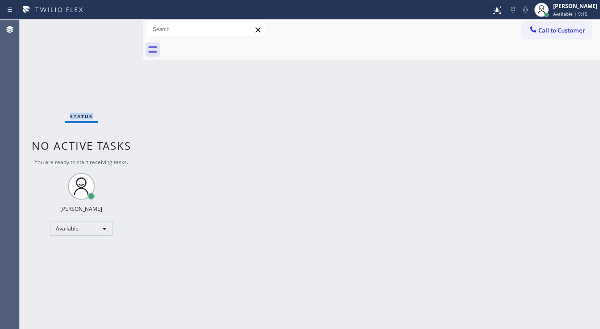
click at [119, 28] on div "Status No active tasks You are ready to start receiving tasks. [PERSON_NAME]" at bounding box center [81, 175] width 123 height 310
click at [117, 28] on div "Status No active tasks You are ready to start receiving tasks. [PERSON_NAME]" at bounding box center [81, 175] width 123 height 310
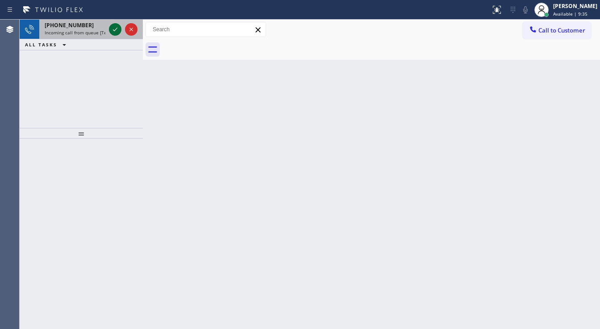
click at [117, 29] on icon at bounding box center [115, 29] width 11 height 11
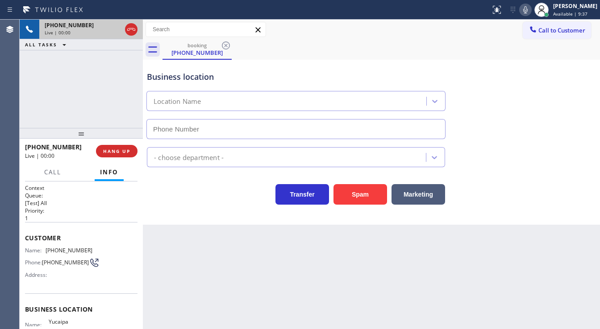
type input "[PHONE_NUMBER]"
click at [267, 50] on div "booking [PHONE_NUMBER]" at bounding box center [380, 50] width 437 height 20
click at [23, 84] on div "[PHONE_NUMBER] Live | 00:05 ALL TASKS ALL TASKS ACTIVE TASKS TASKS IN WRAP UP" at bounding box center [81, 74] width 123 height 108
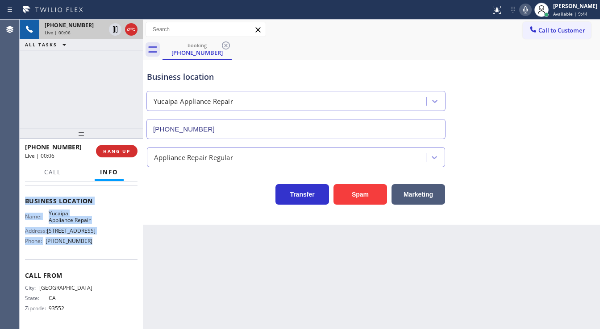
scroll to position [123, 0]
drag, startPoint x: 25, startPoint y: 232, endPoint x: 95, endPoint y: 252, distance: 73.2
click at [95, 252] on div "Context Queue: [Test] All Priority: 1 Customer Name: [PHONE_NUMBER] Phone: [PHO…" at bounding box center [81, 256] width 123 height 148
copy div "Customer Name: [PHONE_NUMBER] Phone: [PHONE_NUMBER] Address: Business location …"
click at [94, 104] on div "[PHONE_NUMBER] Live | 00:09 ALL TASKS ALL TASKS ACTIVE TASKS TASKS IN WRAP UP" at bounding box center [81, 74] width 123 height 108
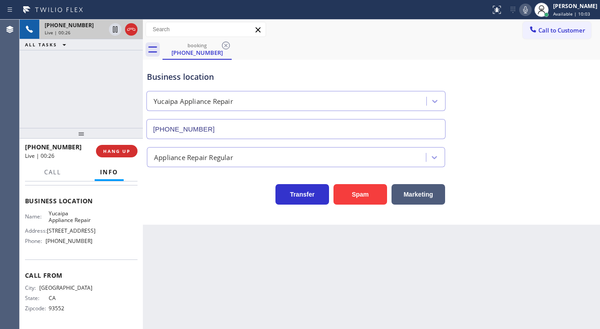
click at [73, 101] on div "[PHONE_NUMBER] Live | 00:26 ALL TASKS ALL TASKS ACTIVE TASKS TASKS IN WRAP UP" at bounding box center [81, 74] width 123 height 108
click at [79, 86] on div "[PHONE_NUMBER] Live | 00:46 ALL TASKS ALL TASKS ACTIVE TASKS TASKS IN WRAP UP […" at bounding box center [81, 74] width 123 height 108
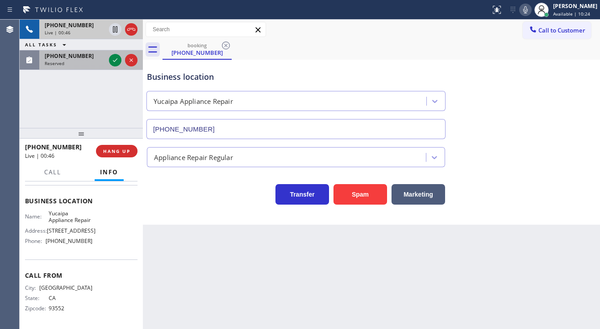
click at [83, 61] on div "Reserved" at bounding box center [75, 63] width 61 height 6
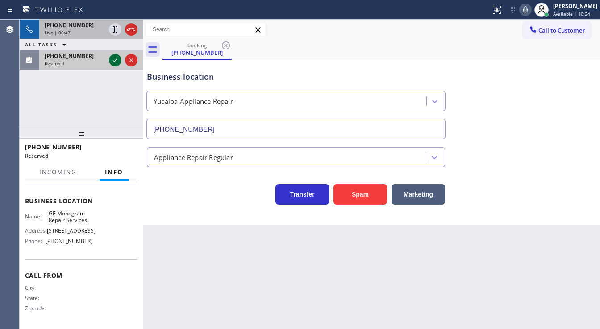
click at [112, 61] on icon at bounding box center [115, 60] width 11 height 11
click at [112, 61] on div "Assigned" at bounding box center [91, 63] width 93 height 6
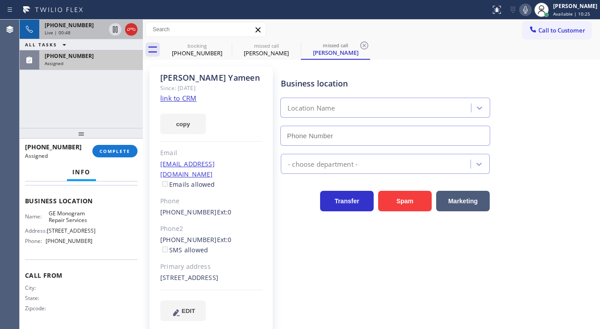
click at [118, 60] on div "Assigned" at bounding box center [91, 63] width 93 height 6
click at [118, 58] on div "[PHONE_NUMBER]" at bounding box center [91, 56] width 93 height 8
drag, startPoint x: 117, startPoint y: 58, endPoint x: 139, endPoint y: 66, distance: 23.7
click at [118, 58] on div "[PHONE_NUMBER]" at bounding box center [91, 56] width 93 height 8
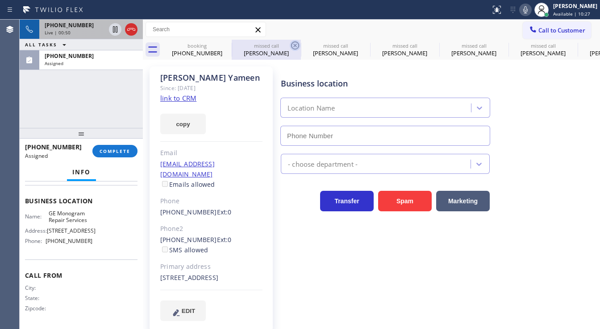
drag, startPoint x: 286, startPoint y: 46, endPoint x: 295, endPoint y: 46, distance: 8.5
click at [287, 46] on div "missed call" at bounding box center [266, 45] width 67 height 7
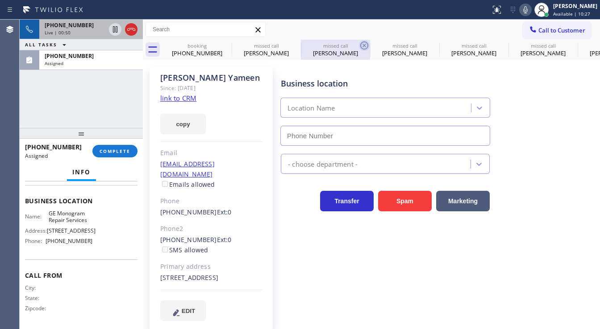
click at [0, 0] on icon at bounding box center [0, 0] width 0 height 0
click at [360, 46] on icon at bounding box center [364, 46] width 8 height 8
click at [0, 0] on icon at bounding box center [0, 0] width 0 height 0
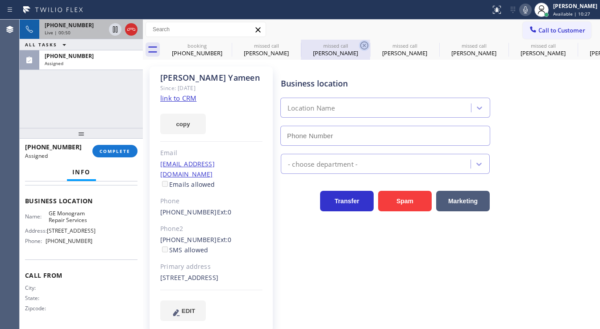
click at [0, 0] on icon at bounding box center [0, 0] width 0 height 0
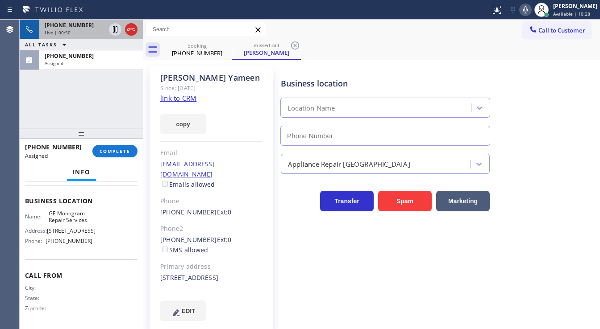
click at [295, 46] on icon at bounding box center [295, 46] width 8 height 8
click at [296, 45] on div "booking [PHONE_NUMBER] missed call [PERSON_NAME]" at bounding box center [380, 50] width 437 height 20
click at [298, 45] on div "booking [PHONE_NUMBER] missed call [PERSON_NAME]" at bounding box center [380, 50] width 437 height 20
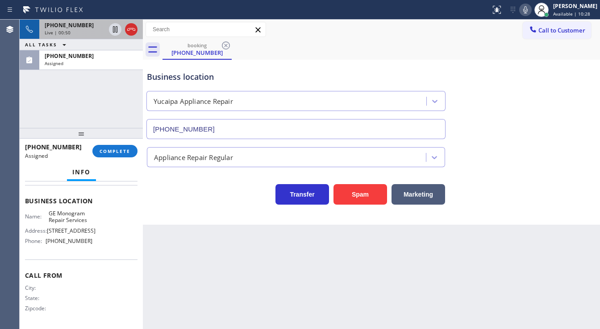
click at [298, 45] on div "booking [PHONE_NUMBER]" at bounding box center [380, 50] width 437 height 20
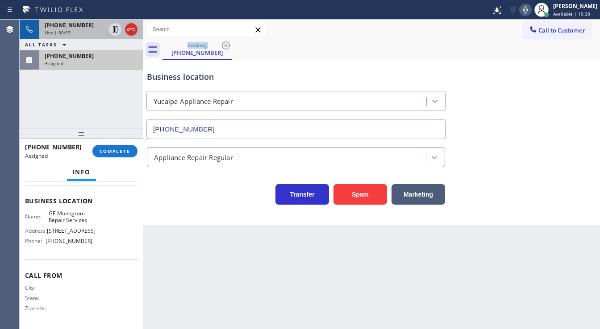
click at [105, 59] on div "[PHONE_NUMBER] Assigned" at bounding box center [89, 60] width 100 height 20
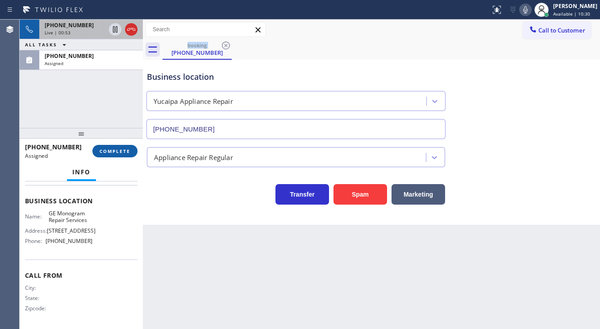
click at [119, 147] on button "COMPLETE" at bounding box center [114, 151] width 45 height 12
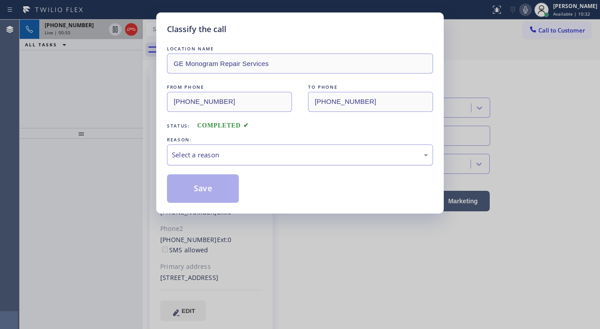
click at [252, 157] on div "Select a reason" at bounding box center [300, 155] width 256 height 10
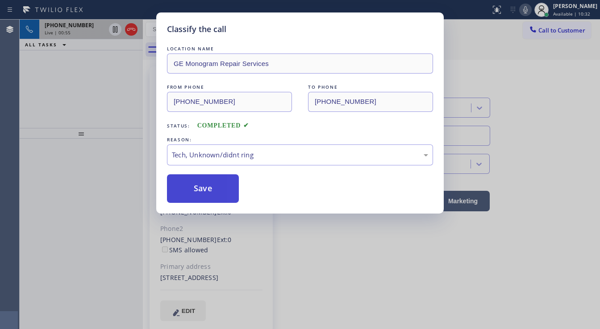
click at [209, 196] on button "Save" at bounding box center [203, 189] width 72 height 29
click at [209, 195] on button "Save" at bounding box center [203, 189] width 72 height 29
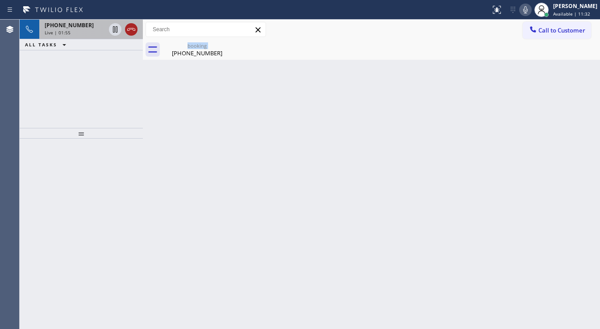
click at [133, 29] on icon at bounding box center [131, 29] width 11 height 11
click at [132, 29] on icon at bounding box center [131, 29] width 8 height 3
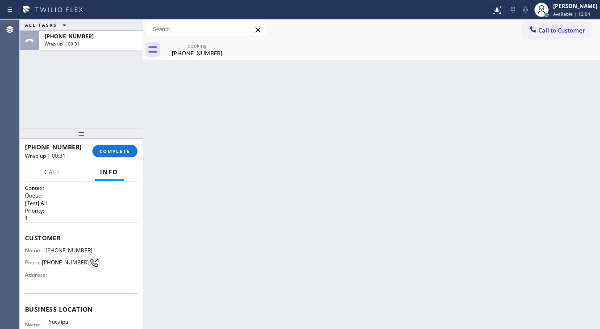
click at [134, 144] on div "[PHONE_NUMBER] Wrap up | 00:31 COMPLETE" at bounding box center [81, 151] width 112 height 23
click at [129, 151] on span "COMPLETE" at bounding box center [115, 151] width 31 height 6
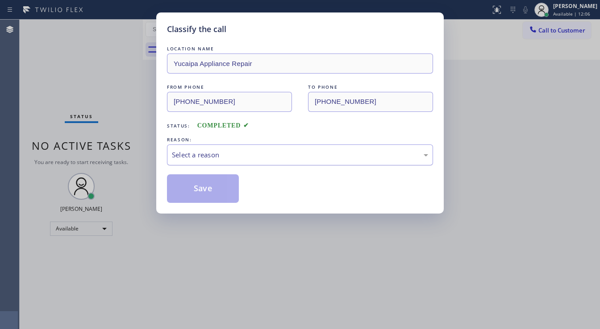
click at [208, 152] on div "Select a reason" at bounding box center [300, 155] width 256 height 10
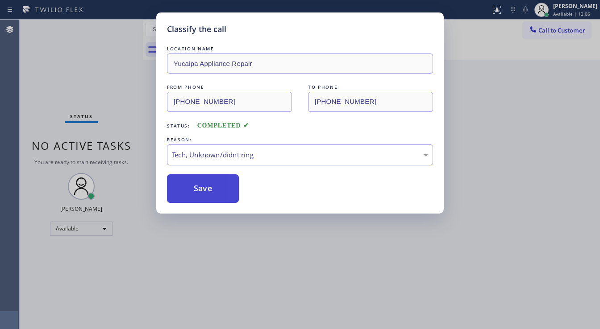
drag, startPoint x: 201, startPoint y: 220, endPoint x: 203, endPoint y: 197, distance: 22.9
click at [204, 196] on button "Save" at bounding box center [203, 189] width 72 height 29
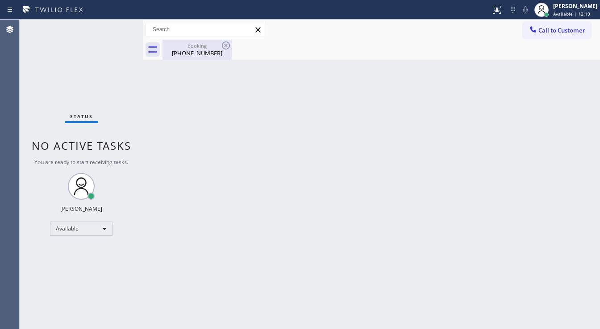
click at [221, 54] on div "[PHONE_NUMBER]" at bounding box center [196, 53] width 67 height 8
click at [225, 46] on div at bounding box center [380, 50] width 437 height 20
click at [200, 129] on div "Back to Dashboard Change Sender ID Customers Technicians Select a contact Outbo…" at bounding box center [371, 175] width 457 height 310
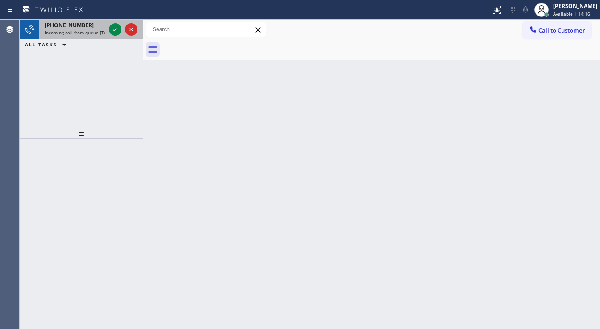
click at [57, 26] on span "[PHONE_NUMBER]" at bounding box center [69, 25] width 49 height 8
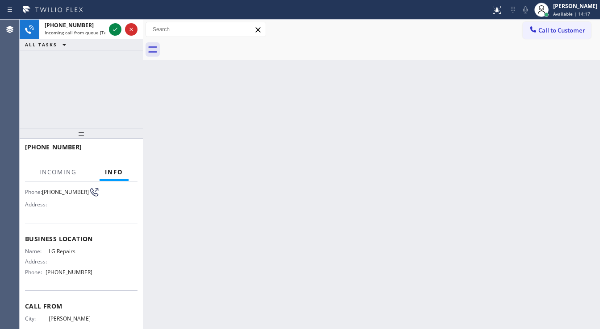
scroll to position [71, 0]
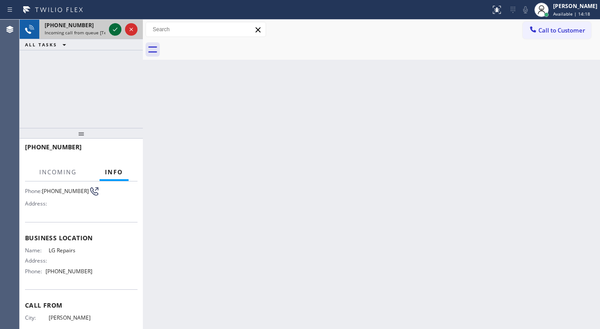
click at [115, 30] on icon at bounding box center [115, 29] width 11 height 11
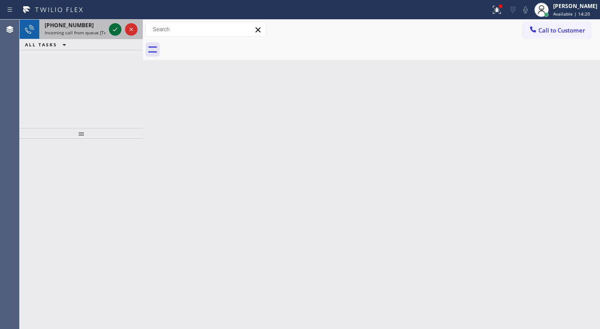
click at [115, 30] on icon at bounding box center [115, 29] width 11 height 11
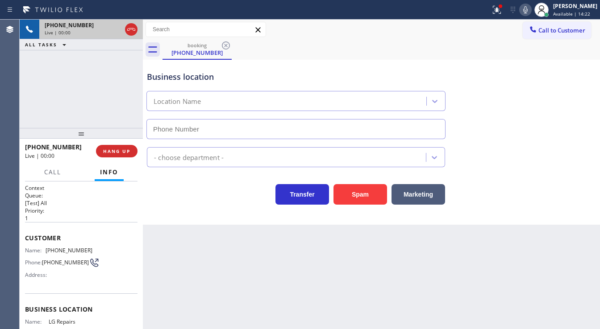
type input "[PHONE_NUMBER]"
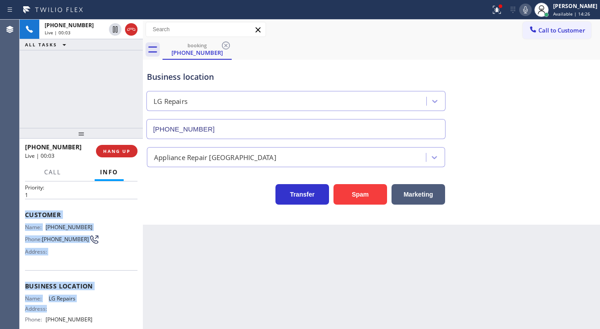
scroll to position [102, 0]
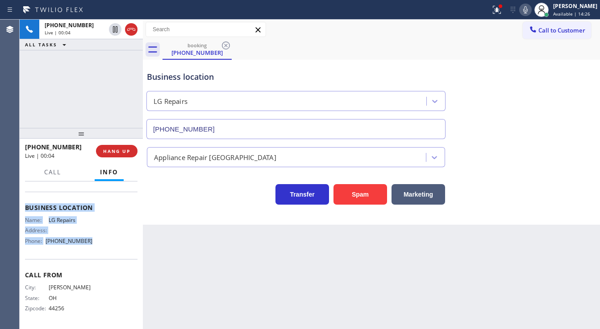
drag, startPoint x: 25, startPoint y: 235, endPoint x: 110, endPoint y: 253, distance: 87.6
click at [110, 253] on div "Context Queue: [Test] All Priority: 1 Customer Name: [PHONE_NUMBER] Phone: [PHO…" at bounding box center [81, 256] width 123 height 148
copy div "Customer Name: [PHONE_NUMBER] Phone: [PHONE_NUMBER] Address: Business location …"
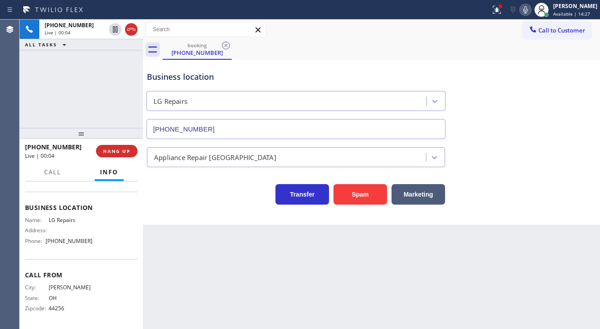
click at [75, 79] on div "[PHONE_NUMBER] Live | 00:04 ALL TASKS ALL TASKS ACTIVE TASKS TASKS IN WRAP UP" at bounding box center [81, 74] width 123 height 108
click at [529, 8] on icon at bounding box center [525, 9] width 11 height 11
click at [502, 14] on icon at bounding box center [497, 9] width 11 height 11
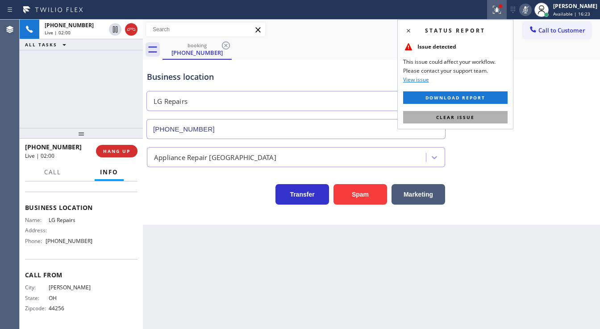
click at [473, 117] on span "Clear issue" at bounding box center [455, 117] width 38 height 6
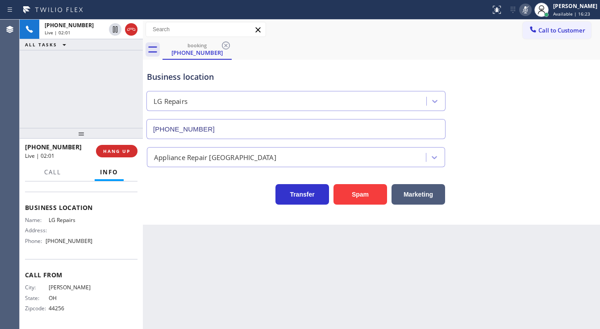
click at [530, 8] on icon at bounding box center [525, 9] width 11 height 11
click at [529, 11] on icon at bounding box center [525, 9] width 11 height 11
drag, startPoint x: 529, startPoint y: 11, endPoint x: 506, endPoint y: 25, distance: 27.0
click at [529, 11] on icon at bounding box center [525, 9] width 11 height 11
click at [531, 8] on icon at bounding box center [525, 9] width 11 height 11
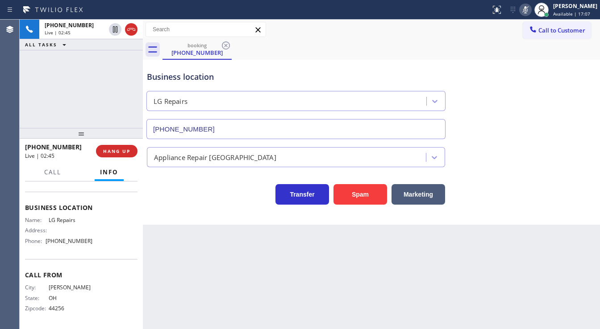
click at [528, 8] on icon at bounding box center [525, 9] width 4 height 7
click at [138, 33] on div at bounding box center [123, 30] width 32 height 20
click at [133, 32] on icon at bounding box center [131, 29] width 11 height 11
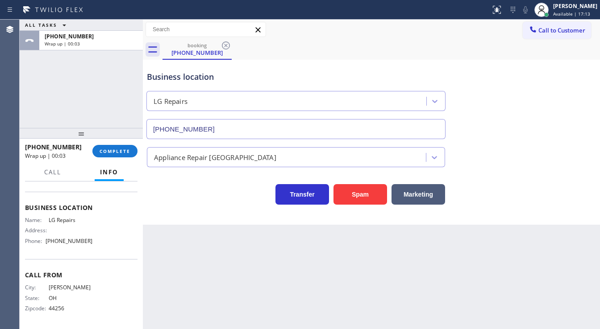
click at [80, 75] on div "ALL TASKS ALL TASKS ACTIVE TASKS TASKS IN WRAP UP [PHONE_NUMBER] Wrap up | 00:03" at bounding box center [81, 74] width 123 height 108
drag, startPoint x: 121, startPoint y: 166, endPoint x: 121, endPoint y: 152, distance: 13.8
click at [121, 165] on button "Info" at bounding box center [109, 172] width 29 height 17
click at [121, 152] on span "COMPLETE" at bounding box center [115, 151] width 31 height 6
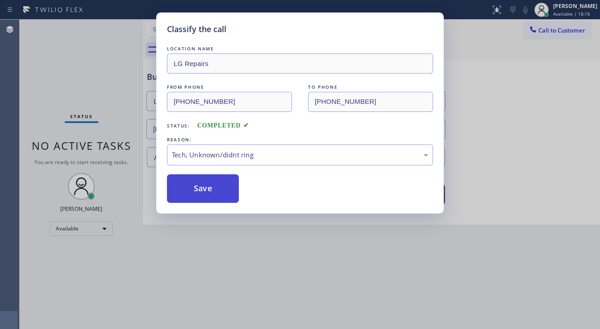
click at [208, 183] on button "Save" at bounding box center [203, 189] width 72 height 29
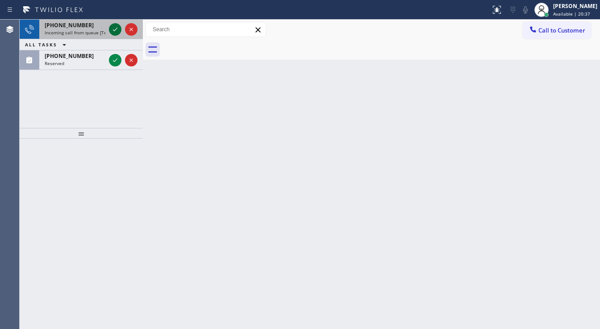
click at [114, 31] on icon at bounding box center [115, 30] width 4 height 4
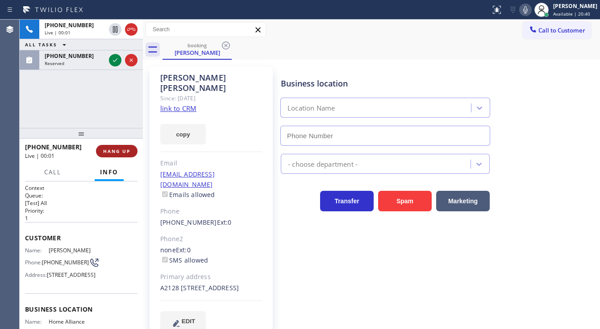
click at [125, 151] on span "HANG UP" at bounding box center [116, 151] width 27 height 6
type input "[PHONE_NUMBER]"
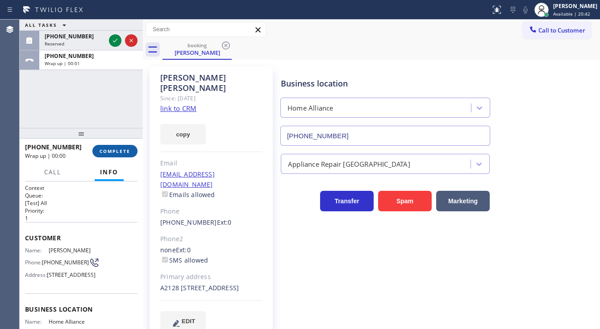
click at [121, 151] on span "COMPLETE" at bounding box center [115, 151] width 31 height 6
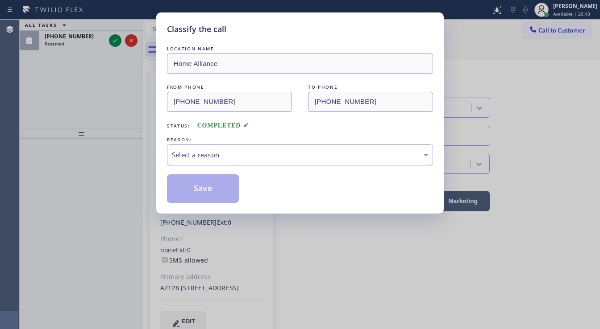
click at [205, 148] on div "Select a reason" at bounding box center [300, 155] width 266 height 21
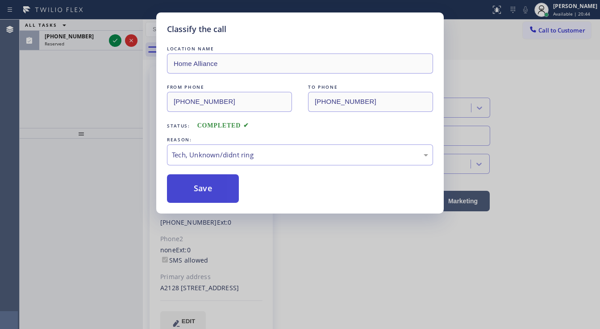
click at [203, 177] on button "Save" at bounding box center [203, 189] width 72 height 29
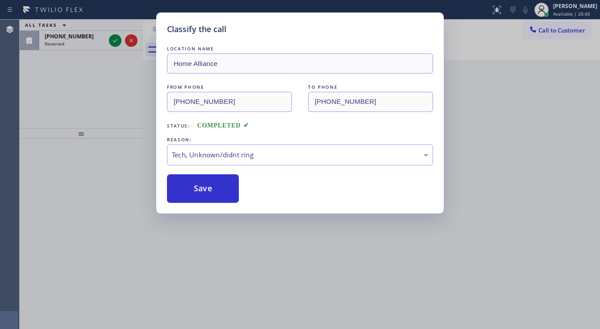
click at [108, 89] on div "Classify the call LOCATION NAME Home Alliance FROM PHONE [PHONE_NUMBER] TO PHON…" at bounding box center [300, 164] width 600 height 329
click at [111, 38] on div "Classify the call LOCATION NAME Home Alliance FROM PHONE [PHONE_NUMBER] TO PHON…" at bounding box center [310, 175] width 580 height 310
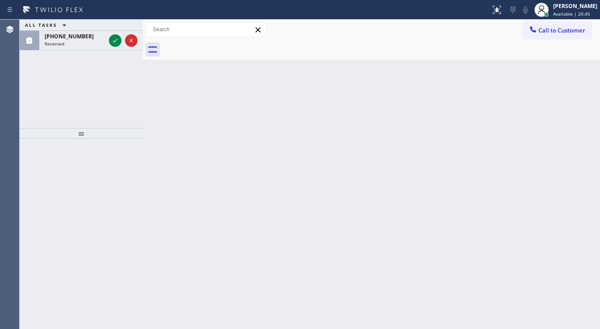
click at [111, 38] on icon at bounding box center [115, 40] width 11 height 11
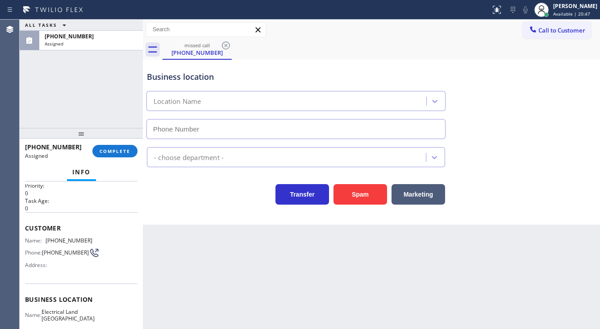
type input "[PHONE_NUMBER]"
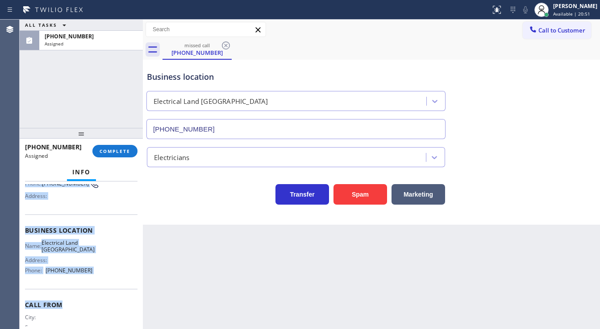
scroll to position [107, 0]
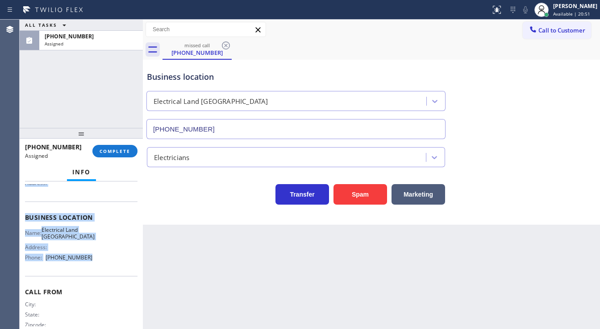
drag, startPoint x: 21, startPoint y: 212, endPoint x: 104, endPoint y: 262, distance: 96.9
click at [104, 262] on div "Context Queue: Electrical Priority: 0 Task Age: [DEMOGRAPHIC_DATA] minute(s) Cu…" at bounding box center [81, 256] width 123 height 148
click at [118, 147] on button "COMPLETE" at bounding box center [114, 151] width 45 height 12
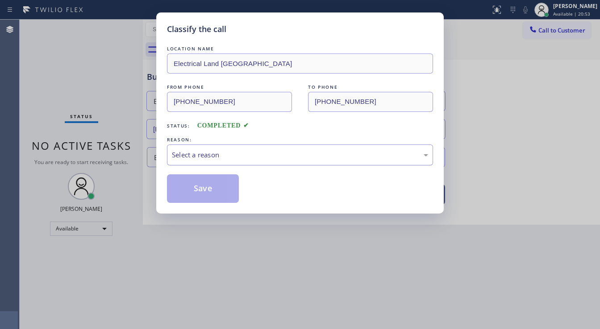
drag, startPoint x: 183, startPoint y: 155, endPoint x: 195, endPoint y: 161, distance: 13.8
click at [186, 156] on div "Select a reason" at bounding box center [300, 155] width 256 height 10
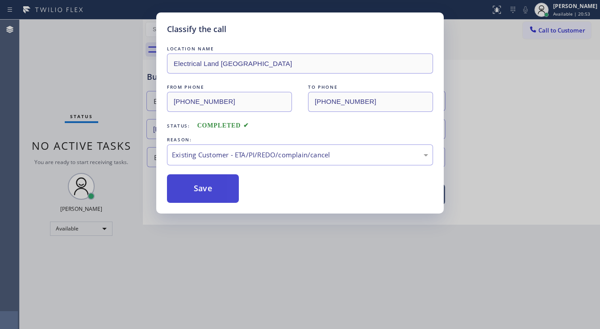
click at [195, 200] on button "Save" at bounding box center [203, 189] width 72 height 29
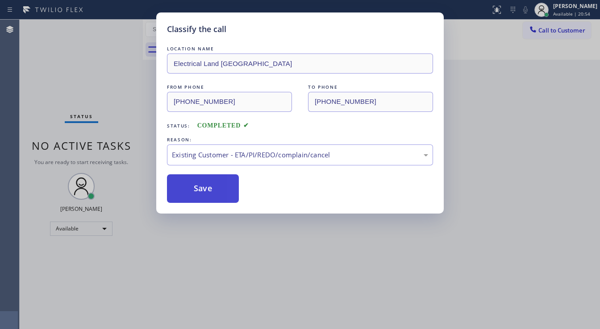
click at [195, 199] on button "Save" at bounding box center [203, 189] width 72 height 29
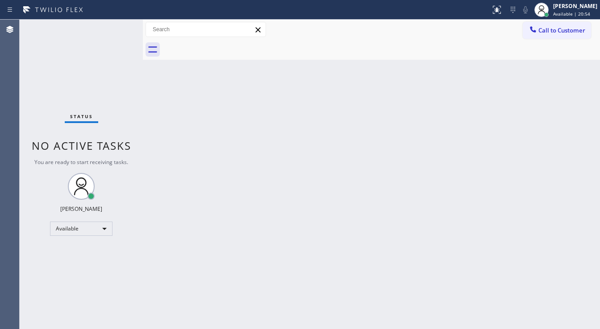
click at [551, 33] on span "Call to Customer" at bounding box center [561, 30] width 47 height 8
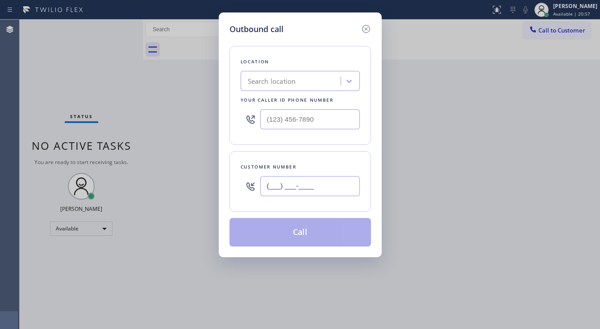
click at [315, 187] on input "(___) ___-____" at bounding box center [310, 186] width 100 height 20
paste input "310) 447-1875"
type input "[PHONE_NUMBER]"
type input "(___) ___-____"
click at [321, 121] on input "(___) ___-____" at bounding box center [310, 119] width 100 height 20
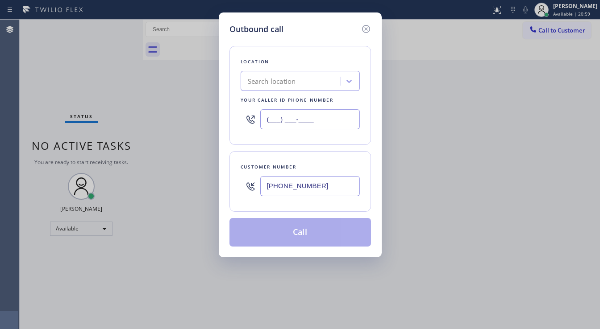
paste input "310) 736-1736"
type input "[PHONE_NUMBER]"
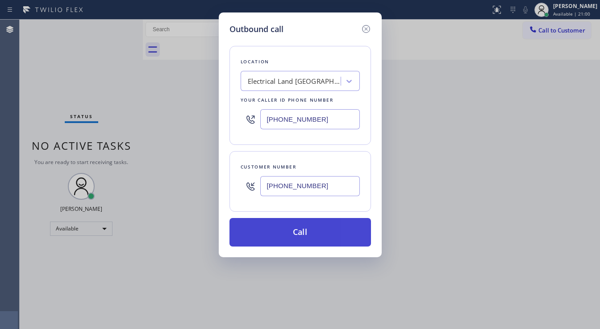
click at [300, 229] on button "Call" at bounding box center [300, 232] width 142 height 29
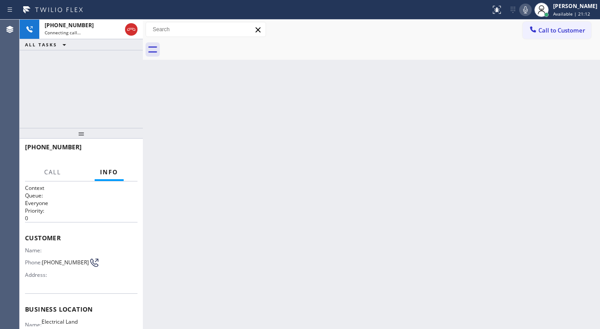
click at [71, 79] on div "[PHONE_NUMBER] Connecting call… ALL TASKS ALL TASKS ACTIVE TASKS TASKS IN WRAP …" at bounding box center [81, 74] width 123 height 108
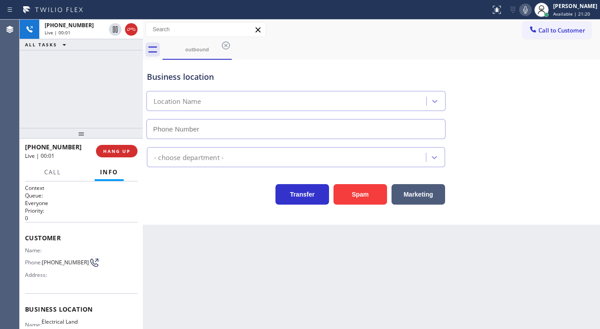
type input "[PHONE_NUMBER]"
drag, startPoint x: 11, startPoint y: 112, endPoint x: 118, endPoint y: 128, distance: 108.8
click at [10, 108] on div "Agent Desktop" at bounding box center [9, 175] width 19 height 310
click at [121, 148] on span "HANG UP" at bounding box center [116, 151] width 27 height 6
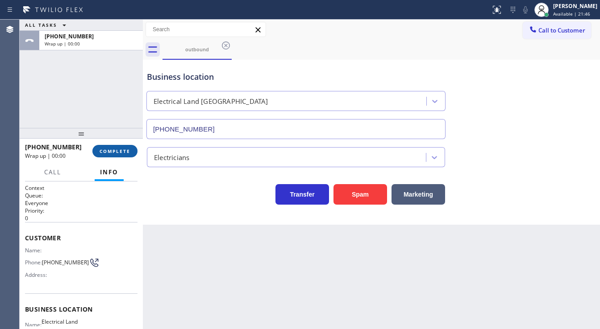
click at [121, 148] on span "COMPLETE" at bounding box center [115, 151] width 31 height 6
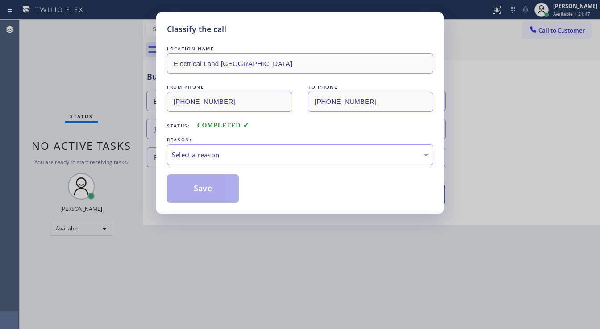
click at [220, 170] on div "LOCATION NAME Electrical Land Culver City FROM PHONE [PHONE_NUMBER] TO PHONE [P…" at bounding box center [300, 123] width 266 height 159
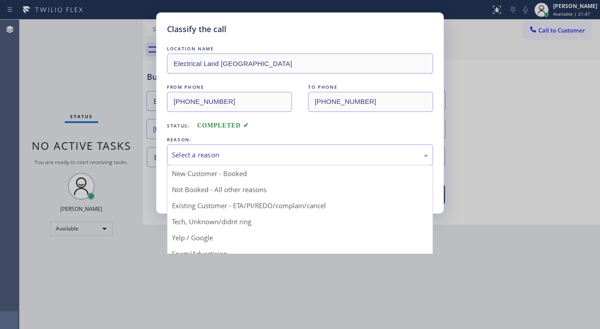
click at [225, 162] on div "Select a reason" at bounding box center [300, 155] width 266 height 21
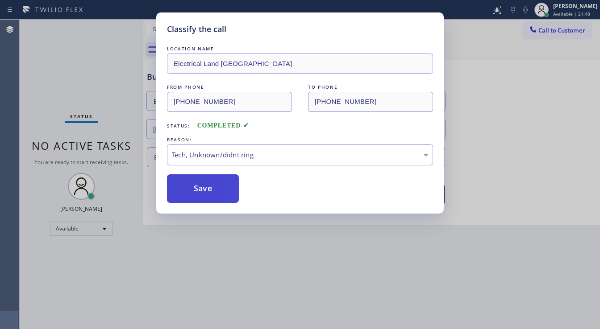
click at [204, 180] on button "Save" at bounding box center [203, 189] width 72 height 29
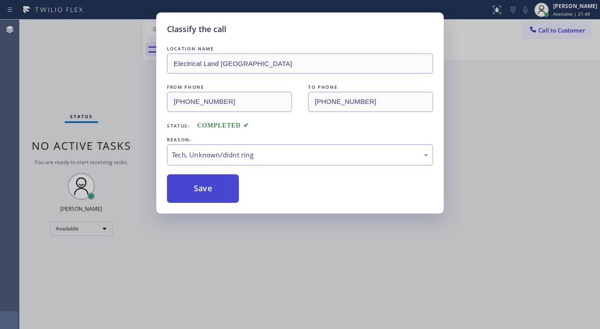
click at [204, 180] on button "Save" at bounding box center [203, 189] width 72 height 29
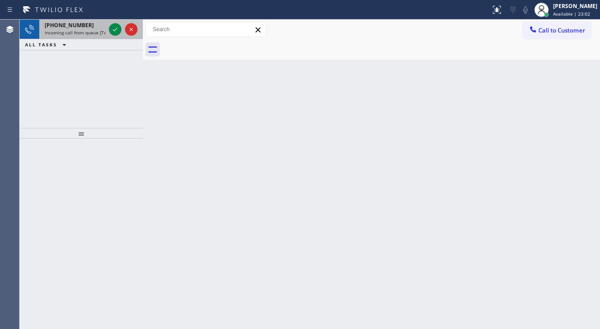
click at [84, 30] on span "Incoming call from queue [Test] All" at bounding box center [82, 32] width 74 height 6
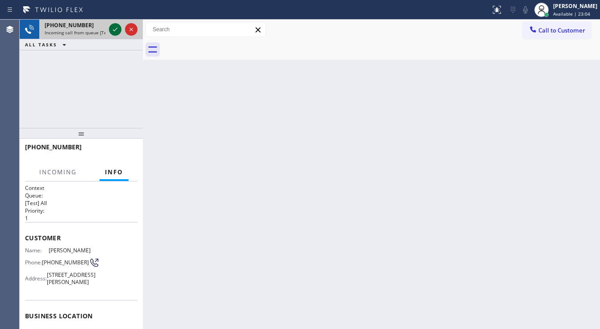
click at [112, 27] on icon at bounding box center [115, 29] width 11 height 11
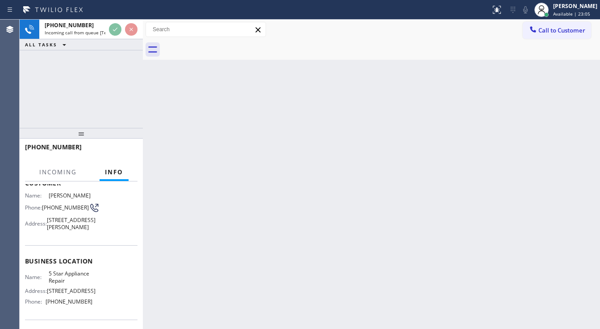
scroll to position [71, 0]
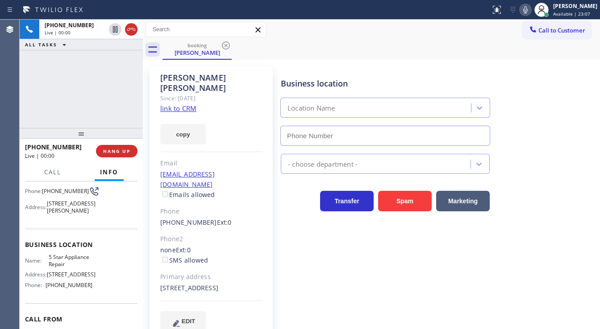
type input "[PHONE_NUMBER]"
click at [172, 104] on link "link to CRM" at bounding box center [178, 108] width 36 height 9
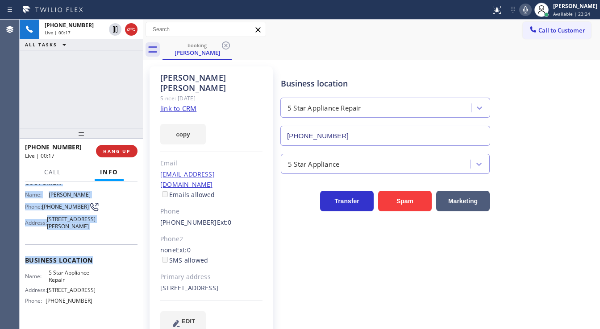
scroll to position [107, 0]
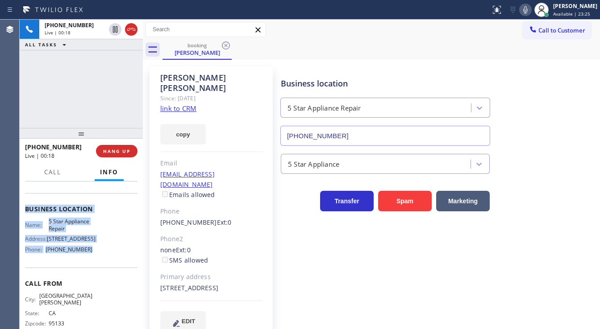
drag, startPoint x: 24, startPoint y: 198, endPoint x: 95, endPoint y: 234, distance: 79.7
click at [99, 264] on div "Context Queue: [Test] All Priority: 1 Customer Name: [PERSON_NAME] Phone: [PHON…" at bounding box center [81, 256] width 123 height 148
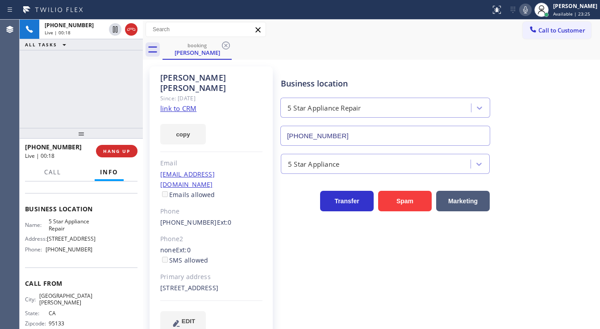
click at [89, 87] on div "[PHONE_NUMBER] Live | 00:18 ALL TASKS ALL TASKS ACTIVE TASKS TASKS IN WRAP UP" at bounding box center [81, 74] width 123 height 108
click at [96, 154] on div "[PHONE_NUMBER] Live | 00:29 HANG UP" at bounding box center [81, 151] width 112 height 23
click at [85, 153] on div "Live | 00:31" at bounding box center [57, 156] width 65 height 8
click at [527, 13] on icon at bounding box center [525, 9] width 11 height 11
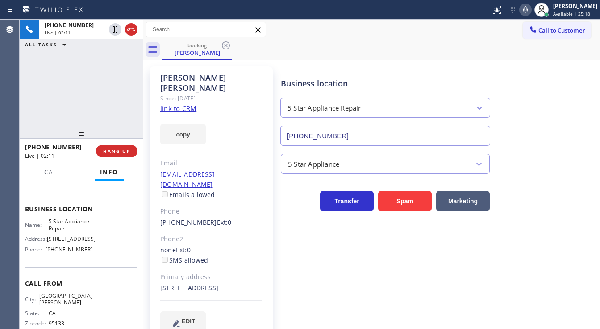
drag, startPoint x: 96, startPoint y: 70, endPoint x: 96, endPoint y: 54, distance: 15.6
click at [96, 68] on div "[PHONE_NUMBER] Live | 02:11 ALL TASKS ALL TASKS ACTIVE TASKS TASKS IN WRAP UP" at bounding box center [81, 74] width 123 height 108
drag, startPoint x: 127, startPoint y: 148, endPoint x: 143, endPoint y: 127, distance: 26.4
click at [144, 131] on div "[PHONE_NUMBER] Live | 03:41 ALL TASKS ALL TASKS ACTIVE TASKS TASKS IN WRAP UP […" at bounding box center [310, 175] width 580 height 310
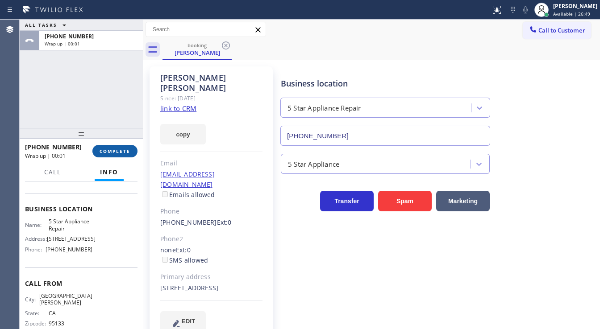
click at [125, 151] on span "COMPLETE" at bounding box center [115, 151] width 31 height 6
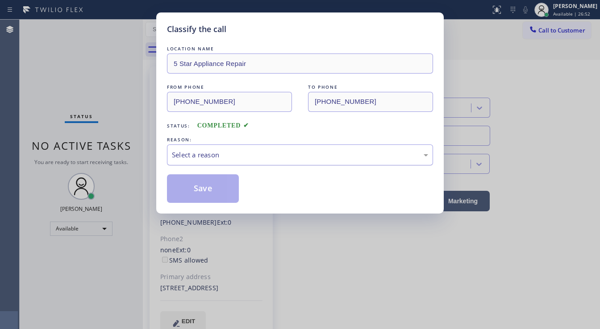
drag, startPoint x: 199, startPoint y: 152, endPoint x: 206, endPoint y: 150, distance: 6.9
click at [206, 150] on div "Select a reason" at bounding box center [300, 155] width 256 height 10
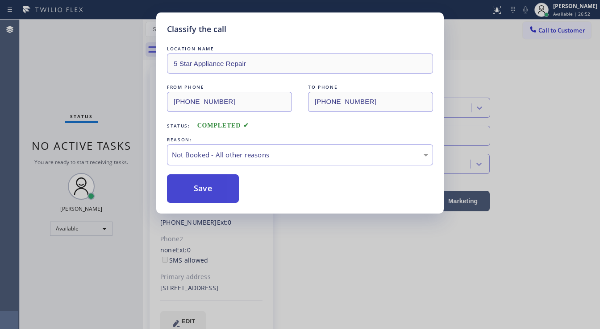
click at [196, 187] on button "Save" at bounding box center [203, 189] width 72 height 29
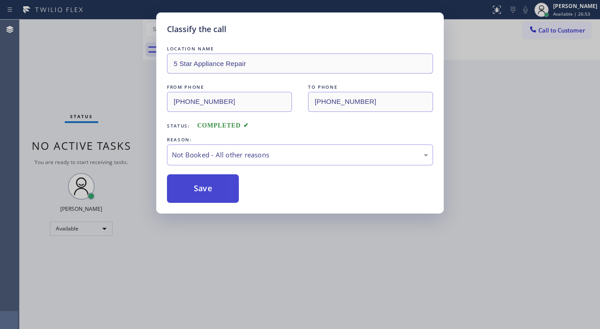
click at [196, 187] on button "Save" at bounding box center [203, 189] width 72 height 29
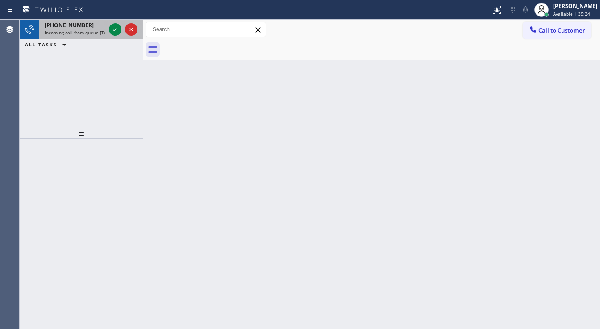
click at [80, 28] on span "[PHONE_NUMBER]" at bounding box center [69, 25] width 49 height 8
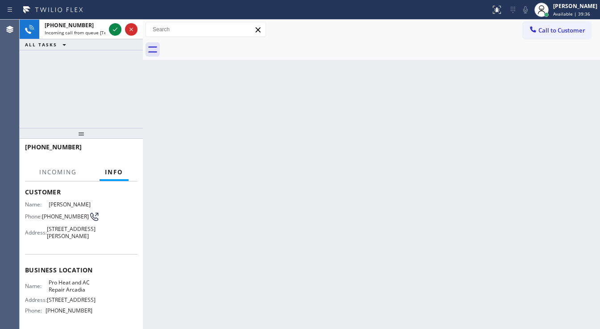
scroll to position [107, 0]
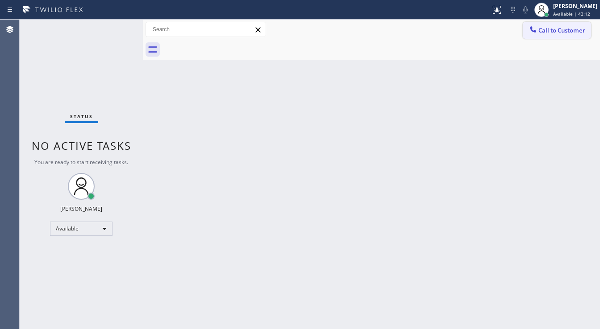
click at [552, 29] on span "Call to Customer" at bounding box center [561, 30] width 47 height 8
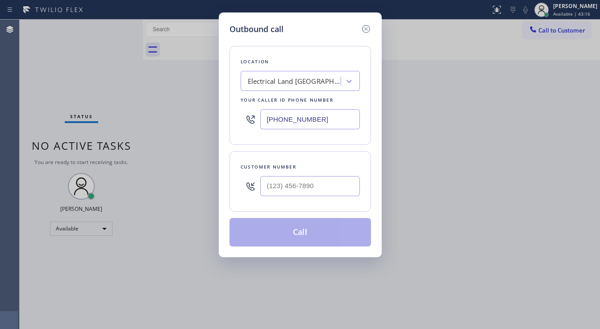
drag, startPoint x: 325, startPoint y: 196, endPoint x: 312, endPoint y: 162, distance: 36.3
click at [325, 195] on div at bounding box center [310, 186] width 100 height 29
click at [345, 129] on input "[PHONE_NUMBER]" at bounding box center [310, 119] width 100 height 20
click at [323, 187] on input "(___) ___-____" at bounding box center [310, 186] width 100 height 20
paste input "408) 234-3006"
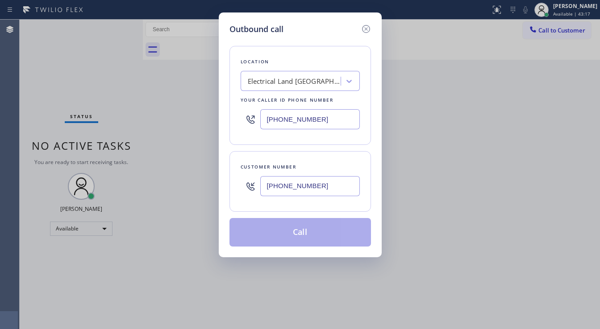
type input "[PHONE_NUMBER]"
click at [334, 123] on input "[PHONE_NUMBER]" at bounding box center [310, 119] width 100 height 20
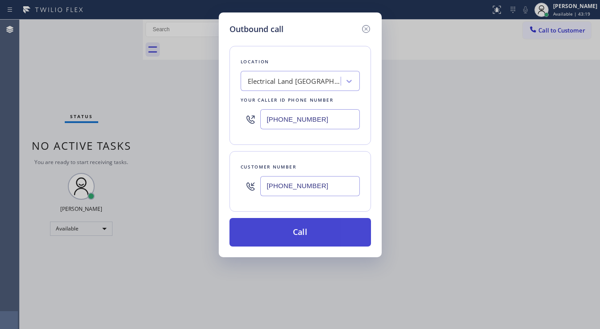
paste input "855) 731-4952"
type input "[PHONE_NUMBER]"
click at [315, 229] on button "Call" at bounding box center [300, 232] width 142 height 29
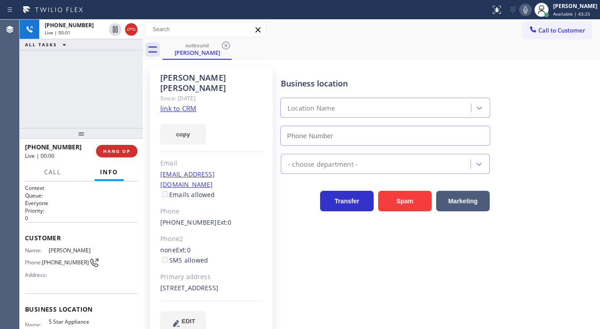
type input "[PHONE_NUMBER]"
click at [119, 150] on span "HANG UP" at bounding box center [116, 151] width 27 height 6
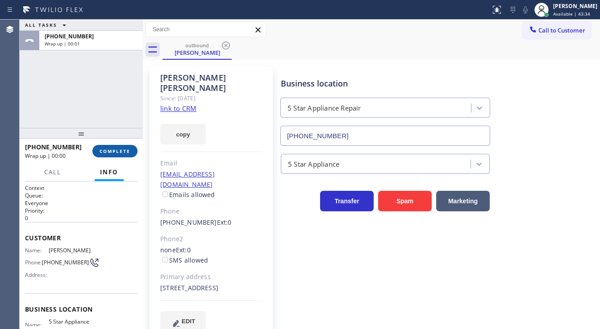
click at [119, 150] on span "COMPLETE" at bounding box center [115, 151] width 31 height 6
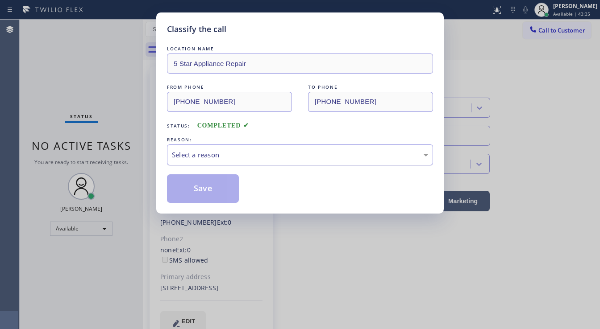
click at [181, 152] on div "Select a reason" at bounding box center [300, 155] width 266 height 21
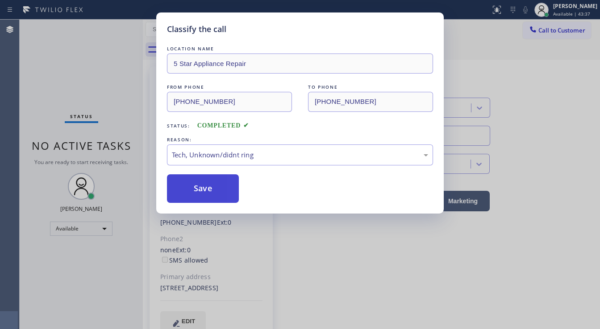
click at [192, 196] on button "Save" at bounding box center [203, 189] width 72 height 29
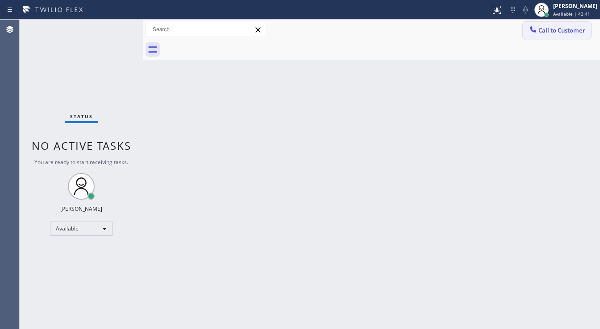
click at [533, 36] on button "Call to Customer" at bounding box center [557, 30] width 68 height 17
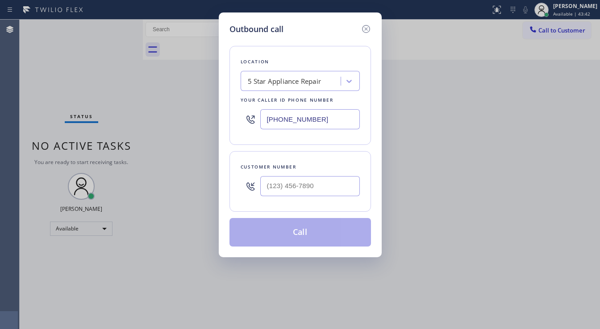
type input "(___) ___-____"
click at [302, 185] on input "(___) ___-____" at bounding box center [310, 186] width 100 height 20
paste input "408) 234-3006"
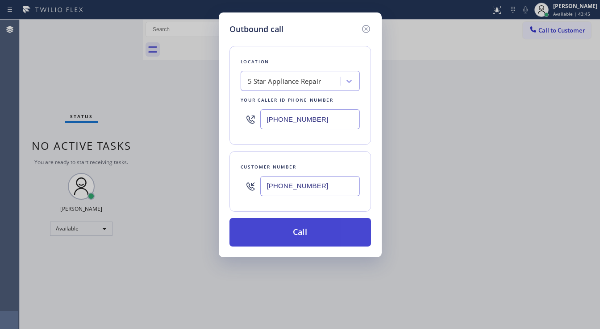
type input "[PHONE_NUMBER]"
click at [304, 233] on button "Call" at bounding box center [300, 232] width 142 height 29
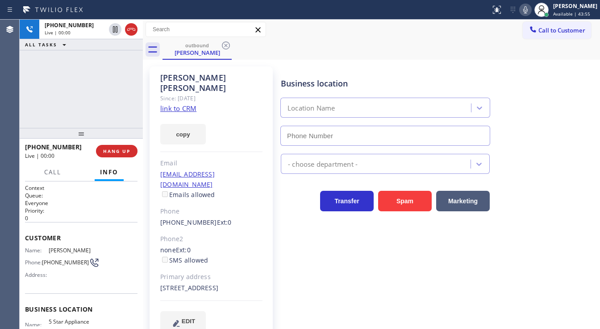
type input "[PHONE_NUMBER]"
click at [107, 150] on span "HANG UP" at bounding box center [116, 151] width 27 height 6
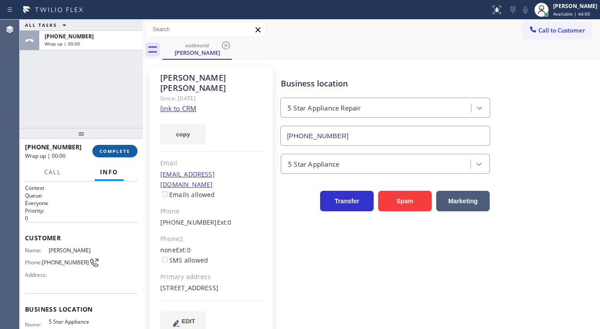
click at [107, 150] on span "COMPLETE" at bounding box center [115, 151] width 31 height 6
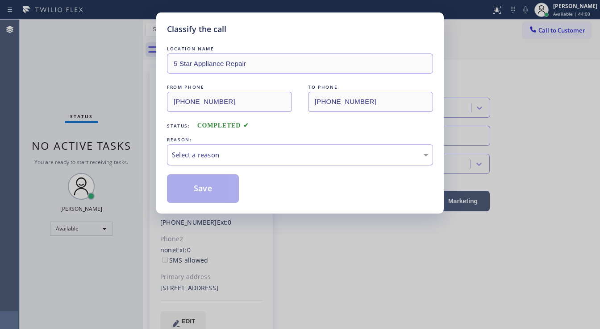
click at [235, 159] on div "Select a reason" at bounding box center [300, 155] width 256 height 10
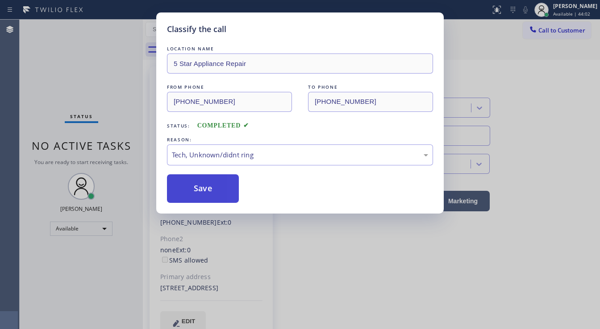
click at [211, 195] on button "Save" at bounding box center [203, 189] width 72 height 29
click at [210, 194] on button "Save" at bounding box center [203, 189] width 72 height 29
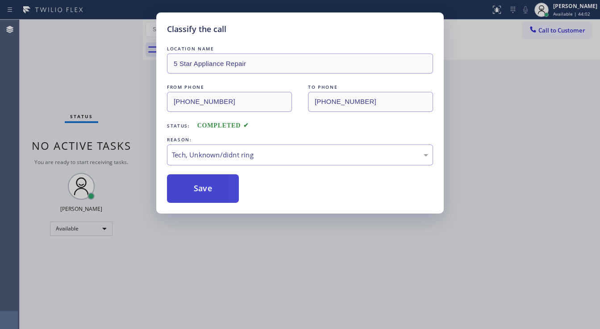
click at [210, 194] on button "Save" at bounding box center [203, 189] width 72 height 29
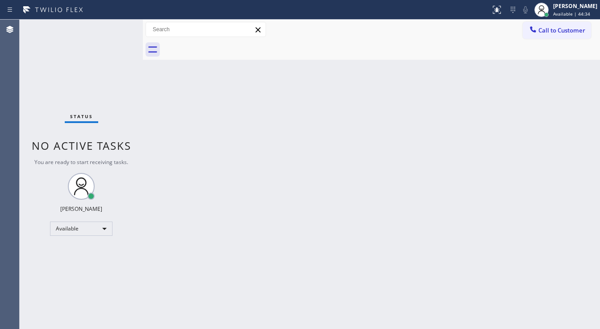
click at [212, 229] on div "Back to Dashboard Change Sender ID Customers Technicians Select a contact Outbo…" at bounding box center [371, 175] width 457 height 310
click at [576, 8] on div "[PERSON_NAME]" at bounding box center [575, 6] width 44 height 8
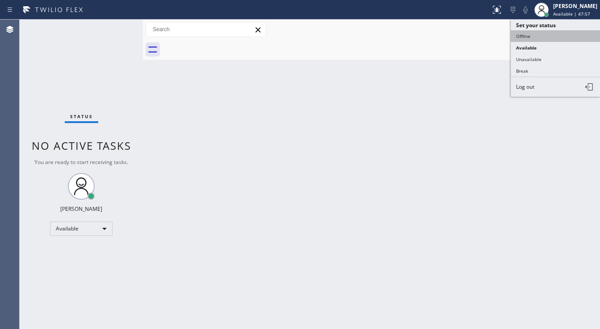
click at [536, 35] on button "Offline" at bounding box center [555, 36] width 89 height 12
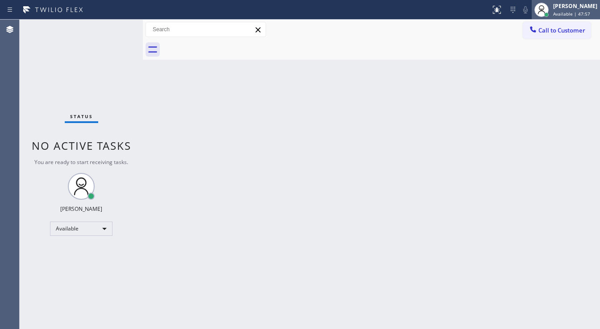
click at [571, 9] on div "[PERSON_NAME]" at bounding box center [575, 6] width 44 height 8
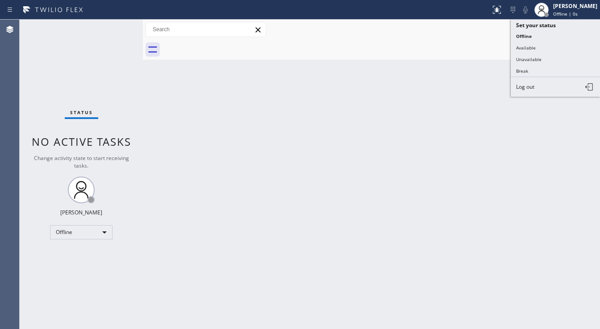
drag, startPoint x: 536, startPoint y: 85, endPoint x: 532, endPoint y: 81, distance: 5.1
click at [536, 84] on button "Log out" at bounding box center [555, 87] width 89 height 20
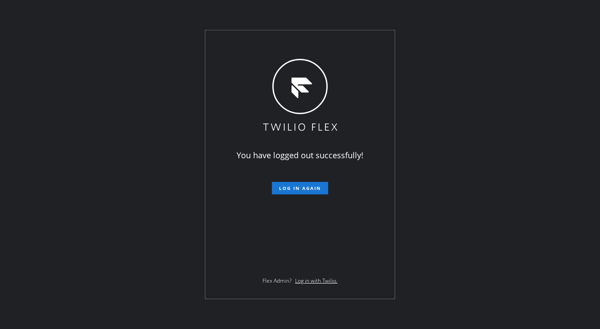
drag, startPoint x: 353, startPoint y: 120, endPoint x: 315, endPoint y: 168, distance: 61.3
click at [351, 121] on div "You have logged out successfully! Log in again Flex Admin? Log in with Twilio." at bounding box center [299, 164] width 189 height 269
